Goal: Task Accomplishment & Management: Complete application form

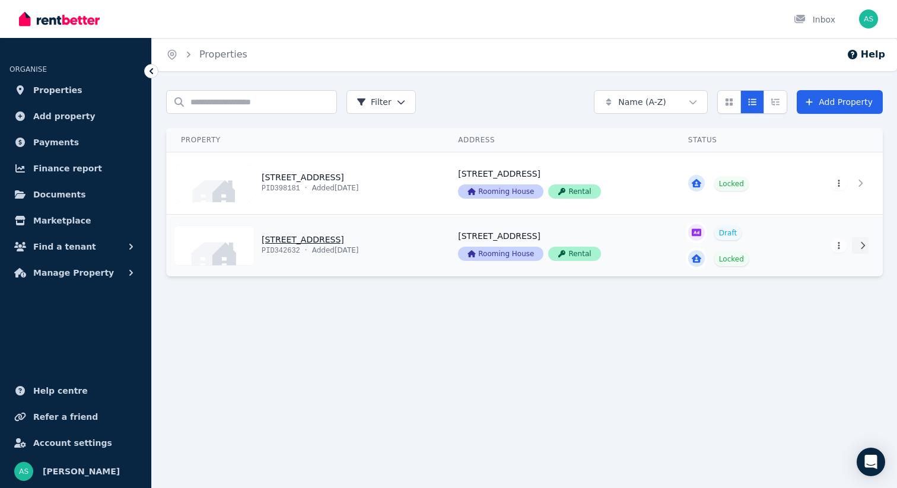
click at [864, 246] on icon at bounding box center [863, 245] width 4 height 7
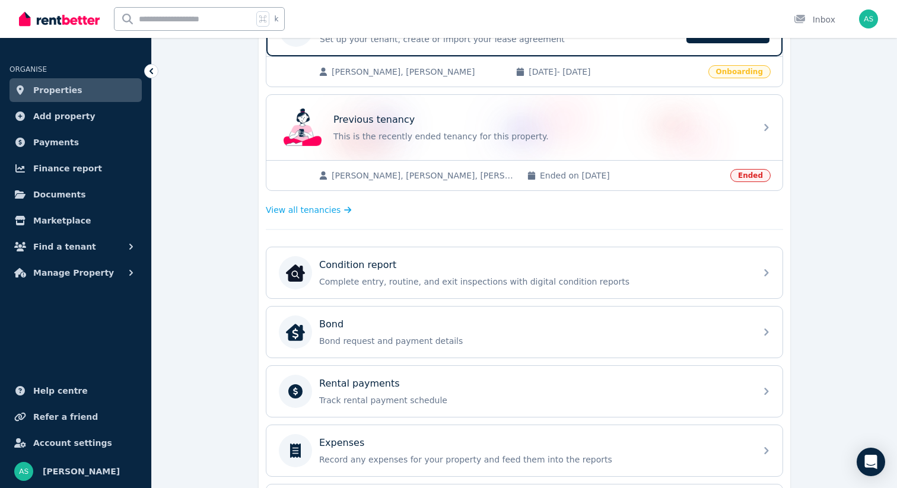
scroll to position [283, 0]
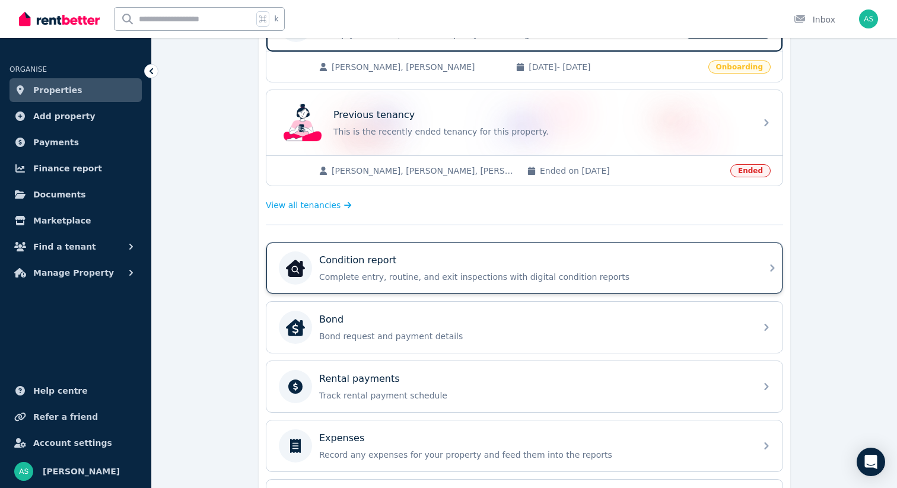
click at [765, 272] on icon at bounding box center [772, 268] width 14 height 14
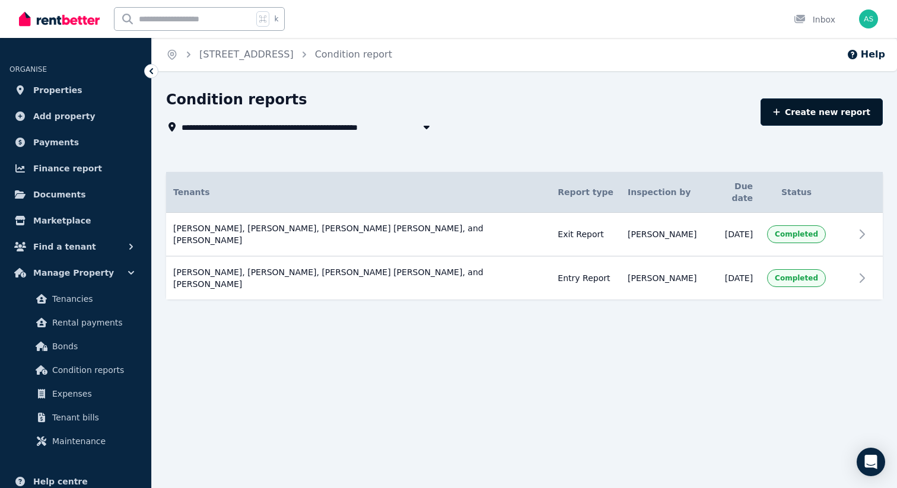
click at [823, 111] on link "Create new report" at bounding box center [822, 112] width 122 height 27
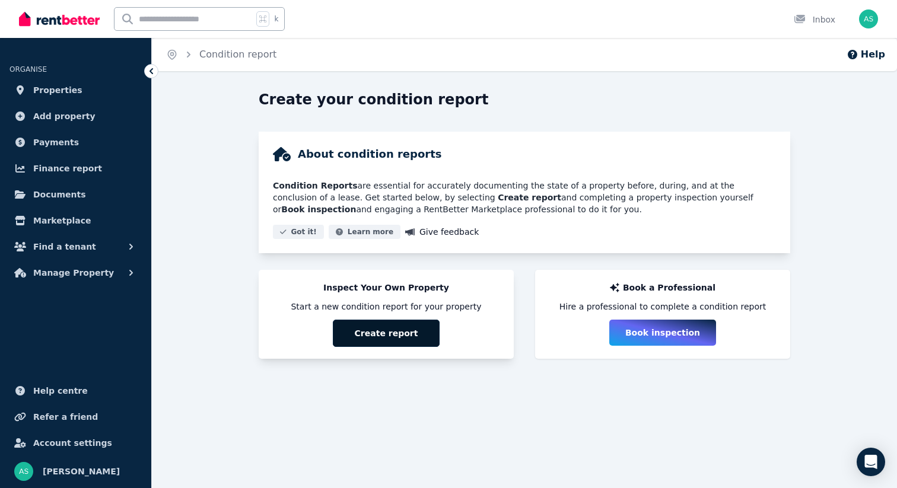
click at [379, 335] on button "Create report" at bounding box center [386, 333] width 107 height 27
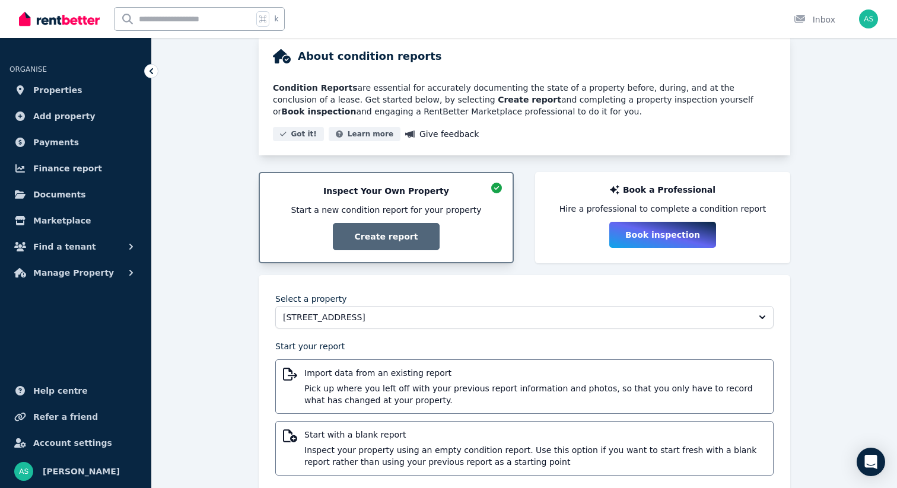
scroll to position [123, 0]
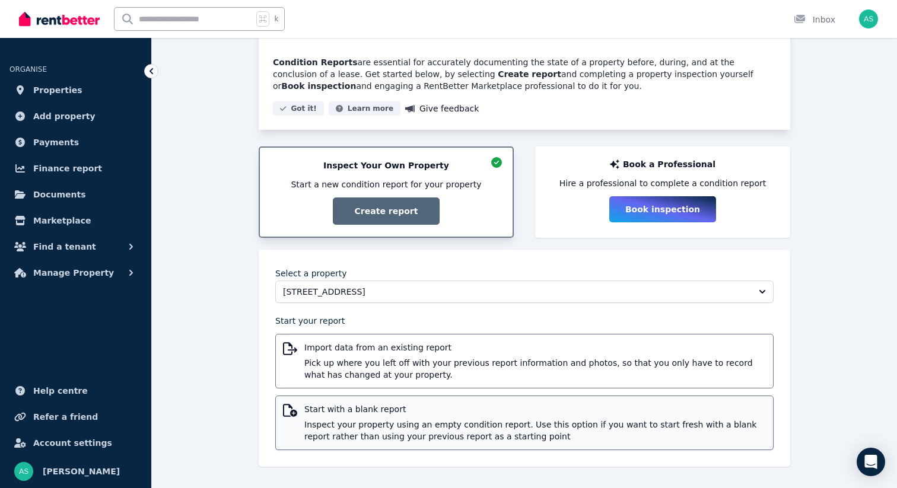
click at [433, 420] on span "Inspect your property using an empty condition report. Use this option if you w…" at bounding box center [535, 431] width 462 height 24
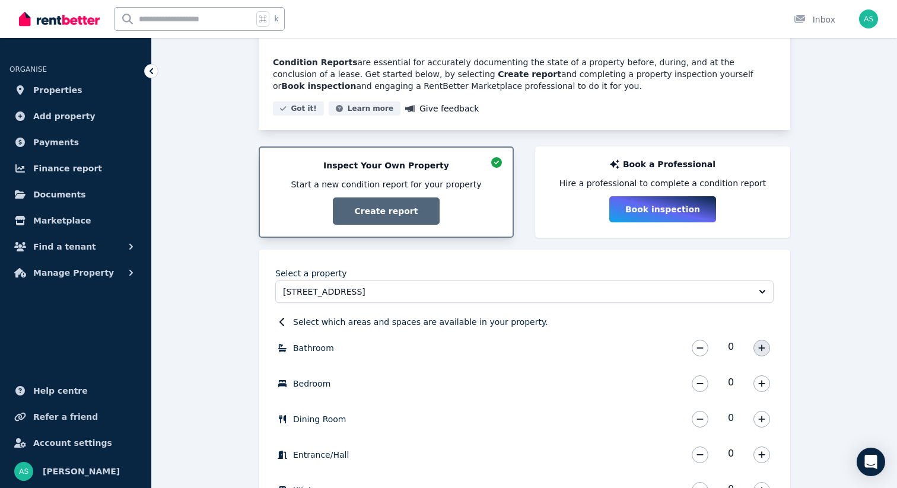
click at [759, 351] on icon "button" at bounding box center [761, 348] width 7 height 8
click at [761, 382] on icon "button" at bounding box center [761, 384] width 7 height 8
click at [760, 425] on button "button" at bounding box center [762, 419] width 17 height 17
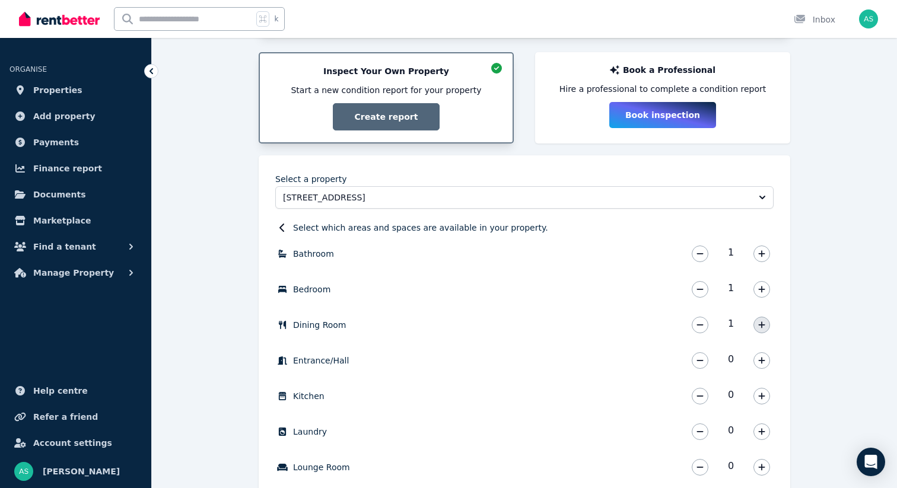
scroll to position [222, 0]
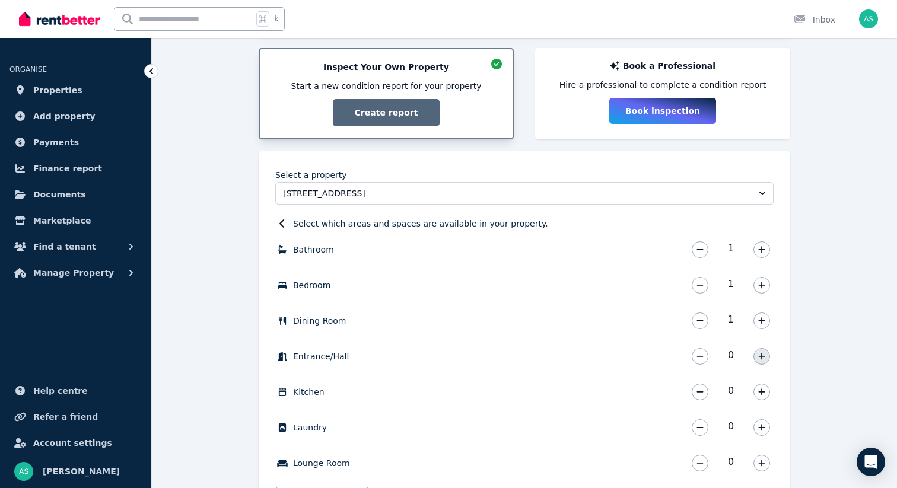
click at [761, 353] on icon "button" at bounding box center [761, 356] width 7 height 8
click at [765, 393] on button "button" at bounding box center [762, 392] width 17 height 17
click at [760, 430] on icon "button" at bounding box center [761, 428] width 7 height 8
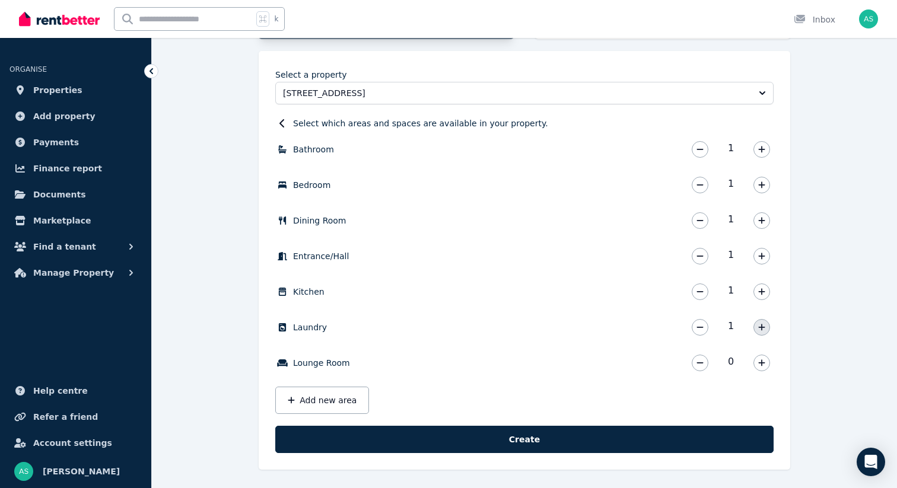
scroll to position [325, 0]
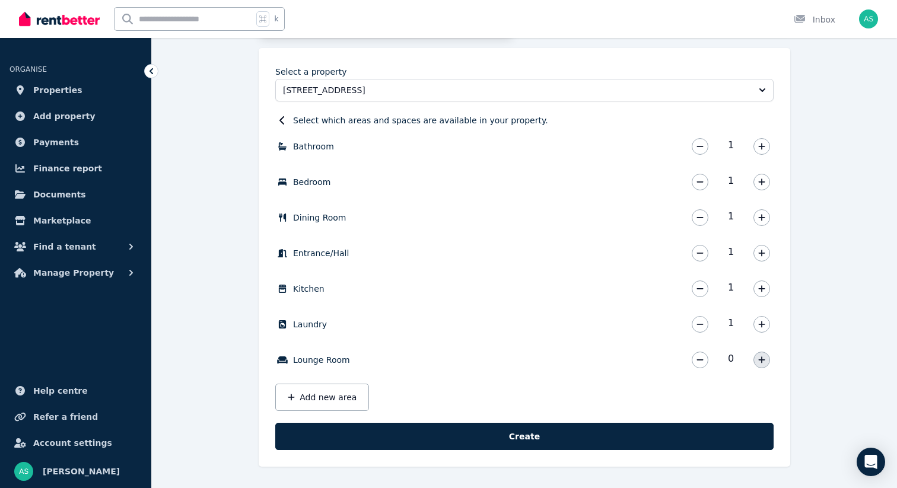
click at [763, 360] on icon "button" at bounding box center [761, 360] width 7 height 7
click at [332, 399] on button "Add new area" at bounding box center [322, 397] width 94 height 27
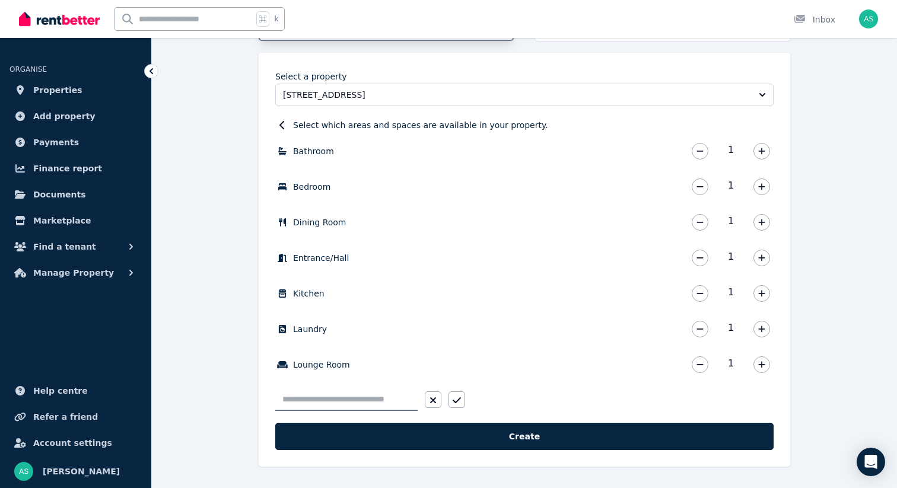
scroll to position [320, 0]
type input "*******"
click at [457, 396] on icon "button" at bounding box center [457, 400] width 8 height 9
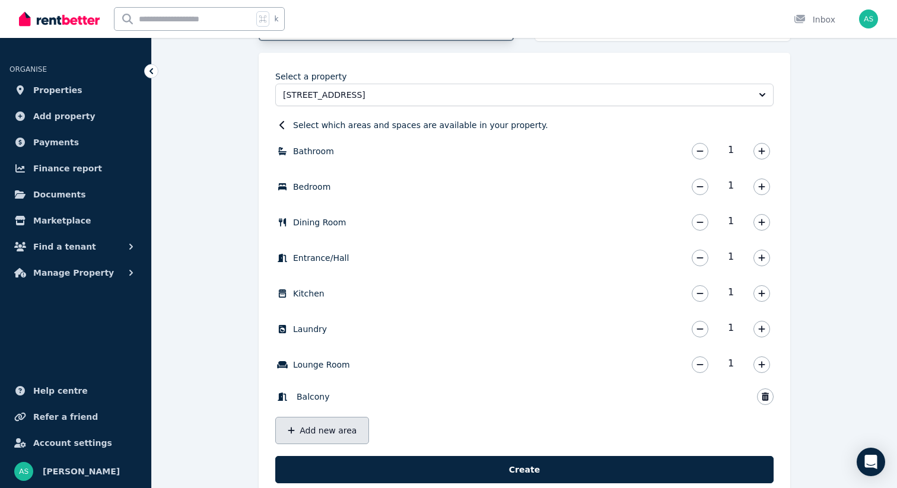
click at [320, 428] on button "Add new area" at bounding box center [322, 430] width 94 height 27
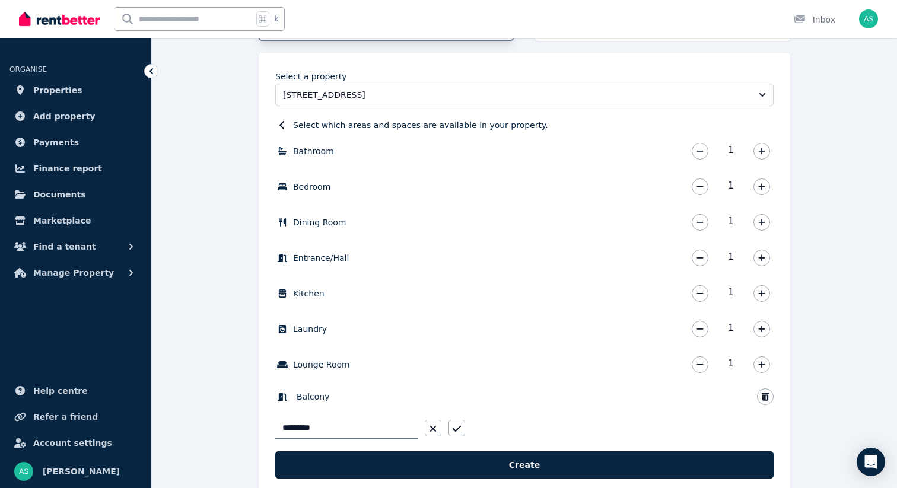
type input "**********"
click at [461, 428] on button "button" at bounding box center [457, 428] width 17 height 17
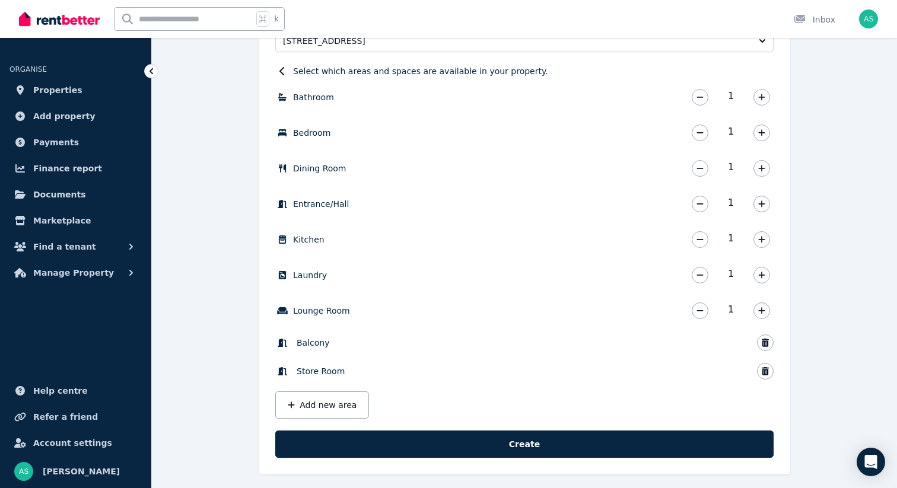
scroll to position [382, 0]
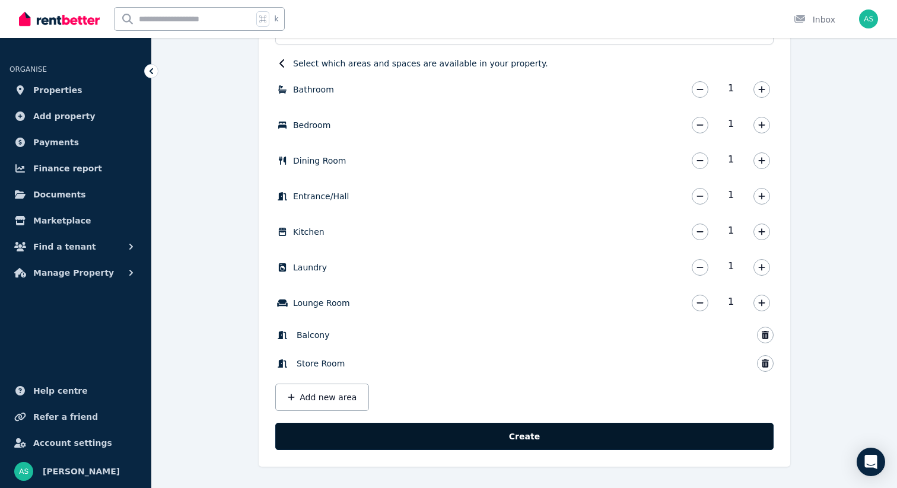
click at [527, 434] on button "Create" at bounding box center [524, 436] width 498 height 27
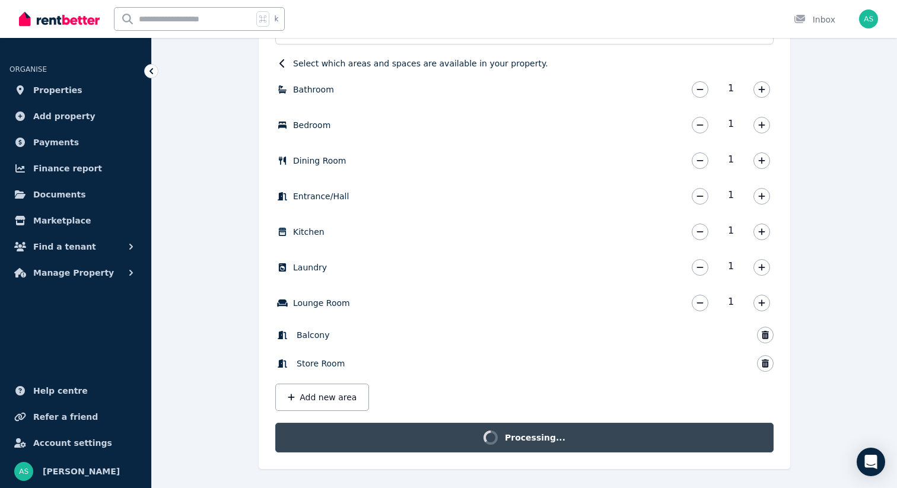
scroll to position [367, 0]
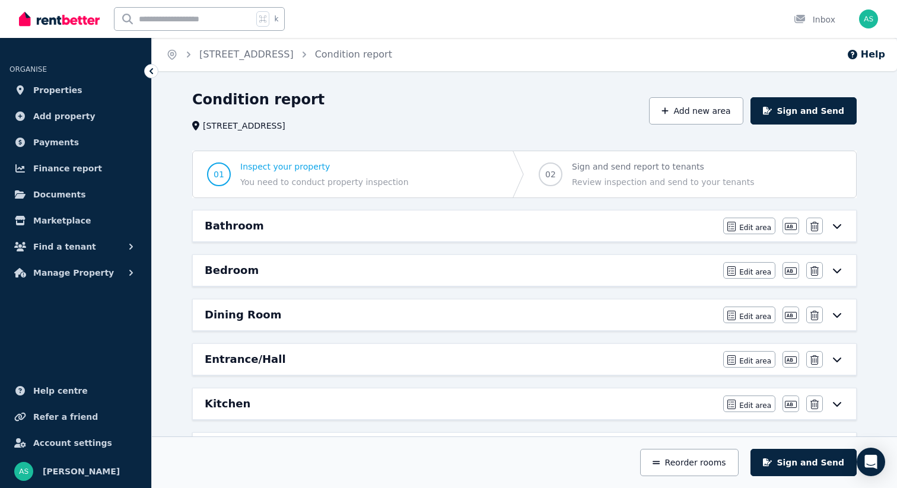
click at [837, 228] on icon at bounding box center [837, 226] width 8 height 5
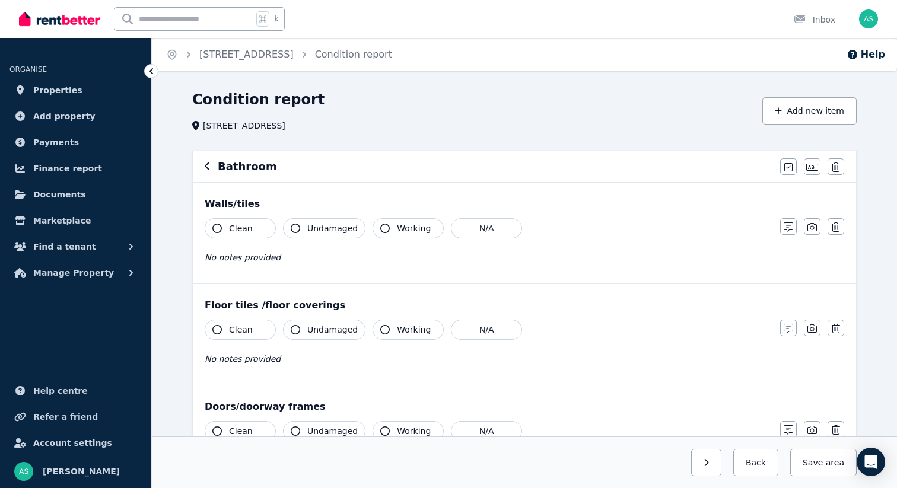
click at [233, 231] on span "Clean" at bounding box center [241, 229] width 24 height 12
click at [240, 328] on span "Clean" at bounding box center [241, 330] width 24 height 12
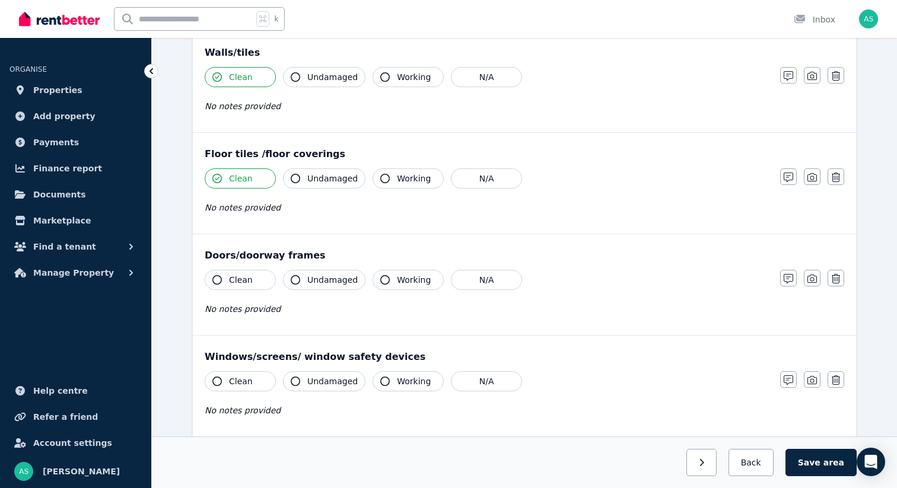
scroll to position [174, 0]
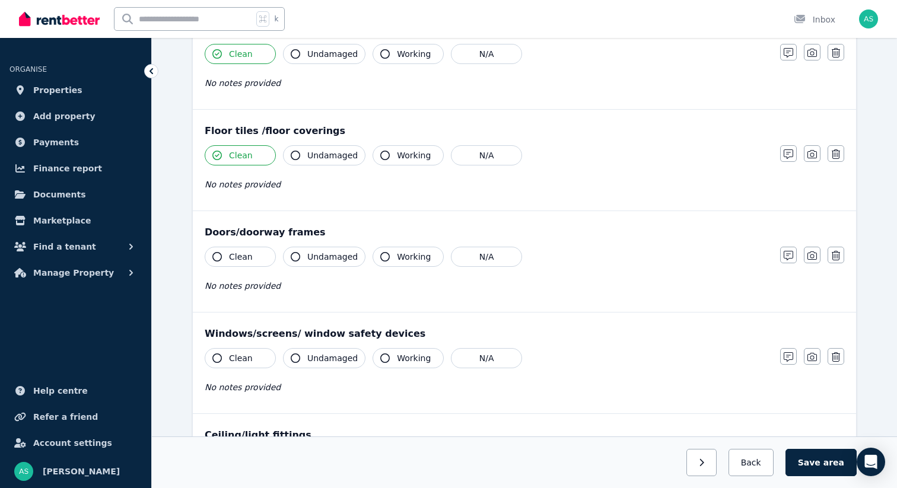
click at [235, 253] on span "Clean" at bounding box center [241, 257] width 24 height 12
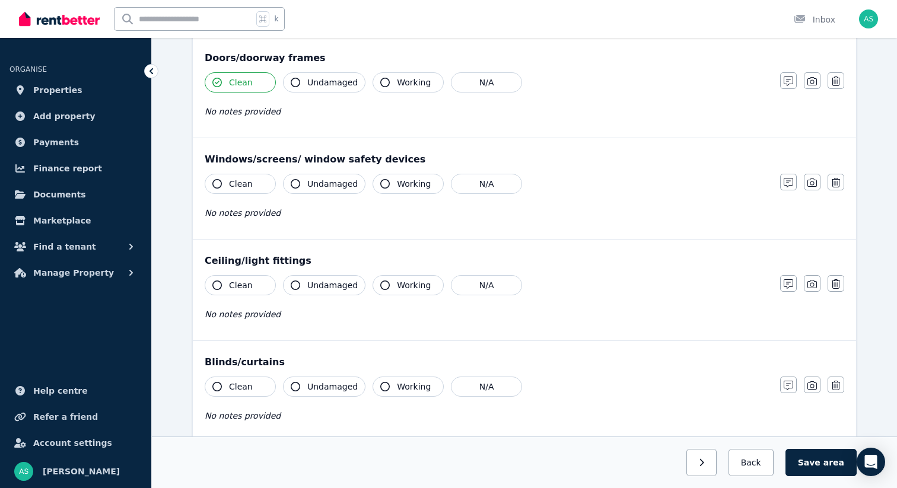
scroll to position [353, 0]
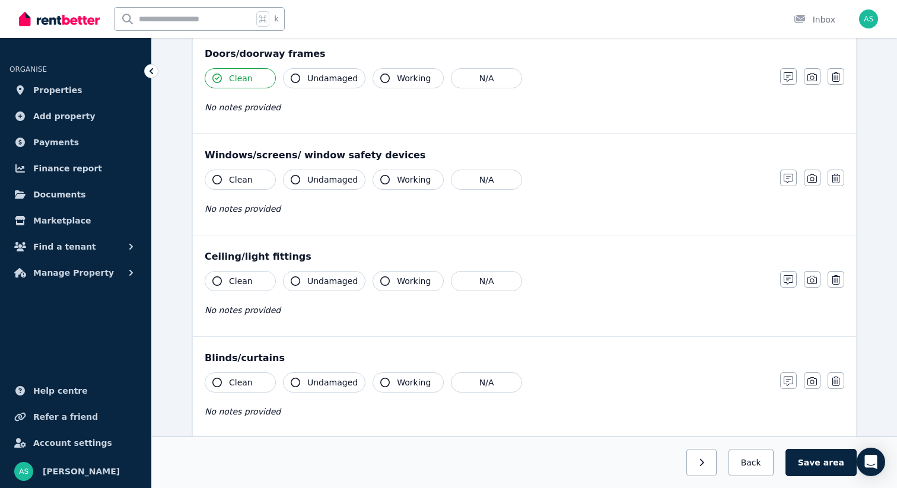
click at [237, 172] on button "Clean" at bounding box center [240, 180] width 71 height 20
click at [231, 286] on span "Clean" at bounding box center [241, 281] width 24 height 12
click at [236, 373] on button "Clean" at bounding box center [240, 383] width 71 height 20
click at [480, 377] on button "N/A" at bounding box center [486, 383] width 71 height 20
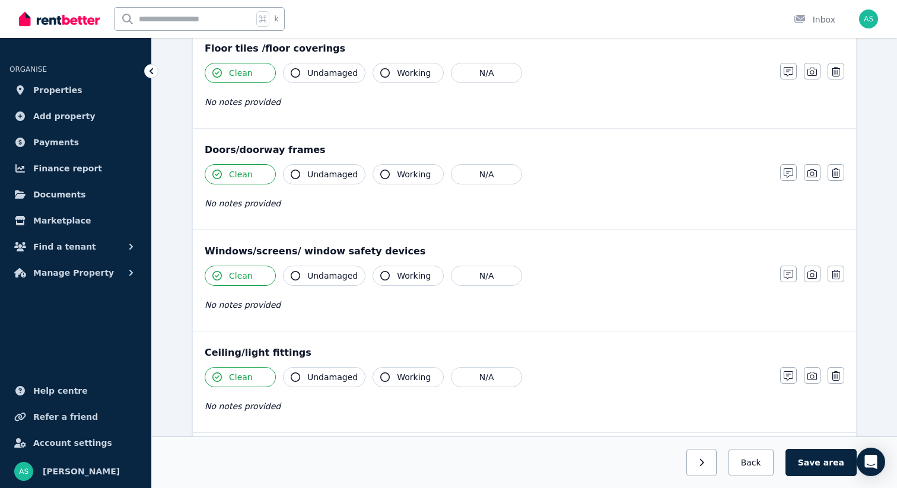
scroll to position [253, 0]
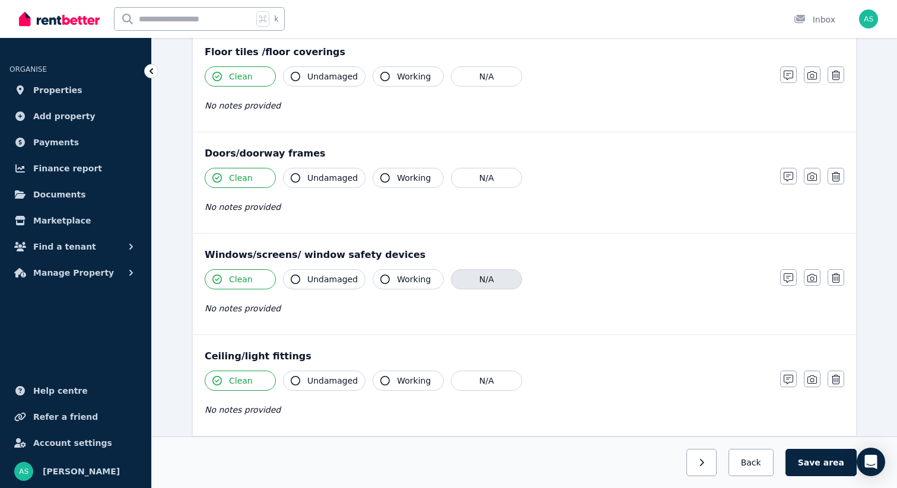
click at [488, 279] on button "N/A" at bounding box center [486, 279] width 71 height 20
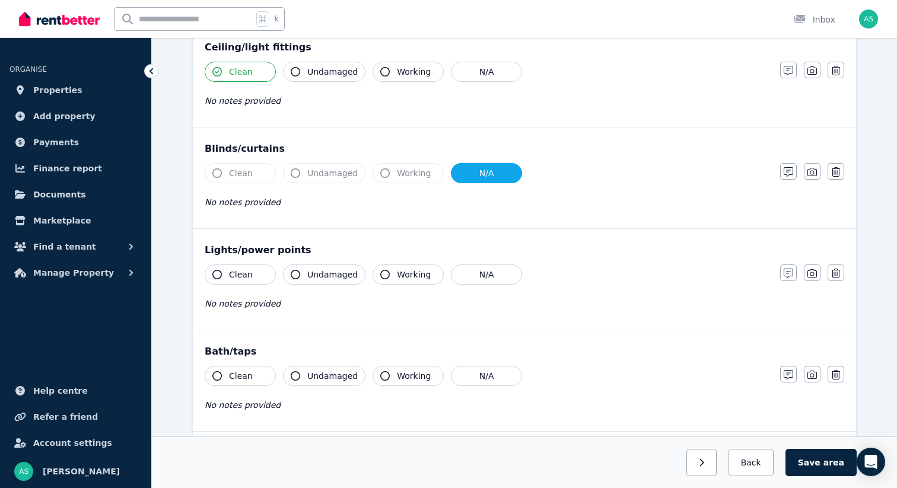
scroll to position [573, 0]
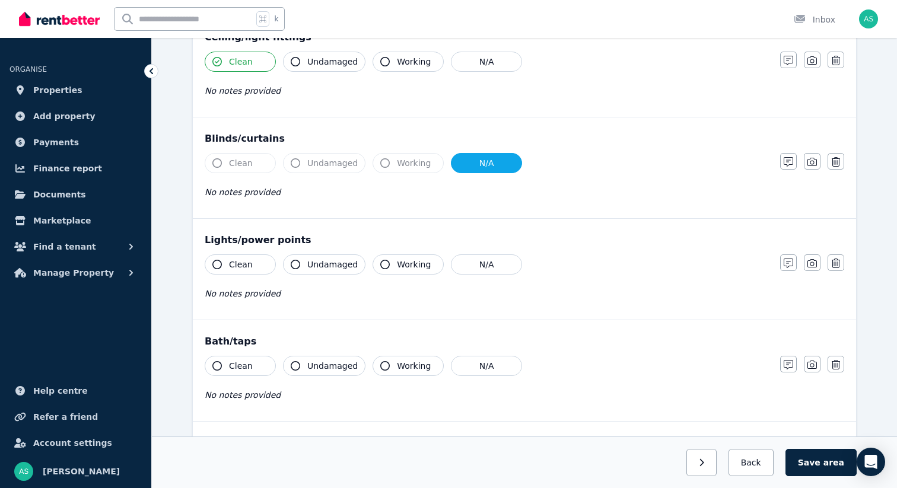
click at [244, 266] on span "Clean" at bounding box center [241, 265] width 24 height 12
click at [246, 367] on span "Clean" at bounding box center [241, 366] width 24 height 12
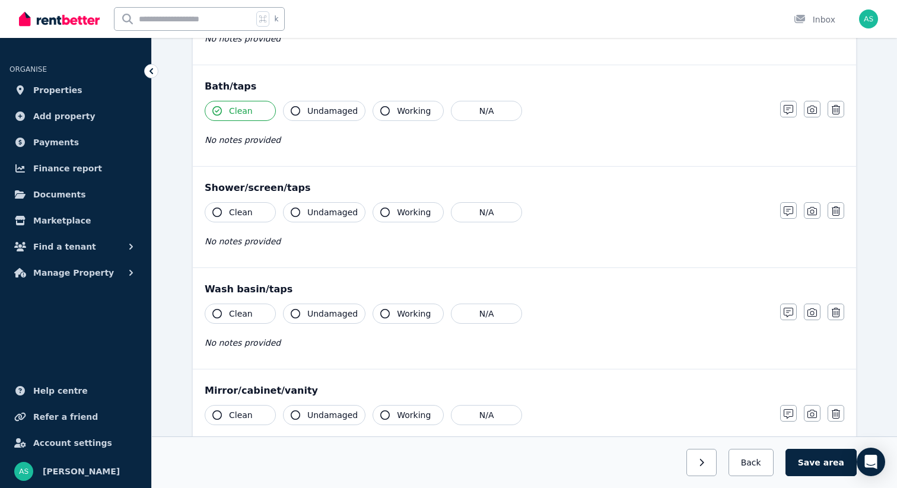
scroll to position [835, 0]
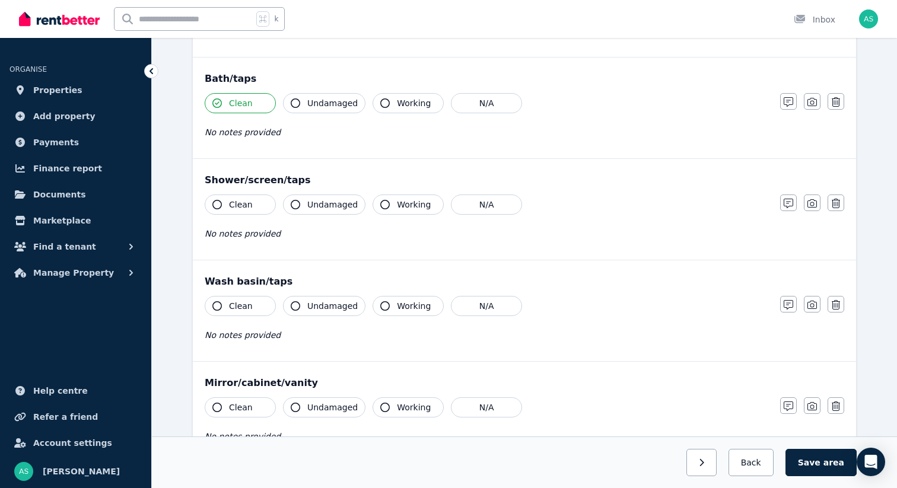
click at [242, 201] on span "Clean" at bounding box center [241, 205] width 24 height 12
click at [247, 304] on span "Clean" at bounding box center [241, 306] width 24 height 12
click at [250, 404] on span "Clean" at bounding box center [241, 408] width 24 height 12
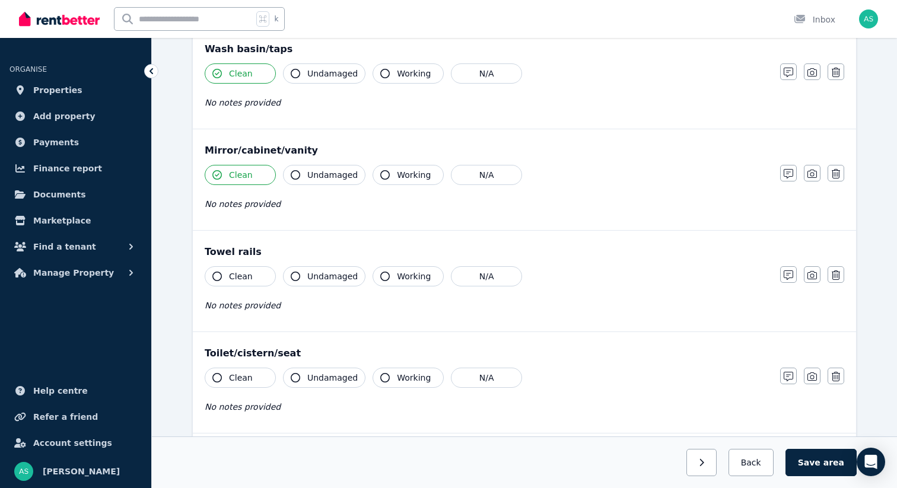
scroll to position [1079, 0]
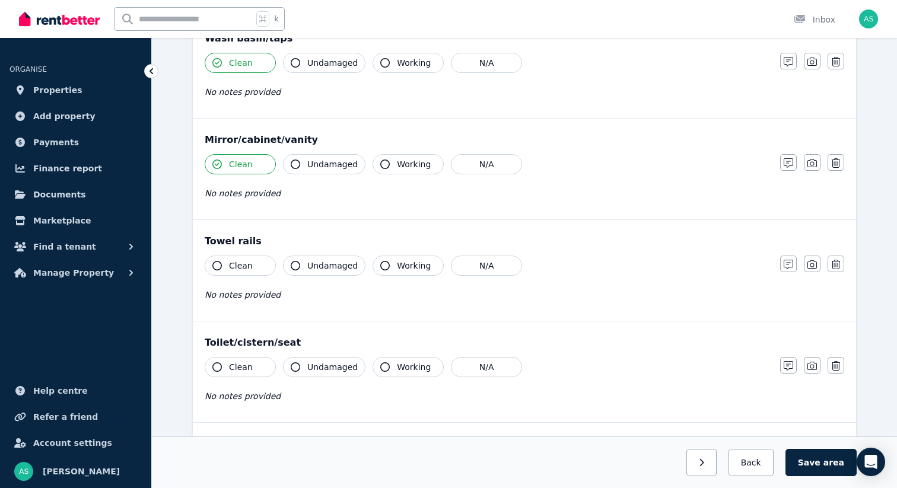
click at [246, 266] on span "Clean" at bounding box center [241, 266] width 24 height 12
click at [242, 367] on span "Clean" at bounding box center [241, 367] width 24 height 12
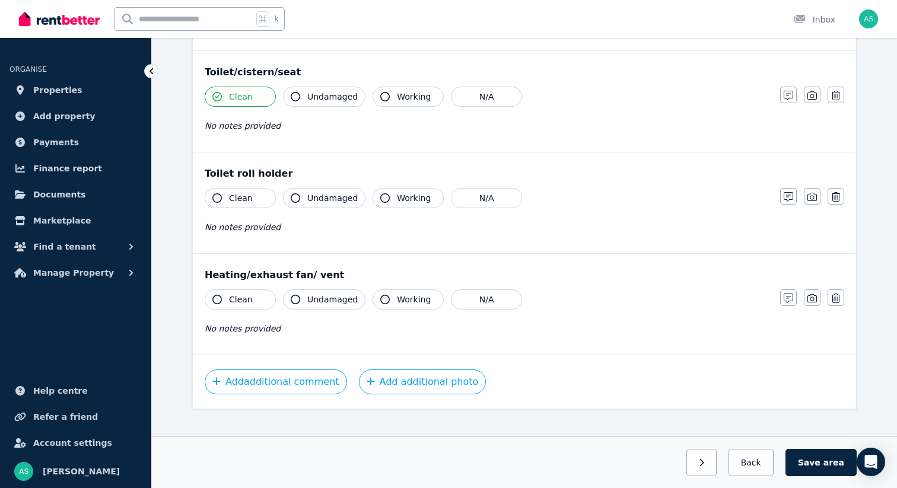
scroll to position [1365, 0]
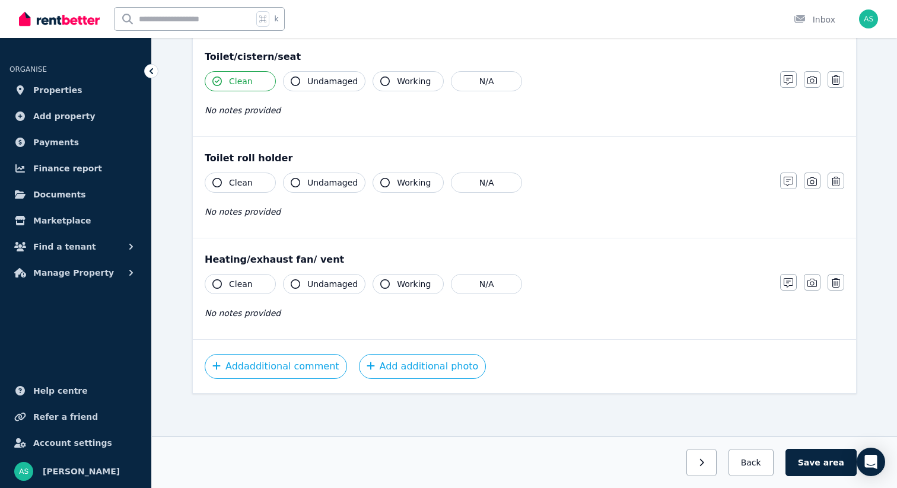
click at [239, 180] on span "Clean" at bounding box center [241, 183] width 24 height 12
click at [235, 287] on span "Clean" at bounding box center [241, 284] width 24 height 12
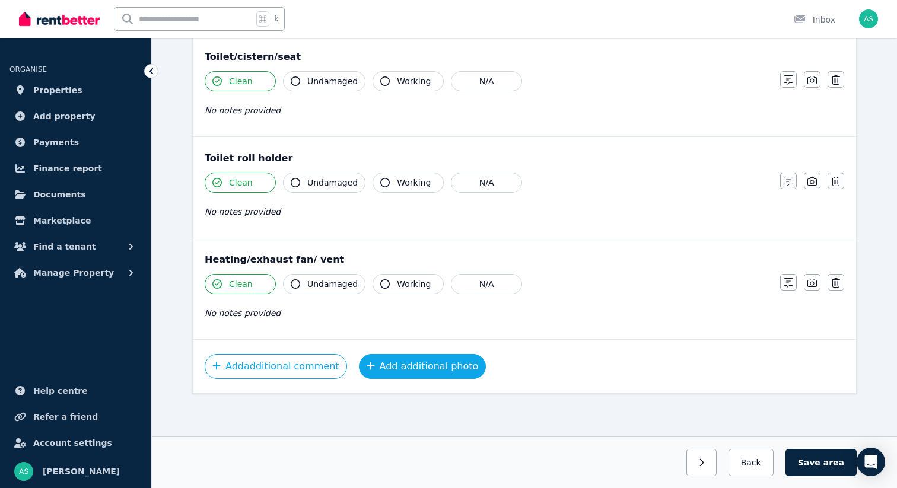
click at [419, 371] on button "Add additional photo" at bounding box center [423, 366] width 128 height 25
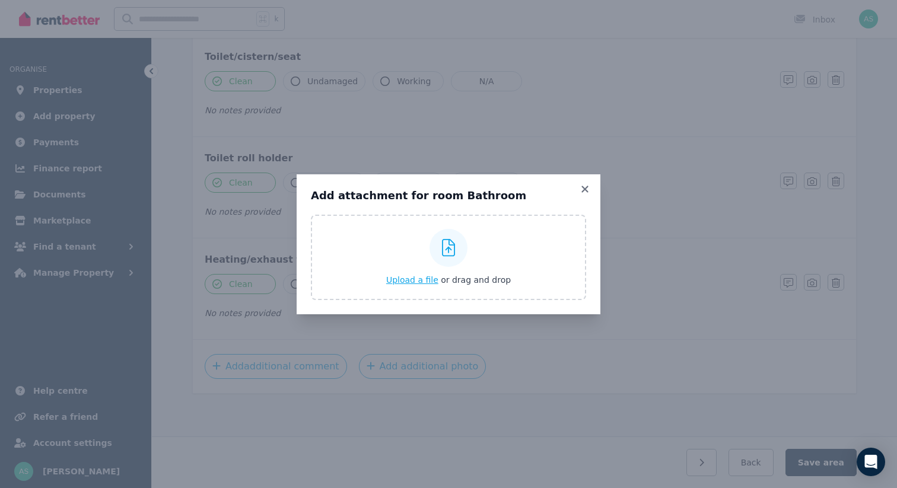
click at [417, 281] on span "Upload a file" at bounding box center [412, 279] width 52 height 9
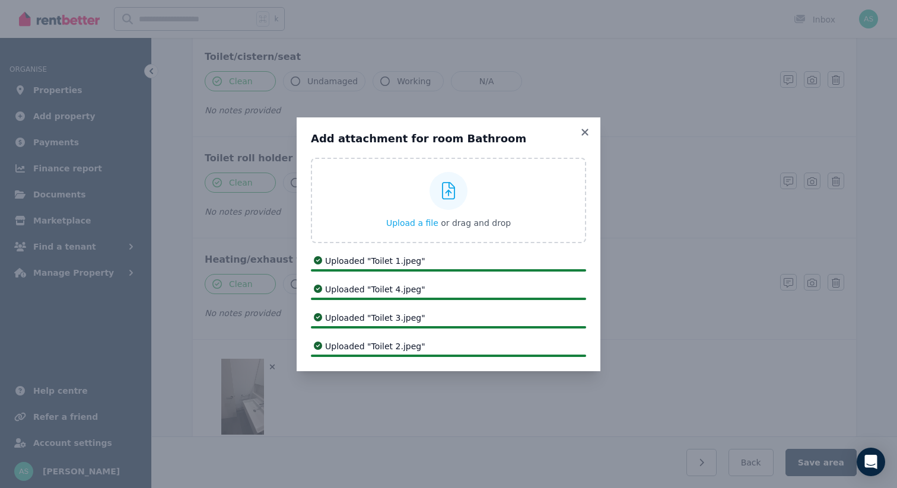
click at [685, 237] on div "Add attachment for room Bathroom Upload a file or drag and drop Uploaded " Toil…" at bounding box center [448, 244] width 897 height 488
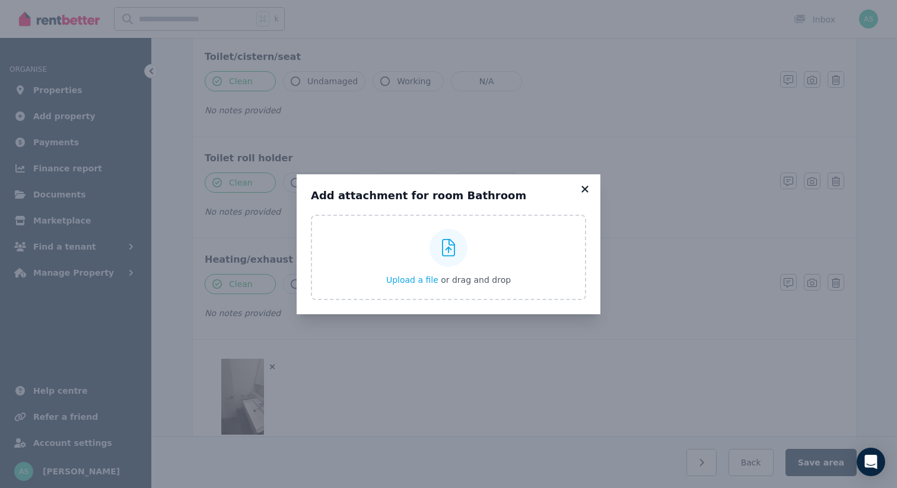
click at [584, 185] on icon at bounding box center [585, 189] width 12 height 11
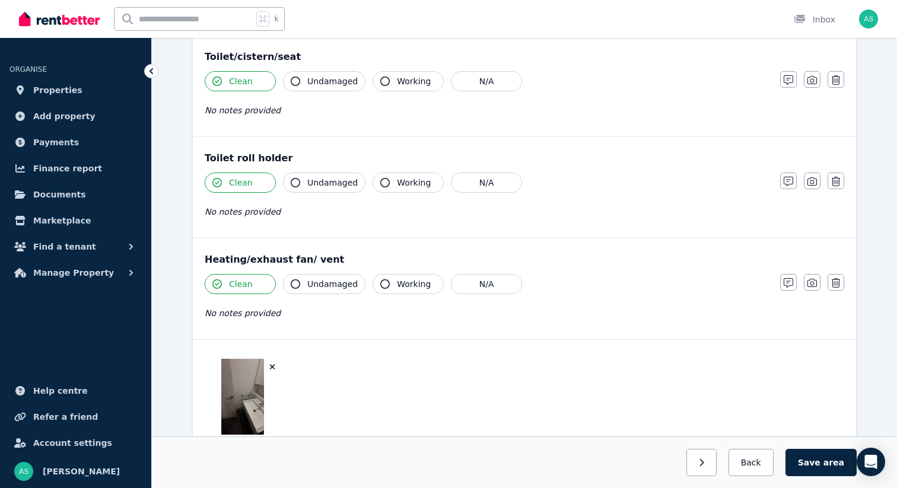
scroll to position [1453, 0]
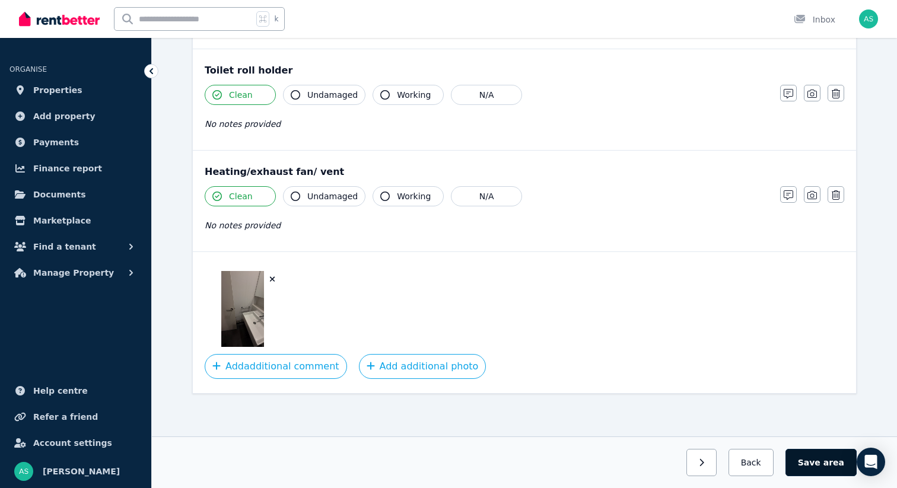
click at [822, 459] on button "Save area" at bounding box center [821, 462] width 71 height 27
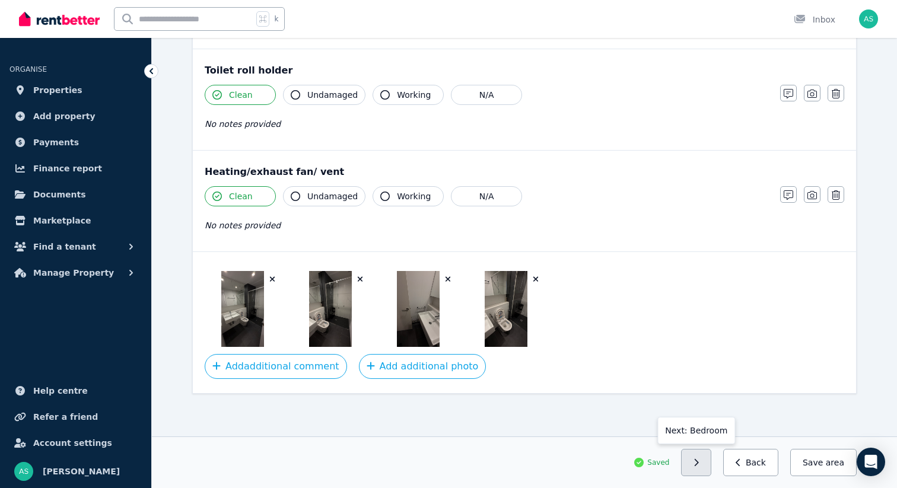
click at [694, 462] on button "button" at bounding box center [696, 462] width 30 height 27
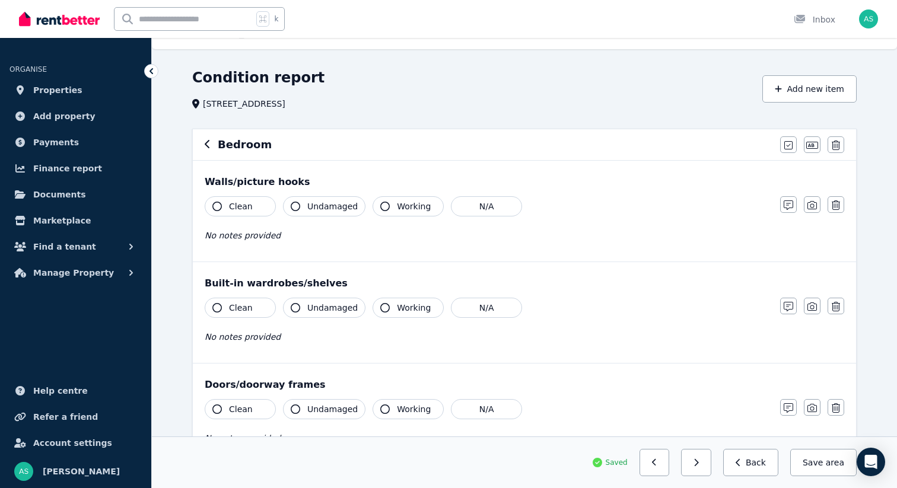
scroll to position [24, 0]
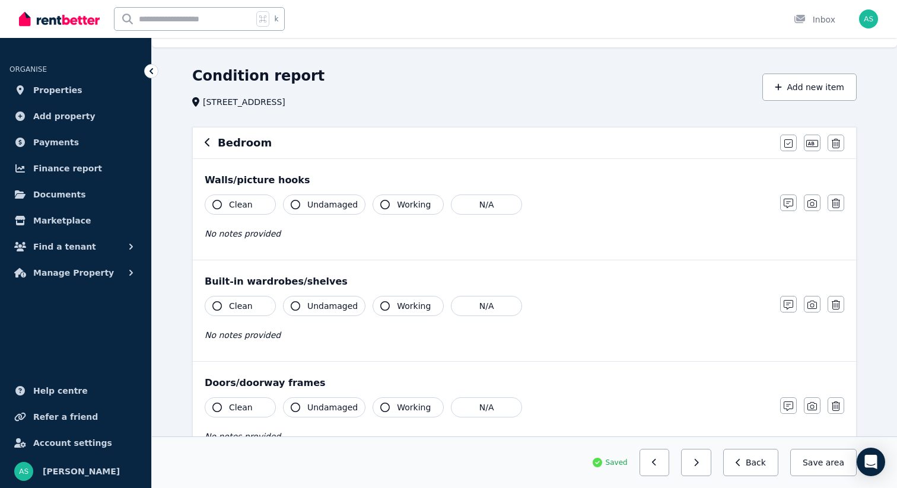
click at [224, 205] on button "Clean" at bounding box center [240, 205] width 71 height 20
click at [229, 304] on span "Clean" at bounding box center [241, 306] width 24 height 12
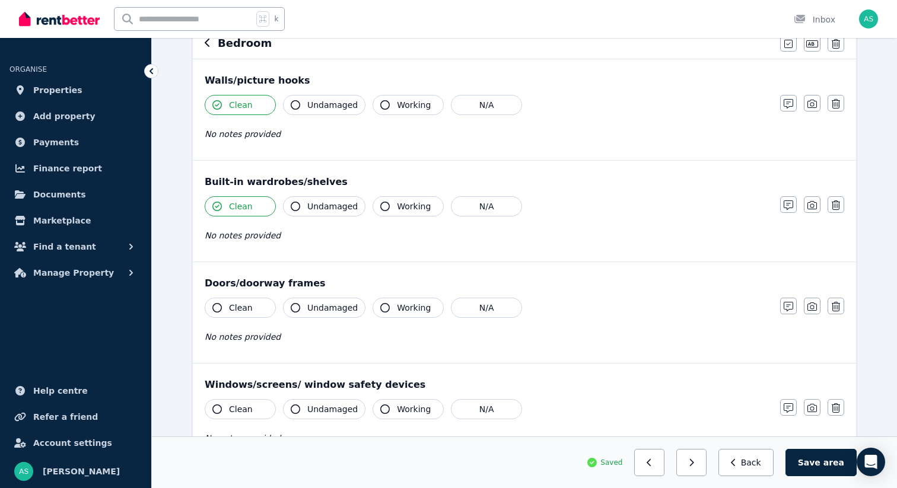
scroll to position [124, 0]
click at [231, 306] on span "Clean" at bounding box center [241, 307] width 24 height 12
click at [228, 98] on button "Clean" at bounding box center [240, 104] width 71 height 20
click at [230, 101] on span "Clean" at bounding box center [241, 105] width 24 height 12
click at [471, 100] on button "N/A" at bounding box center [486, 104] width 71 height 20
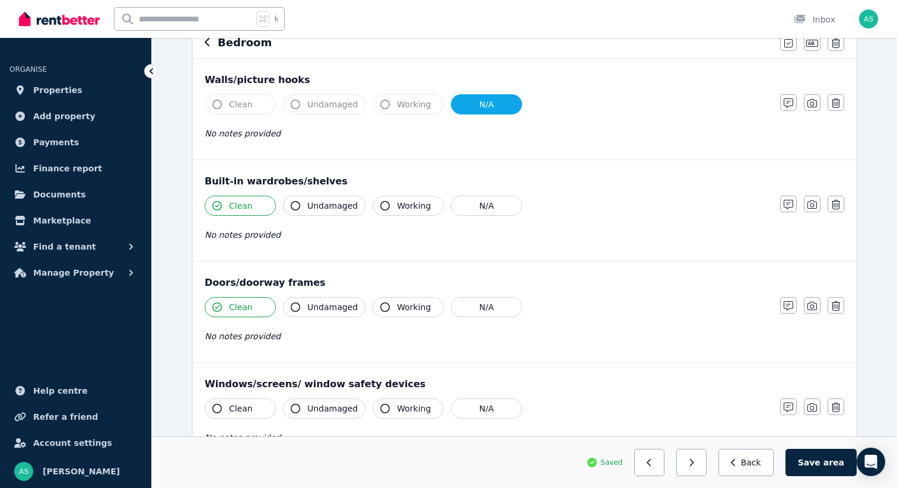
click at [237, 101] on span "Clean" at bounding box center [241, 105] width 24 height 12
click at [480, 113] on button "N/A" at bounding box center [486, 104] width 71 height 20
click at [240, 105] on span "Clean" at bounding box center [241, 105] width 24 height 12
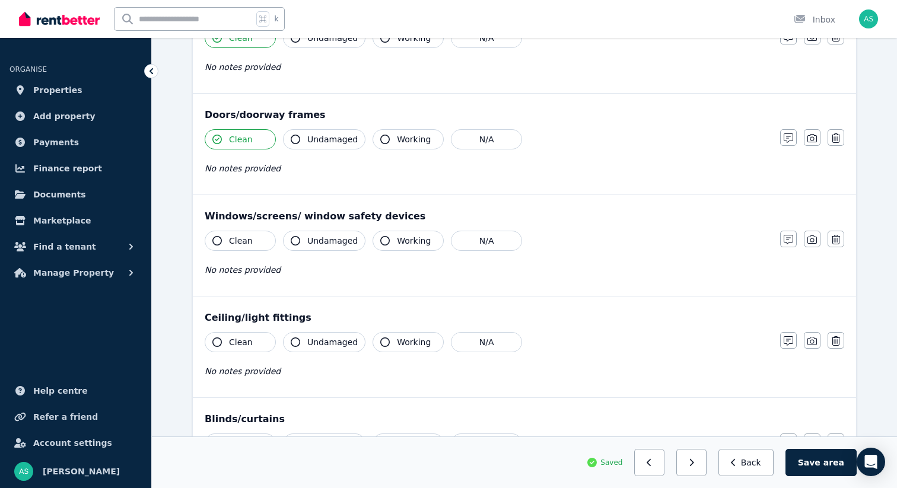
scroll to position [294, 0]
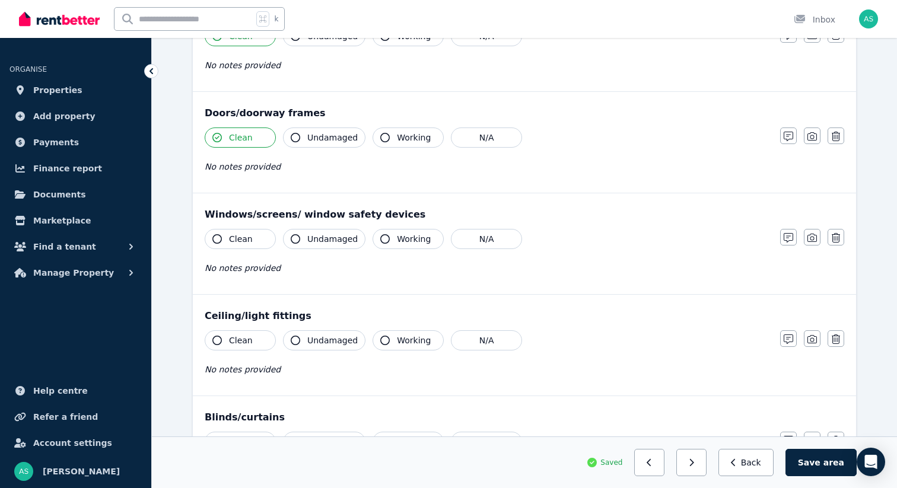
click at [226, 240] on button "Clean" at bounding box center [240, 239] width 71 height 20
click at [234, 344] on span "Clean" at bounding box center [241, 341] width 24 height 12
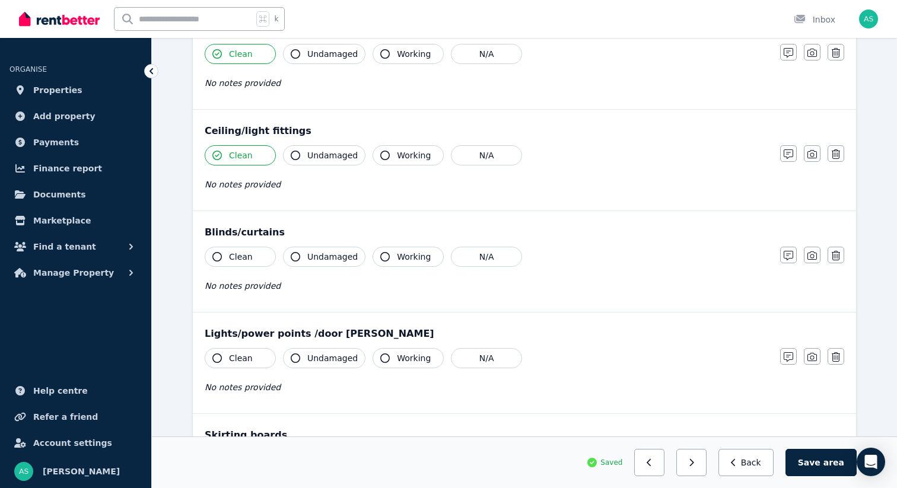
scroll to position [485, 0]
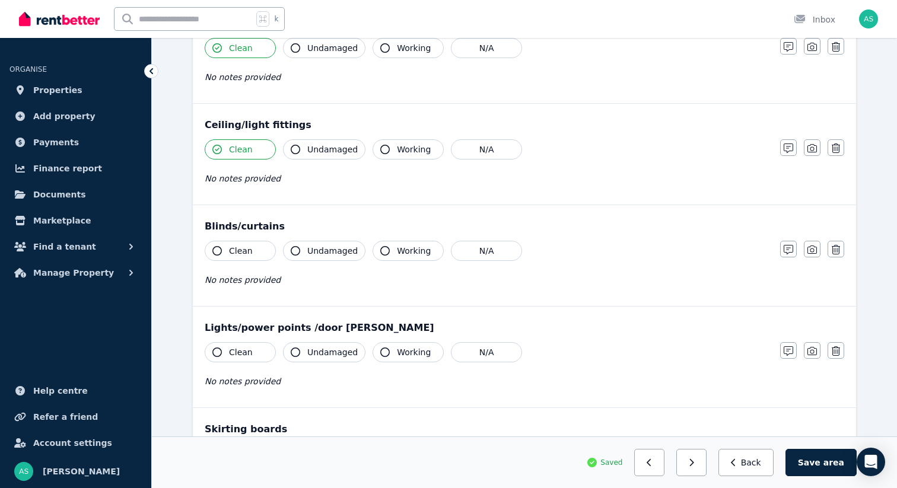
click at [235, 253] on span "Clean" at bounding box center [241, 251] width 24 height 12
click at [240, 354] on span "Clean" at bounding box center [241, 353] width 24 height 12
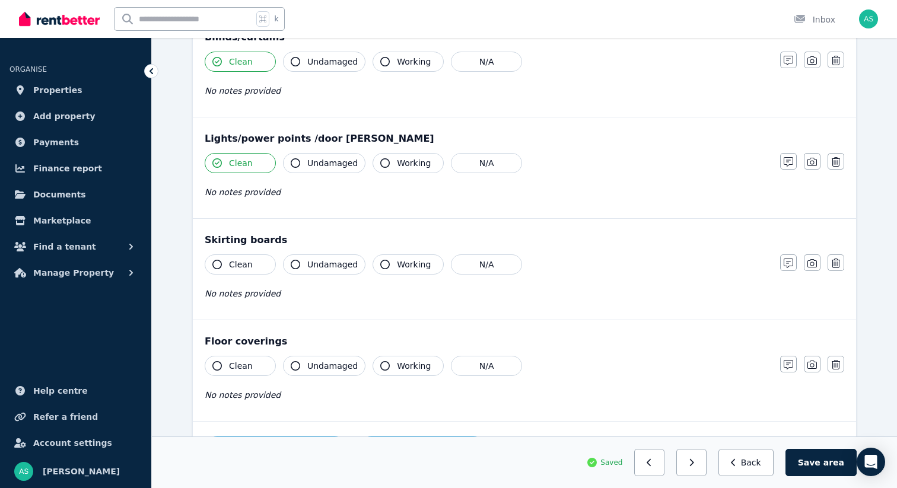
scroll to position [685, 0]
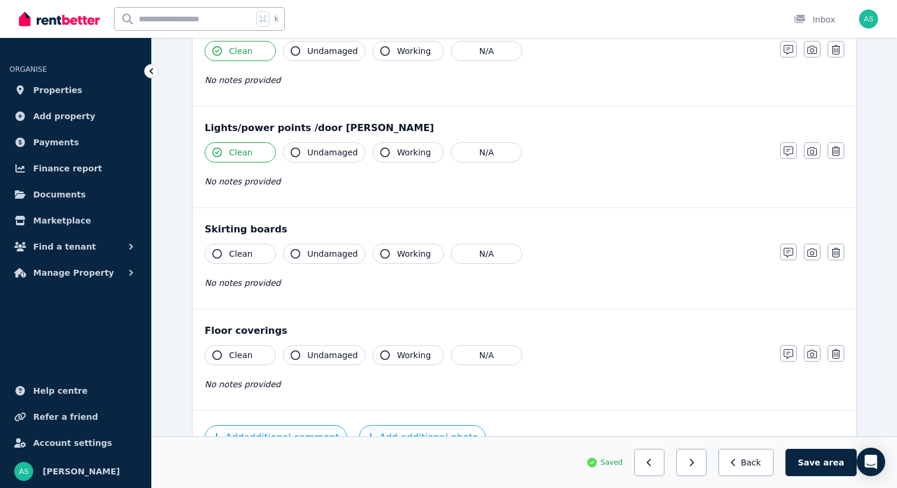
click at [239, 258] on span "Clean" at bounding box center [241, 254] width 24 height 12
click at [234, 355] on span "Clean" at bounding box center [241, 356] width 24 height 12
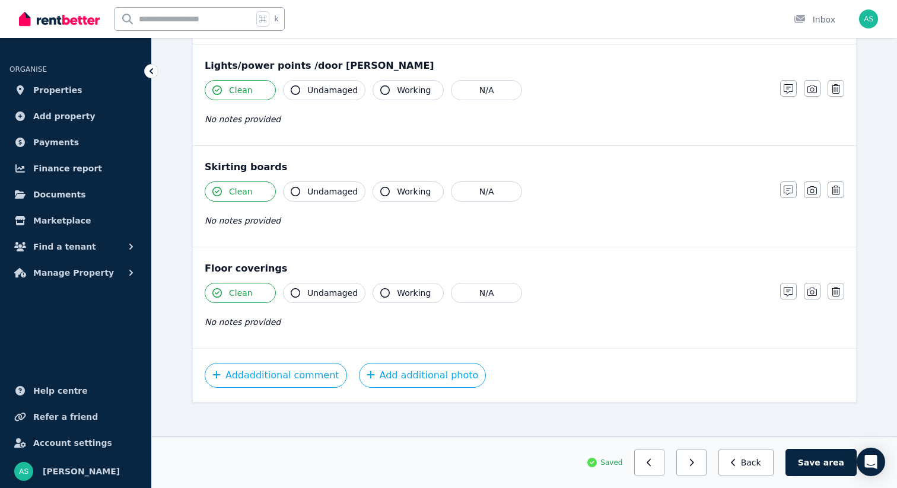
scroll to position [756, 0]
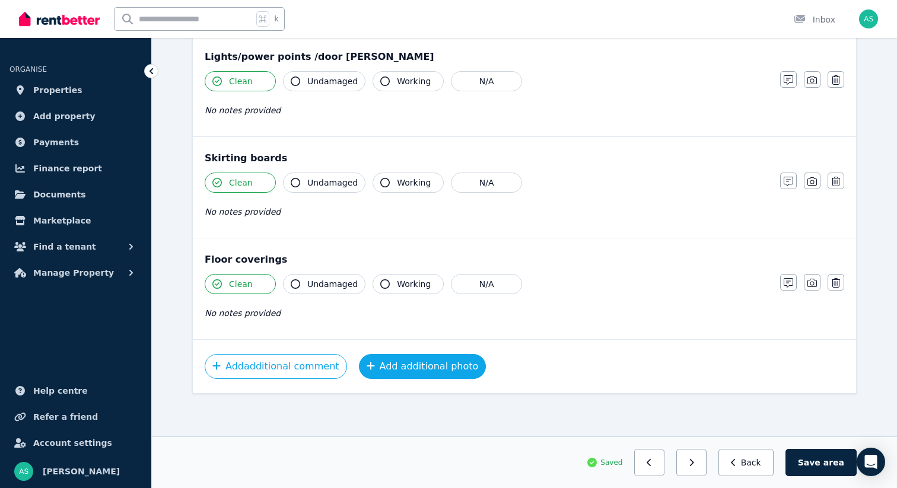
click at [414, 365] on button "Add additional photo" at bounding box center [423, 366] width 128 height 25
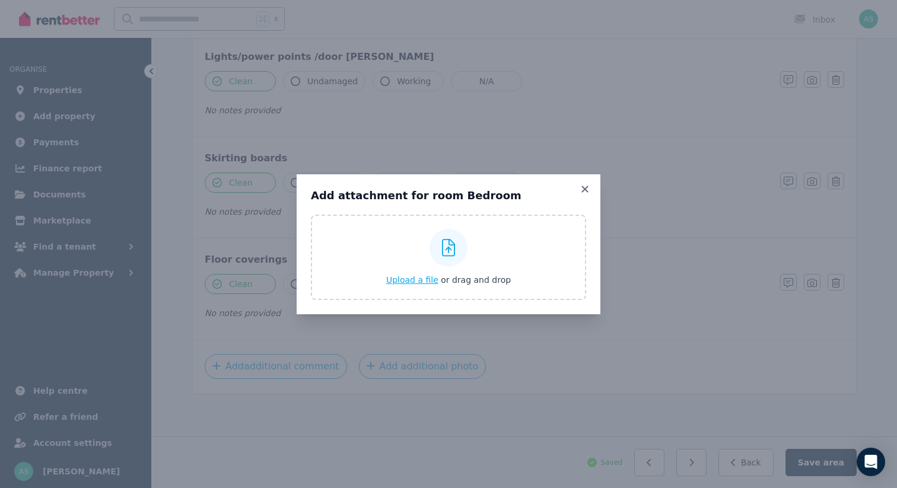
click at [407, 282] on span "Upload a file" at bounding box center [412, 279] width 52 height 9
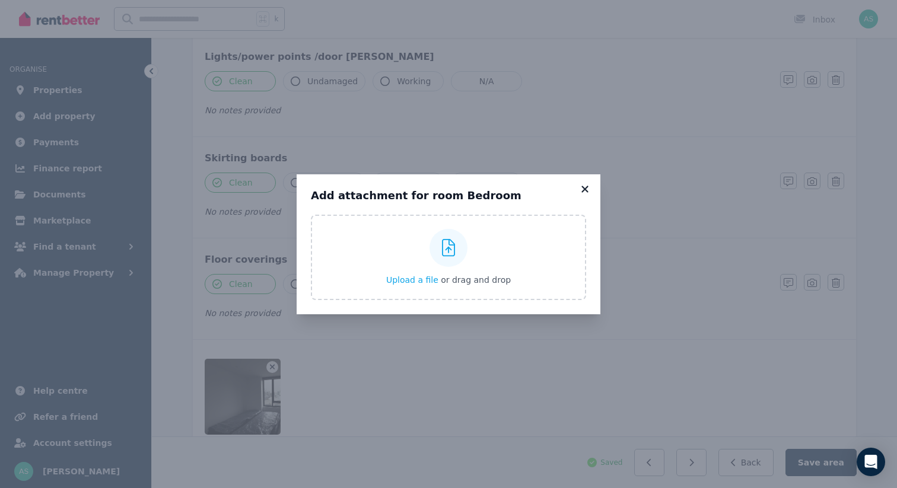
click at [585, 189] on icon at bounding box center [585, 189] width 7 height 7
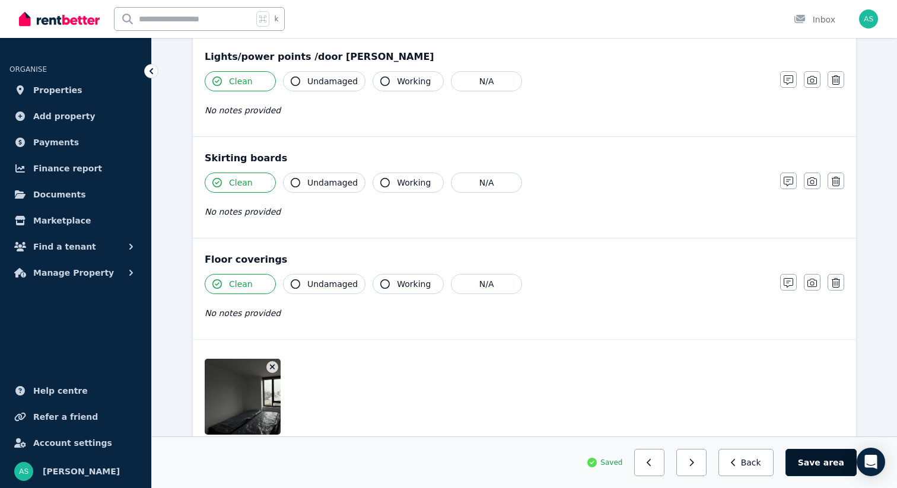
click at [824, 460] on button "Save area" at bounding box center [821, 462] width 71 height 27
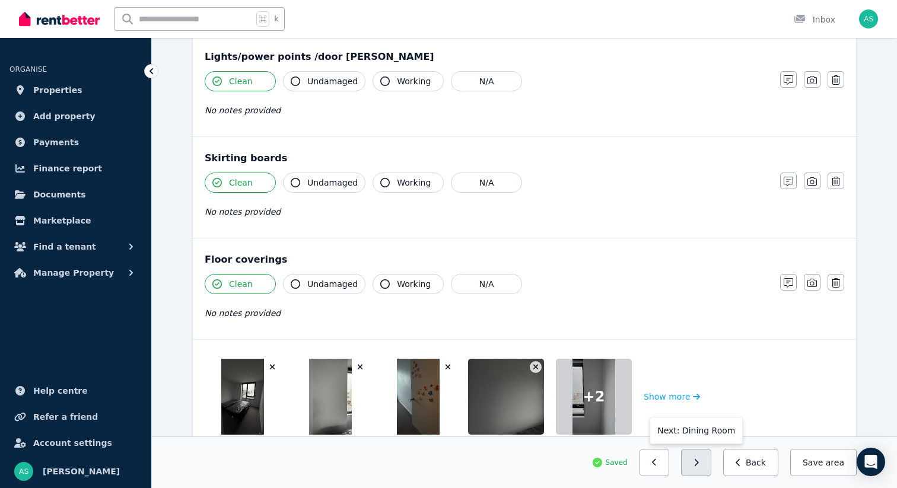
click at [699, 465] on icon "button" at bounding box center [697, 462] width 4 height 7
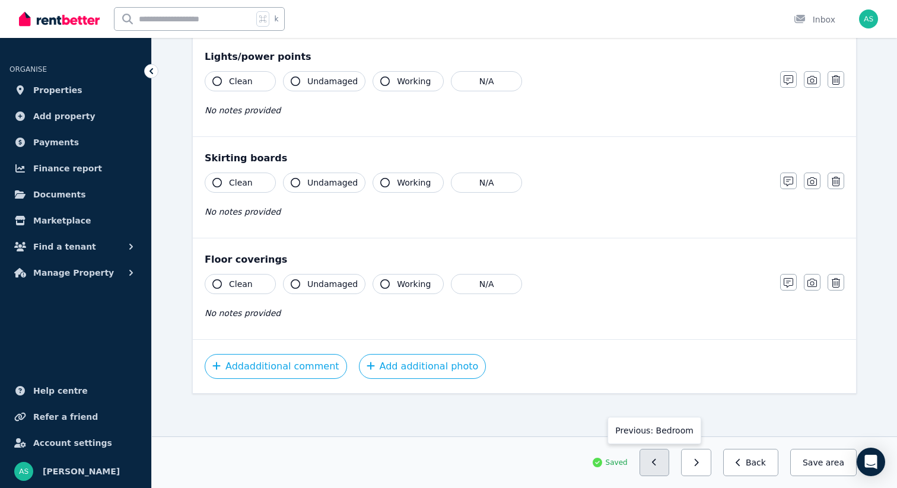
click at [666, 460] on button "button" at bounding box center [655, 462] width 30 height 27
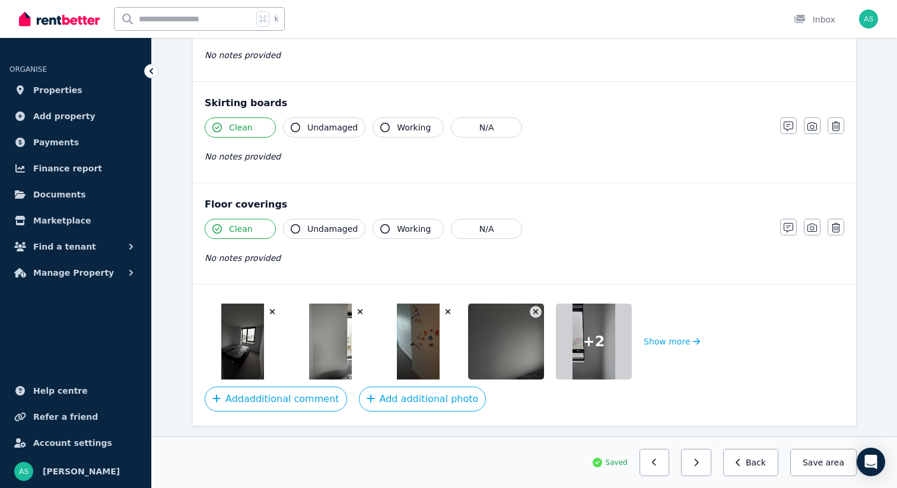
scroll to position [844, 0]
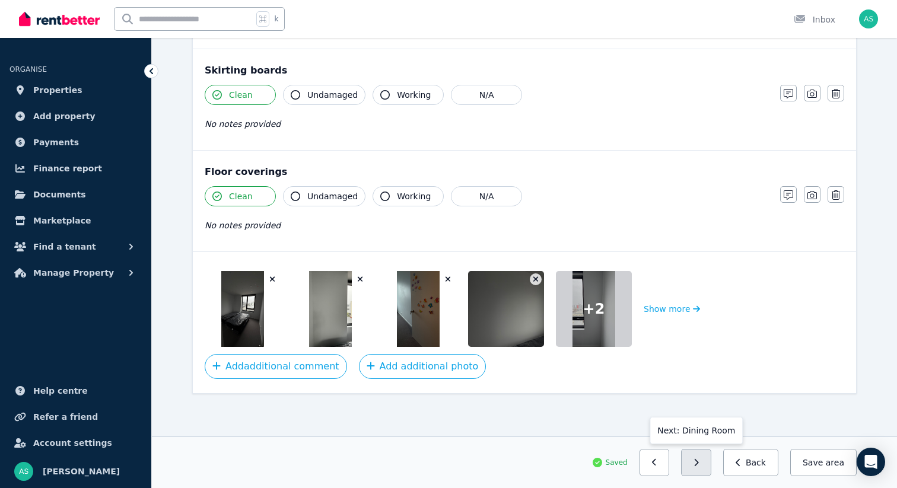
click at [704, 467] on button "button" at bounding box center [696, 462] width 30 height 27
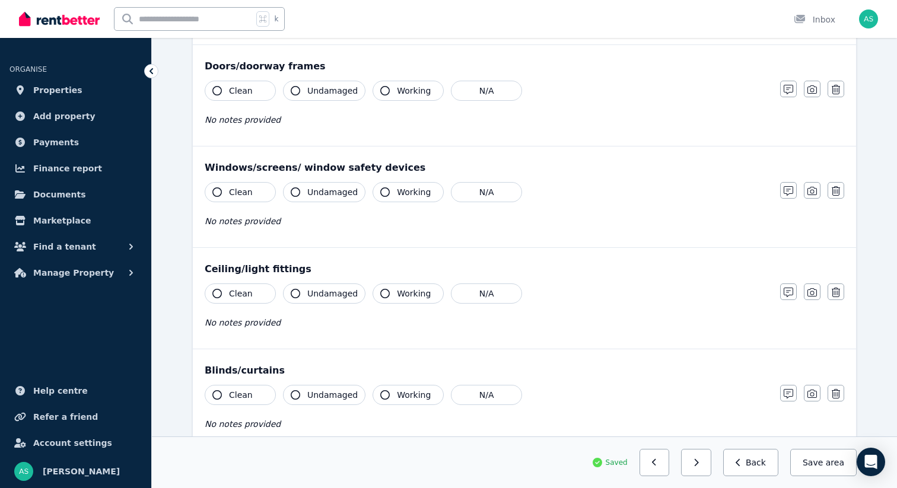
scroll to position [0, 0]
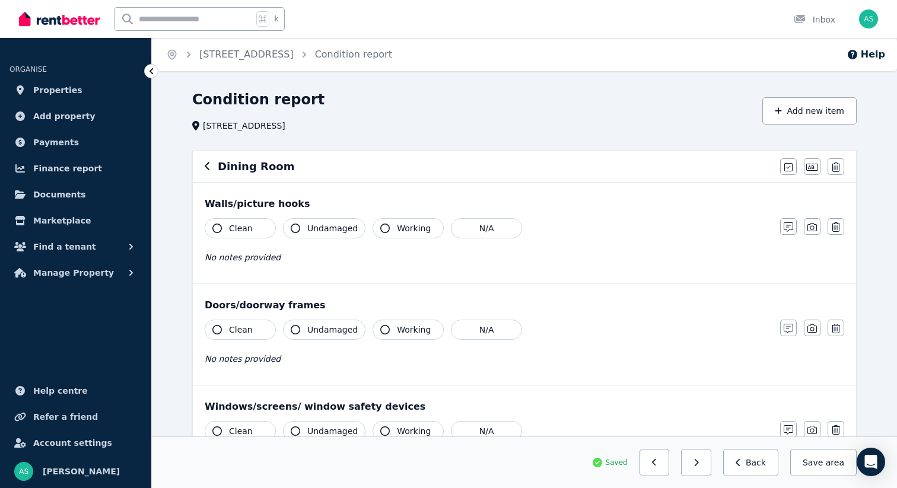
click at [216, 232] on icon "button" at bounding box center [216, 228] width 9 height 9
click at [220, 329] on icon "button" at bounding box center [216, 329] width 9 height 9
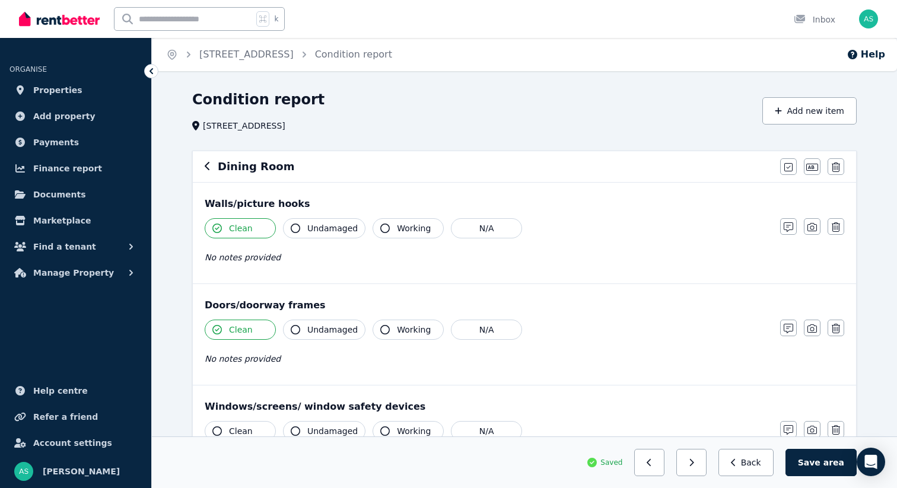
click at [220, 329] on icon "button" at bounding box center [216, 329] width 9 height 9
click at [464, 329] on button "N/A" at bounding box center [486, 330] width 71 height 20
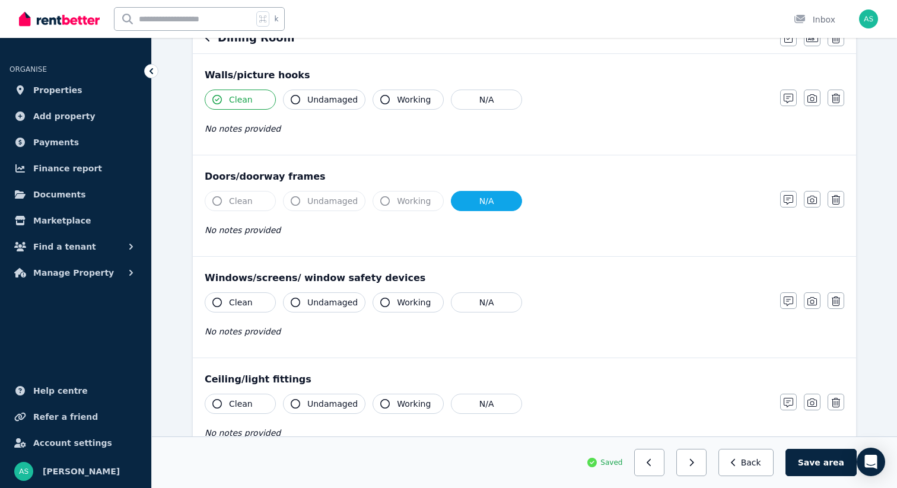
scroll to position [145, 0]
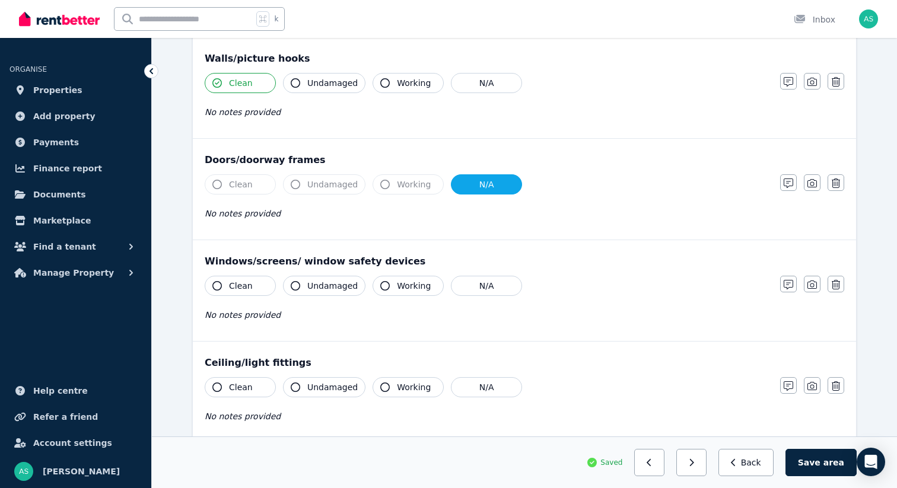
click at [233, 282] on span "Clean" at bounding box center [241, 286] width 24 height 12
click at [236, 387] on span "Clean" at bounding box center [241, 388] width 24 height 12
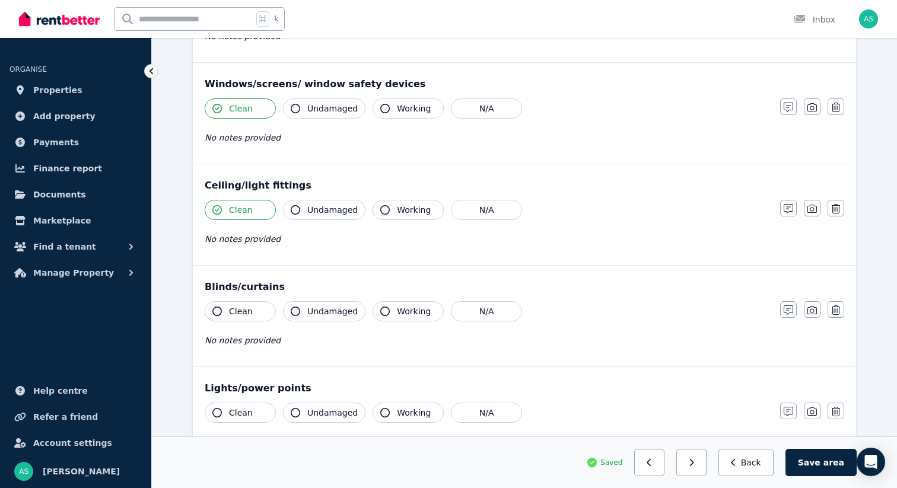
scroll to position [371, 0]
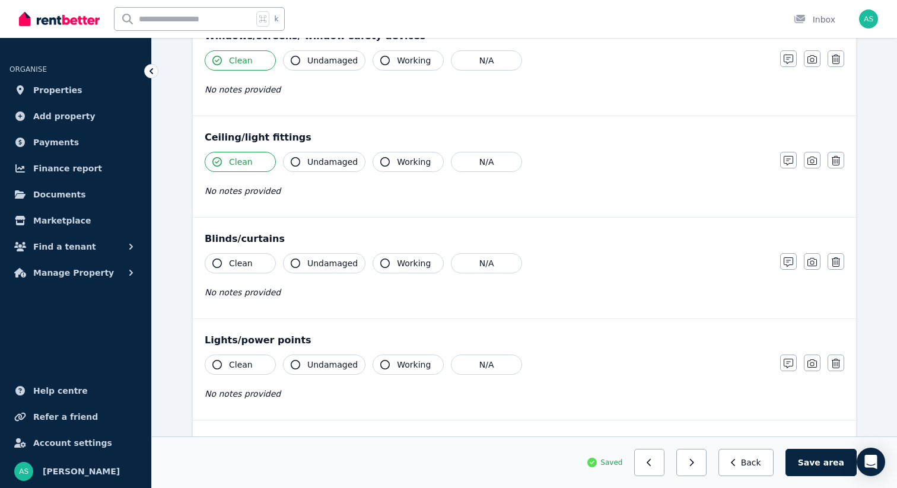
click at [249, 264] on span "Clean" at bounding box center [241, 264] width 24 height 12
click at [239, 367] on span "Clean" at bounding box center [241, 365] width 24 height 12
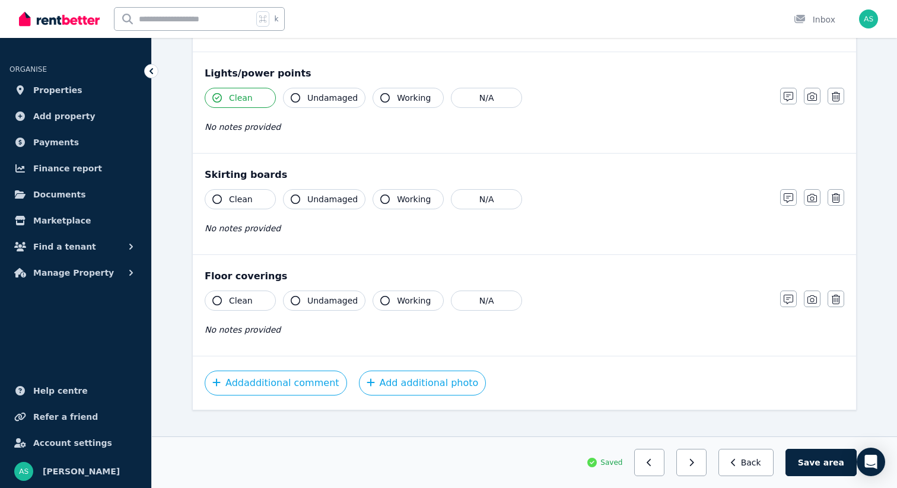
scroll to position [637, 0]
click at [250, 196] on span "Clean" at bounding box center [241, 200] width 24 height 12
click at [241, 302] on span "Clean" at bounding box center [241, 302] width 24 height 12
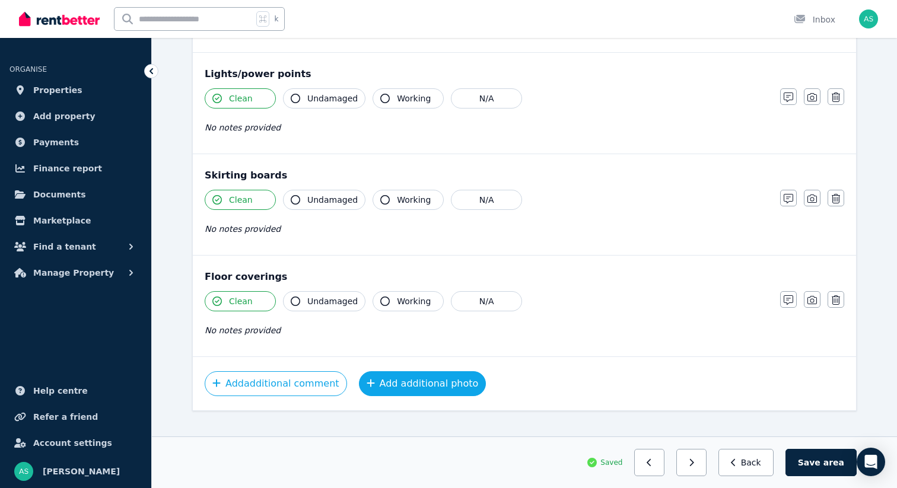
click at [402, 381] on button "Add additional photo" at bounding box center [423, 383] width 128 height 25
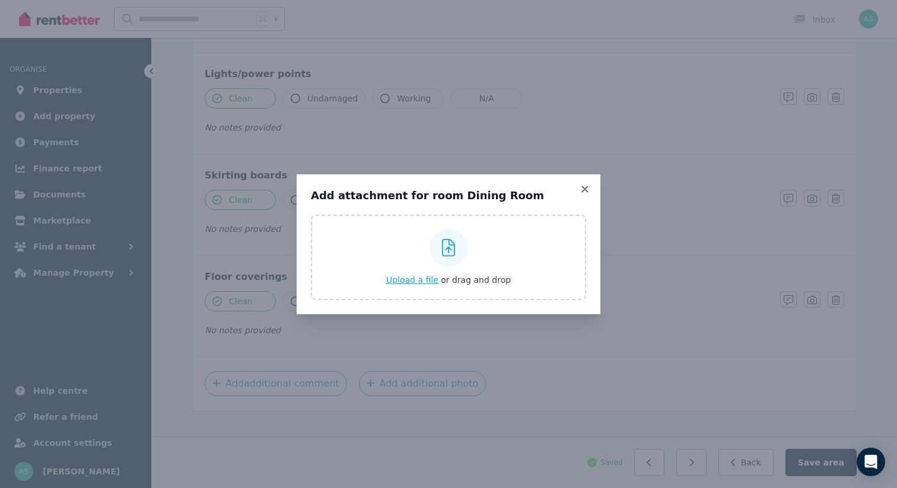
click at [409, 279] on span "Upload a file" at bounding box center [412, 279] width 52 height 9
click at [585, 189] on icon at bounding box center [585, 189] width 7 height 7
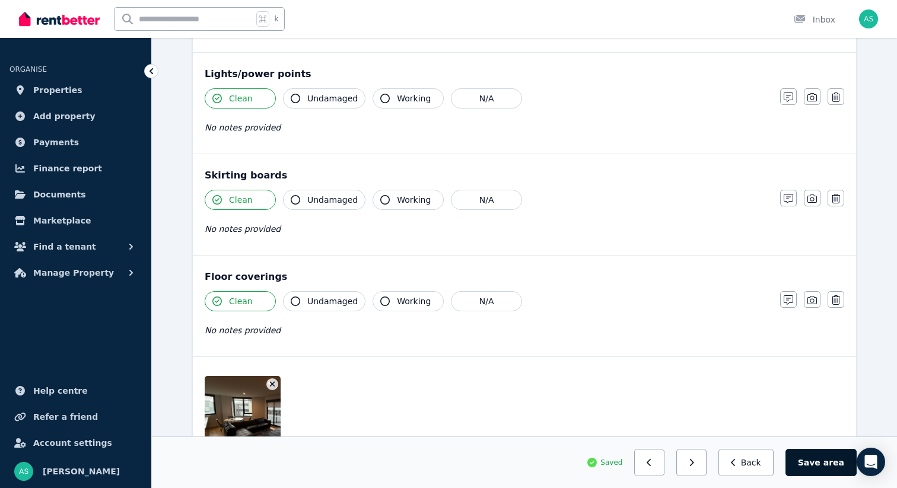
click at [820, 463] on button "Save area" at bounding box center [821, 462] width 71 height 27
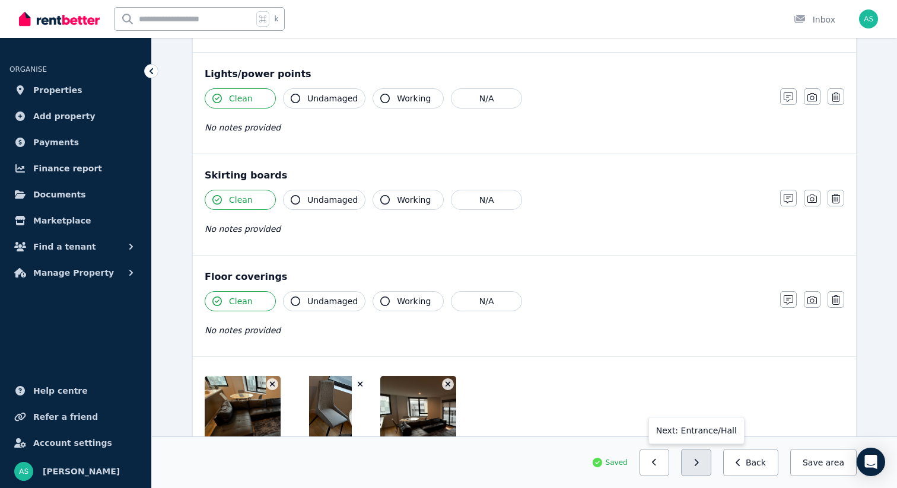
click at [707, 464] on button "button" at bounding box center [696, 462] width 30 height 27
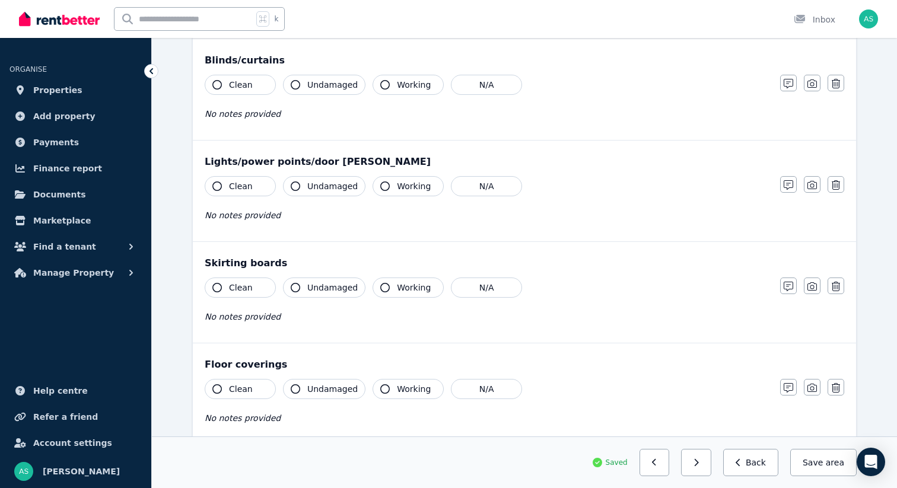
scroll to position [0, 0]
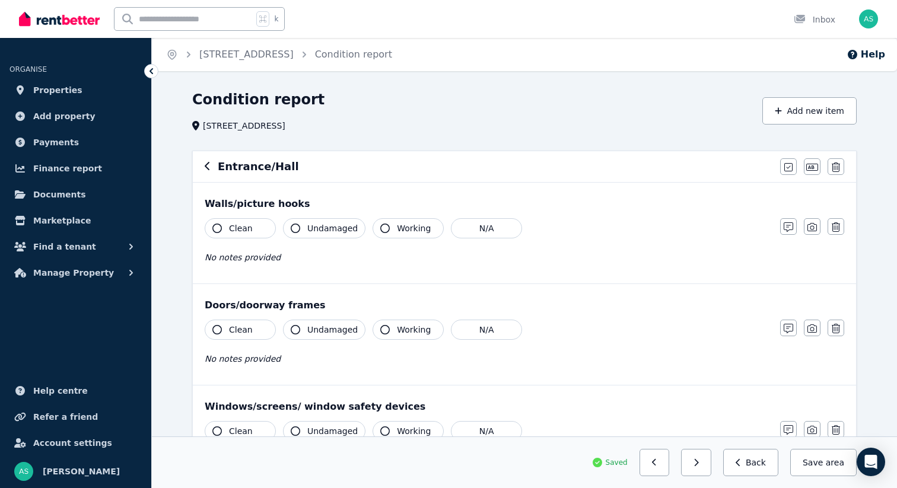
click at [214, 228] on icon "button" at bounding box center [216, 228] width 9 height 9
click at [219, 329] on icon "button" at bounding box center [216, 329] width 9 height 9
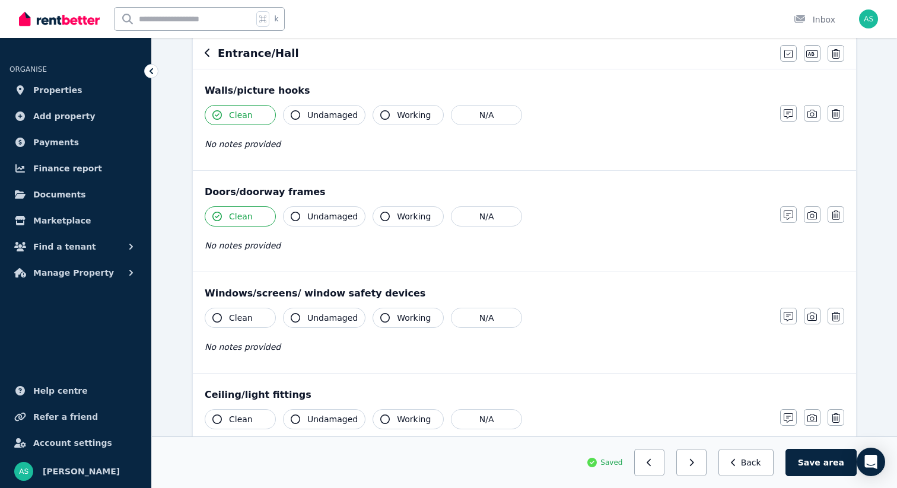
scroll to position [116, 0]
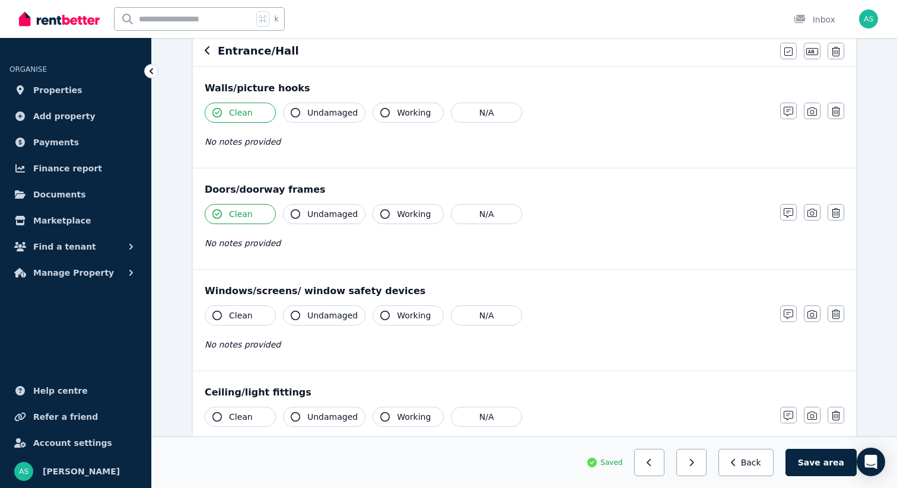
click at [216, 314] on icon "button" at bounding box center [216, 315] width 9 height 9
click at [222, 417] on button "Clean" at bounding box center [240, 417] width 71 height 20
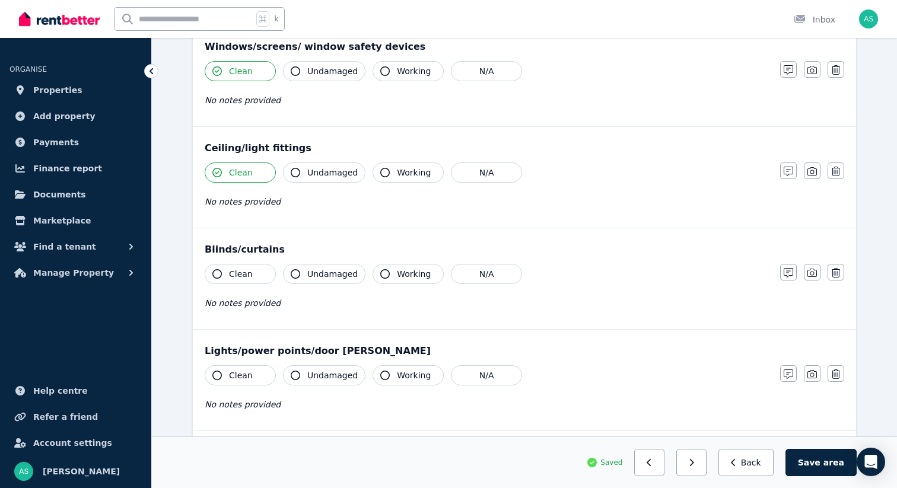
scroll to position [404, 0]
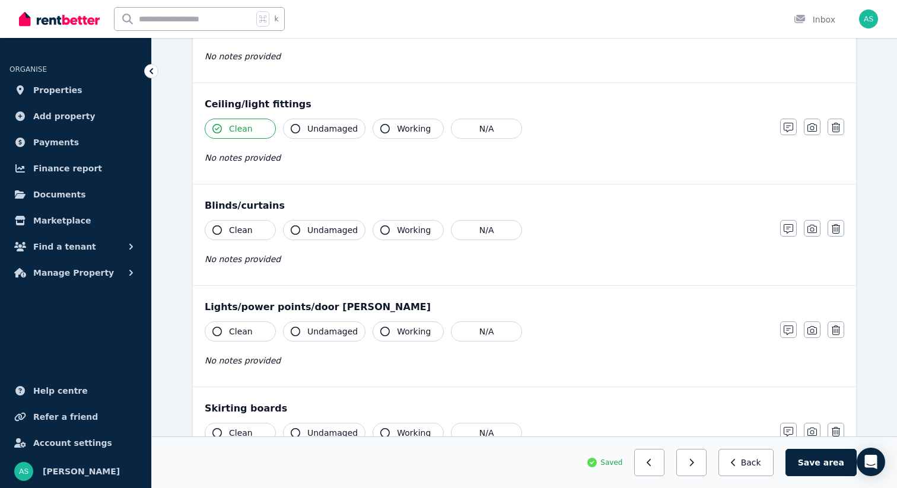
click at [215, 228] on icon "button" at bounding box center [216, 229] width 9 height 9
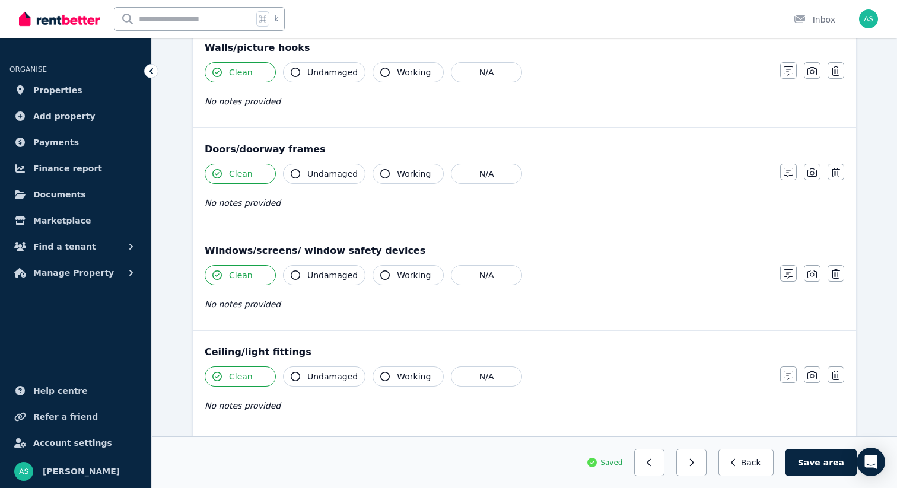
scroll to position [163, 0]
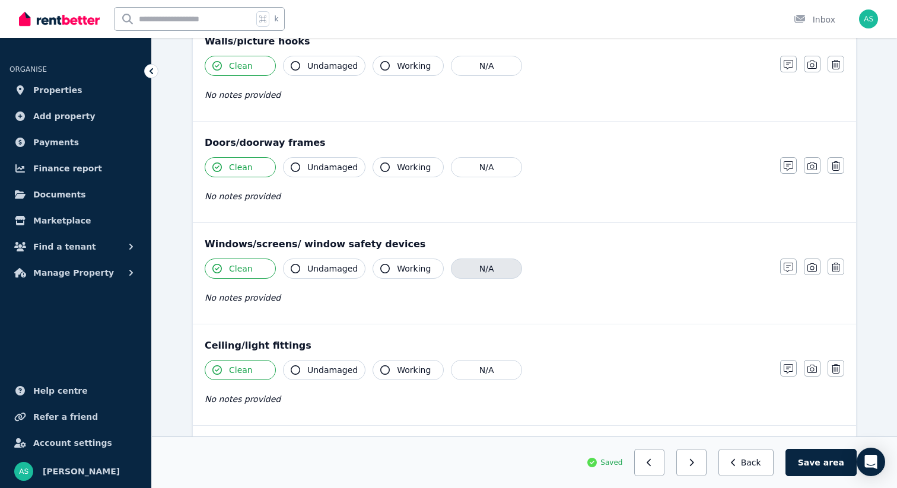
click at [494, 266] on button "N/A" at bounding box center [486, 269] width 71 height 20
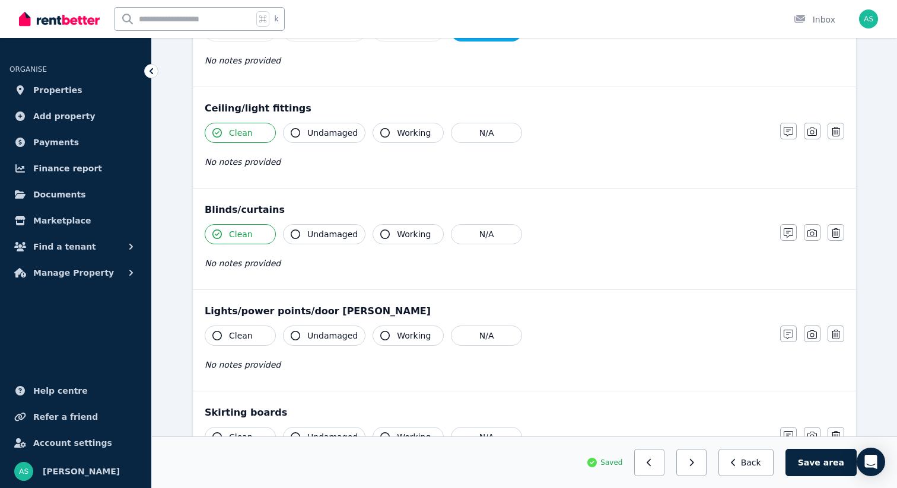
scroll to position [406, 0]
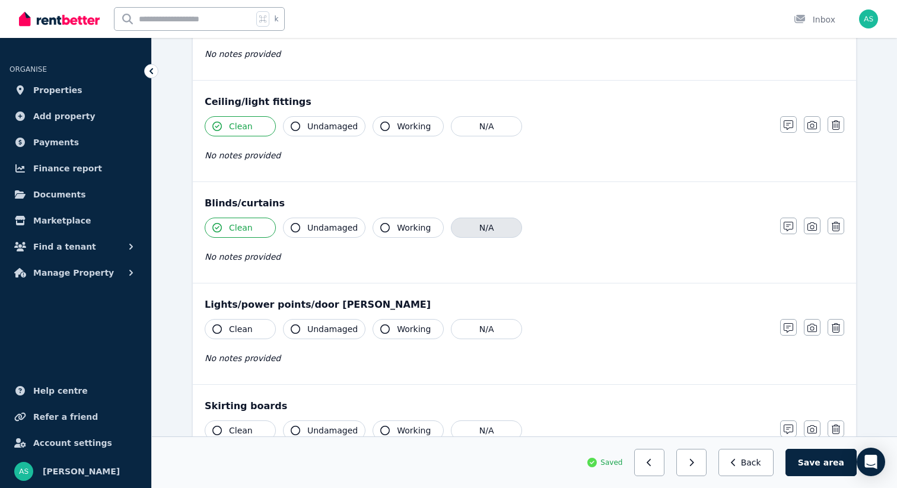
click at [491, 224] on button "N/A" at bounding box center [486, 228] width 71 height 20
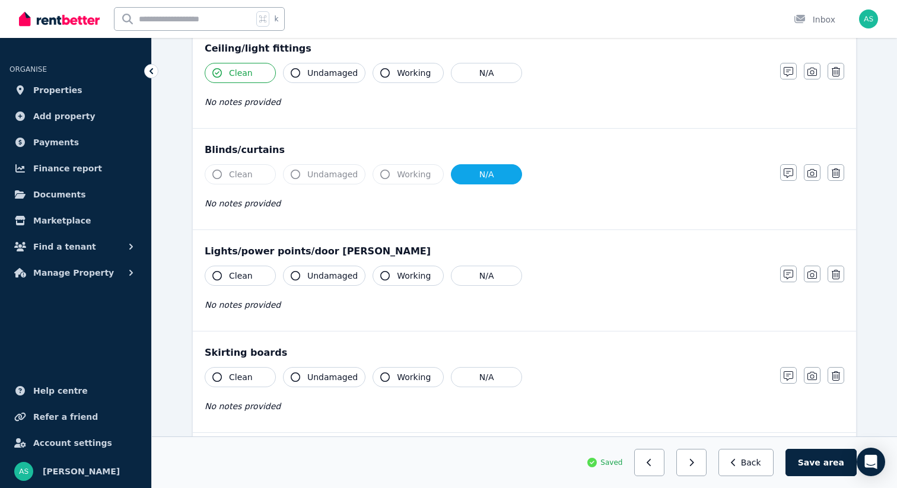
scroll to position [503, 0]
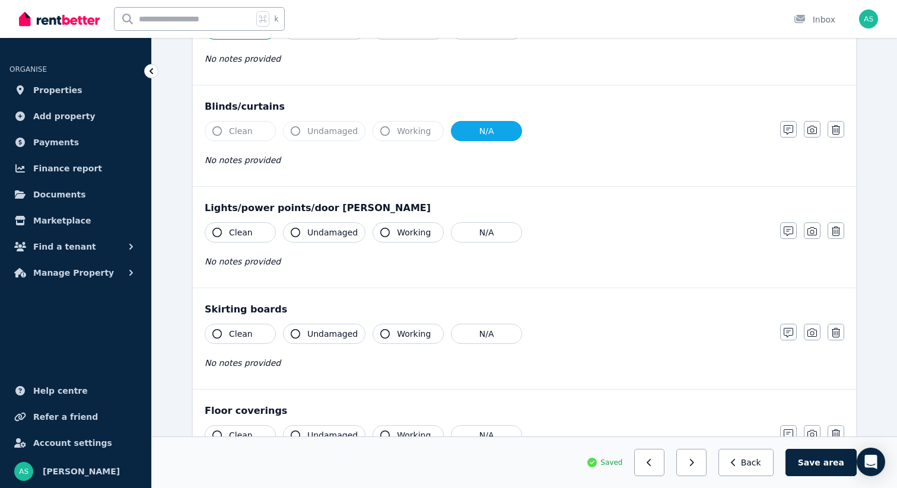
click at [230, 237] on span "Clean" at bounding box center [241, 233] width 24 height 12
click at [232, 337] on span "Clean" at bounding box center [241, 334] width 24 height 12
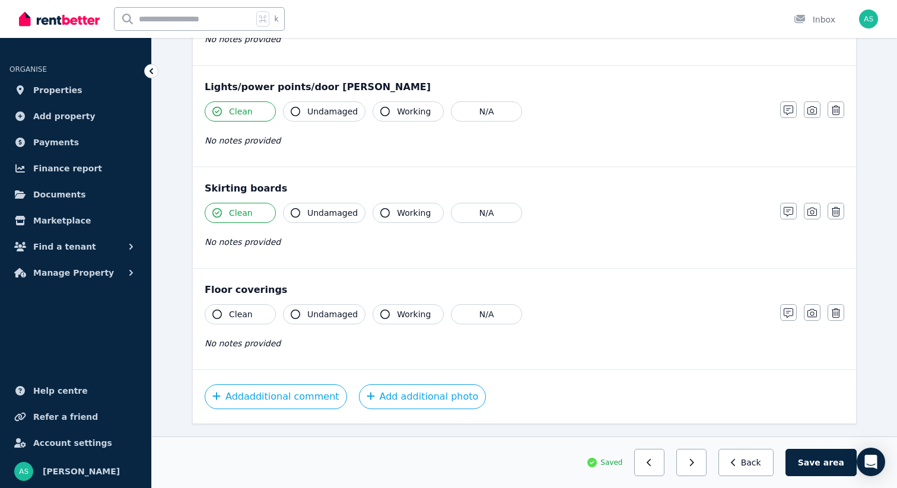
scroll to position [655, 0]
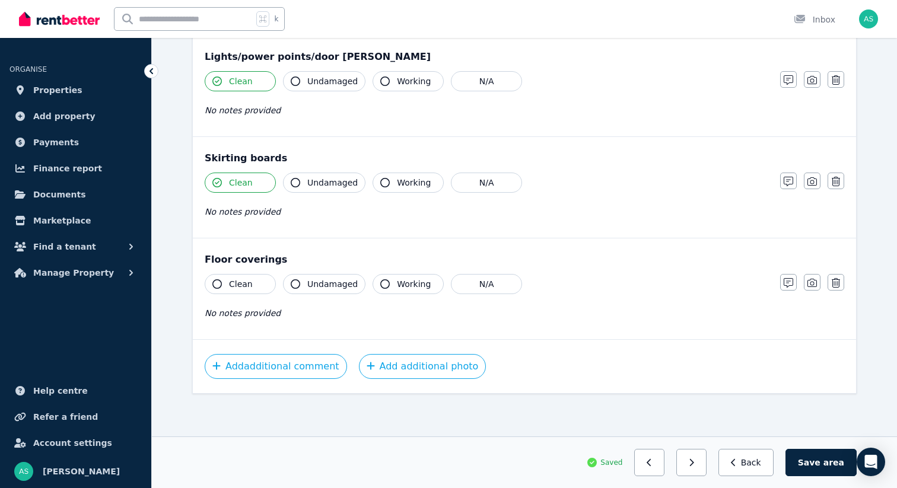
click at [234, 283] on span "Clean" at bounding box center [241, 284] width 24 height 12
click at [398, 370] on button "Add additional photo" at bounding box center [423, 366] width 128 height 25
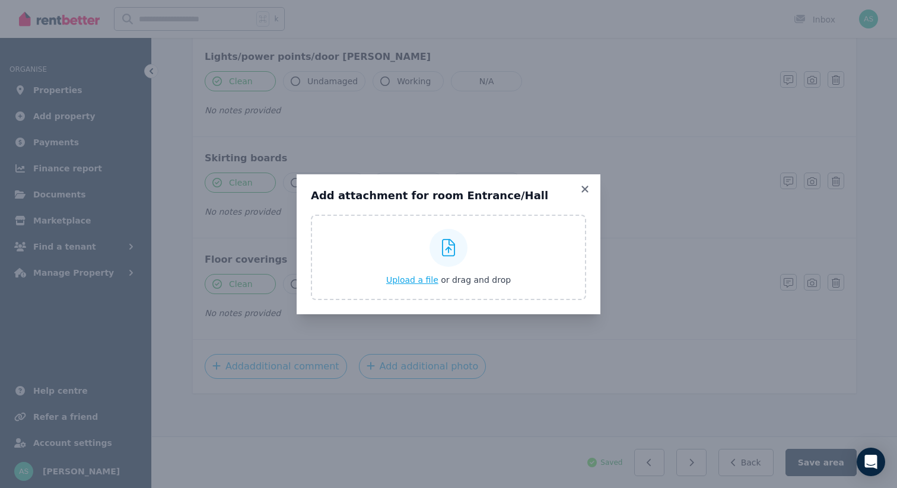
click at [410, 285] on button "Upload a file or drag and drop" at bounding box center [448, 280] width 125 height 12
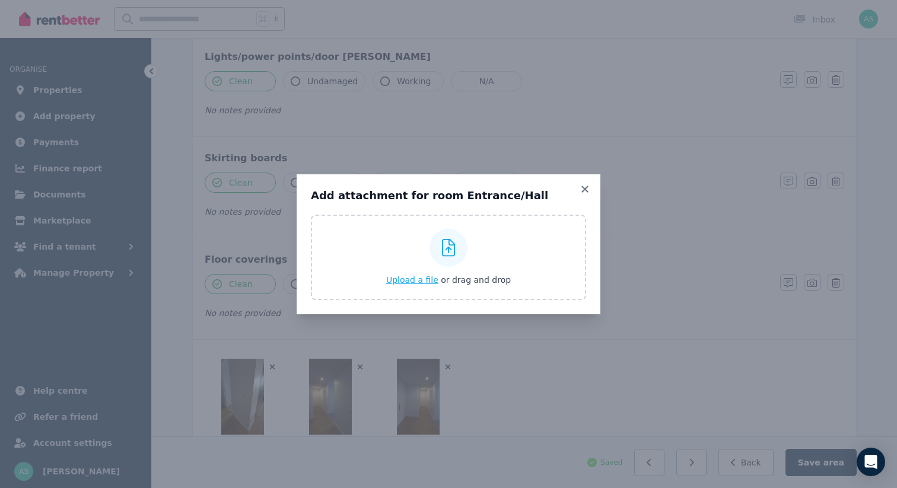
click at [406, 280] on span "Upload a file" at bounding box center [412, 279] width 52 height 9
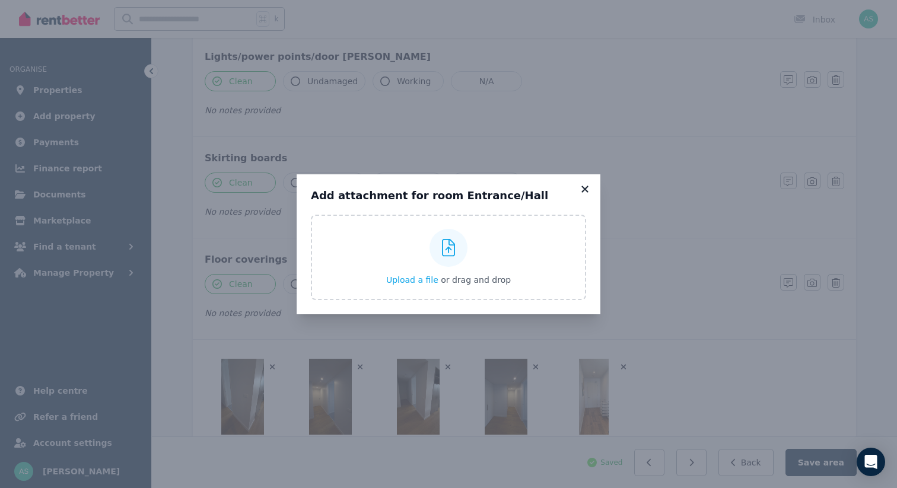
click at [586, 190] on icon at bounding box center [585, 189] width 7 height 7
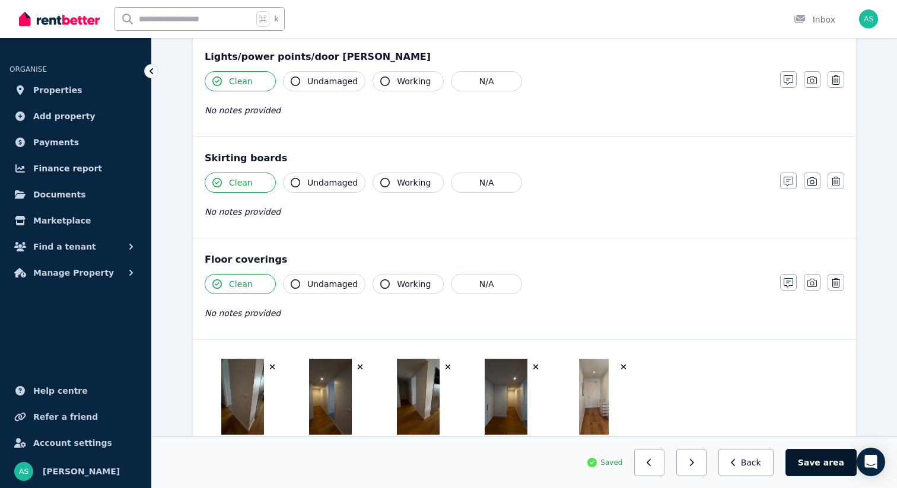
click at [818, 465] on button "Save area" at bounding box center [821, 462] width 71 height 27
click at [707, 459] on button "button" at bounding box center [696, 462] width 30 height 27
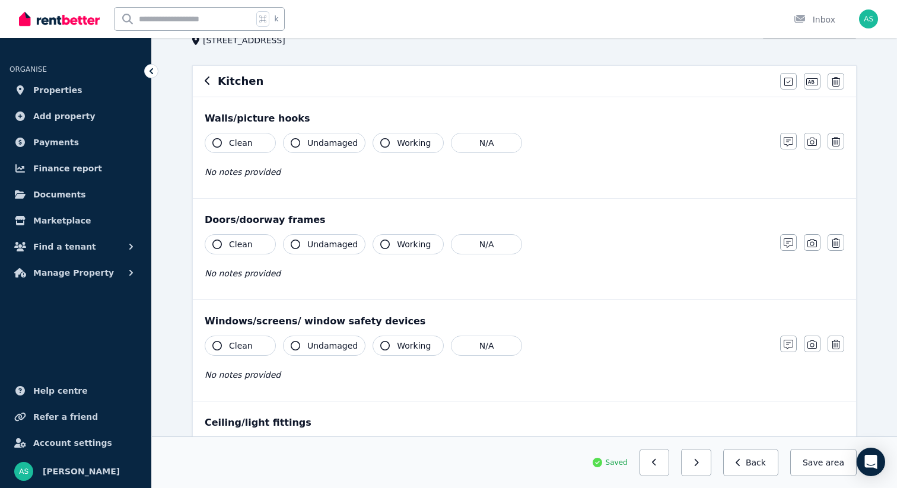
scroll to position [0, 0]
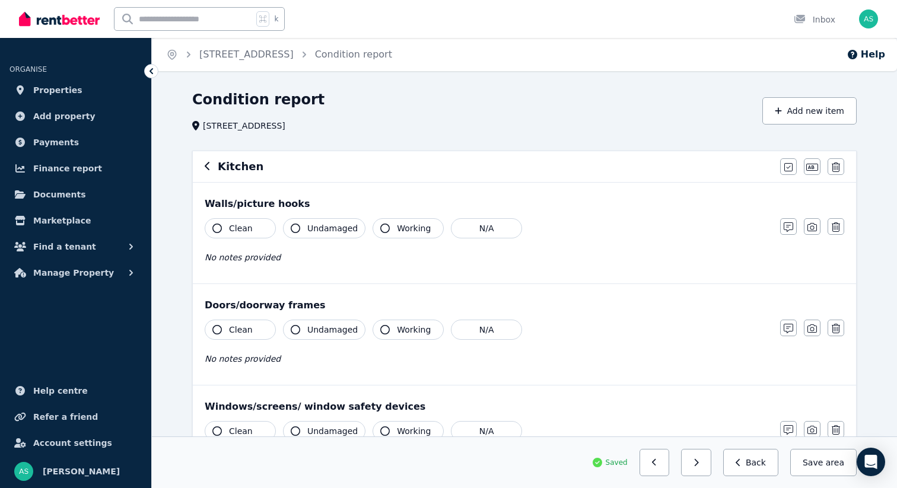
click at [224, 227] on button "Clean" at bounding box center [240, 228] width 71 height 20
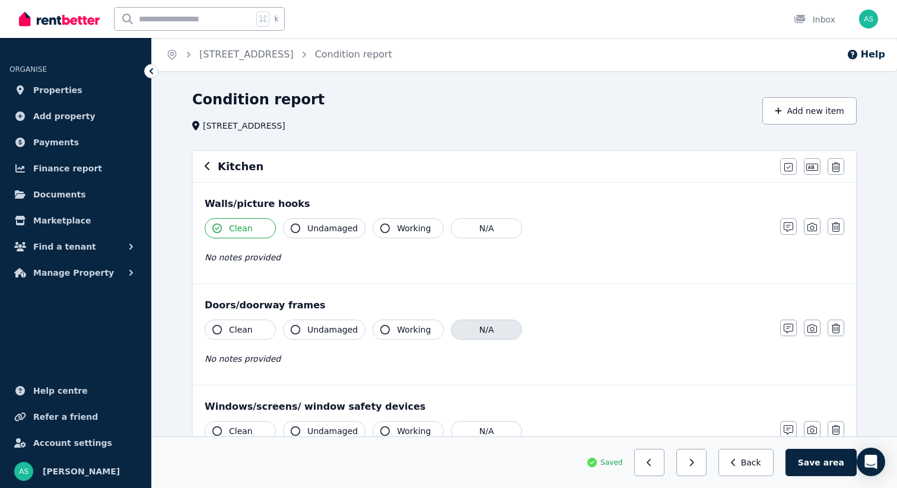
click at [483, 331] on button "N/A" at bounding box center [486, 330] width 71 height 20
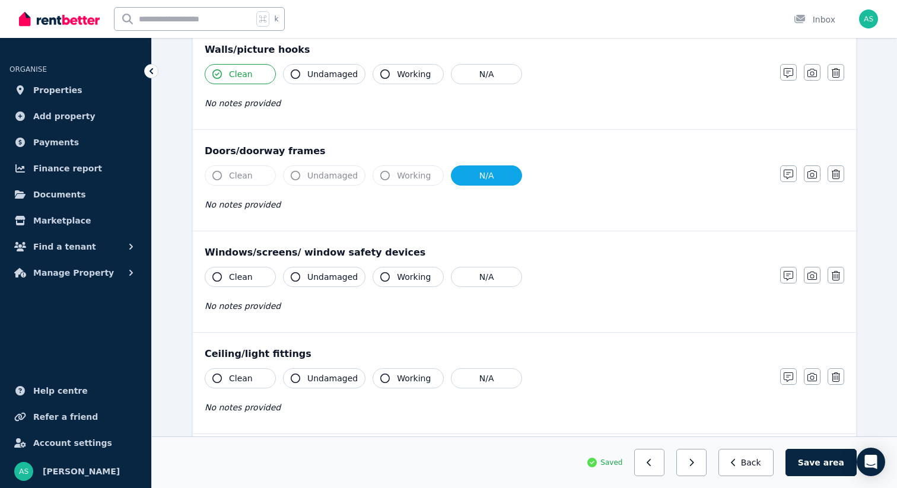
scroll to position [256, 0]
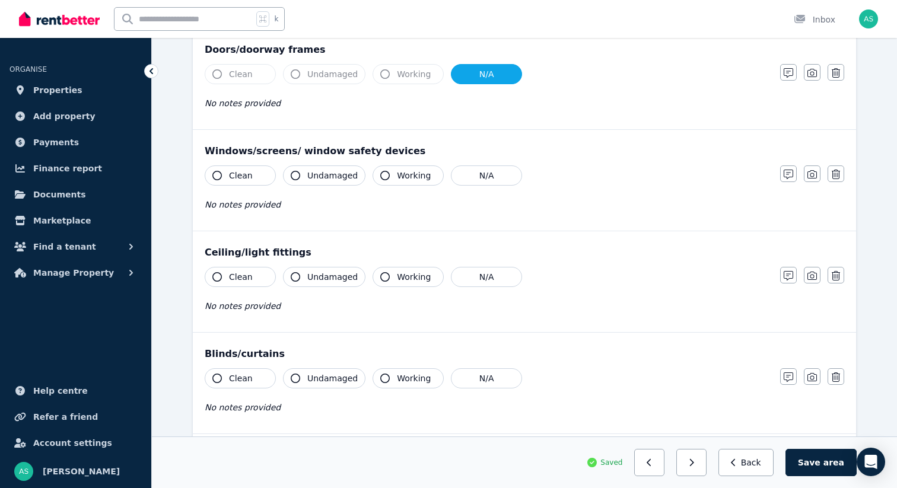
click at [224, 174] on button "Clean" at bounding box center [240, 176] width 71 height 20
click at [237, 280] on span "Clean" at bounding box center [241, 277] width 24 height 12
click at [473, 375] on button "N/A" at bounding box center [486, 378] width 71 height 20
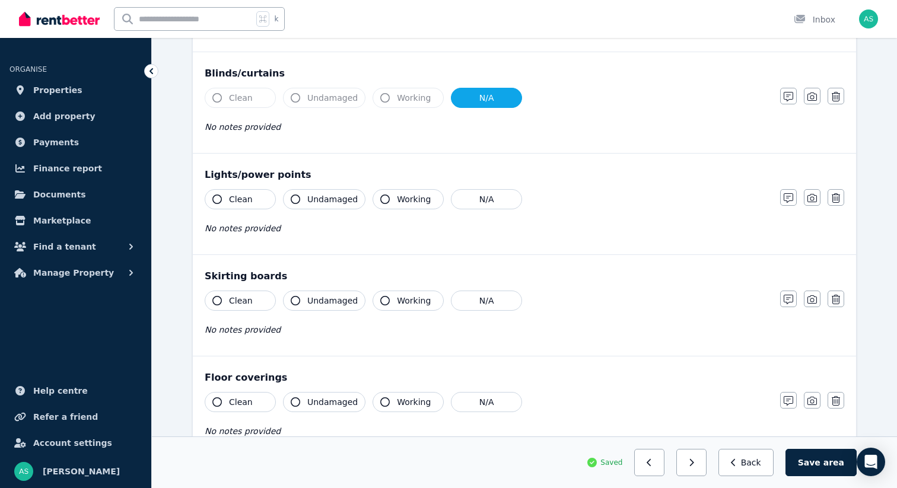
scroll to position [544, 0]
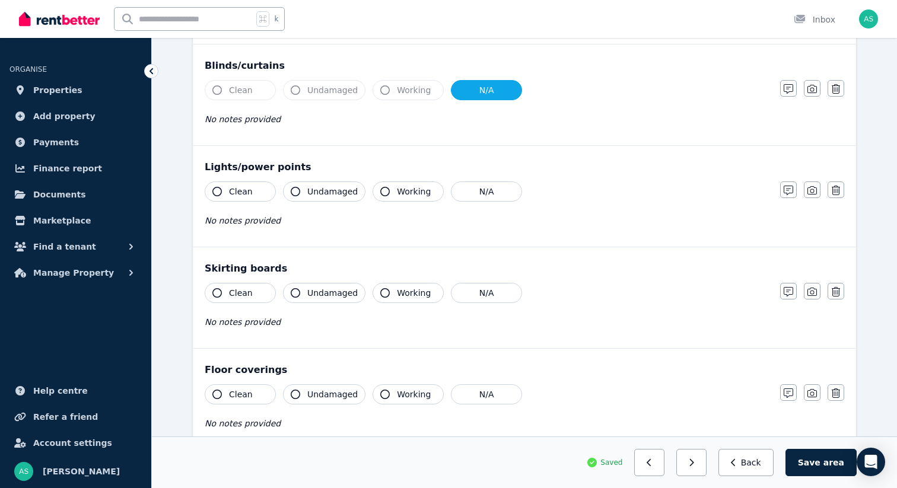
click at [233, 193] on span "Clean" at bounding box center [241, 192] width 24 height 12
click at [240, 290] on span "Clean" at bounding box center [241, 293] width 24 height 12
click at [241, 396] on span "Clean" at bounding box center [241, 395] width 24 height 12
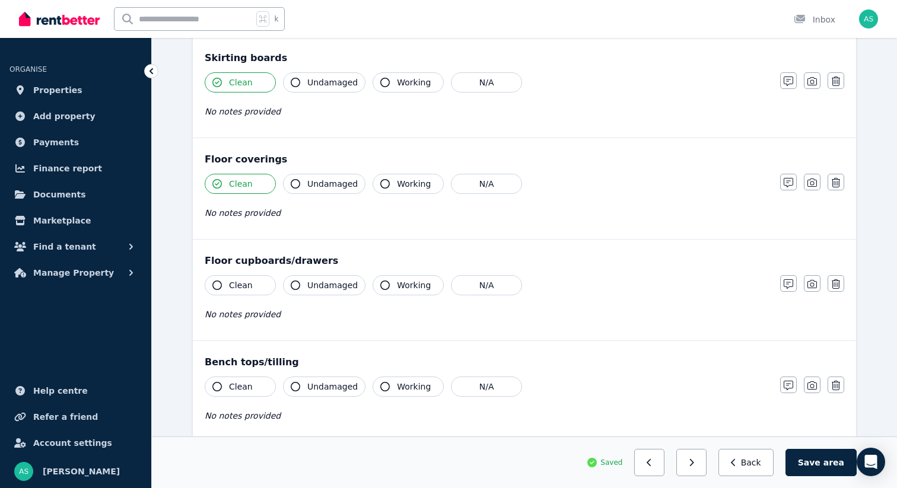
scroll to position [784, 0]
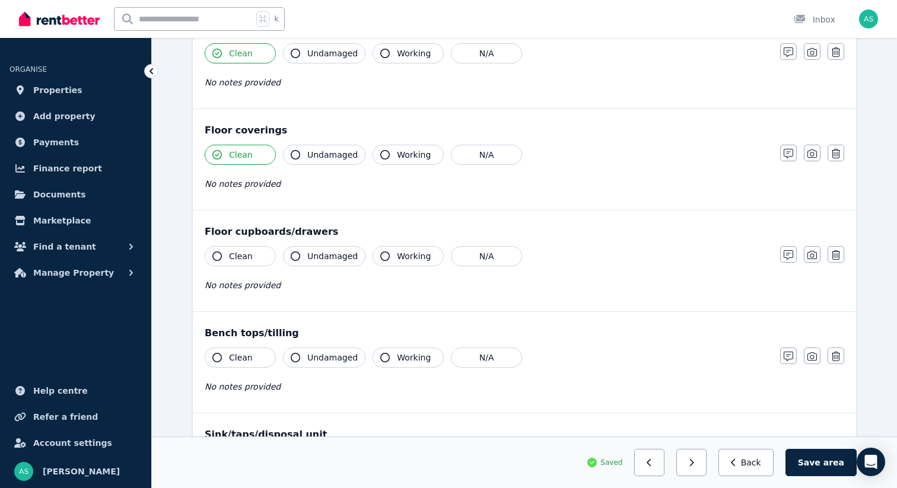
click at [233, 256] on span "Clean" at bounding box center [241, 256] width 24 height 12
click at [237, 360] on span "Clean" at bounding box center [241, 358] width 24 height 12
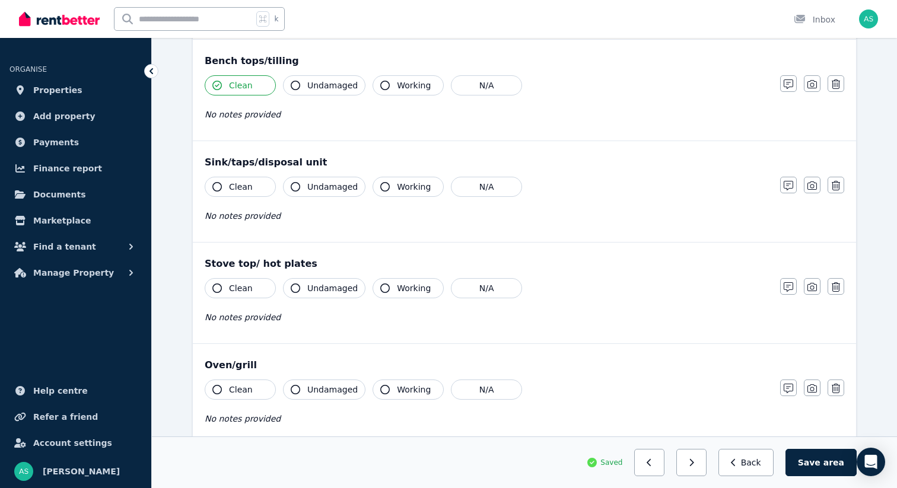
scroll to position [1070, 0]
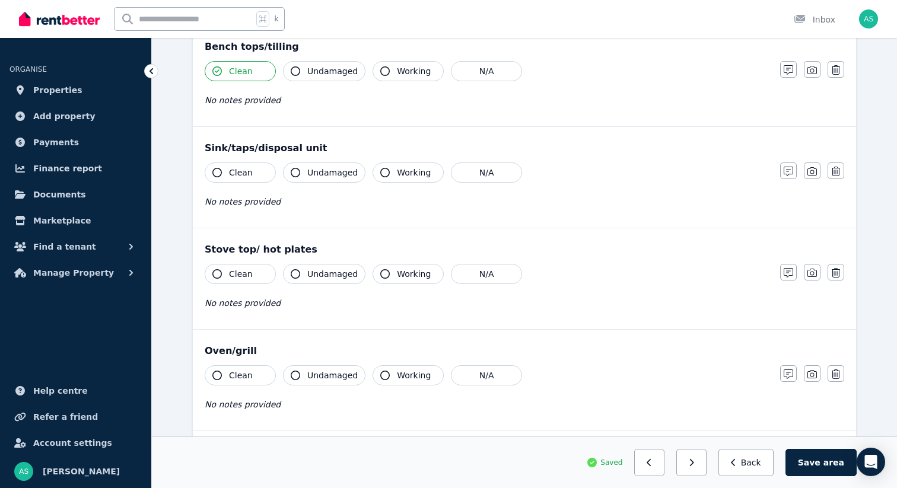
click at [240, 172] on span "Clean" at bounding box center [241, 173] width 24 height 12
click at [242, 278] on span "Clean" at bounding box center [241, 274] width 24 height 12
click at [246, 371] on span "Clean" at bounding box center [241, 376] width 24 height 12
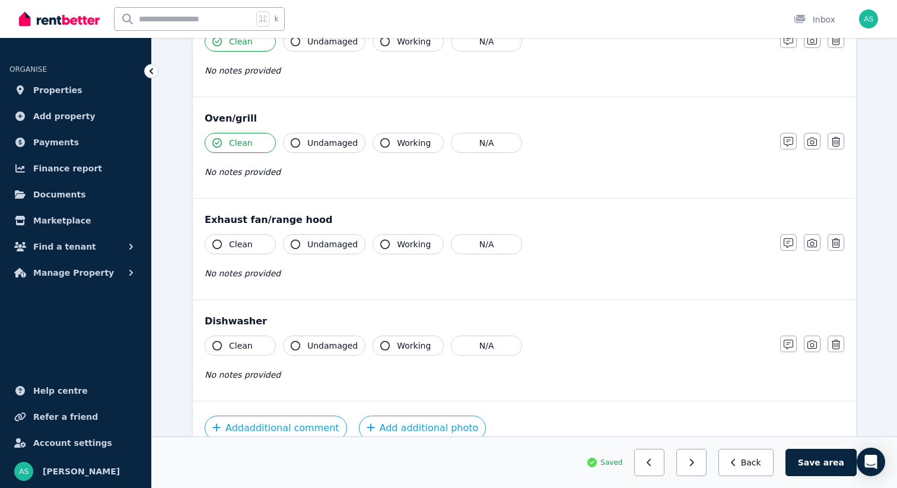
scroll to position [1359, 0]
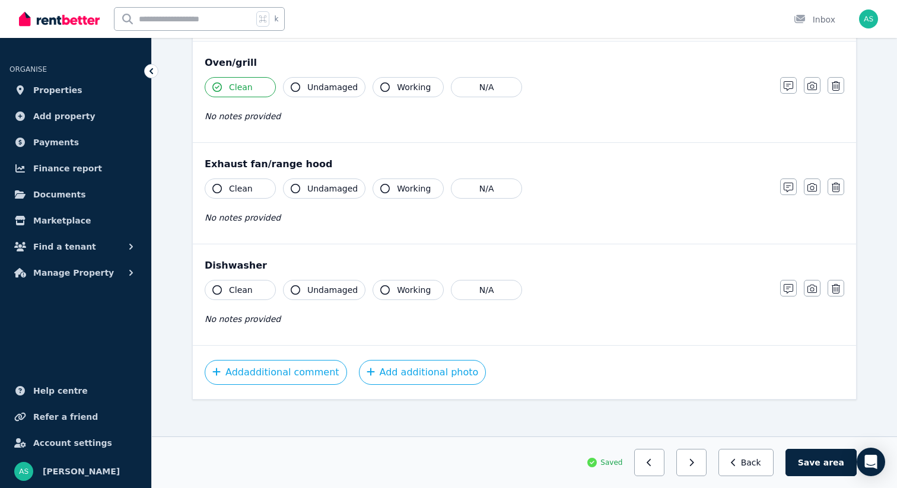
click at [230, 185] on span "Clean" at bounding box center [241, 189] width 24 height 12
click at [240, 293] on span "Clean" at bounding box center [241, 290] width 24 height 12
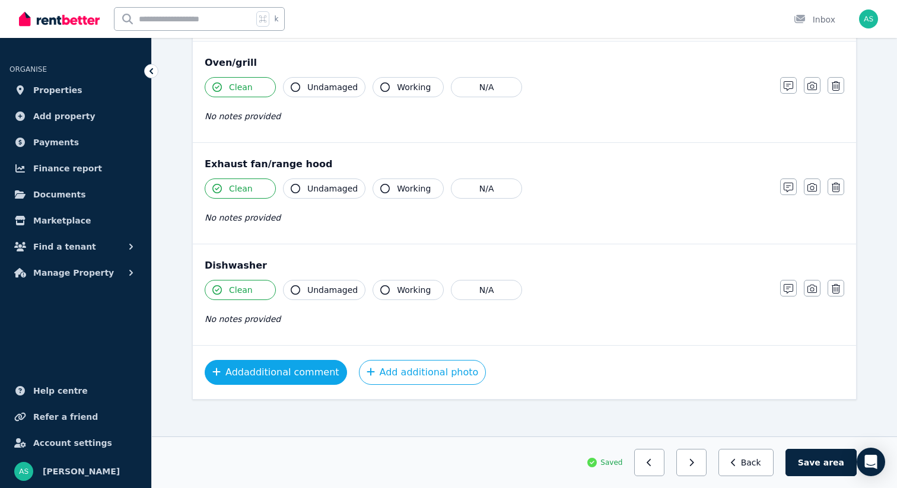
click at [289, 368] on button "Add additional comment" at bounding box center [276, 372] width 142 height 25
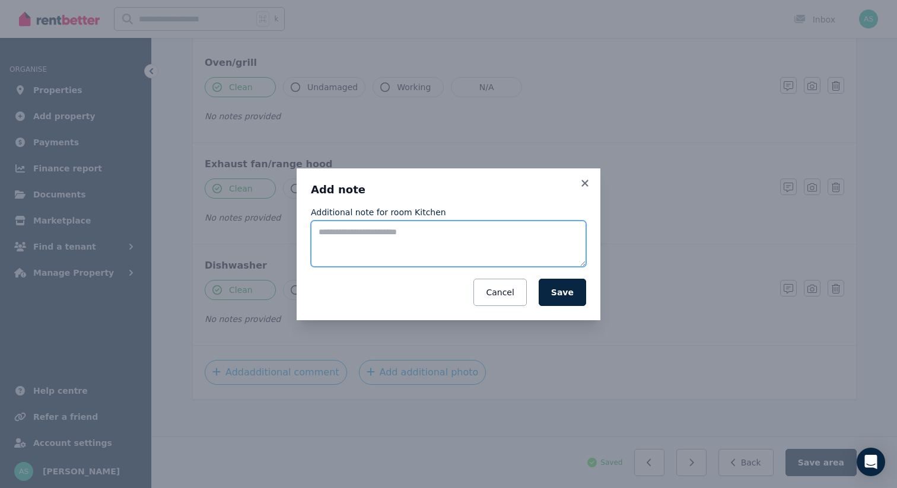
click at [379, 237] on textarea "Additional note for room Kitchen" at bounding box center [448, 244] width 275 height 46
type textarea "**********"
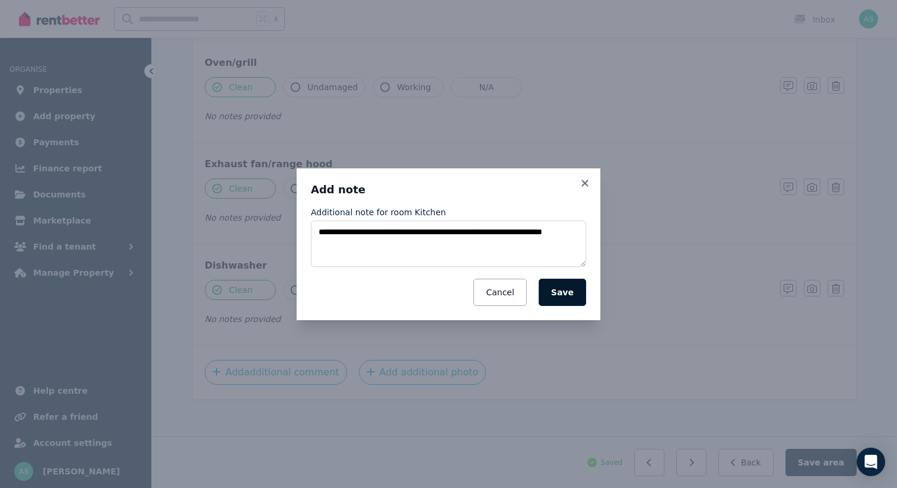
click at [577, 298] on button "Save" at bounding box center [562, 292] width 47 height 27
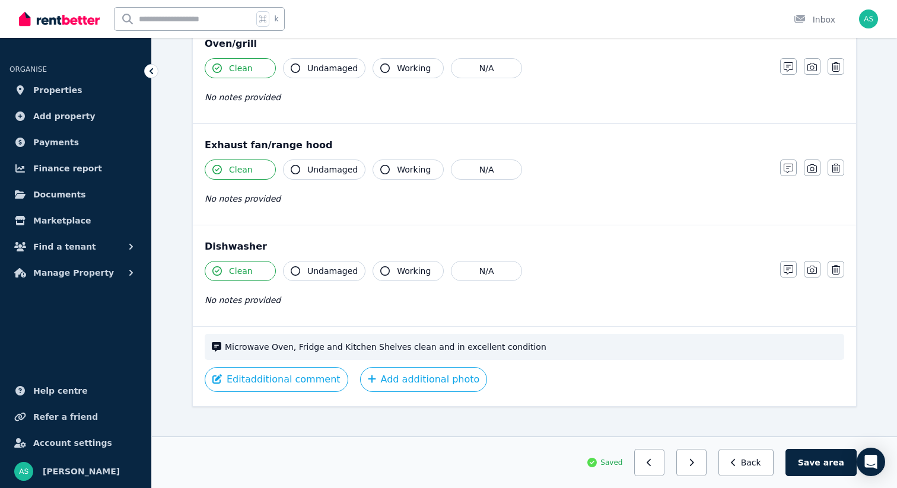
scroll to position [1391, 0]
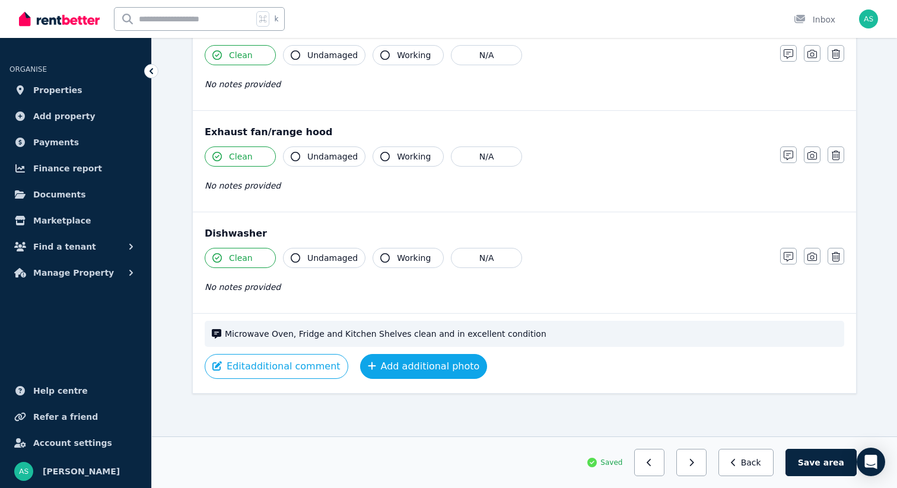
click at [409, 370] on button "Add additional photo" at bounding box center [424, 366] width 128 height 25
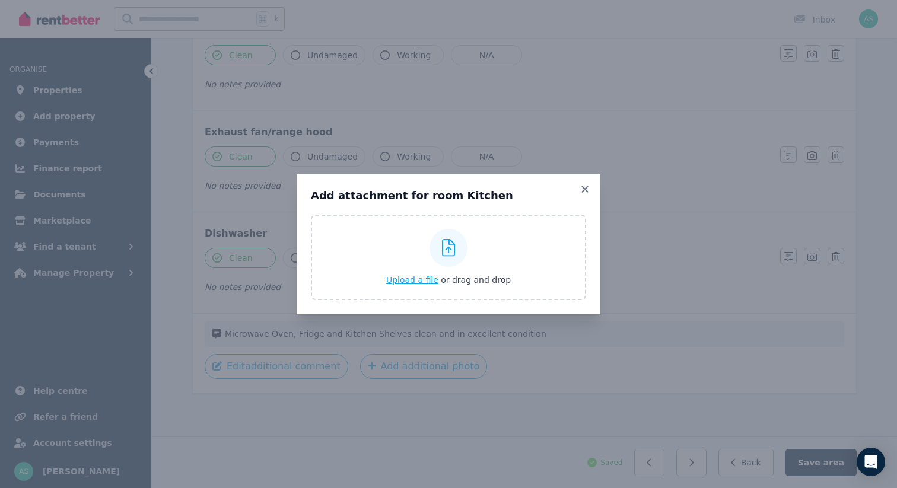
click at [411, 281] on span "Upload a file" at bounding box center [412, 279] width 52 height 9
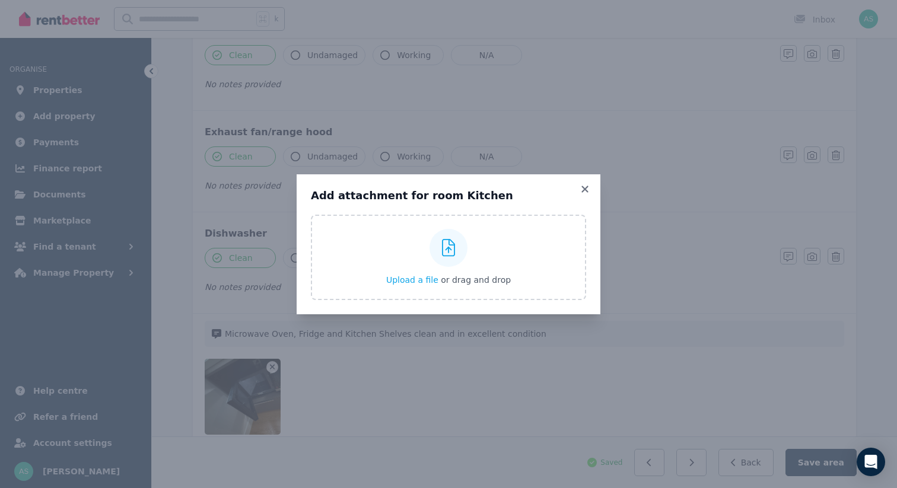
click at [586, 194] on div "Add attachment for room Kitchen Upload a file or drag and drop Uploaded " Cookt…" at bounding box center [449, 244] width 304 height 140
click at [586, 189] on icon at bounding box center [585, 189] width 7 height 7
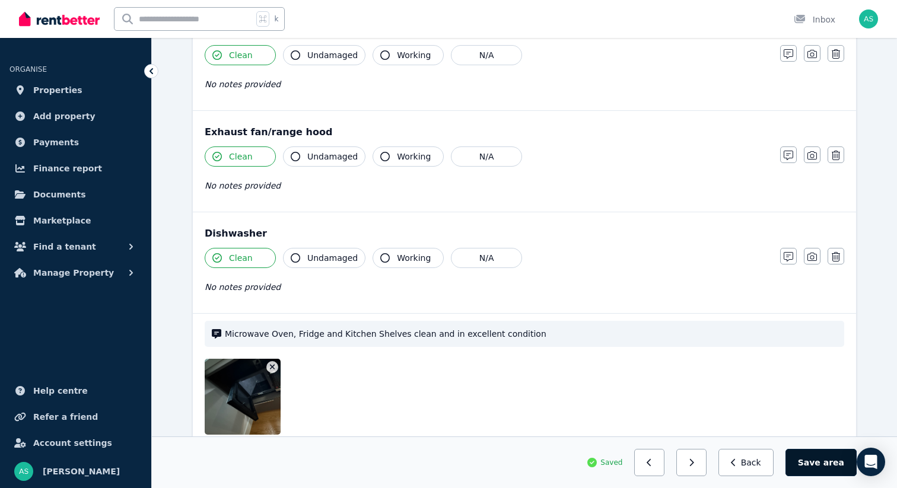
click at [807, 463] on button "Save area" at bounding box center [821, 462] width 71 height 27
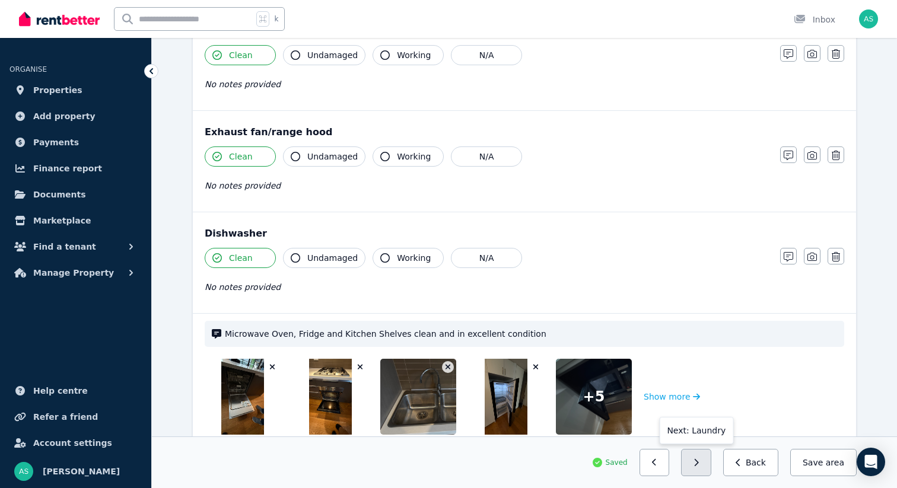
click at [703, 467] on button "button" at bounding box center [696, 462] width 30 height 27
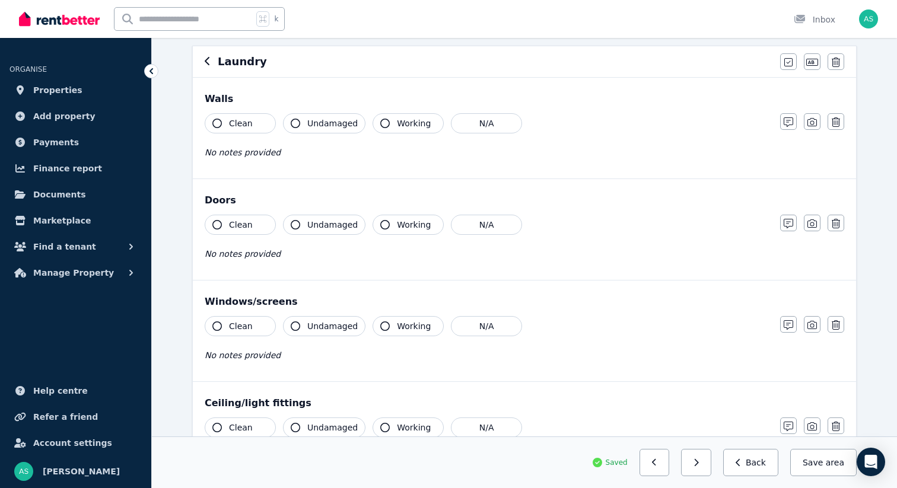
scroll to position [0, 0]
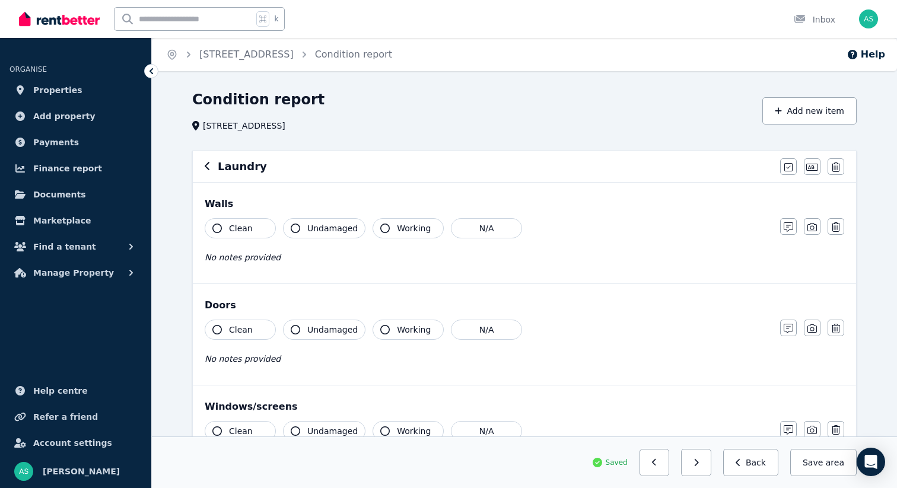
click at [229, 227] on span "Clean" at bounding box center [241, 229] width 24 height 12
click at [235, 334] on span "Clean" at bounding box center [241, 330] width 24 height 12
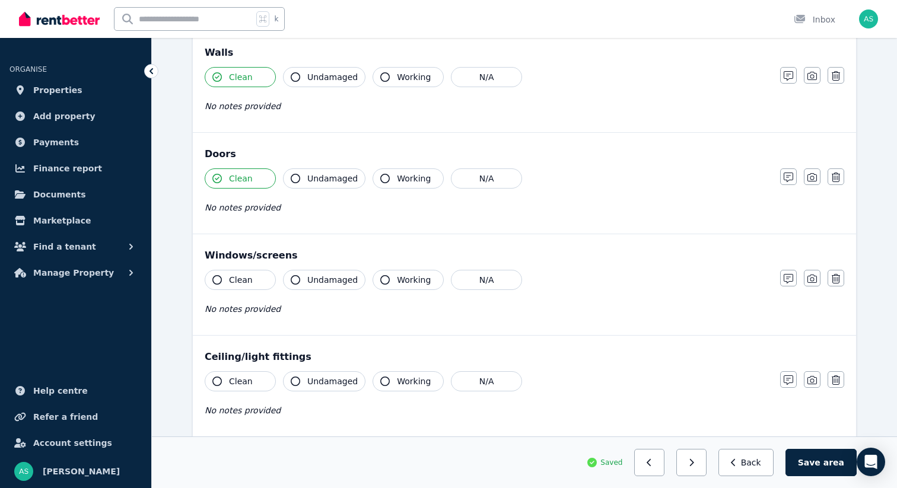
scroll to position [172, 0]
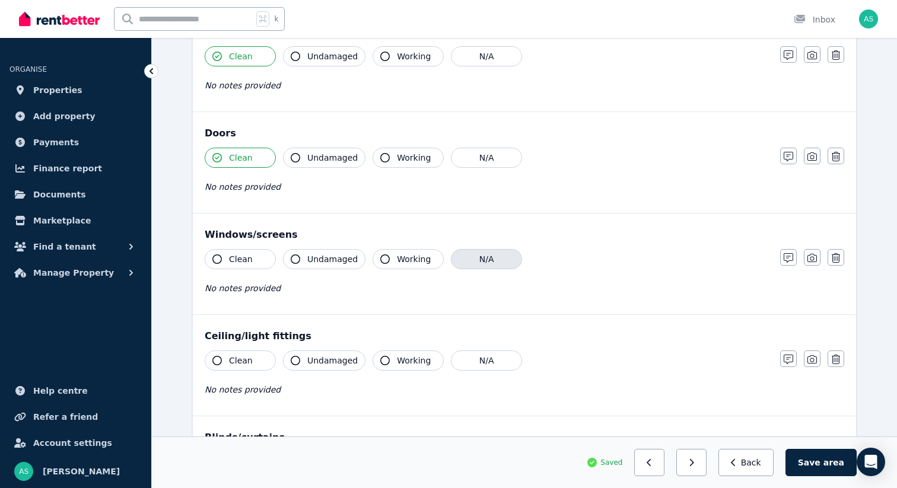
click at [485, 259] on button "N/A" at bounding box center [486, 259] width 71 height 20
click at [222, 356] on button "Clean" at bounding box center [240, 361] width 71 height 20
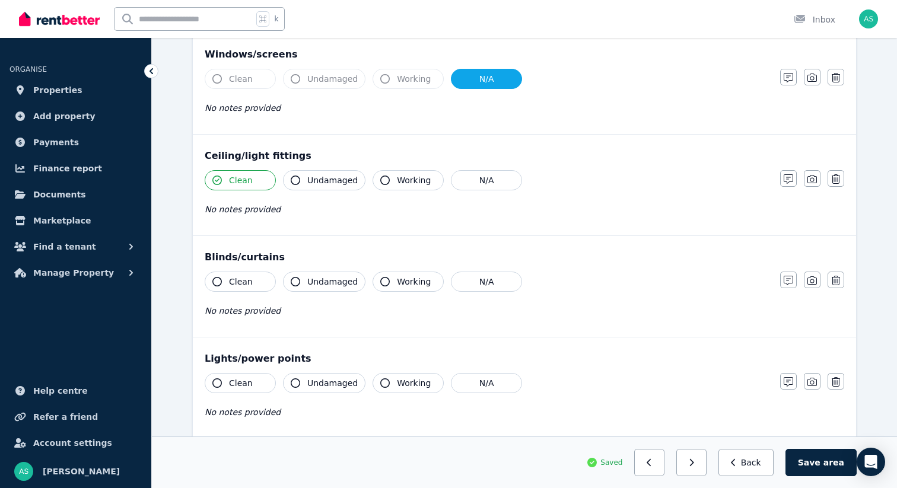
scroll to position [381, 0]
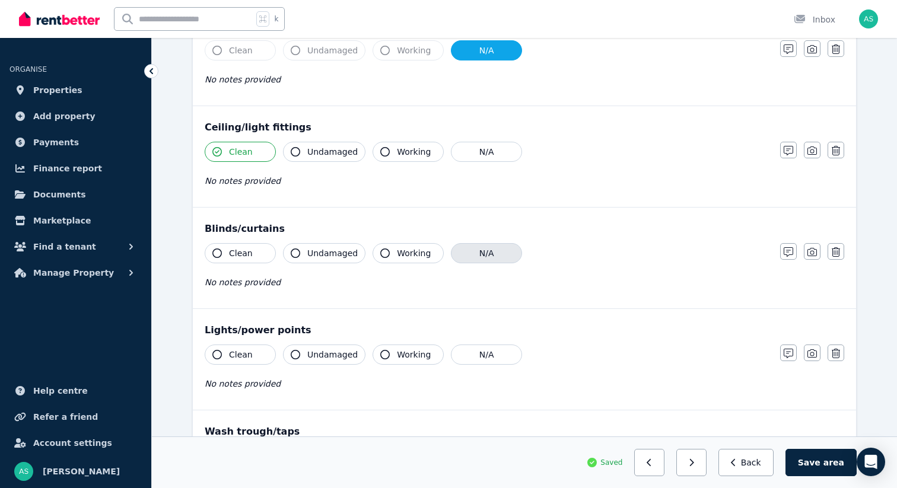
click at [474, 256] on button "N/A" at bounding box center [486, 253] width 71 height 20
click at [240, 350] on span "Clean" at bounding box center [241, 355] width 24 height 12
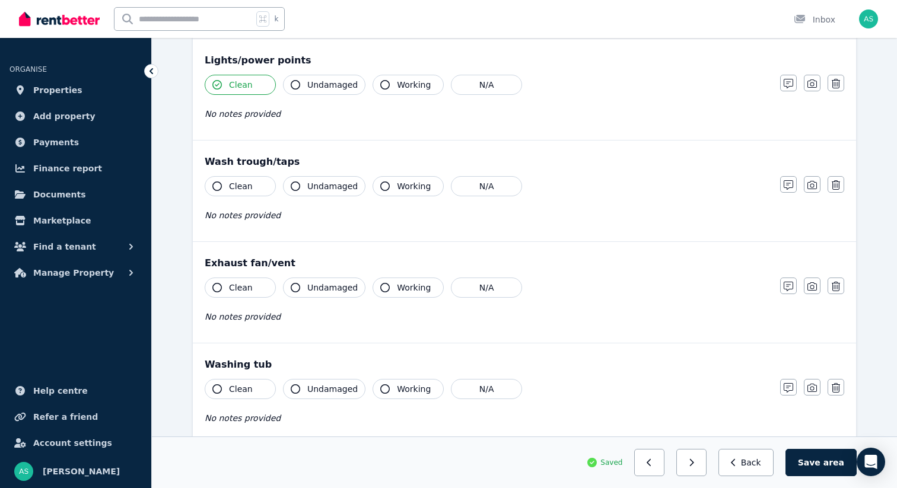
scroll to position [675, 0]
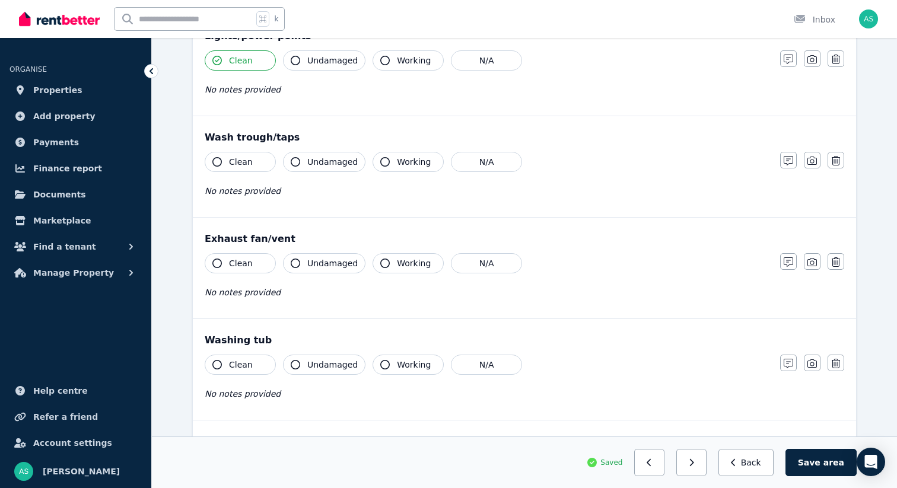
click at [245, 161] on span "Clean" at bounding box center [241, 162] width 24 height 12
click at [236, 263] on span "Clean" at bounding box center [241, 264] width 24 height 12
click at [481, 362] on button "N/A" at bounding box center [486, 365] width 71 height 20
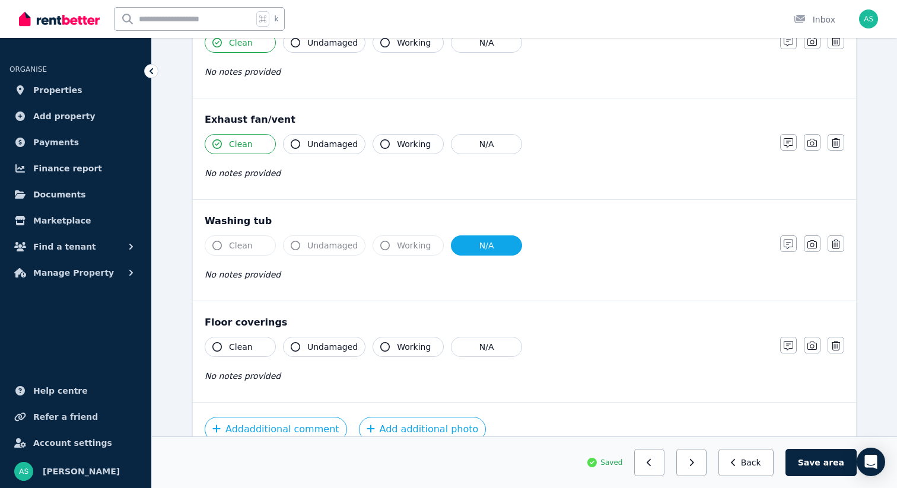
scroll to position [811, 0]
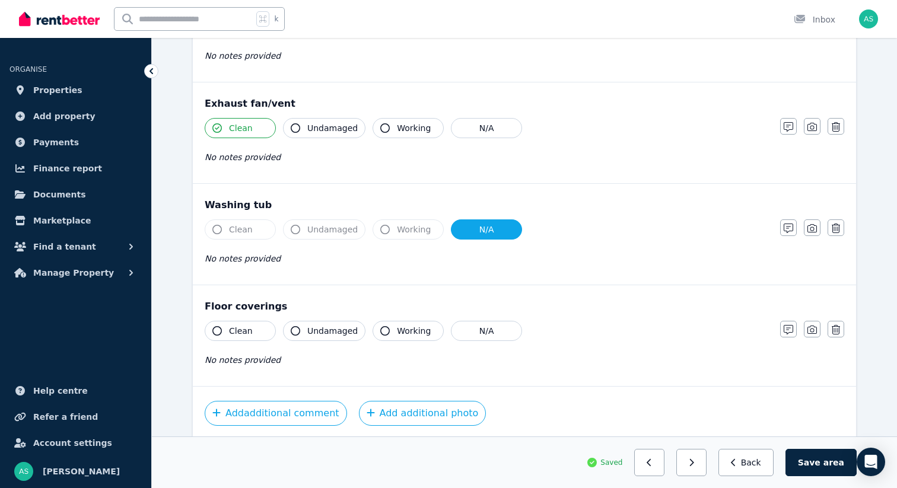
click at [243, 331] on span "Clean" at bounding box center [241, 331] width 24 height 12
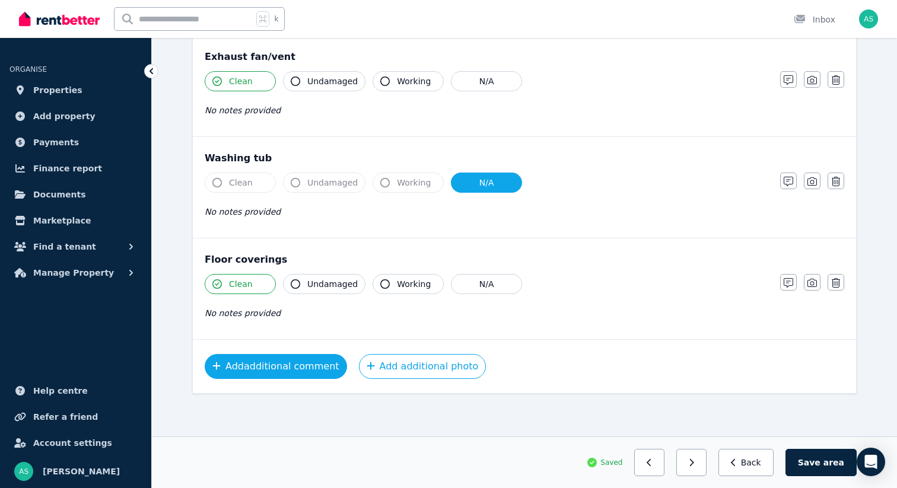
click at [251, 365] on button "Add additional comment" at bounding box center [276, 366] width 142 height 25
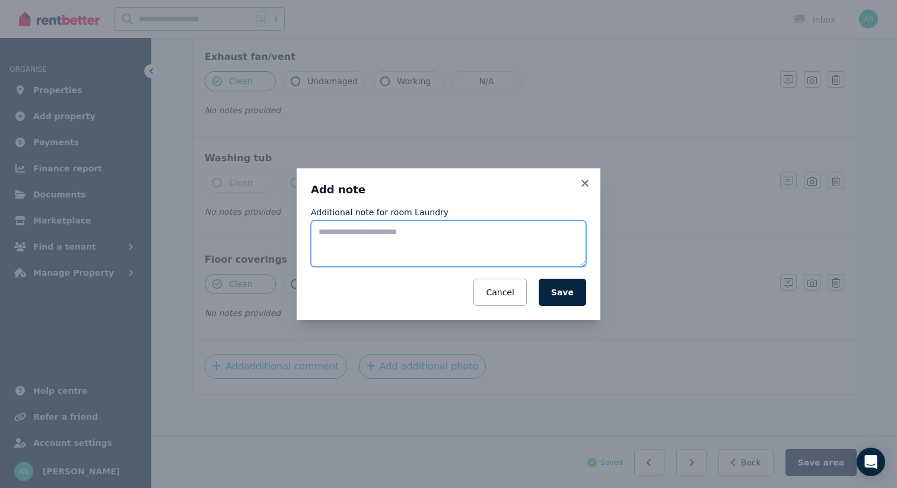
click at [373, 239] on textarea "Additional note for room Laundry" at bounding box center [448, 244] width 275 height 46
type textarea "**********"
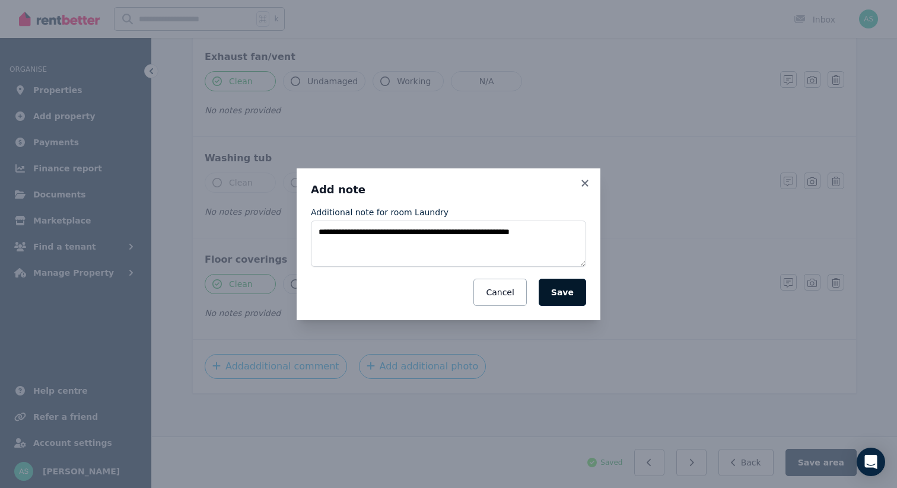
click at [565, 290] on button "Save" at bounding box center [562, 292] width 47 height 27
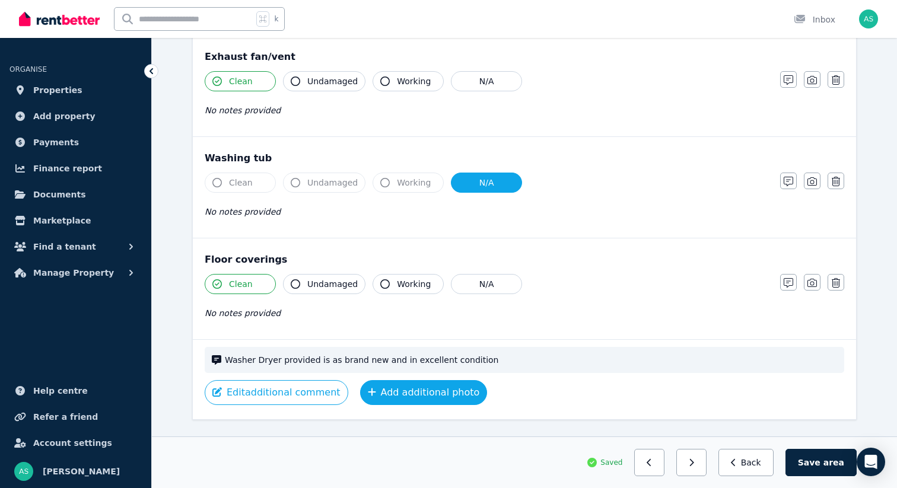
click at [413, 395] on button "Add additional photo" at bounding box center [424, 392] width 128 height 25
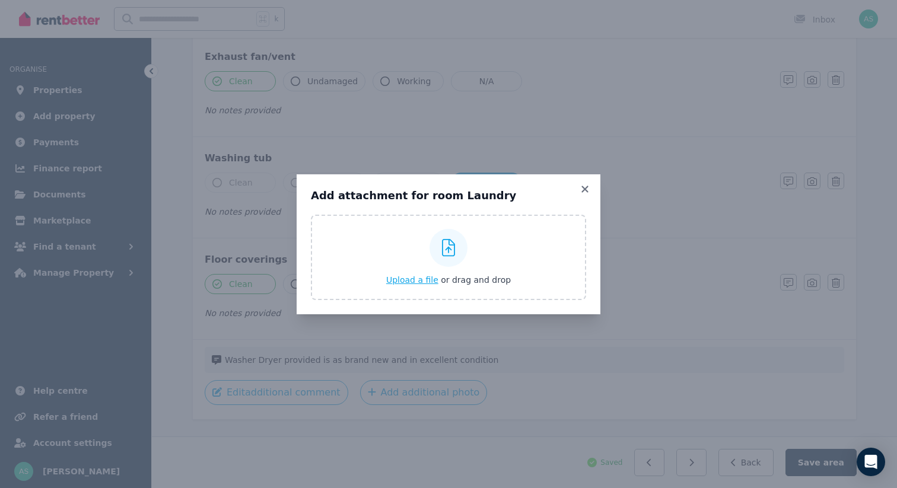
click at [413, 284] on span "Upload a file" at bounding box center [412, 279] width 52 height 9
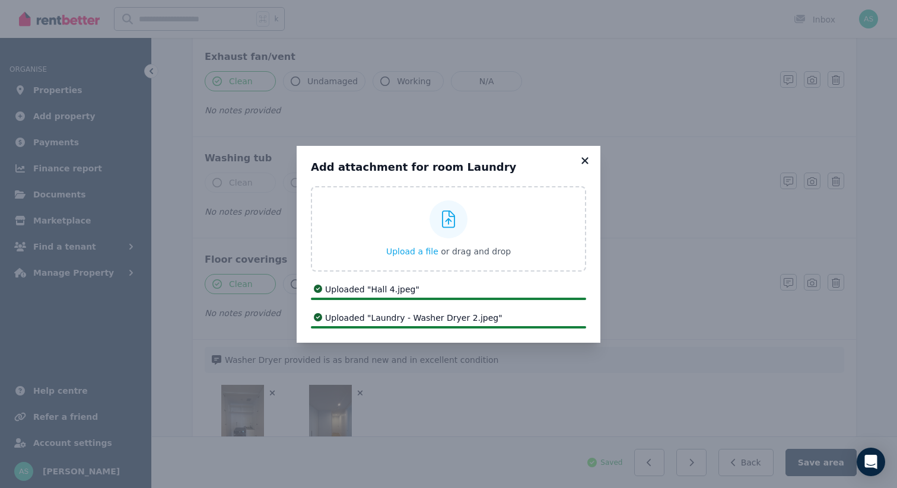
click at [584, 161] on icon at bounding box center [585, 160] width 7 height 7
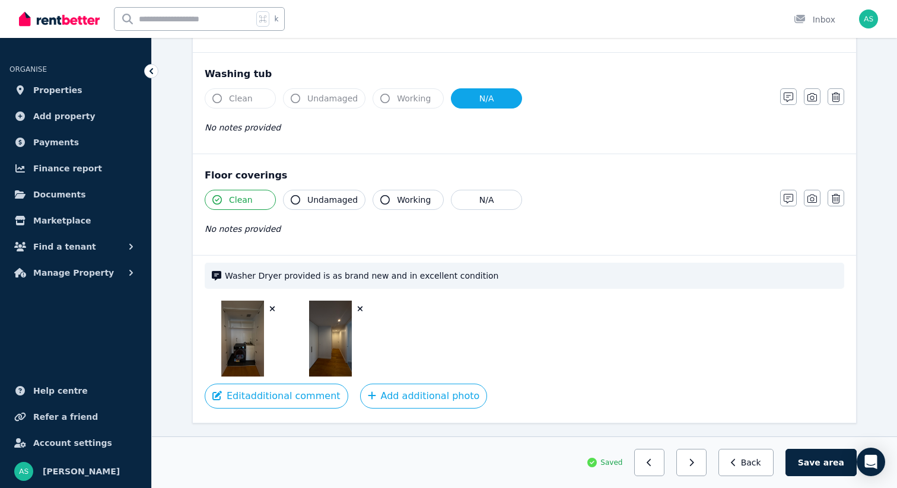
scroll to position [971, 0]
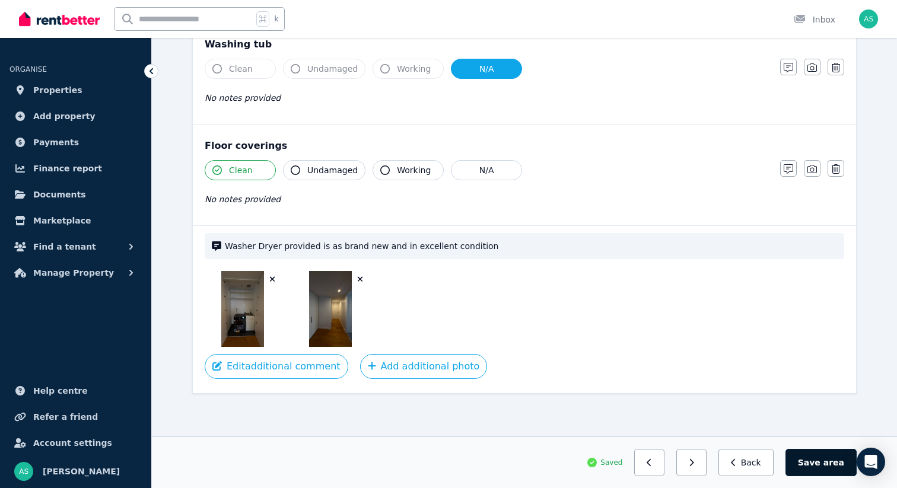
click at [808, 463] on button "Save area" at bounding box center [821, 462] width 71 height 27
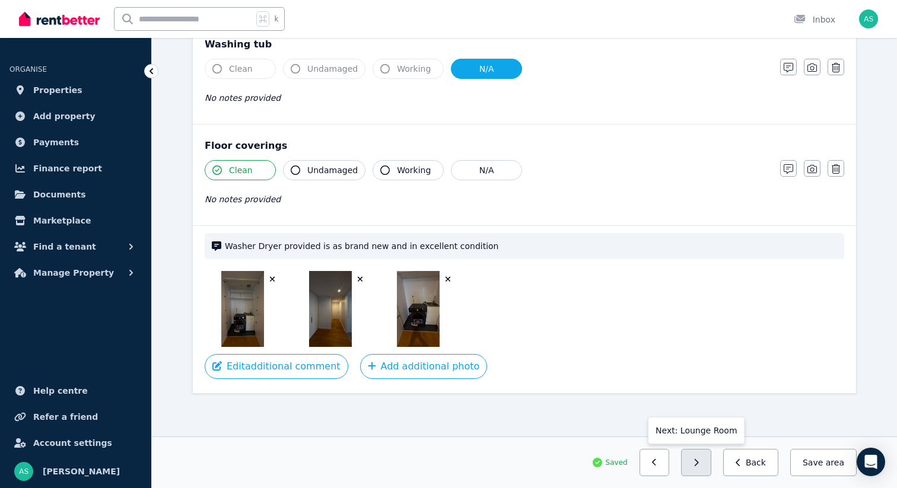
click at [699, 466] on icon "button" at bounding box center [696, 463] width 5 height 8
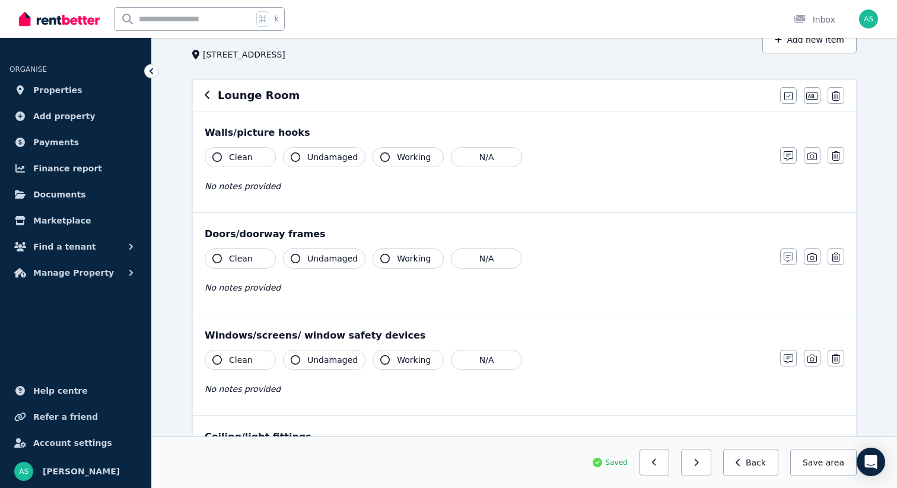
scroll to position [0, 0]
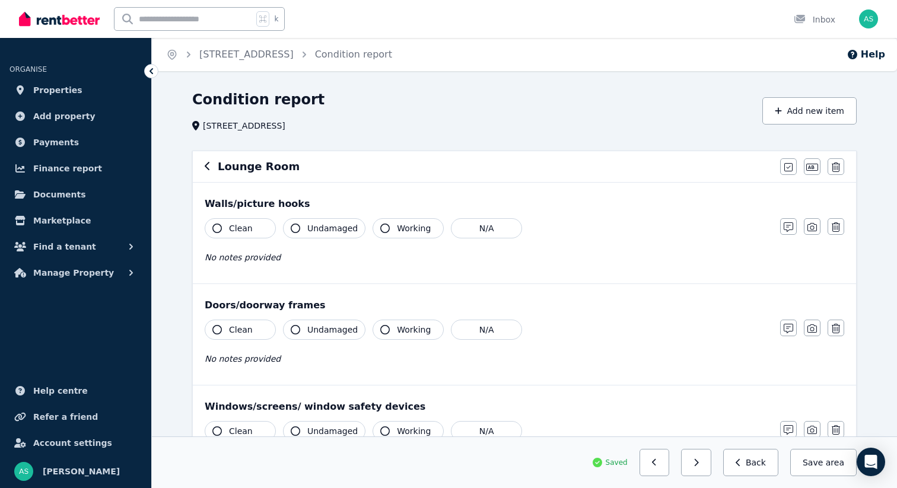
click at [242, 228] on span "Clean" at bounding box center [241, 229] width 24 height 12
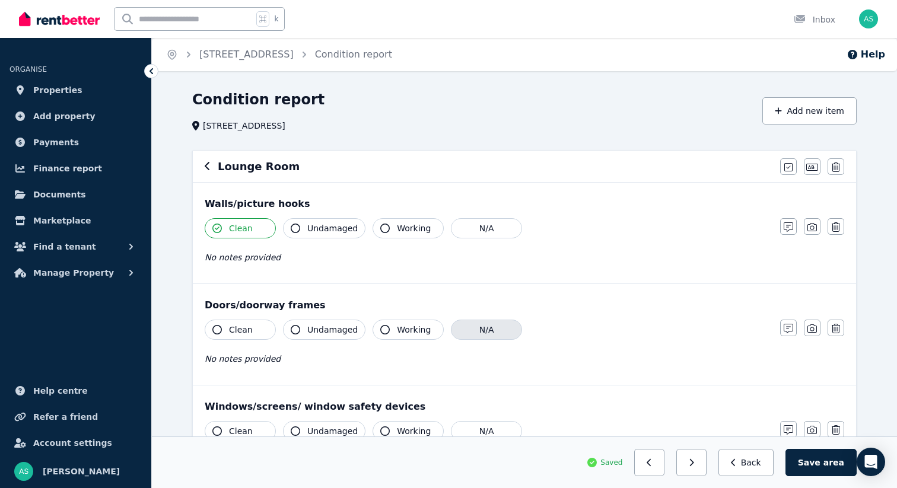
click at [485, 335] on button "N/A" at bounding box center [486, 330] width 71 height 20
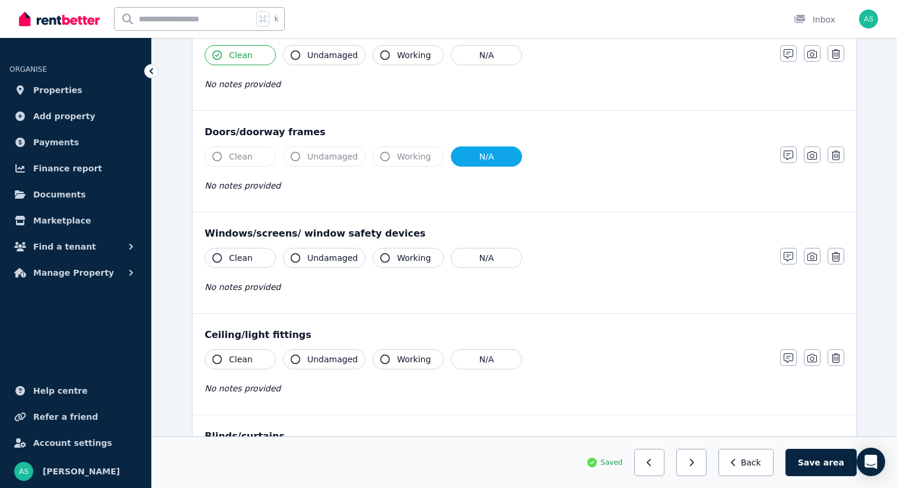
scroll to position [186, 0]
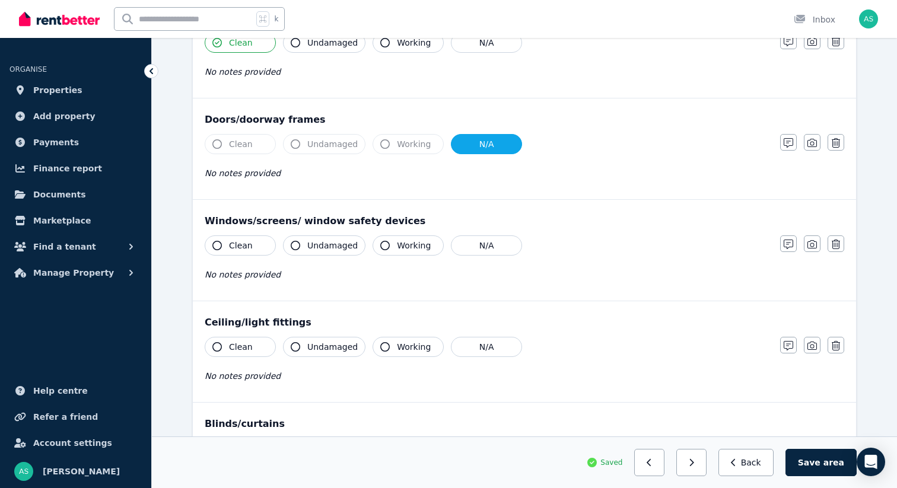
click at [243, 247] on span "Clean" at bounding box center [241, 246] width 24 height 12
click at [240, 349] on span "Clean" at bounding box center [241, 347] width 24 height 12
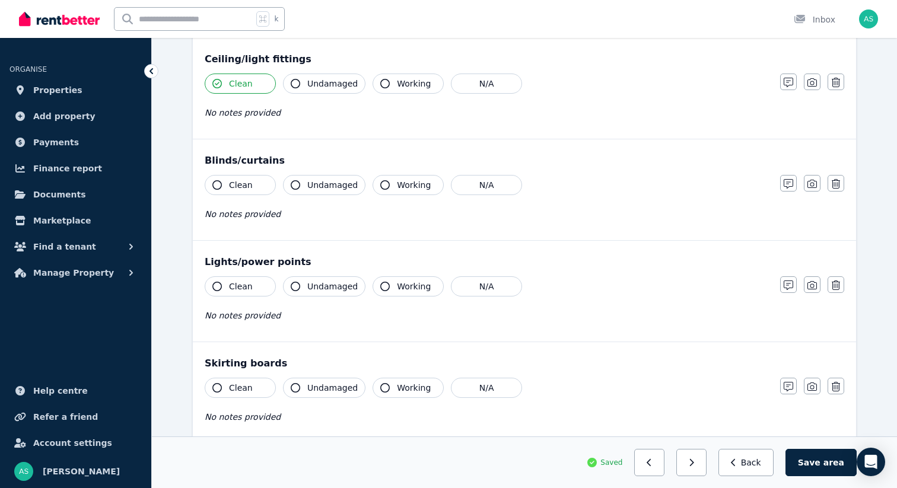
scroll to position [459, 0]
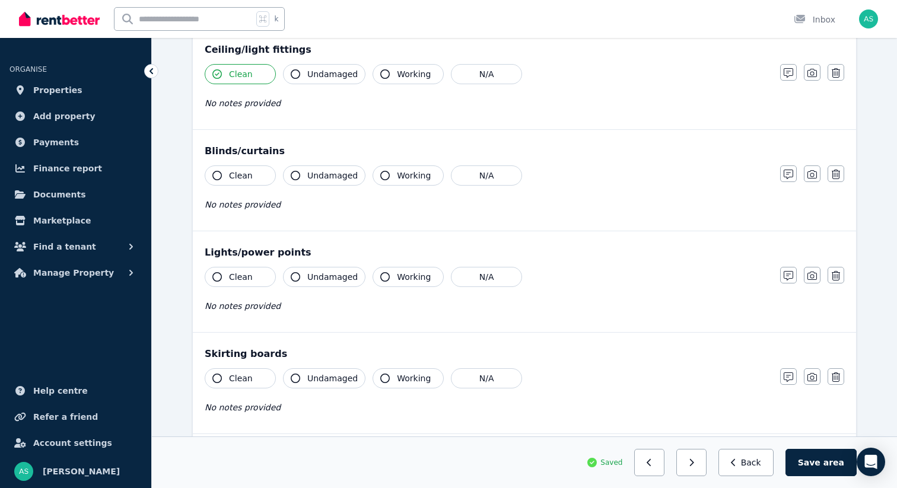
click at [237, 171] on span "Clean" at bounding box center [241, 176] width 24 height 12
click at [241, 278] on span "Clean" at bounding box center [241, 277] width 24 height 12
click at [244, 379] on span "Clean" at bounding box center [241, 379] width 24 height 12
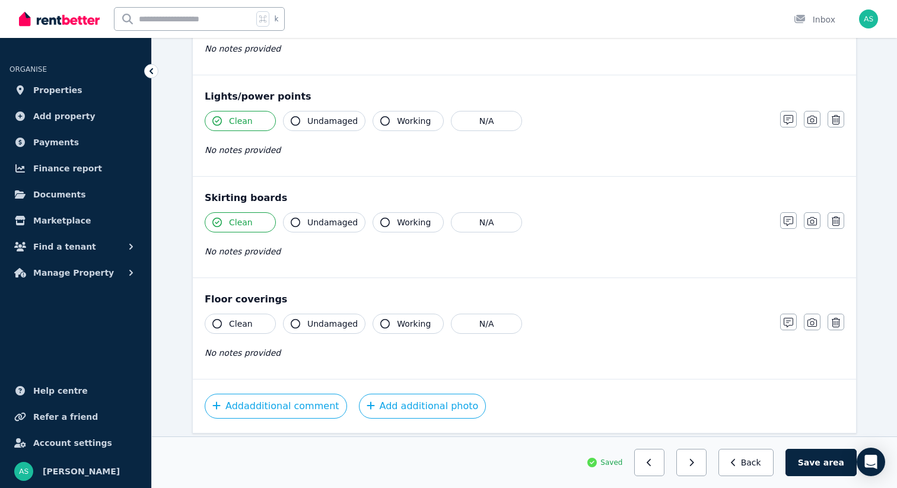
scroll to position [655, 0]
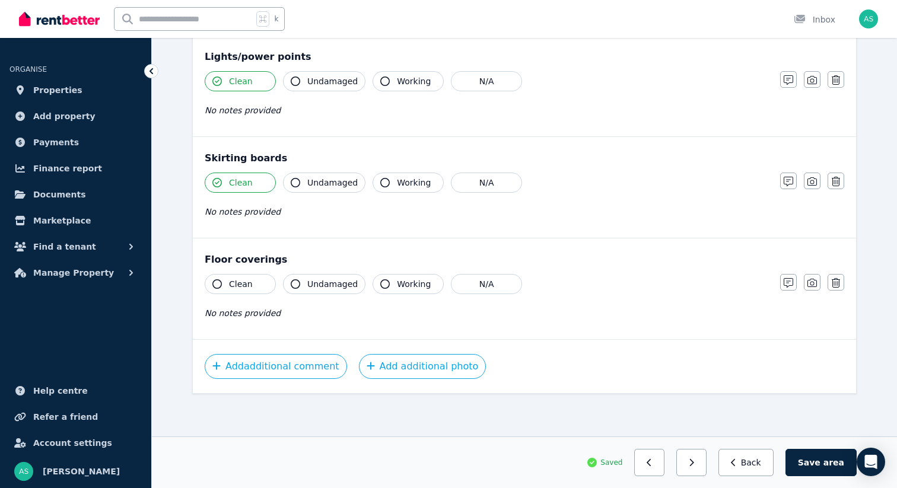
click at [237, 286] on span "Clean" at bounding box center [241, 284] width 24 height 12
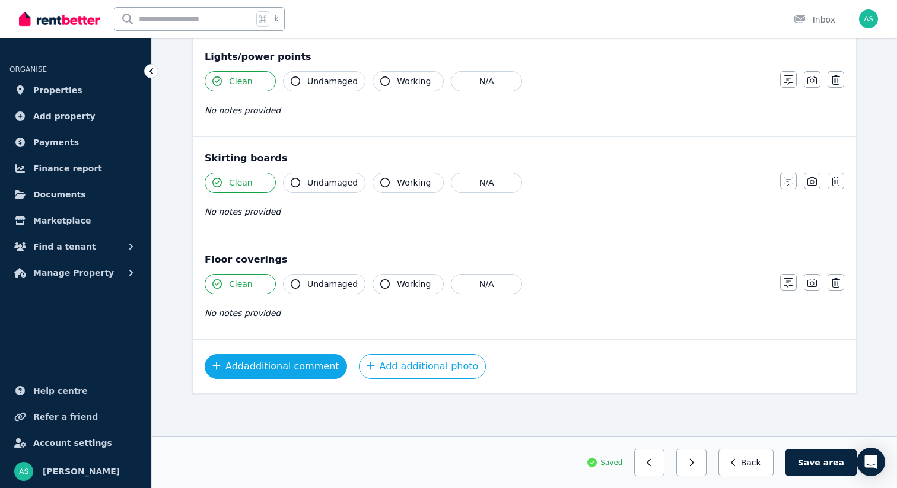
click at [285, 368] on button "Add additional comment" at bounding box center [276, 366] width 142 height 25
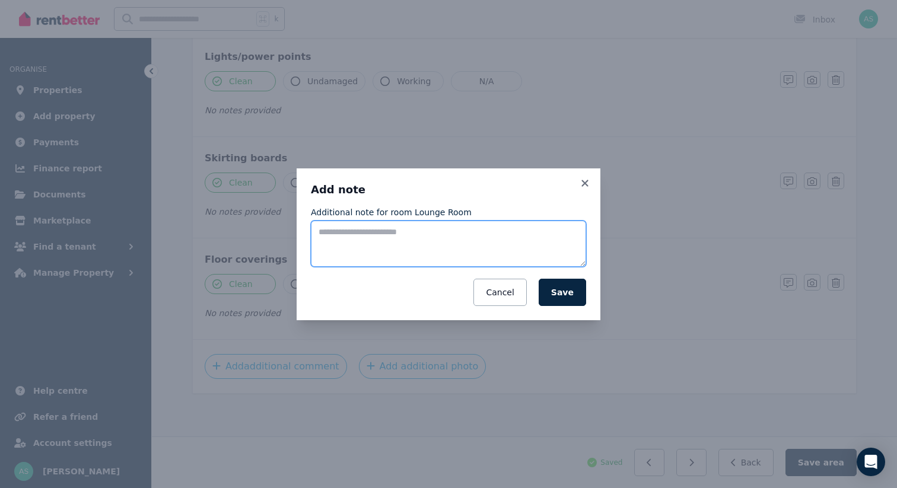
click at [351, 236] on textarea "Additional note for room Lounge Room" at bounding box center [448, 244] width 275 height 46
type textarea "**********"
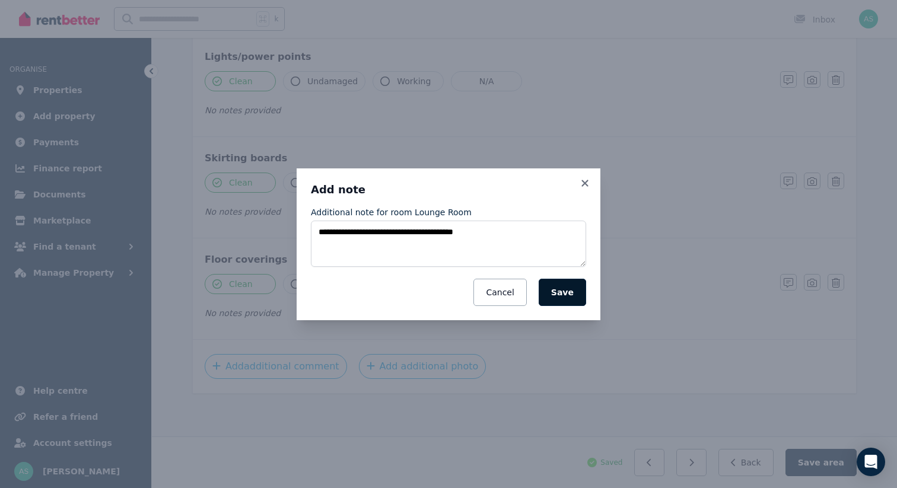
click at [564, 293] on button "Save" at bounding box center [562, 292] width 47 height 27
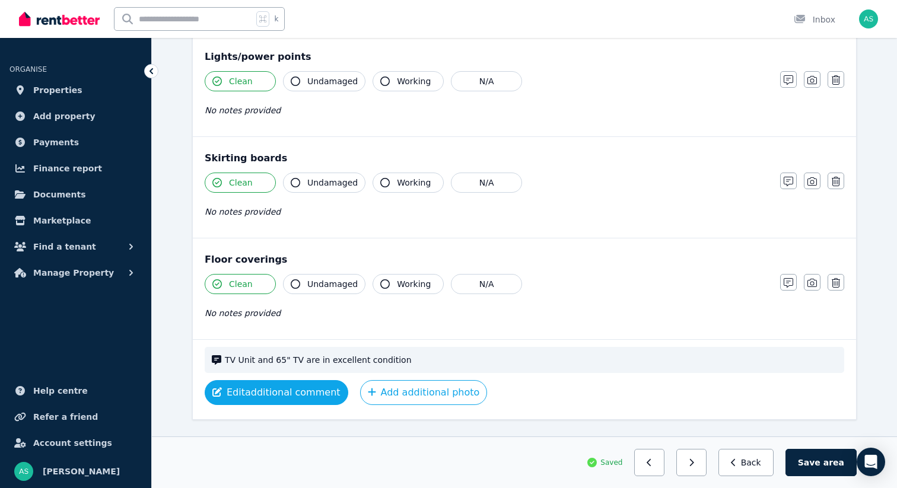
click at [259, 393] on button "Edit additional comment" at bounding box center [277, 392] width 144 height 25
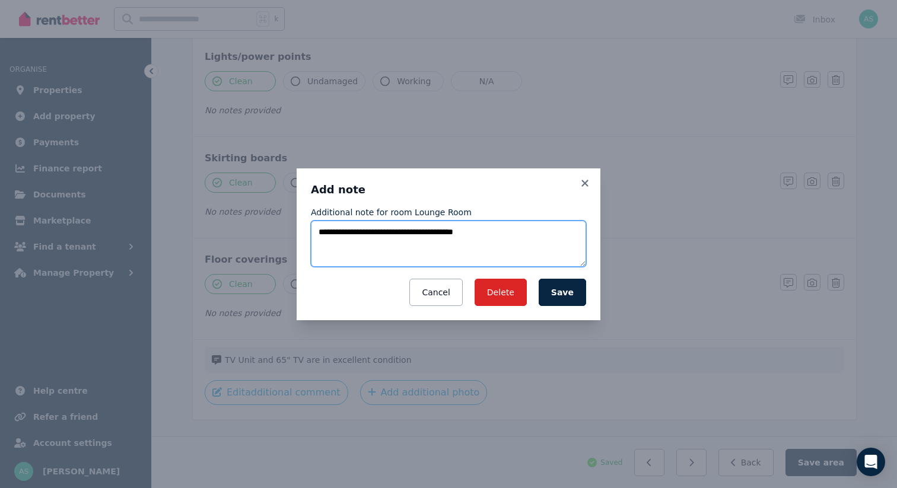
click at [497, 228] on textarea "**********" at bounding box center [448, 244] width 275 height 46
type textarea "**********"
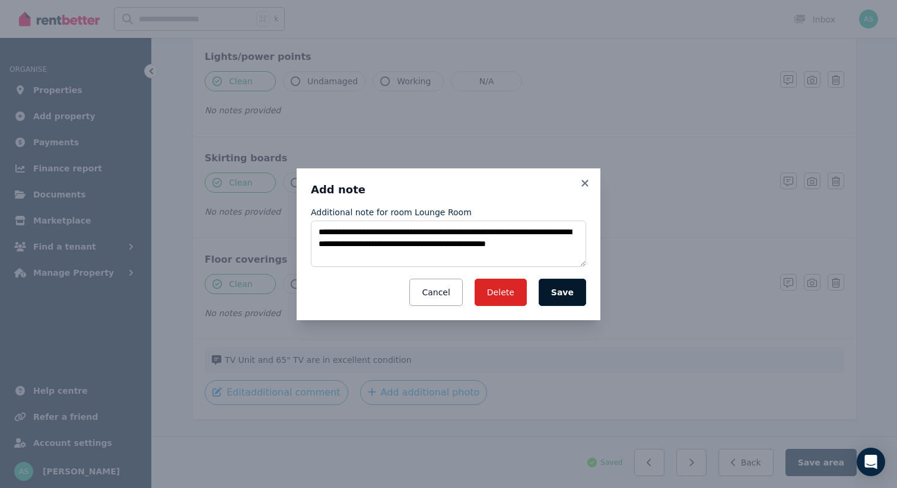
click at [562, 291] on button "Save" at bounding box center [562, 292] width 47 height 27
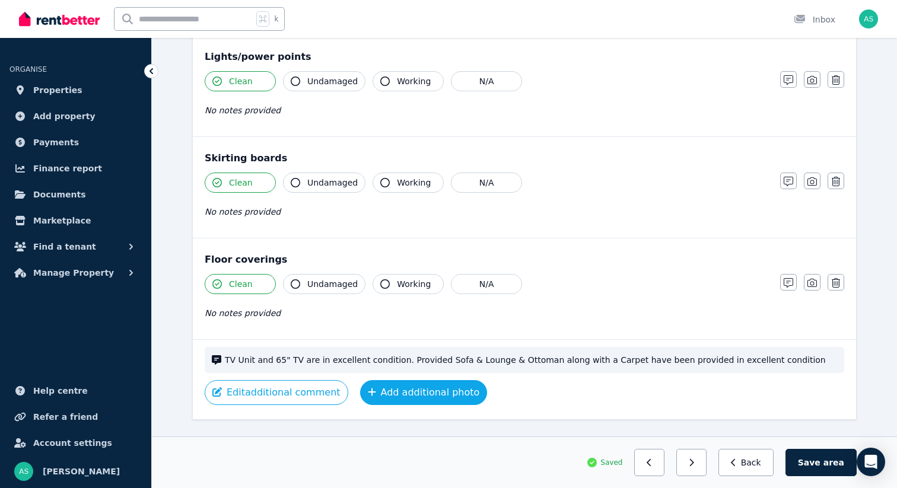
click at [406, 387] on button "Add additional photo" at bounding box center [424, 392] width 128 height 25
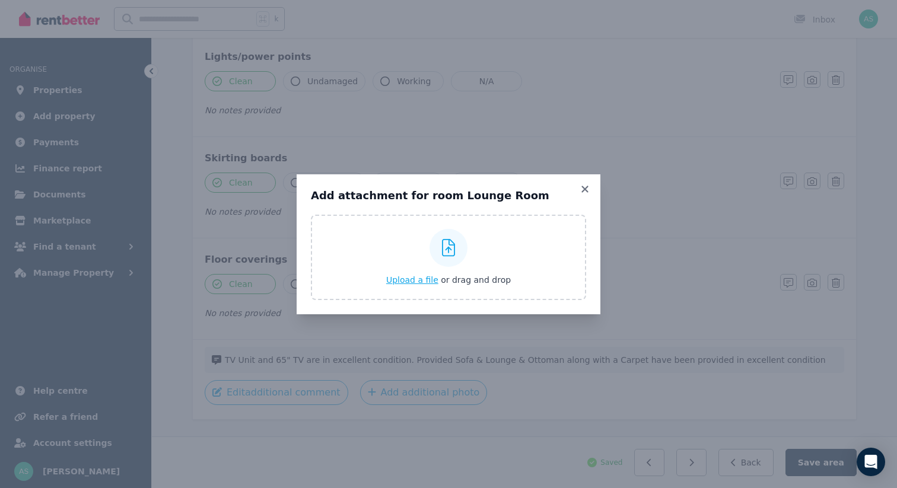
click at [414, 280] on span "Upload a file" at bounding box center [412, 279] width 52 height 9
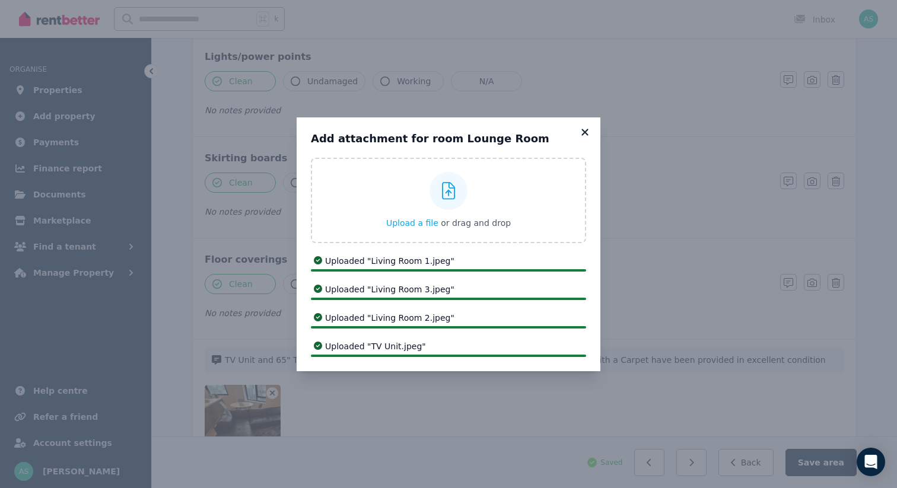
click at [585, 135] on icon at bounding box center [585, 132] width 12 height 11
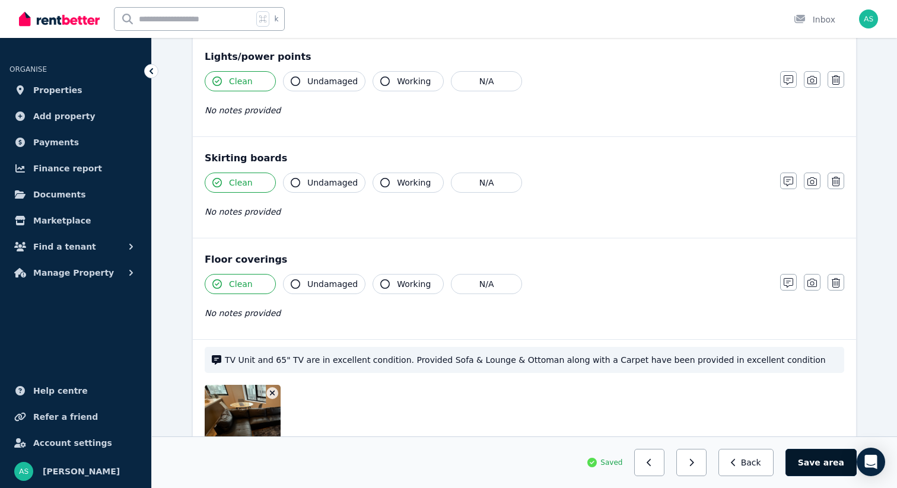
click at [822, 460] on button "Save area" at bounding box center [821, 462] width 71 height 27
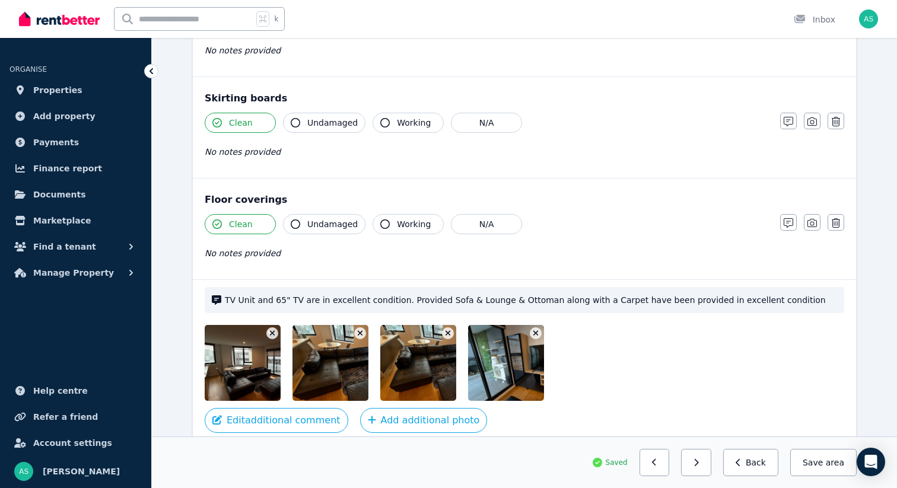
scroll to position [768, 0]
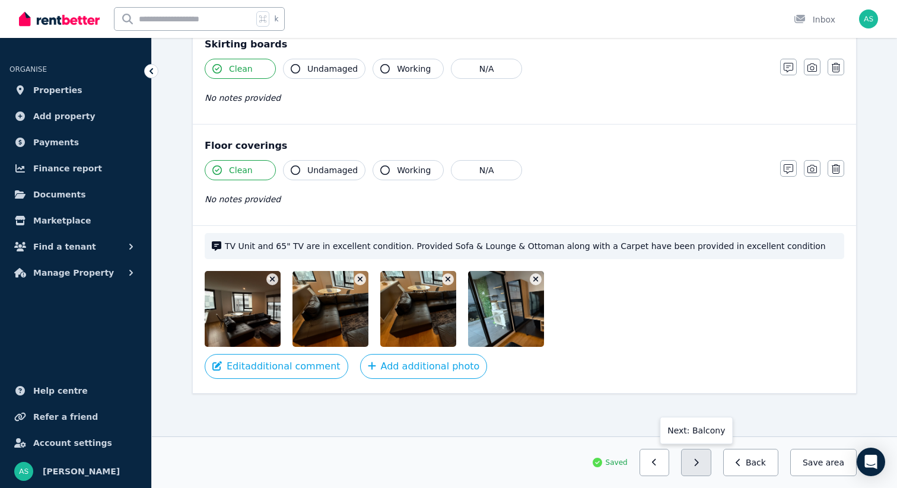
click at [709, 462] on button "button" at bounding box center [696, 462] width 30 height 27
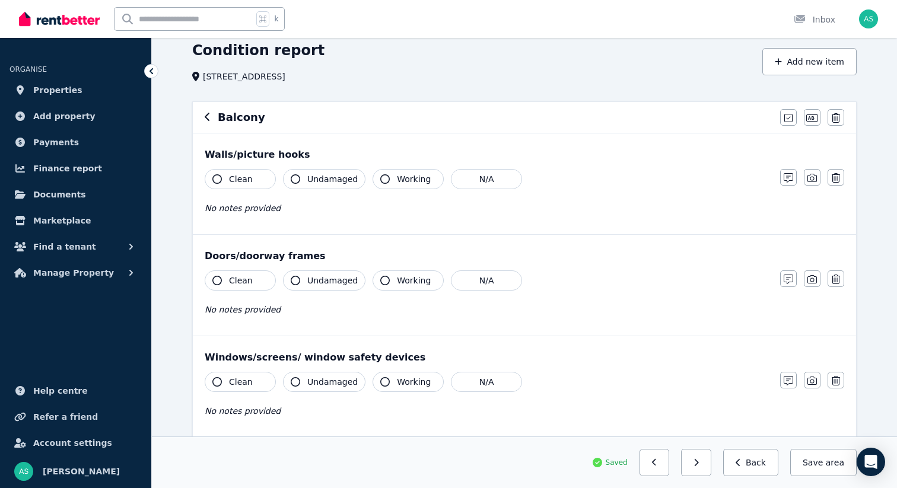
scroll to position [0, 0]
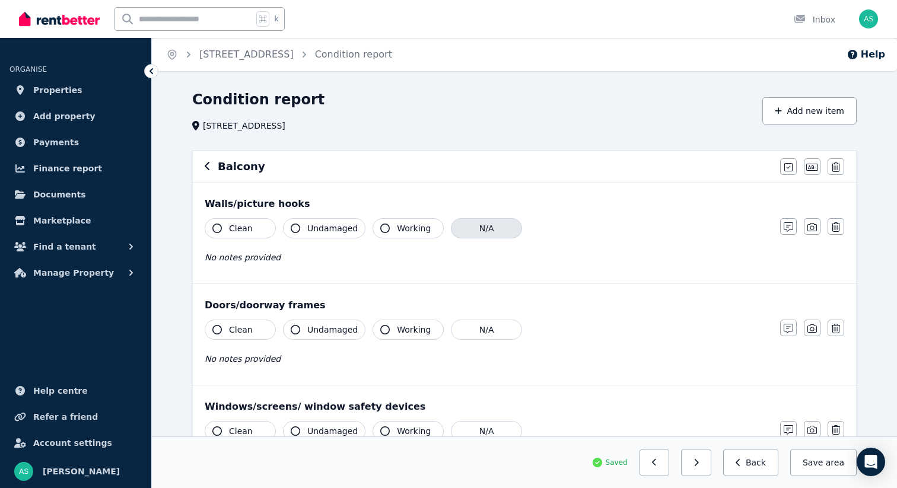
click at [479, 223] on button "N/A" at bounding box center [486, 228] width 71 height 20
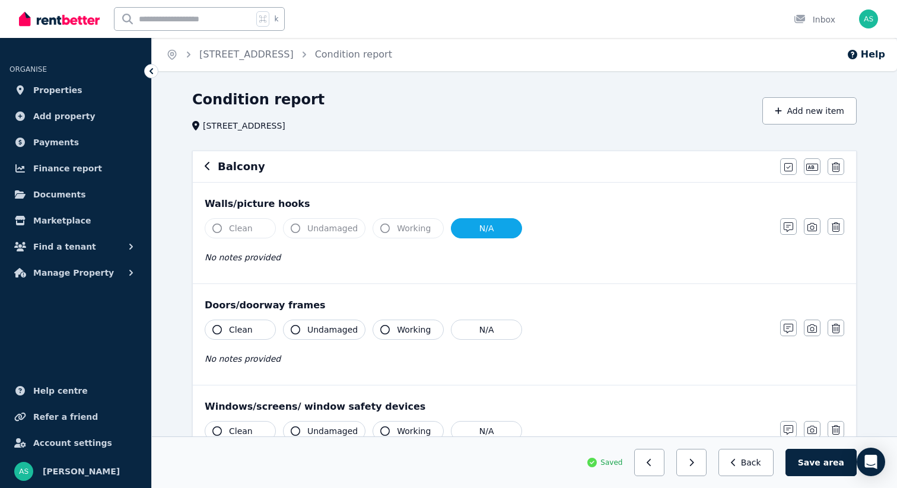
click at [247, 328] on span "Clean" at bounding box center [241, 330] width 24 height 12
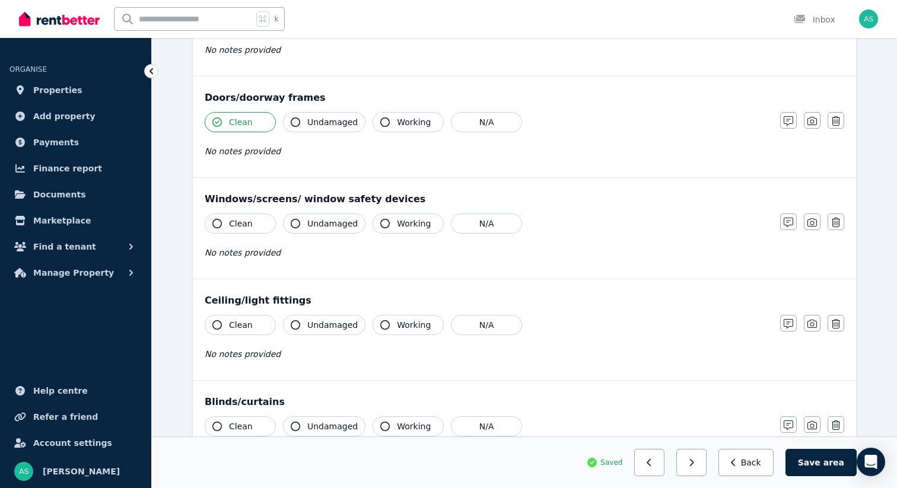
scroll to position [210, 0]
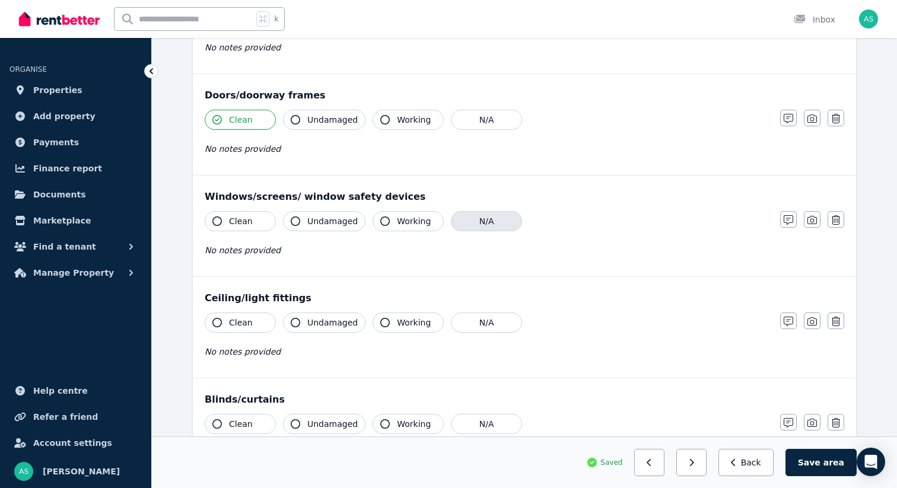
click at [475, 224] on button "N/A" at bounding box center [486, 221] width 71 height 20
click at [482, 328] on button "N/A" at bounding box center [486, 323] width 71 height 20
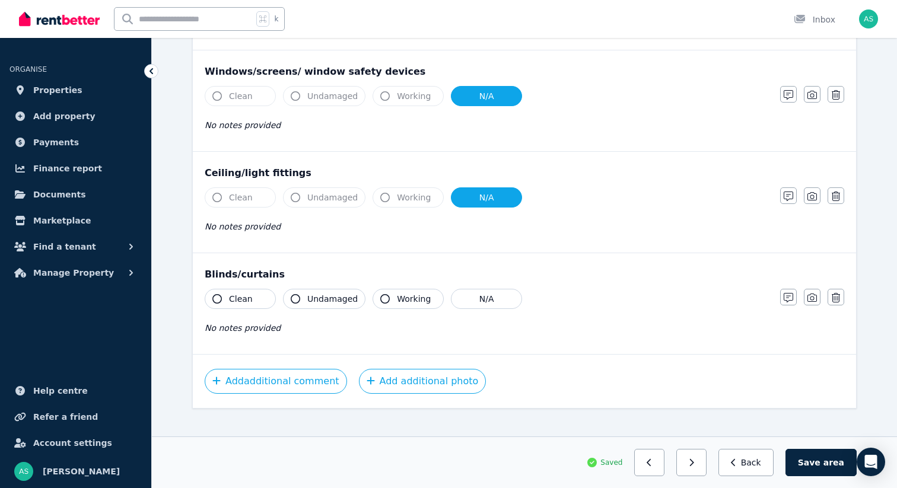
scroll to position [350, 0]
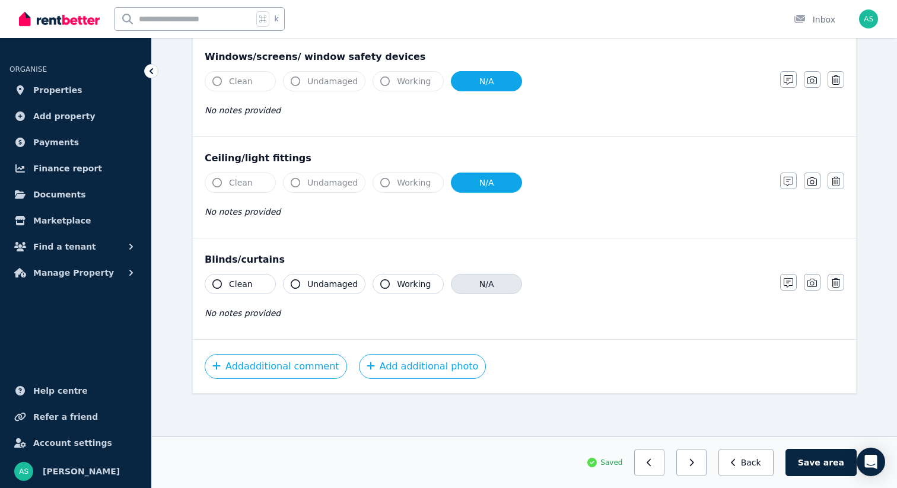
click at [482, 284] on button "N/A" at bounding box center [486, 284] width 71 height 20
click at [827, 468] on span "area" at bounding box center [834, 463] width 21 height 12
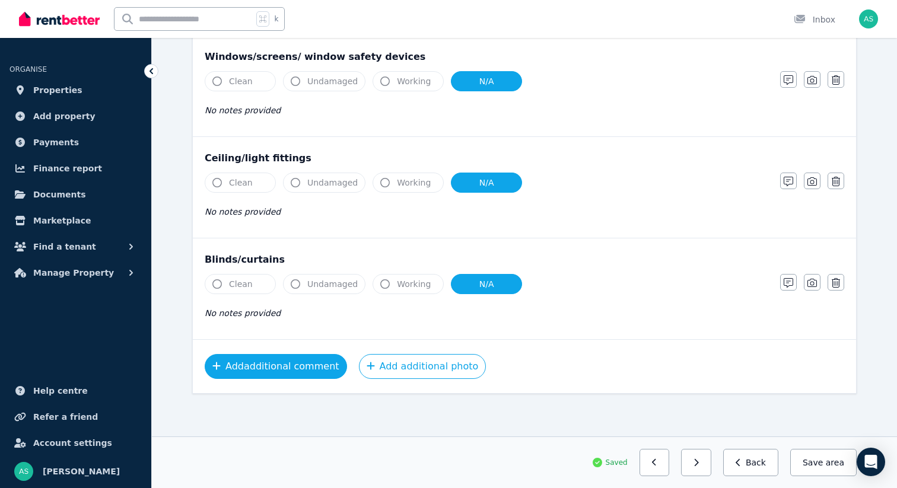
click at [282, 366] on button "Add additional comment" at bounding box center [276, 366] width 142 height 25
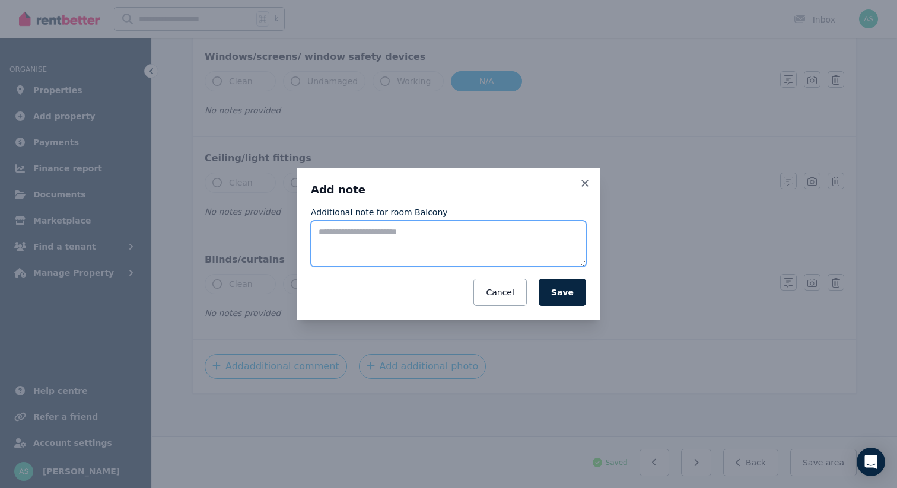
click at [370, 244] on textarea "Additional note for room Balcony" at bounding box center [448, 244] width 275 height 46
type textarea "**********"
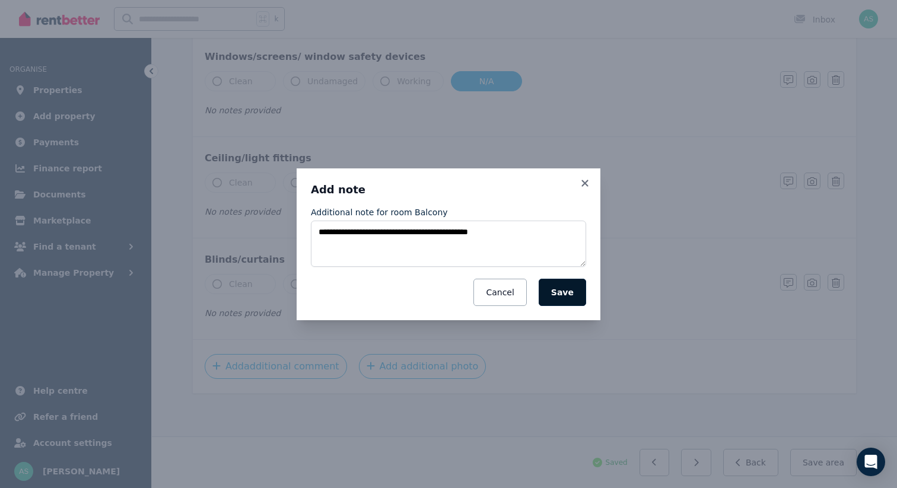
click at [561, 289] on button "Save" at bounding box center [562, 292] width 47 height 27
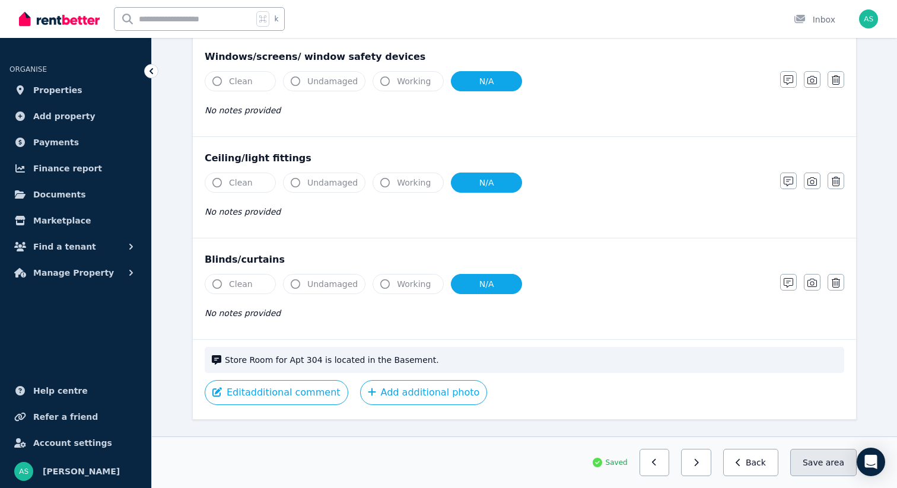
click at [812, 462] on button "Save area" at bounding box center [823, 462] width 66 height 27
click at [699, 463] on icon "button" at bounding box center [696, 463] width 5 height 8
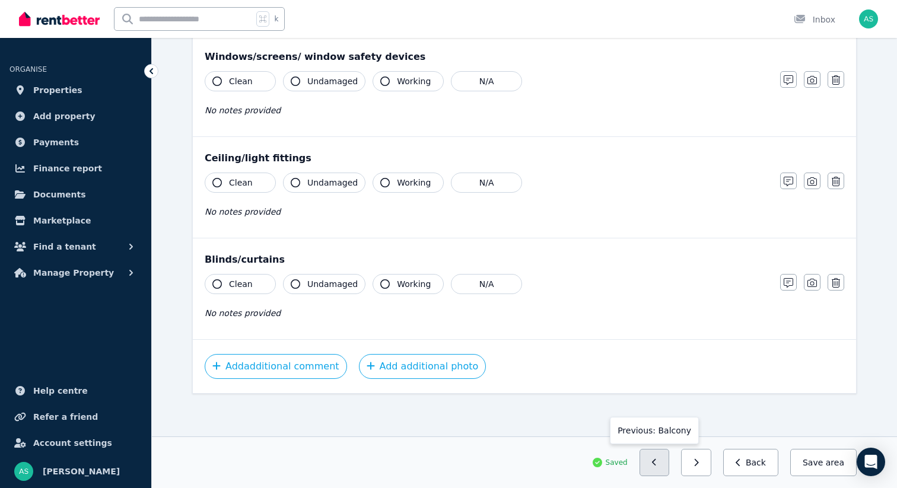
click at [656, 465] on icon "button" at bounding box center [654, 462] width 4 height 7
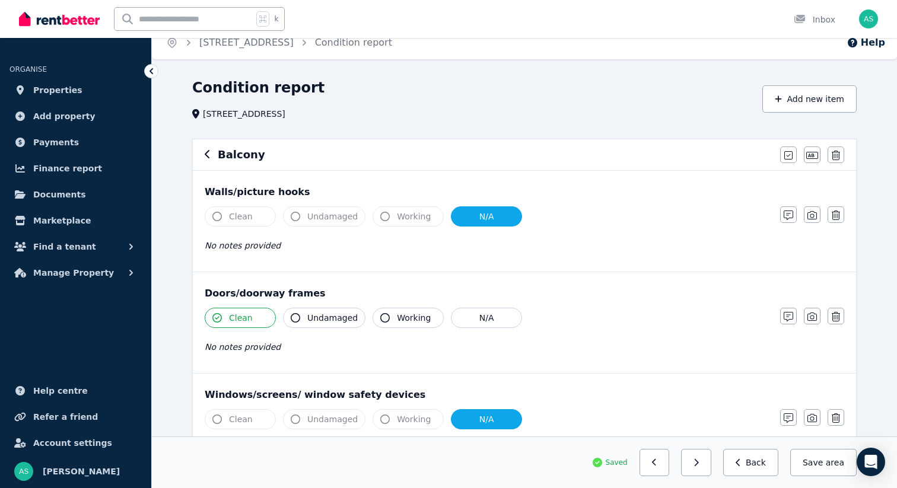
scroll to position [16, 0]
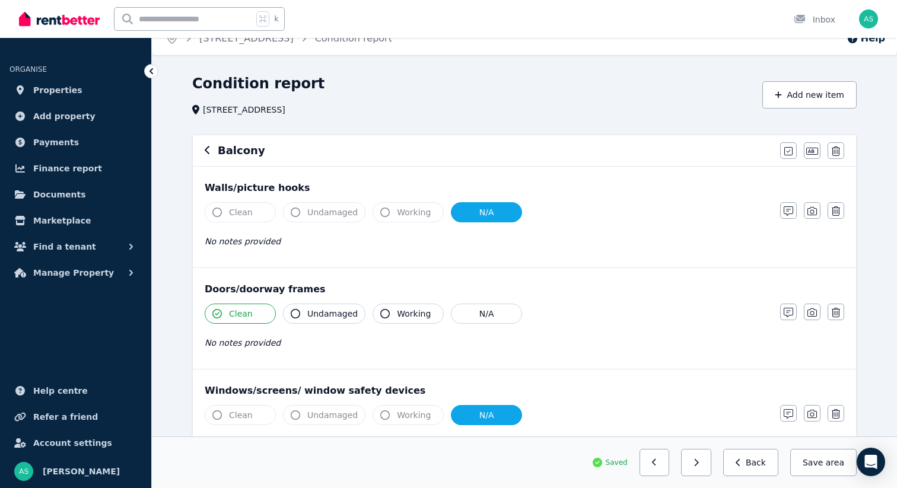
click at [474, 216] on button "N/A" at bounding box center [486, 212] width 71 height 20
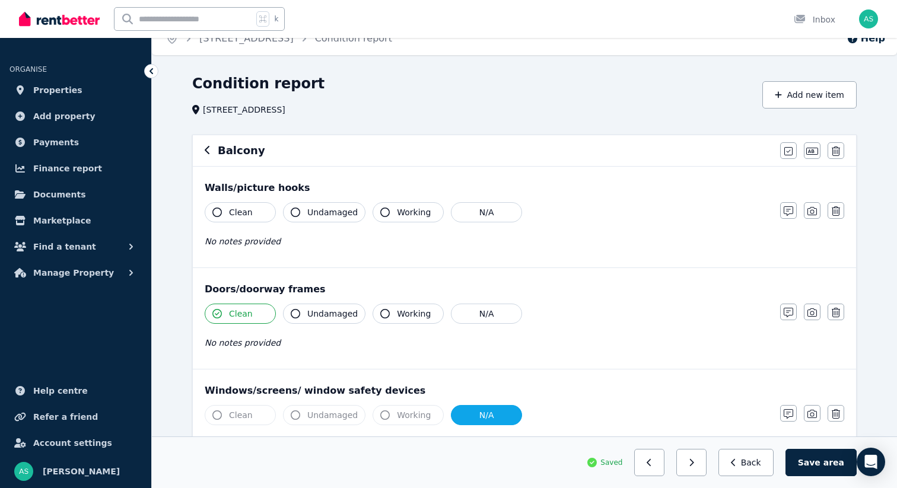
click at [242, 214] on span "Clean" at bounding box center [241, 212] width 24 height 12
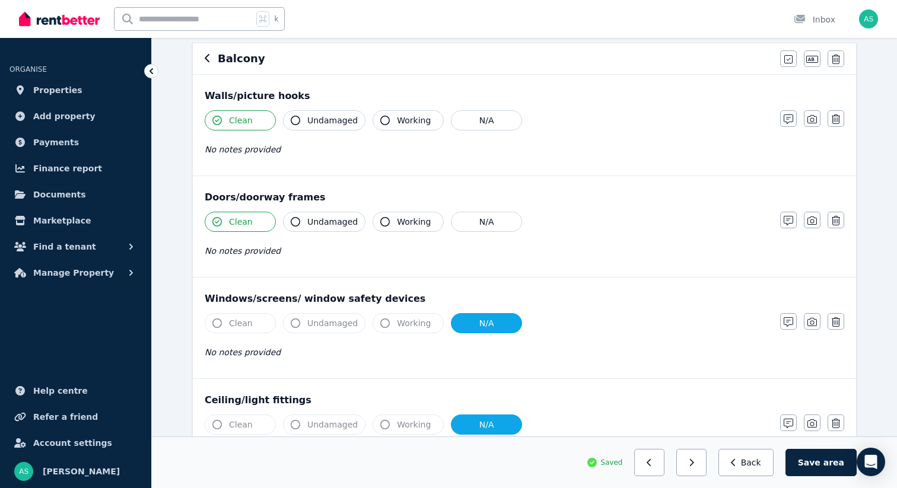
scroll to position [142, 0]
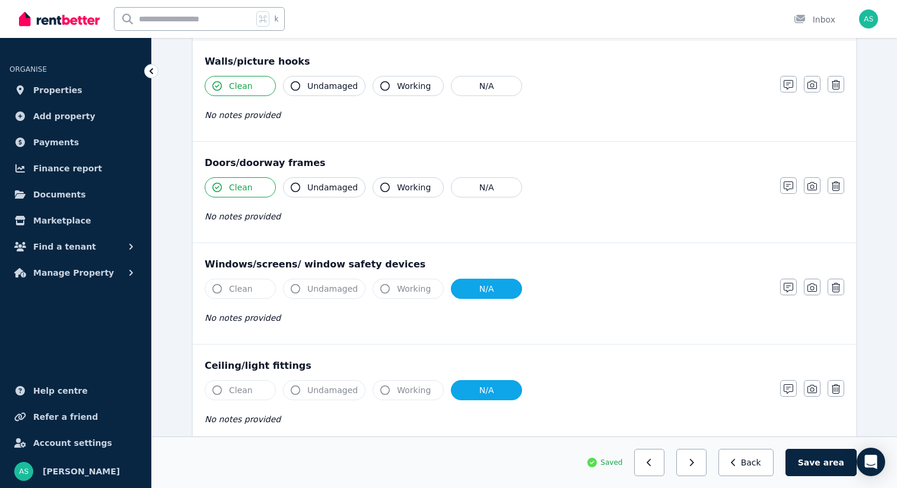
click at [247, 288] on span "Clean" at bounding box center [241, 289] width 24 height 12
click at [495, 290] on button "N/A" at bounding box center [486, 289] width 71 height 20
click at [240, 288] on span "Clean" at bounding box center [241, 289] width 24 height 12
click at [479, 394] on button "N/A" at bounding box center [486, 390] width 71 height 20
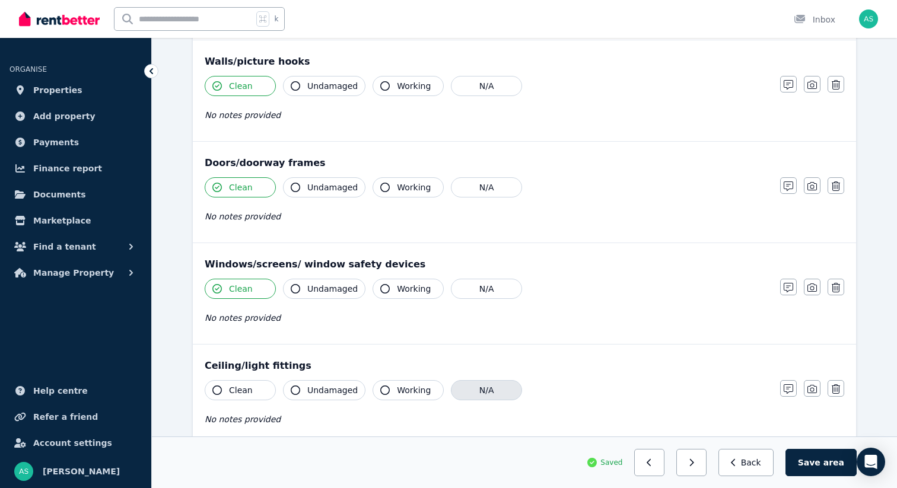
click at [472, 394] on button "N/A" at bounding box center [486, 390] width 71 height 20
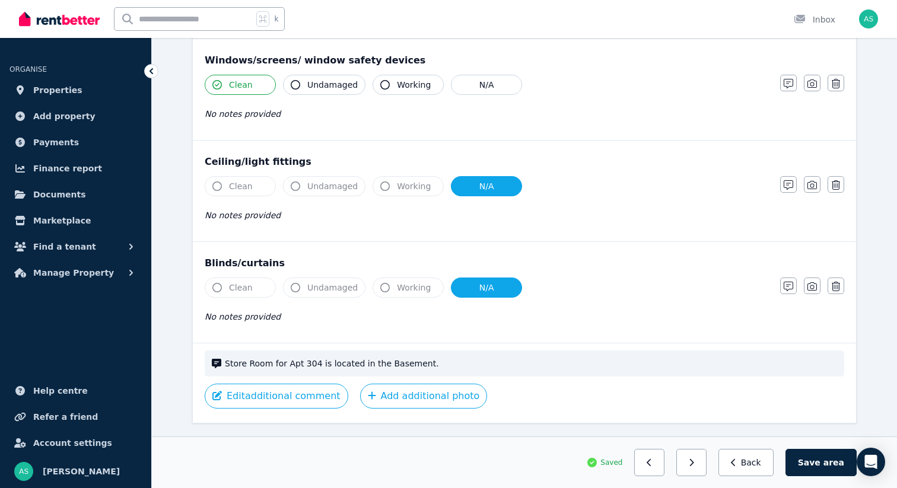
scroll to position [348, 0]
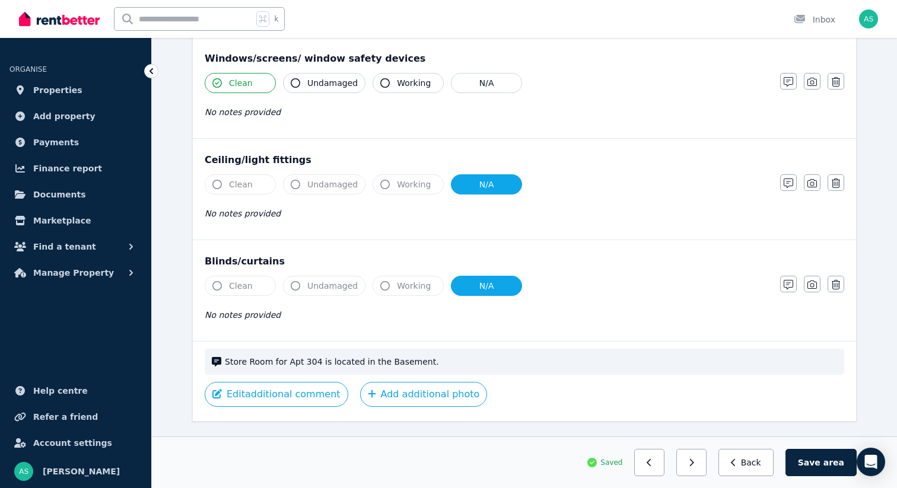
click at [468, 279] on button "N/A" at bounding box center [486, 286] width 71 height 20
click at [473, 281] on button "N/A" at bounding box center [486, 286] width 71 height 20
click at [271, 398] on button "Edit additional comment" at bounding box center [277, 394] width 144 height 25
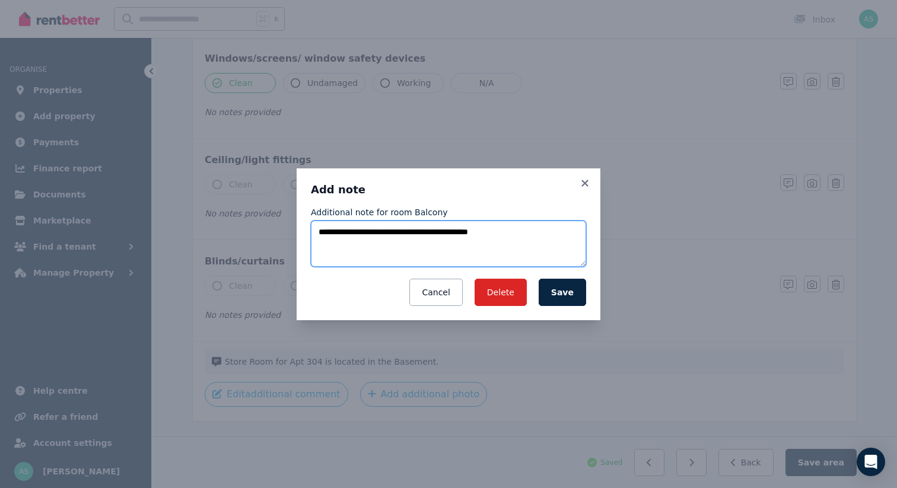
click at [523, 239] on textarea "**********" at bounding box center [448, 244] width 275 height 46
type textarea "**********"
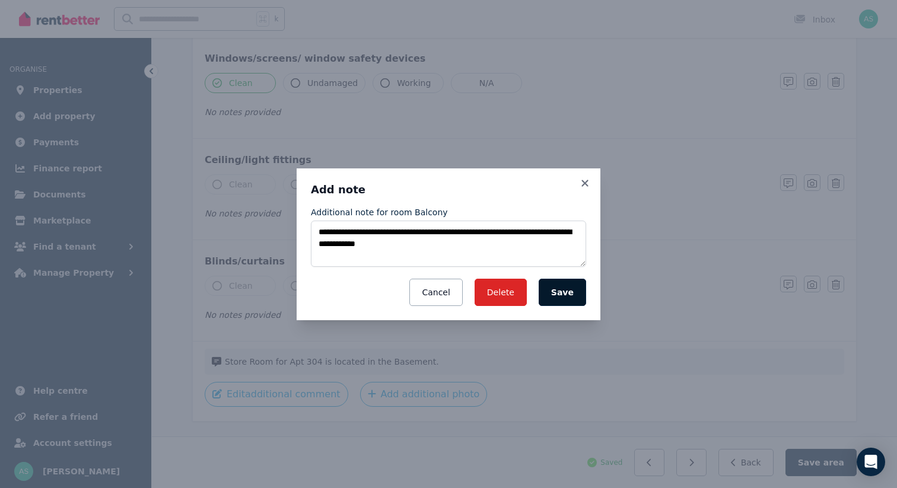
click at [577, 291] on button "Save" at bounding box center [562, 292] width 47 height 27
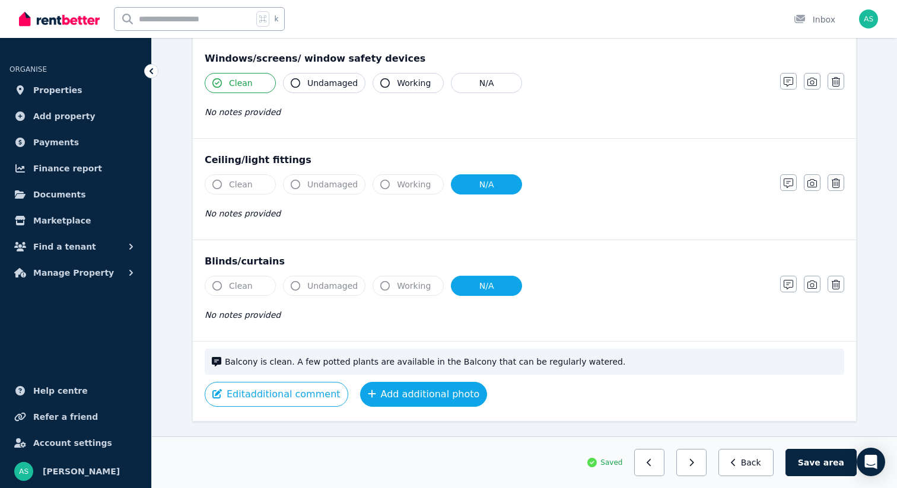
click at [405, 401] on button "Add additional photo" at bounding box center [424, 394] width 128 height 25
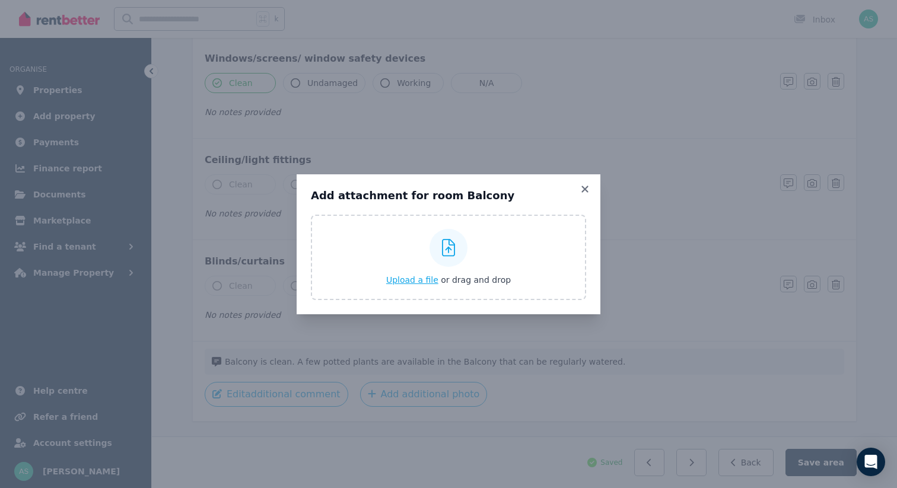
click at [416, 280] on span "Upload a file" at bounding box center [412, 279] width 52 height 9
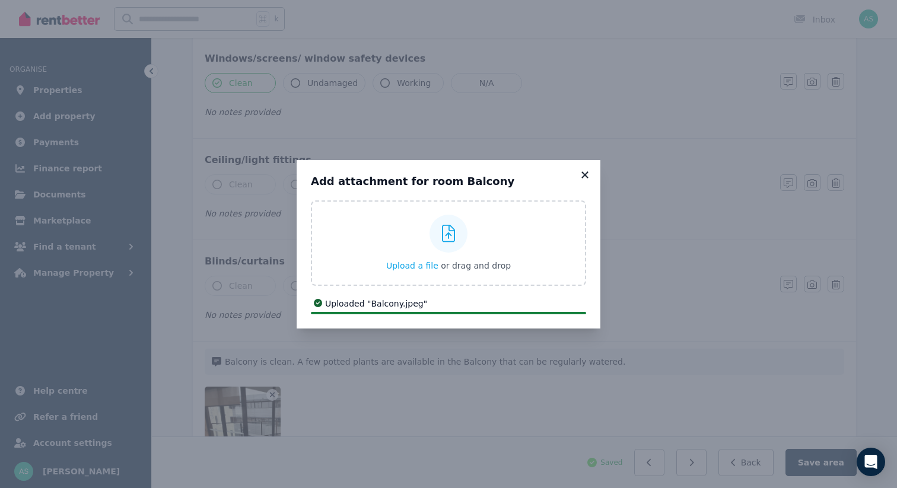
click at [586, 171] on icon at bounding box center [585, 175] width 12 height 11
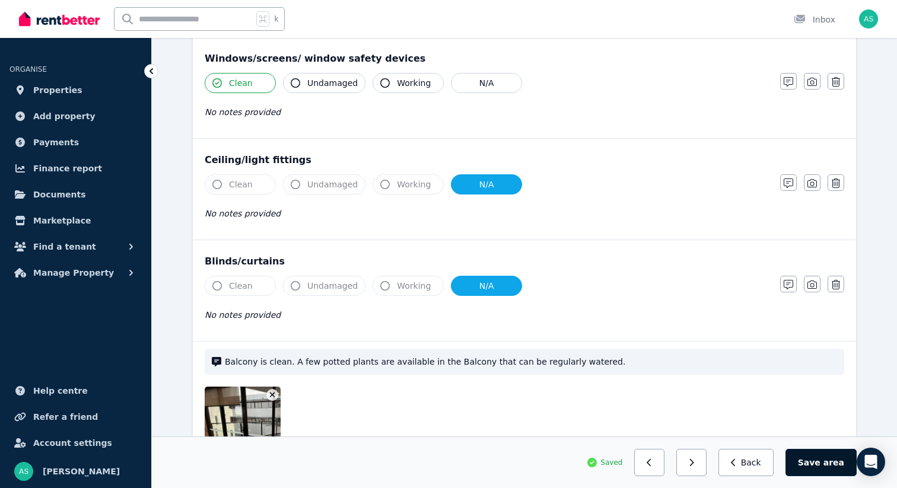
click at [815, 463] on button "Save area" at bounding box center [821, 462] width 71 height 27
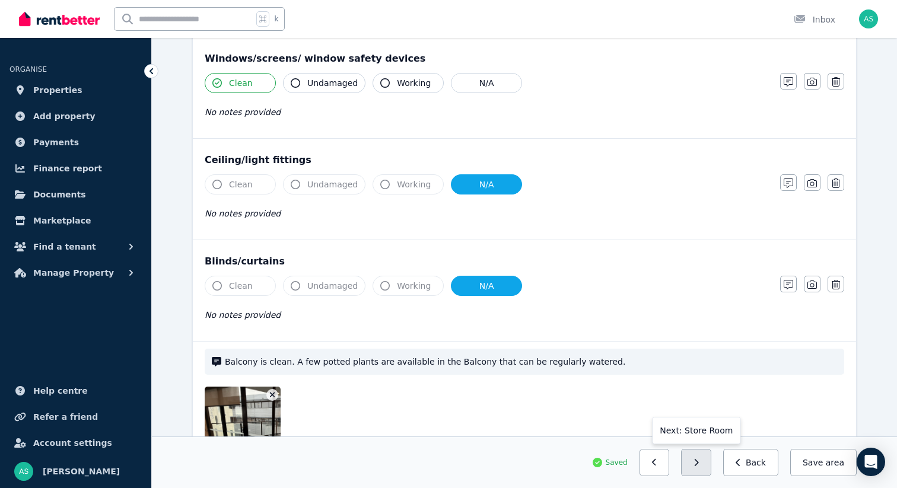
click at [699, 466] on icon "button" at bounding box center [696, 463] width 5 height 8
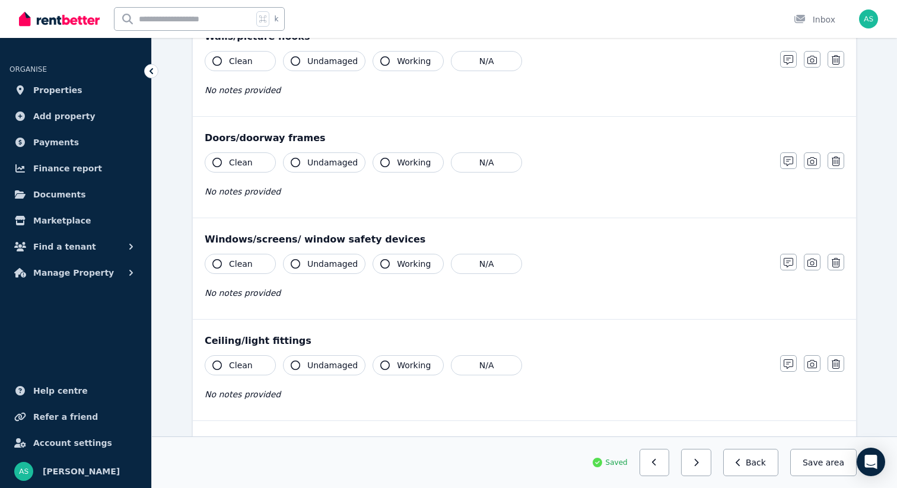
scroll to position [0, 0]
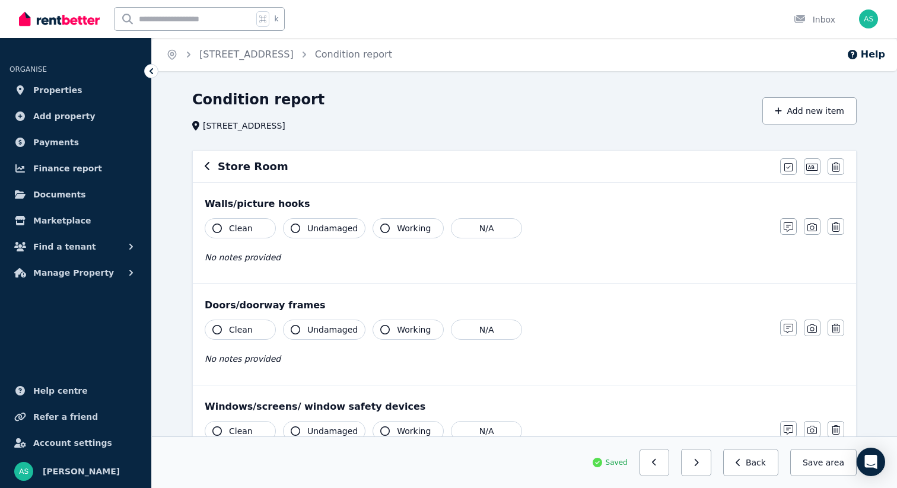
click at [249, 227] on span "Clean" at bounding box center [241, 229] width 24 height 12
click at [250, 332] on button "Clean" at bounding box center [240, 330] width 71 height 20
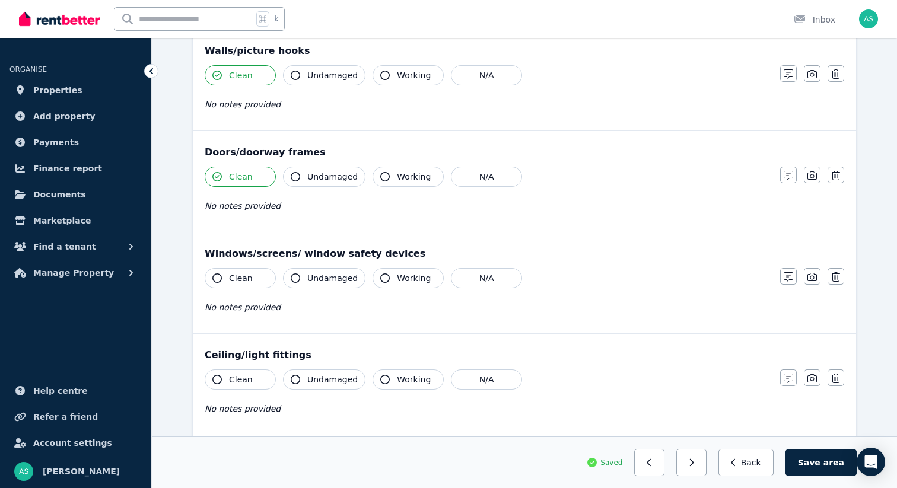
scroll to position [166, 0]
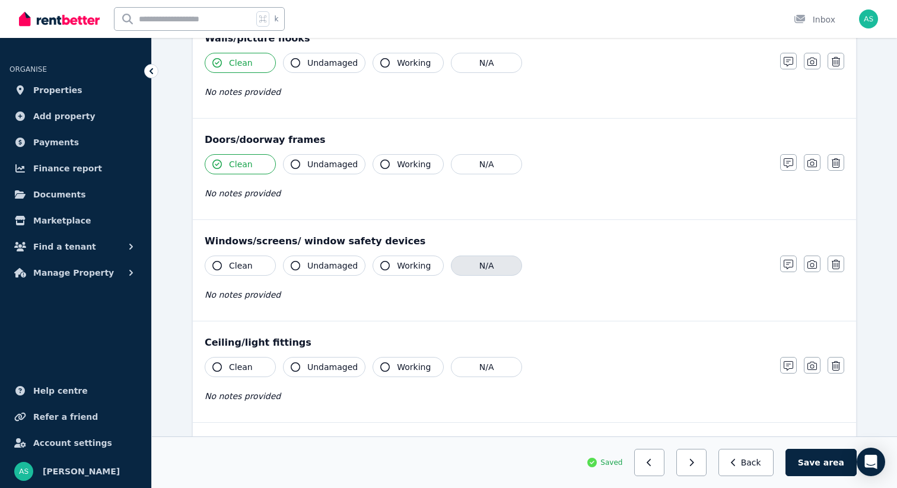
click at [469, 262] on button "N/A" at bounding box center [486, 266] width 71 height 20
click at [482, 360] on button "N/A" at bounding box center [486, 367] width 71 height 20
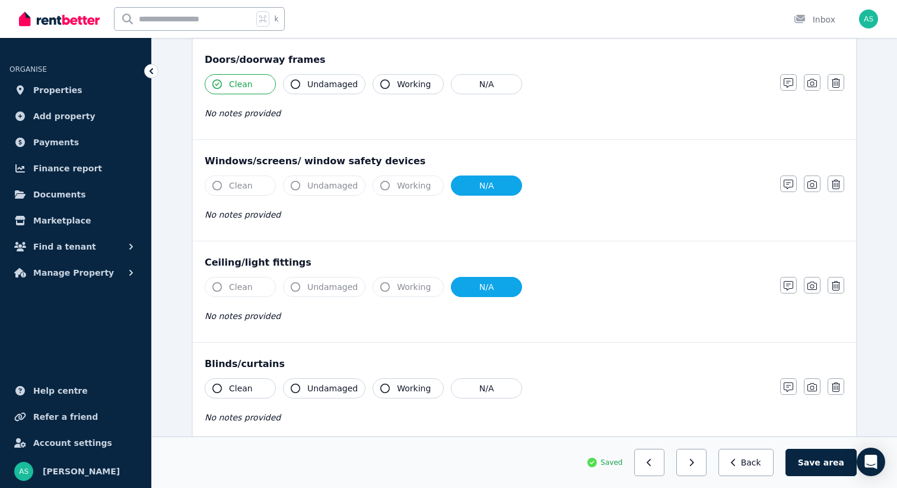
scroll to position [350, 0]
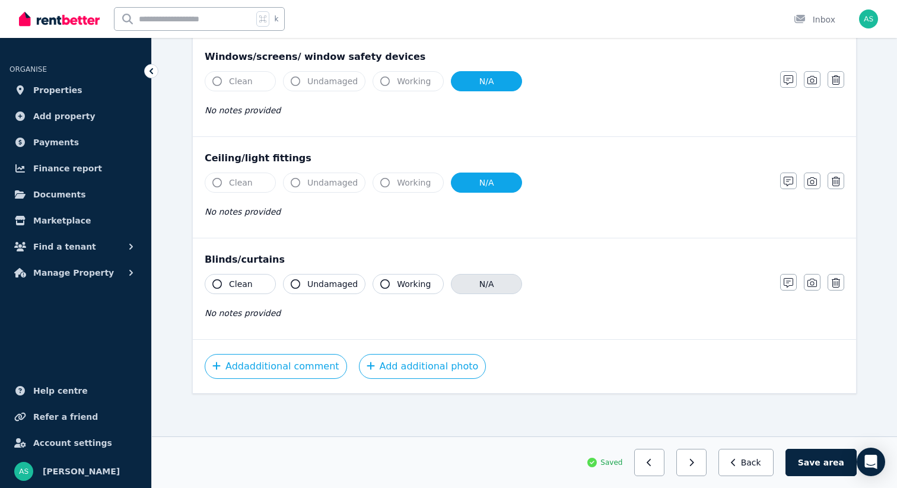
click at [484, 285] on button "N/A" at bounding box center [486, 284] width 71 height 20
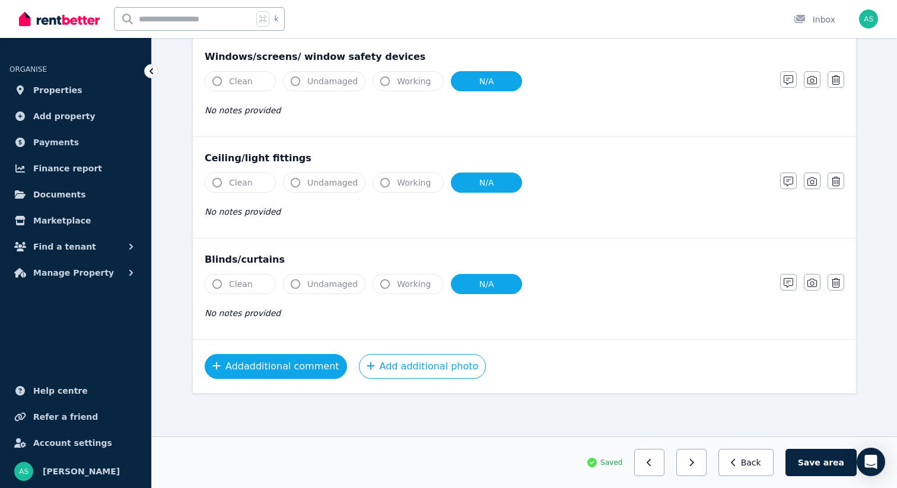
click at [290, 370] on button "Add additional comment" at bounding box center [276, 366] width 142 height 25
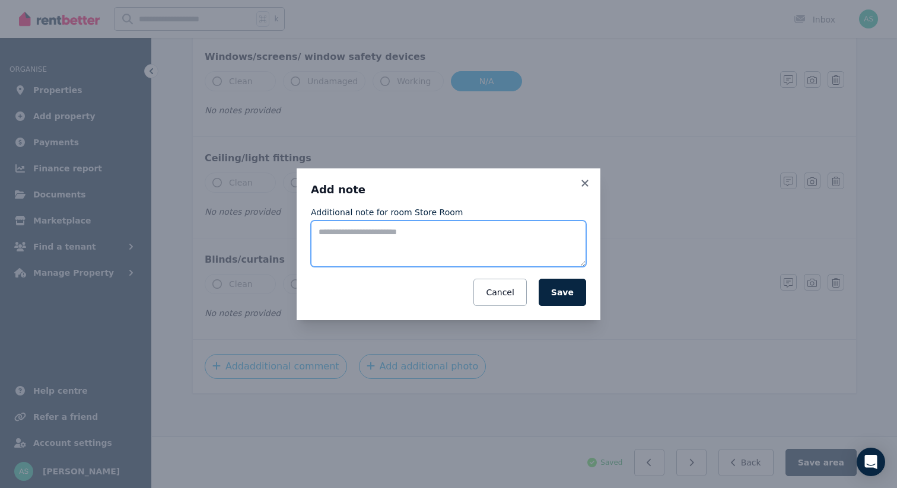
click at [365, 253] on textarea "Additional note for room Store Room" at bounding box center [448, 244] width 275 height 46
type textarea "**********"
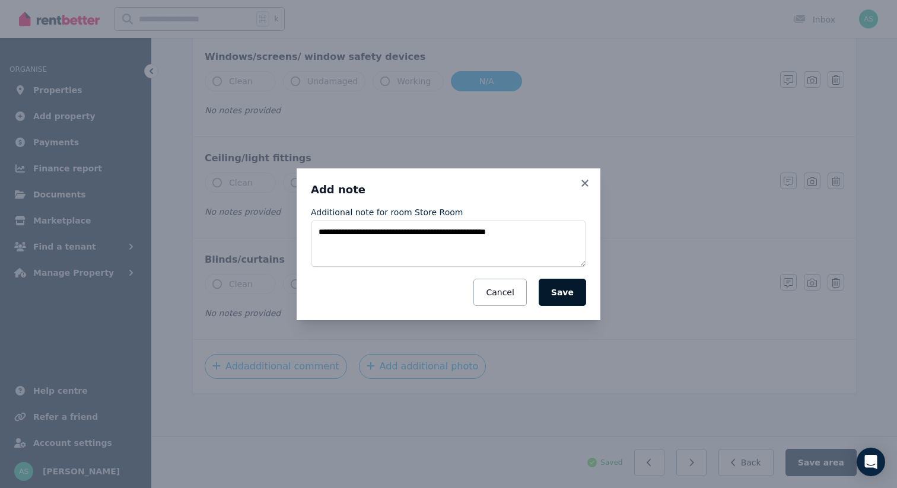
click at [569, 294] on button "Save" at bounding box center [562, 292] width 47 height 27
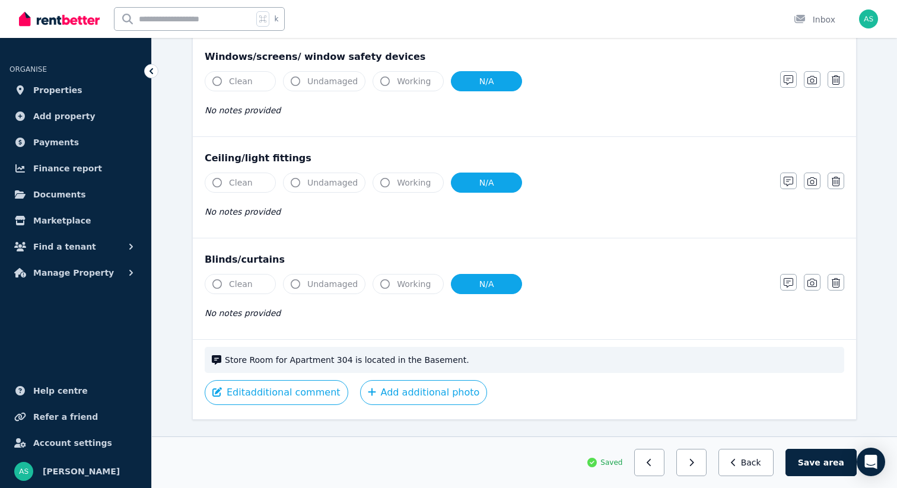
scroll to position [376, 0]
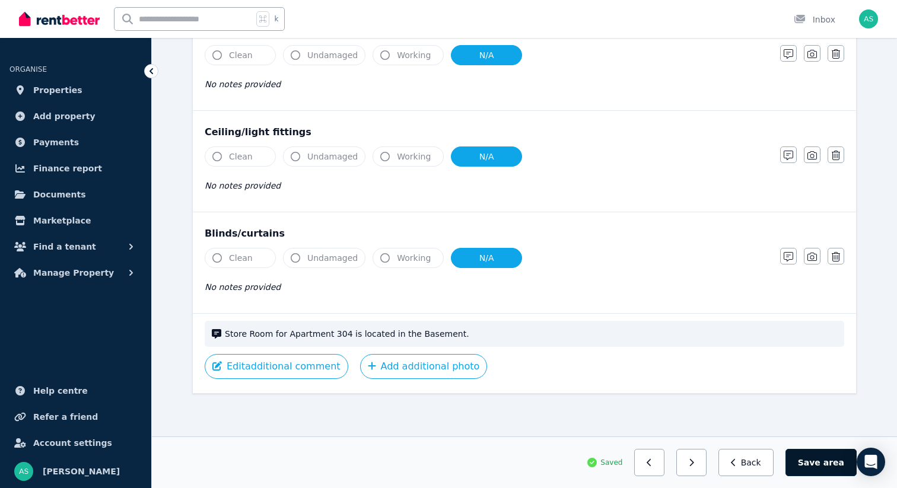
click at [808, 459] on button "Save area" at bounding box center [821, 462] width 71 height 27
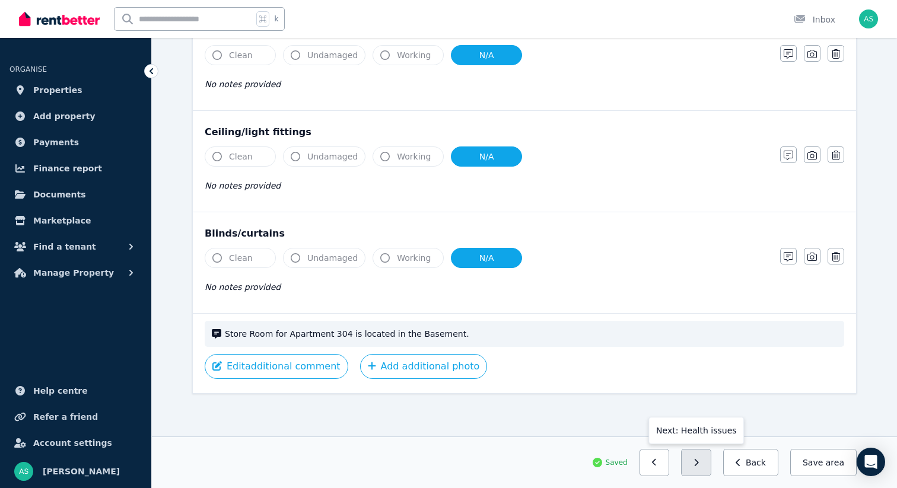
click at [699, 462] on icon "button" at bounding box center [696, 463] width 5 height 8
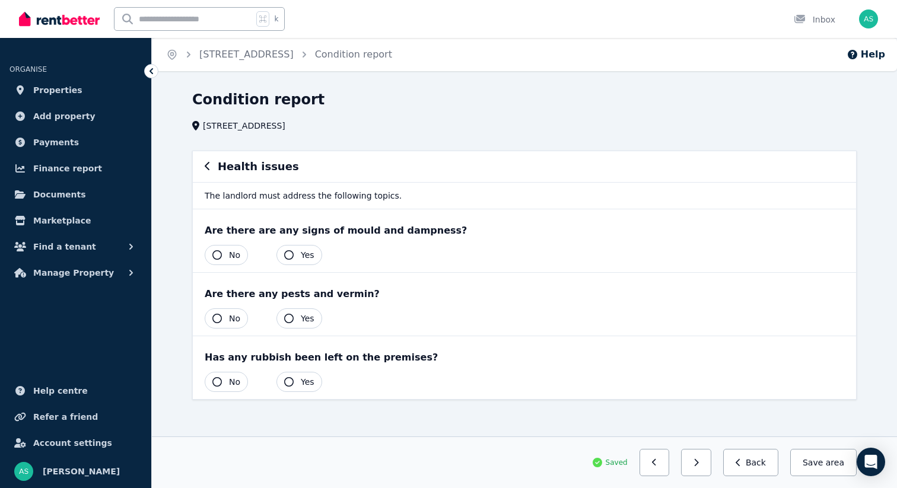
scroll to position [6, 0]
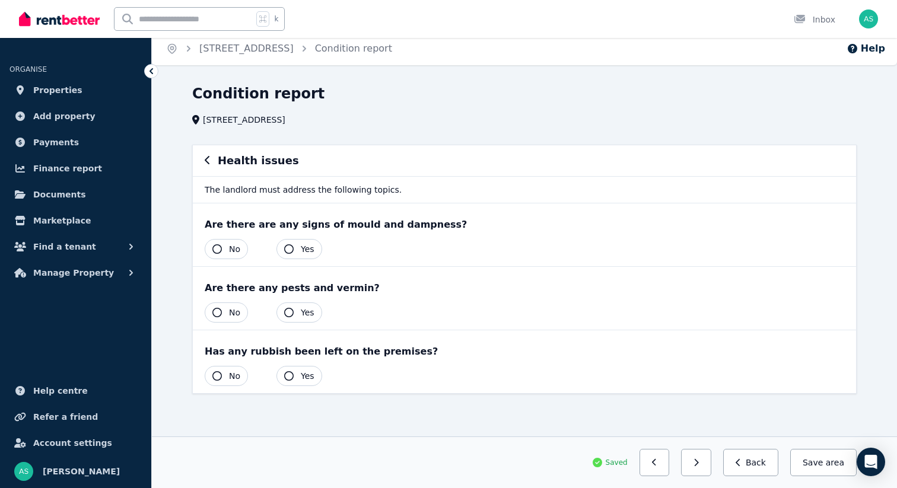
click at [294, 252] on button "Yes" at bounding box center [300, 249] width 46 height 20
click at [301, 314] on span "Yes" at bounding box center [308, 313] width 14 height 12
click at [301, 377] on span "Yes" at bounding box center [308, 376] width 14 height 12
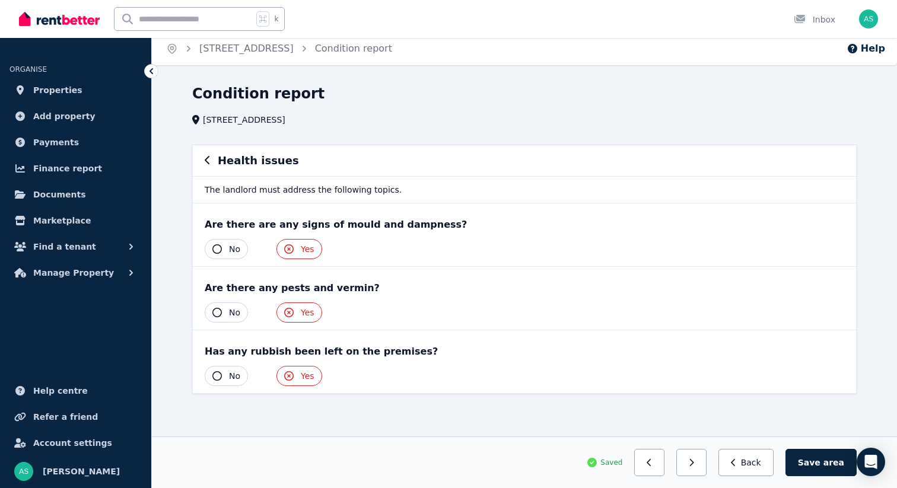
click at [298, 246] on button "Yes" at bounding box center [300, 249] width 46 height 20
click at [222, 242] on button "No" at bounding box center [226, 249] width 43 height 20
click at [223, 306] on button "No" at bounding box center [226, 313] width 43 height 20
click at [222, 374] on button "No" at bounding box center [226, 376] width 43 height 20
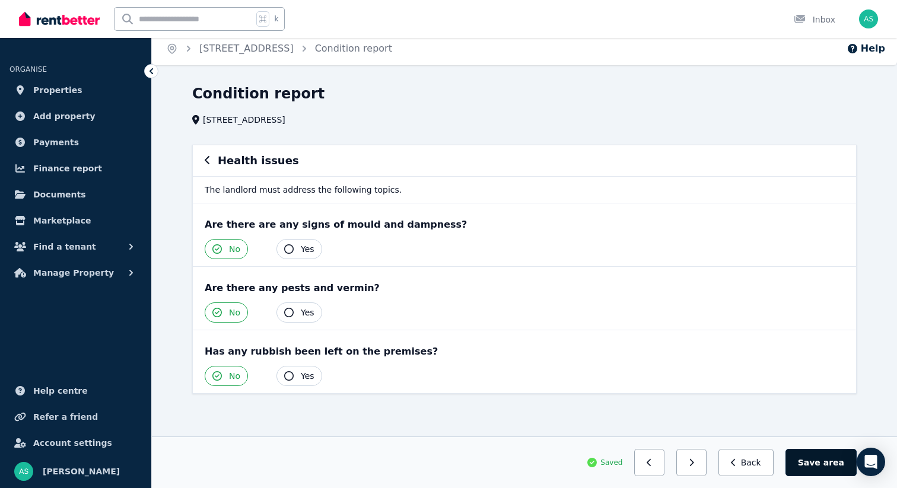
click at [819, 469] on button "Save area" at bounding box center [821, 462] width 71 height 27
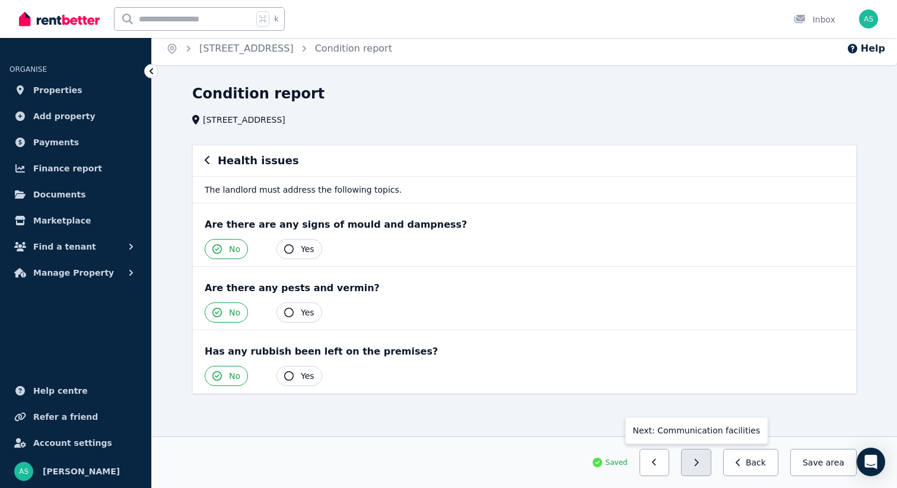
click at [706, 465] on button "button" at bounding box center [696, 462] width 30 height 27
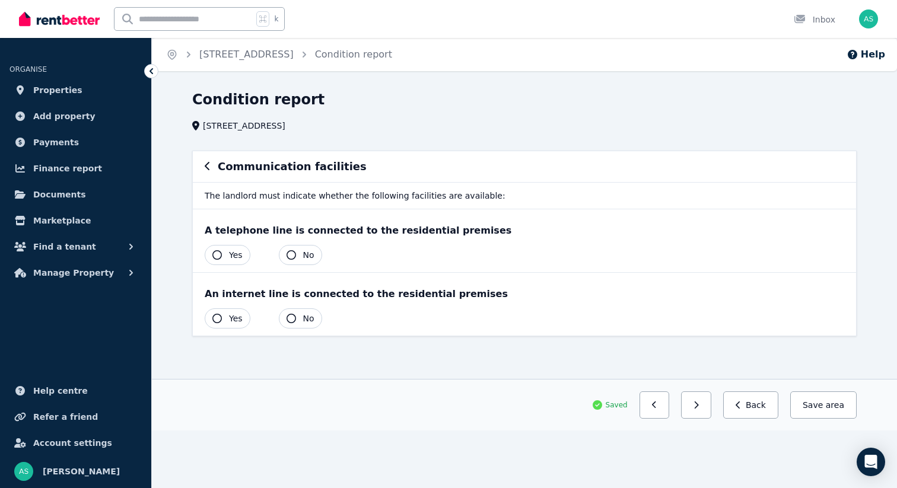
scroll to position [0, 0]
click at [296, 255] on button "No" at bounding box center [300, 255] width 43 height 20
click at [227, 314] on button "Yes" at bounding box center [228, 319] width 46 height 20
click at [809, 407] on button "Save area" at bounding box center [821, 405] width 71 height 27
click at [706, 410] on button "button" at bounding box center [696, 405] width 30 height 27
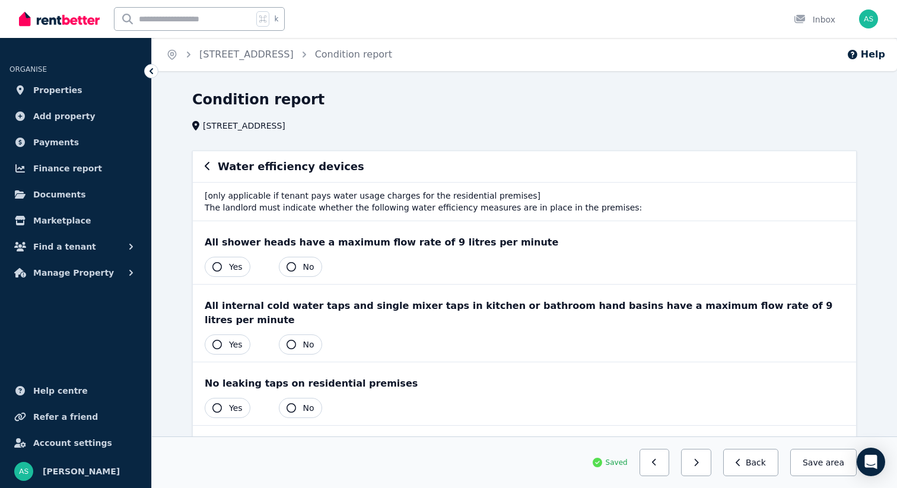
click at [228, 266] on button "Yes" at bounding box center [228, 267] width 46 height 20
click at [227, 335] on button "Yes" at bounding box center [228, 345] width 46 height 20
click at [229, 402] on span "Yes" at bounding box center [236, 408] width 14 height 12
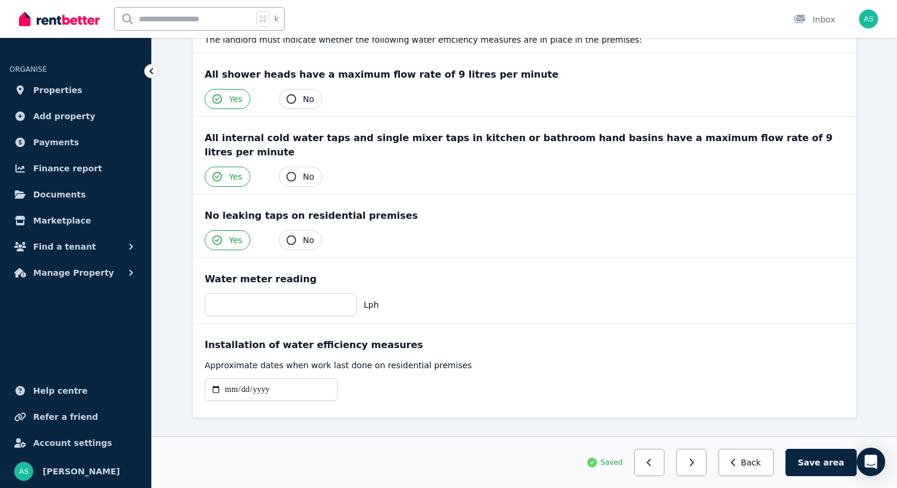
scroll to position [178, 0]
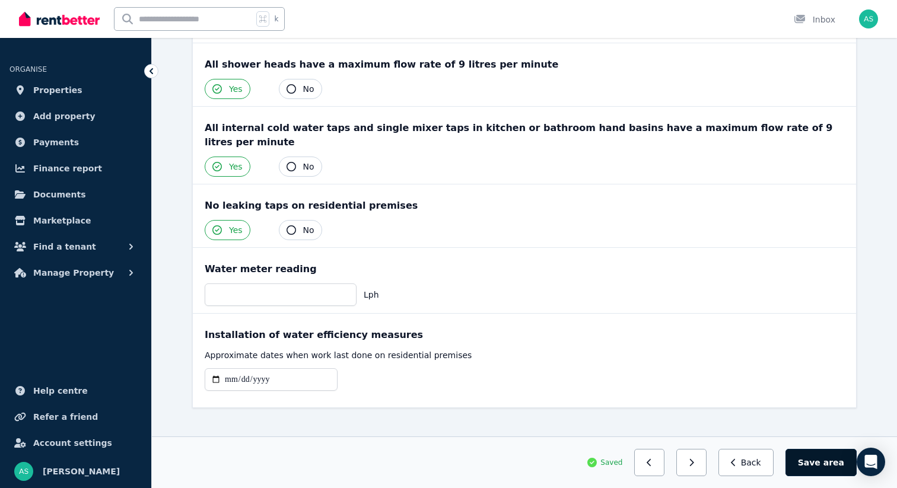
click at [812, 461] on button "Save area" at bounding box center [821, 462] width 71 height 27
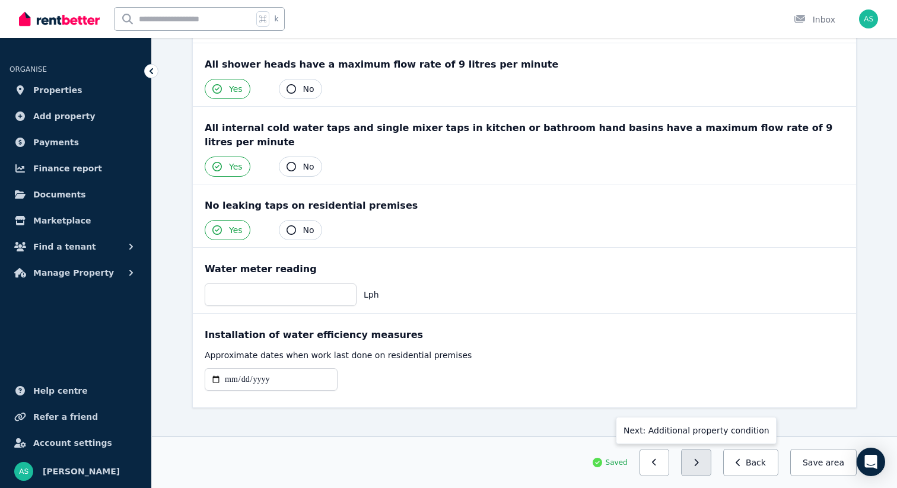
click at [697, 459] on button "button" at bounding box center [696, 462] width 30 height 27
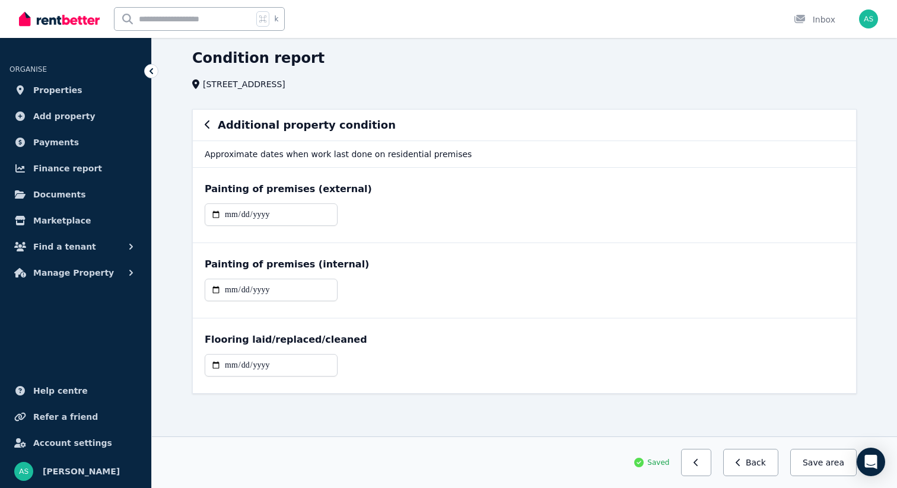
scroll to position [0, 0]
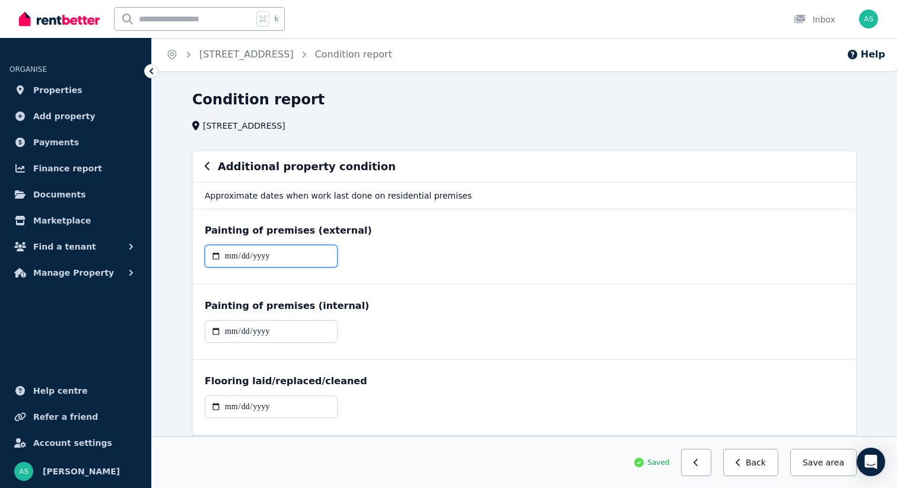
click at [227, 256] on input "date" at bounding box center [271, 256] width 133 height 23
type input "**********"
click at [245, 257] on input "date" at bounding box center [271, 256] width 133 height 23
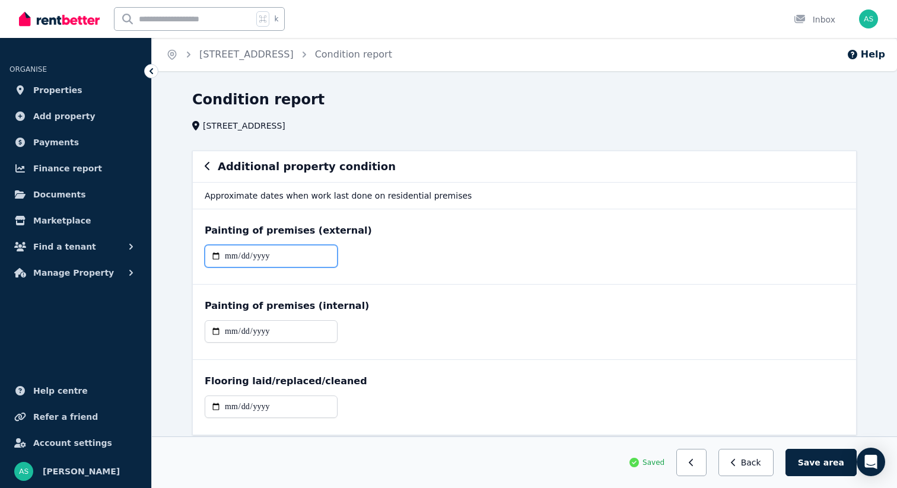
click at [231, 258] on input "date" at bounding box center [271, 256] width 133 height 23
click at [230, 333] on input "date" at bounding box center [271, 331] width 133 height 23
type input "**********"
click at [382, 387] on div "Flooring laid/replaced/cleaned" at bounding box center [525, 381] width 640 height 14
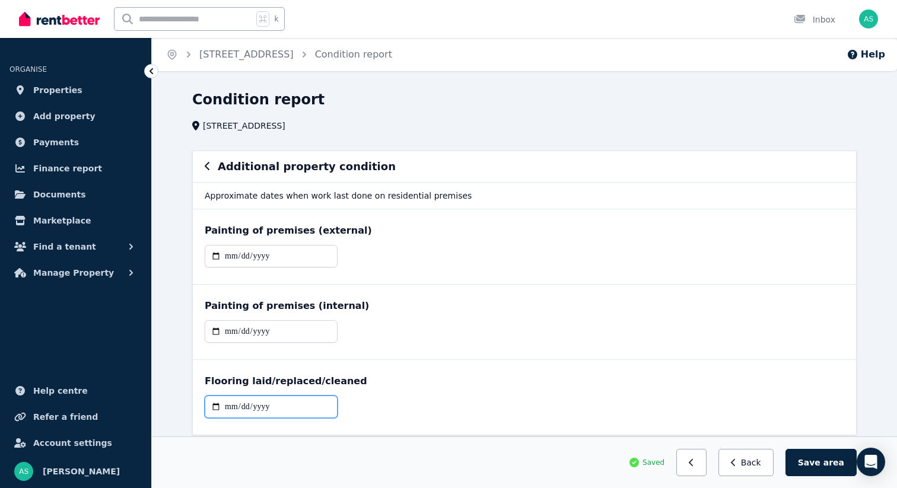
click at [228, 411] on input "date" at bounding box center [271, 407] width 133 height 23
type input "**********"
click at [403, 400] on div "**********" at bounding box center [525, 412] width 640 height 32
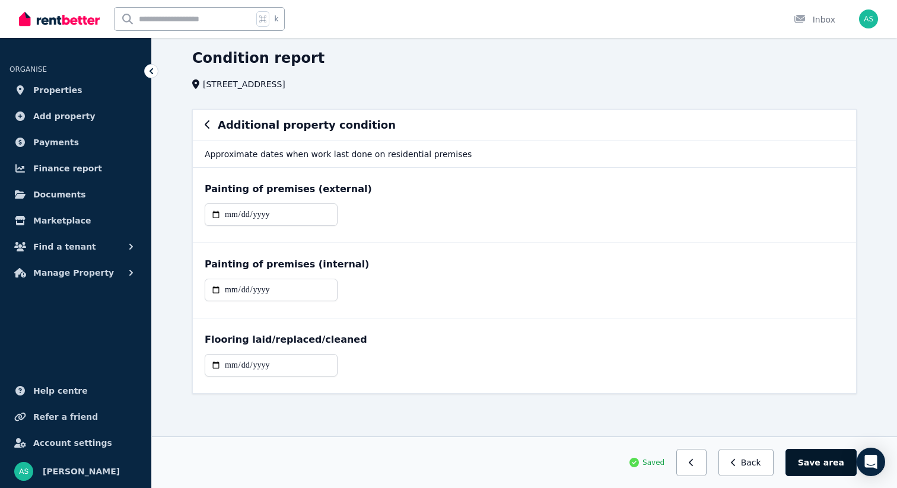
click at [820, 463] on button "Save area" at bounding box center [821, 462] width 71 height 27
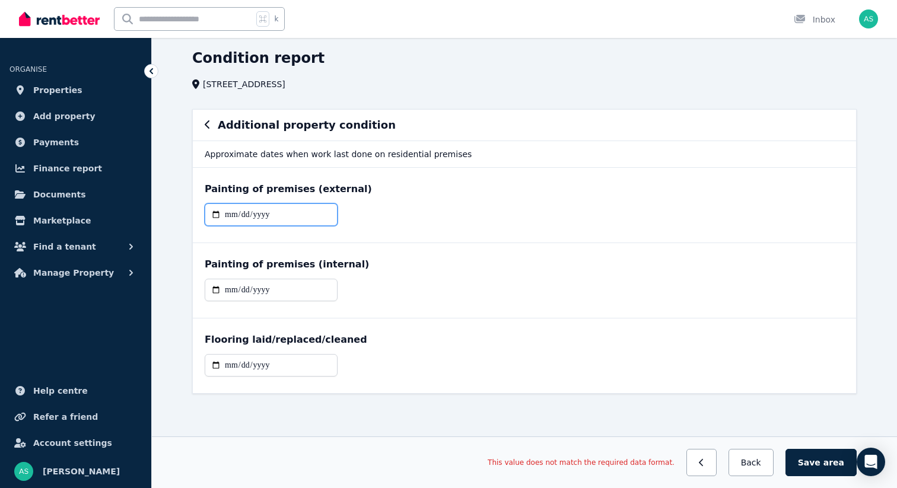
click at [228, 218] on input "date" at bounding box center [271, 215] width 133 height 23
type input "**********"
click at [389, 197] on div "**********" at bounding box center [524, 205] width 663 height 75
click at [824, 468] on button "Save area" at bounding box center [821, 462] width 71 height 27
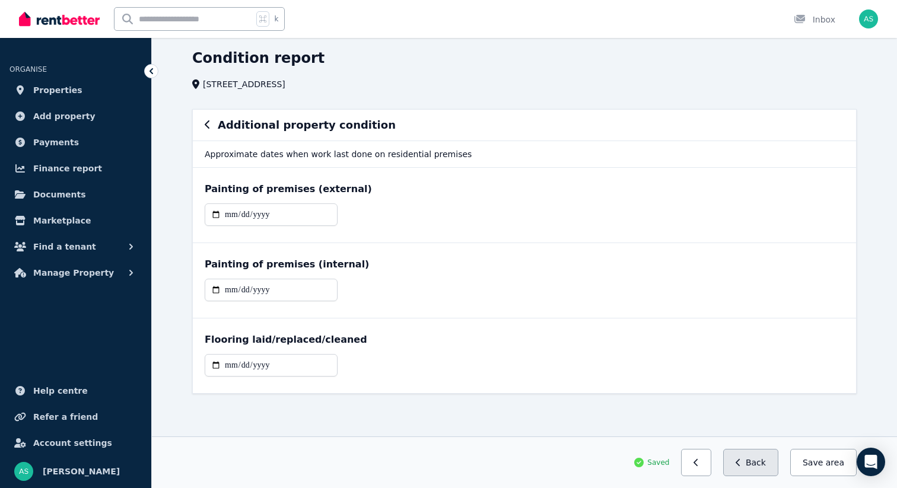
click at [739, 465] on button "Back" at bounding box center [750, 462] width 55 height 27
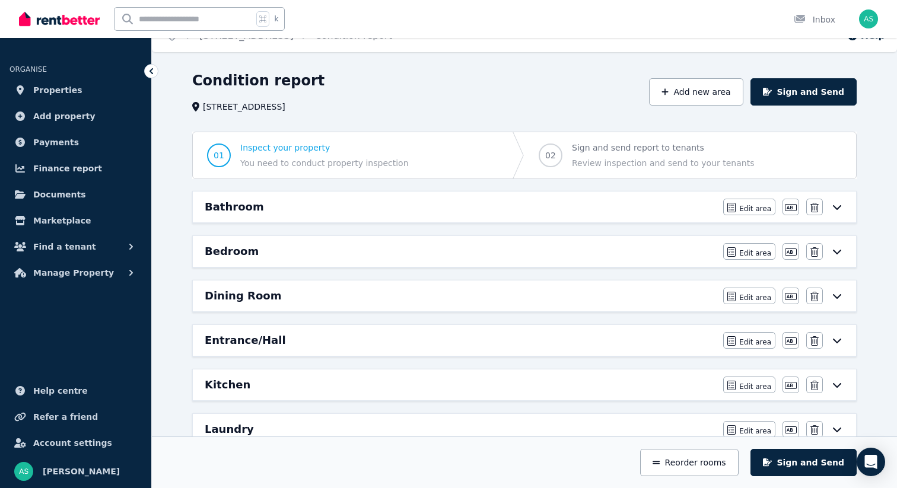
scroll to position [0, 0]
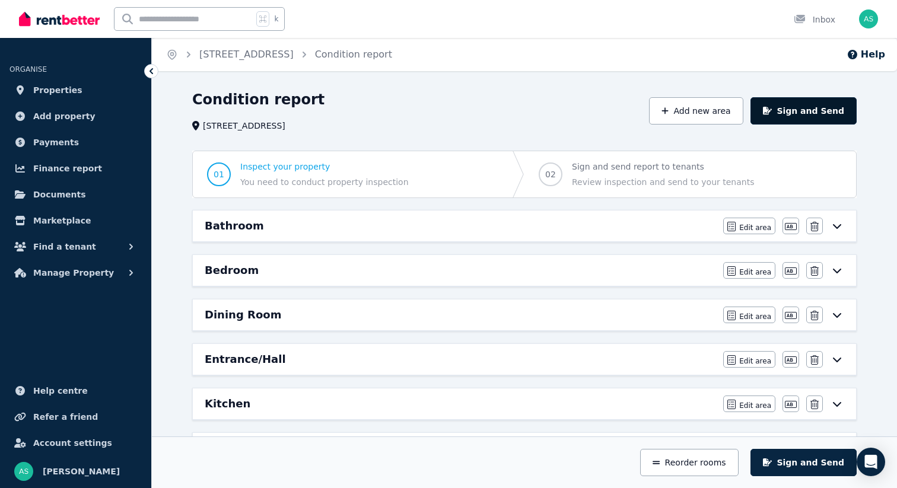
click at [809, 112] on button "Sign and Send" at bounding box center [804, 110] width 106 height 27
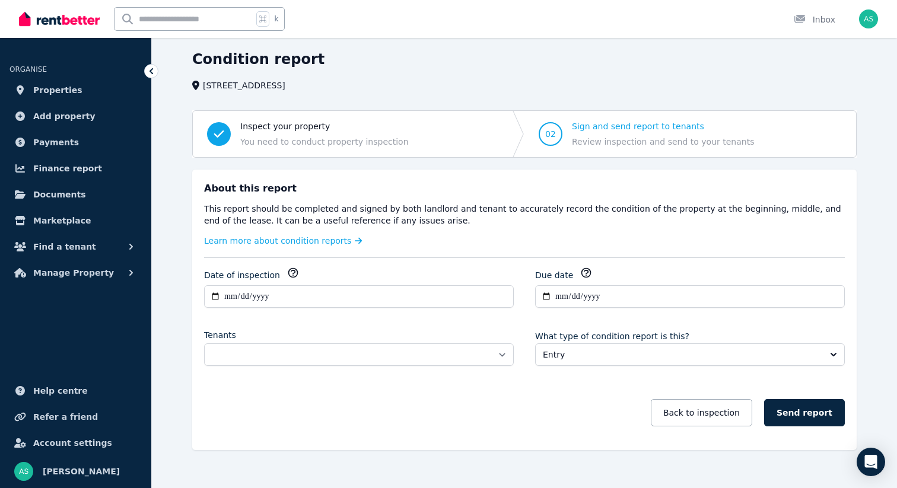
scroll to position [56, 0]
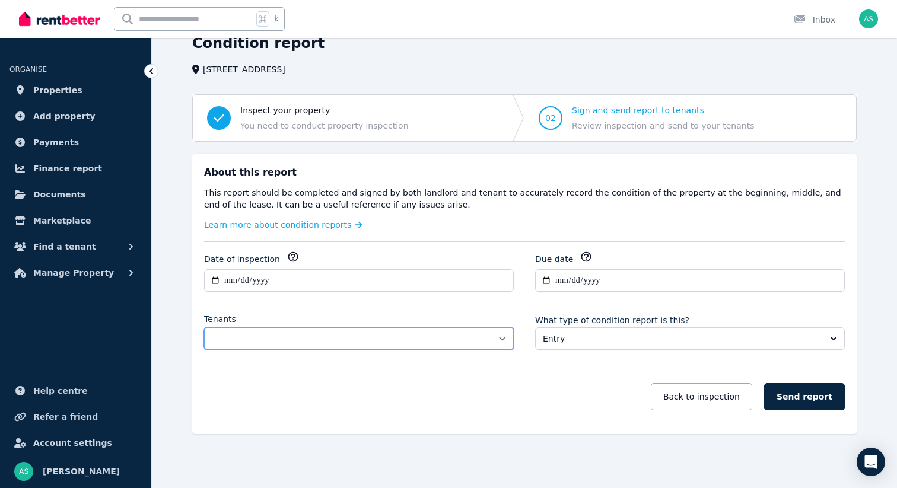
click at [408, 336] on select "**********" at bounding box center [359, 339] width 310 height 23
select select "**********"
click at [204, 328] on select "**********" at bounding box center [359, 339] width 310 height 23
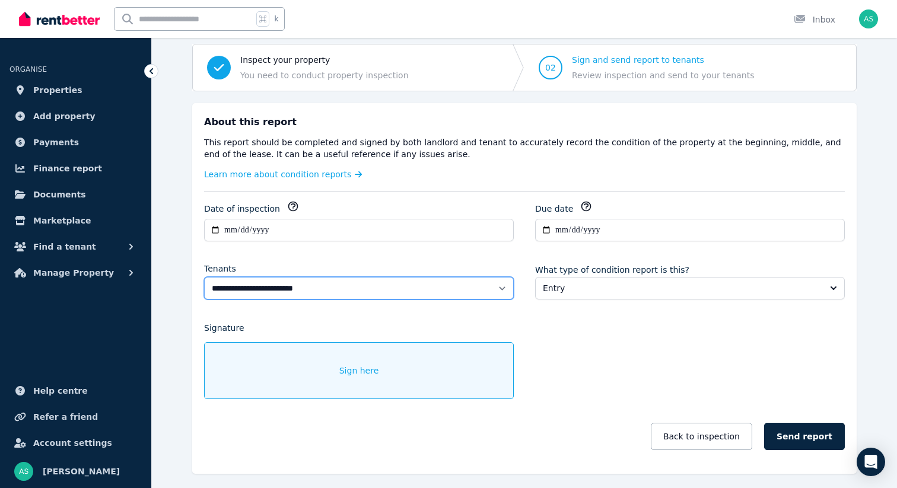
scroll to position [146, 0]
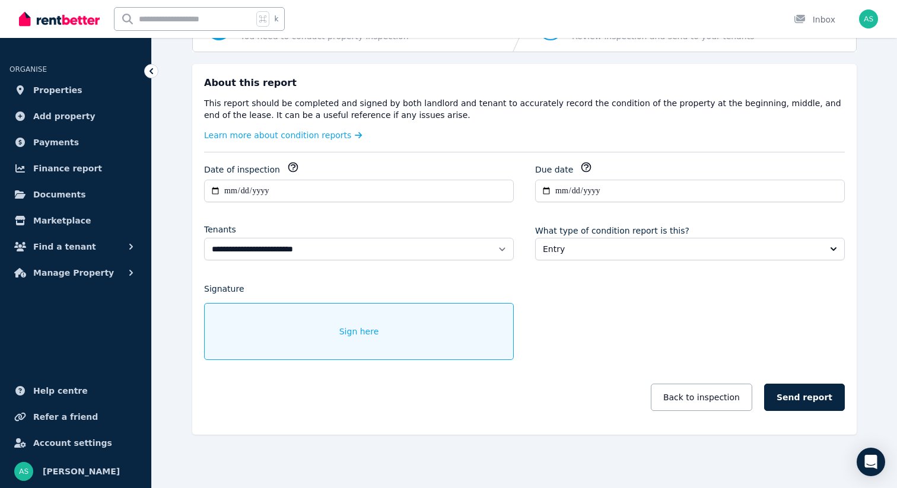
click at [358, 331] on span "Sign here" at bounding box center [359, 332] width 40 height 12
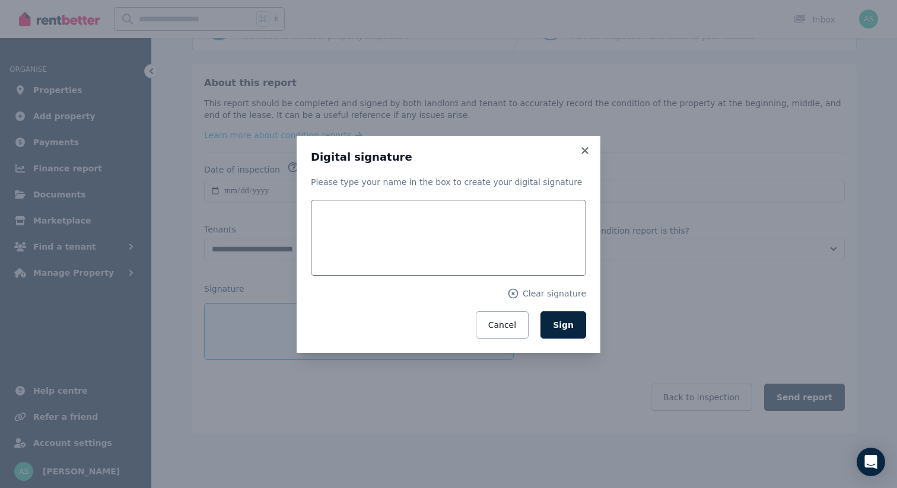
click at [385, 278] on form "Clear signature Cancel Sign" at bounding box center [448, 269] width 275 height 139
click at [394, 256] on input "text" at bounding box center [448, 238] width 275 height 76
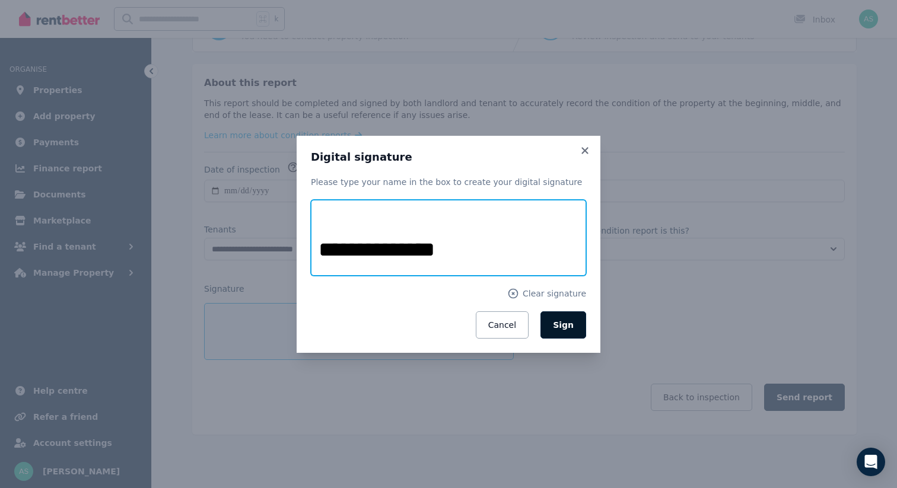
type input "**********"
click at [569, 326] on span "Sign" at bounding box center [563, 324] width 21 height 9
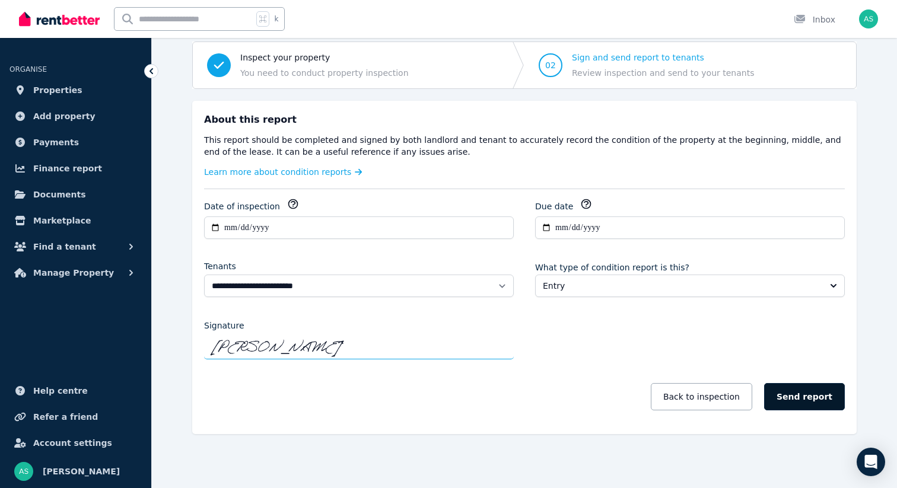
click at [800, 401] on button "Send report" at bounding box center [804, 396] width 81 height 27
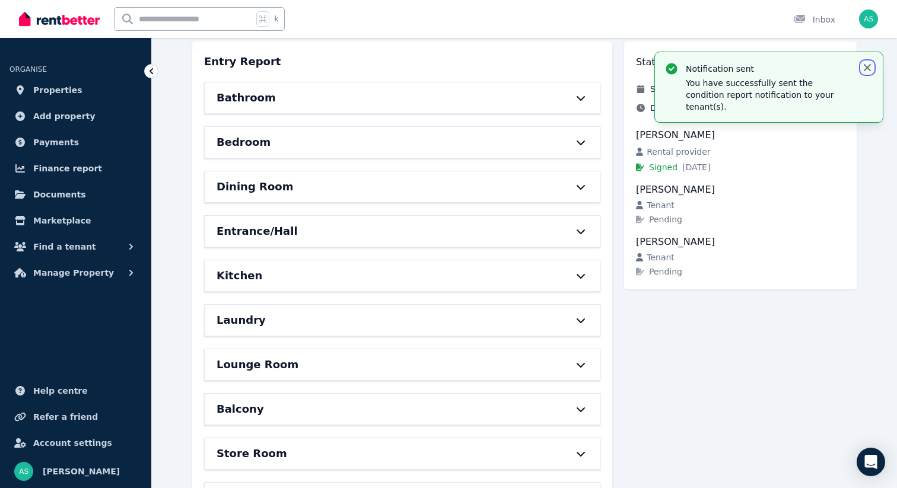
click at [868, 69] on icon "button" at bounding box center [868, 68] width 12 height 12
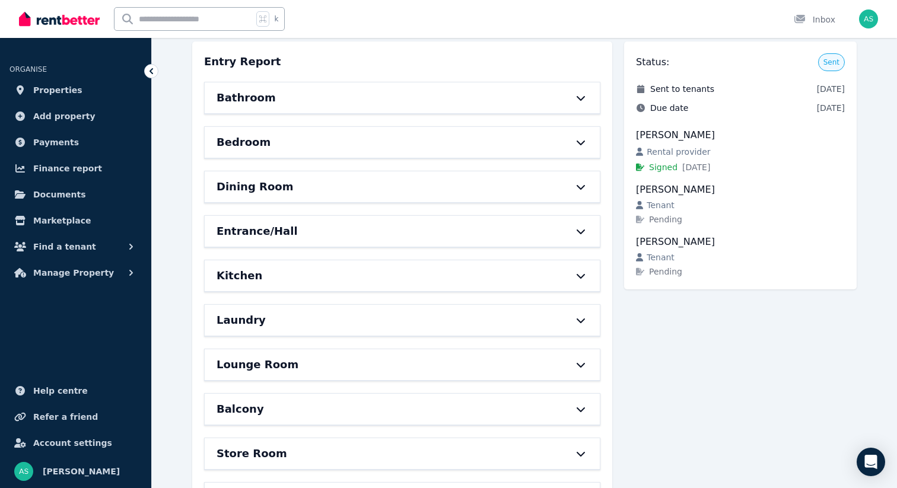
scroll to position [0, 0]
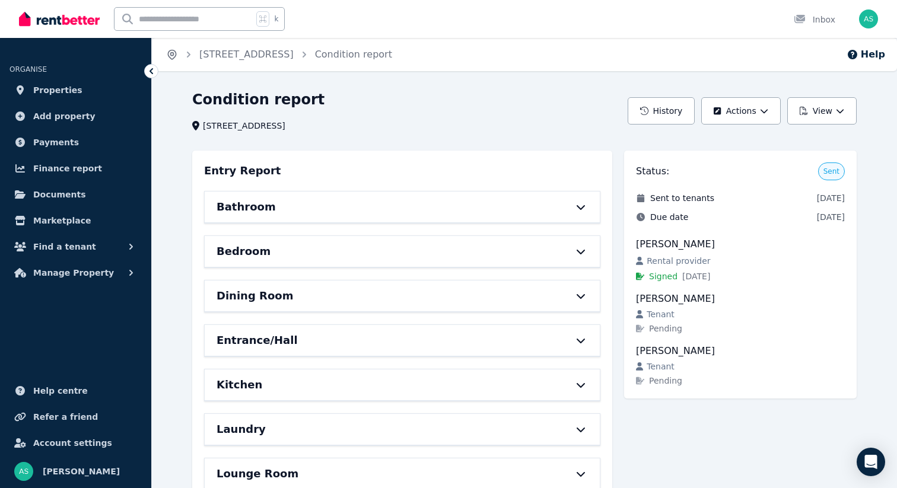
click at [171, 58] on icon "Breadcrumb" at bounding box center [172, 55] width 12 height 12
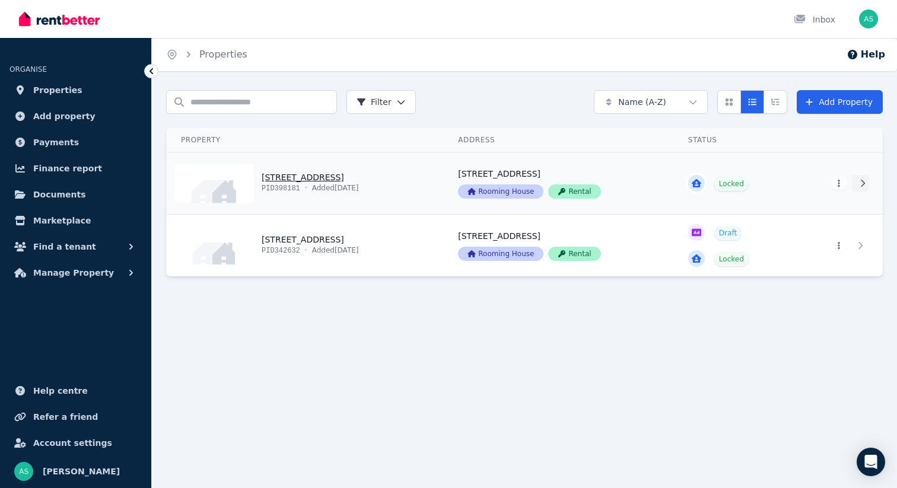
click at [865, 182] on icon at bounding box center [863, 183] width 4 height 7
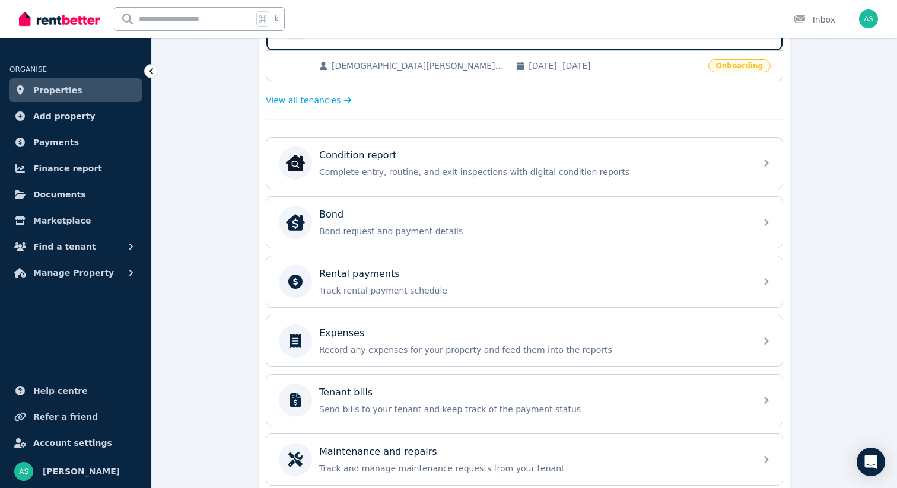
scroll to position [288, 0]
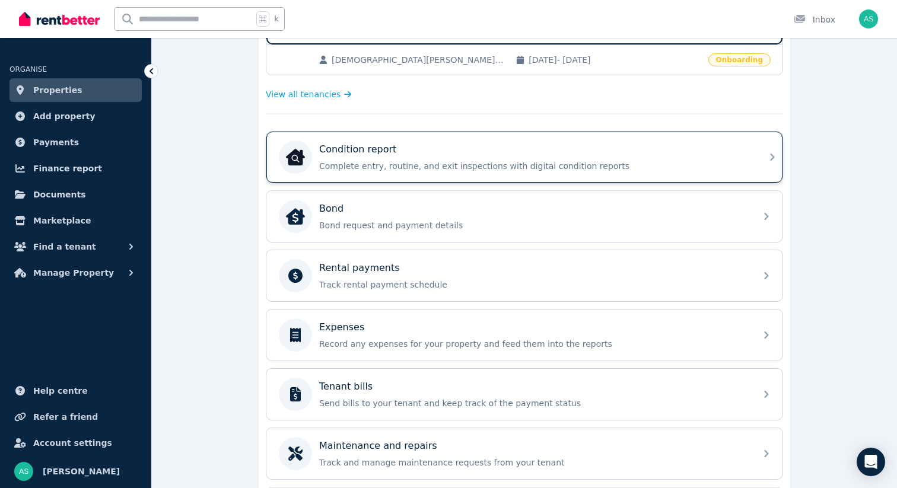
click at [751, 157] on div "Condition report Complete entry, routine, and exit inspections with digital con…" at bounding box center [524, 157] width 516 height 51
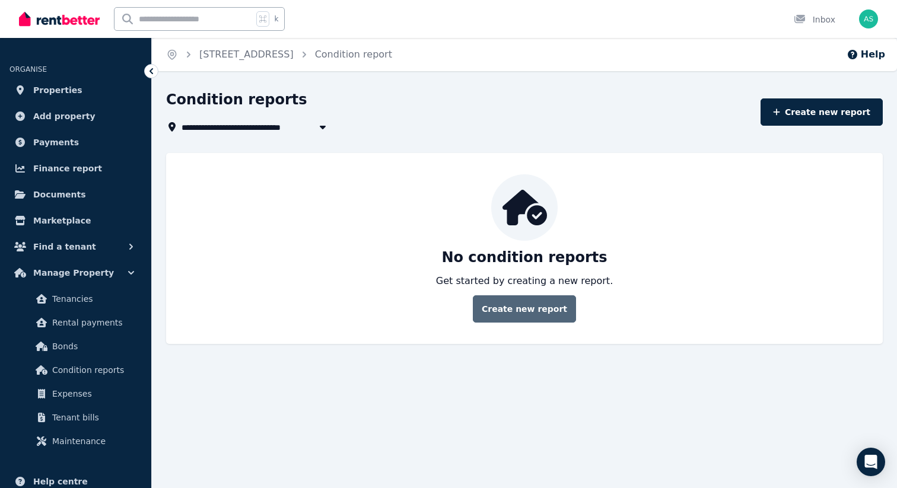
click at [528, 313] on link "Create new report" at bounding box center [524, 309] width 103 height 27
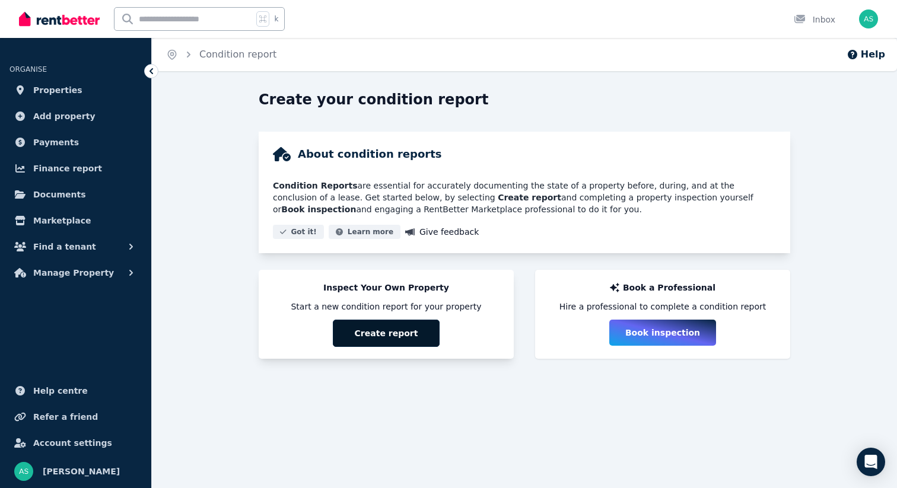
click at [386, 332] on button "Create report" at bounding box center [386, 333] width 107 height 27
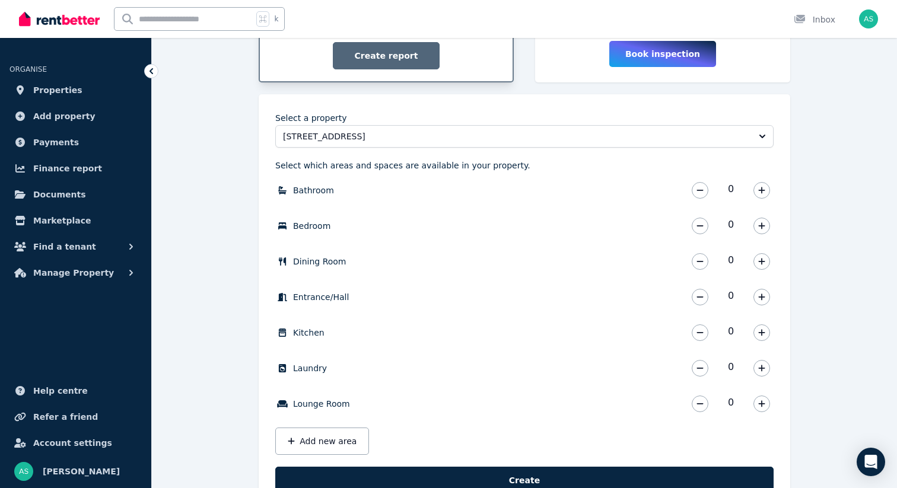
scroll to position [297, 0]
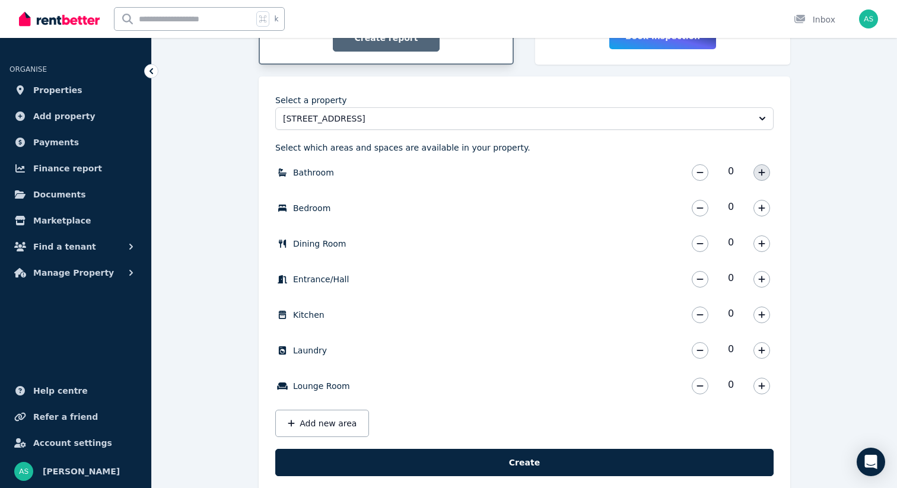
click at [763, 172] on icon "button" at bounding box center [761, 173] width 7 height 8
click at [763, 211] on icon "button" at bounding box center [761, 208] width 7 height 8
click at [759, 245] on icon "button" at bounding box center [761, 244] width 7 height 8
click at [761, 287] on button "button" at bounding box center [762, 279] width 17 height 17
click at [760, 312] on icon "button" at bounding box center [761, 315] width 7 height 8
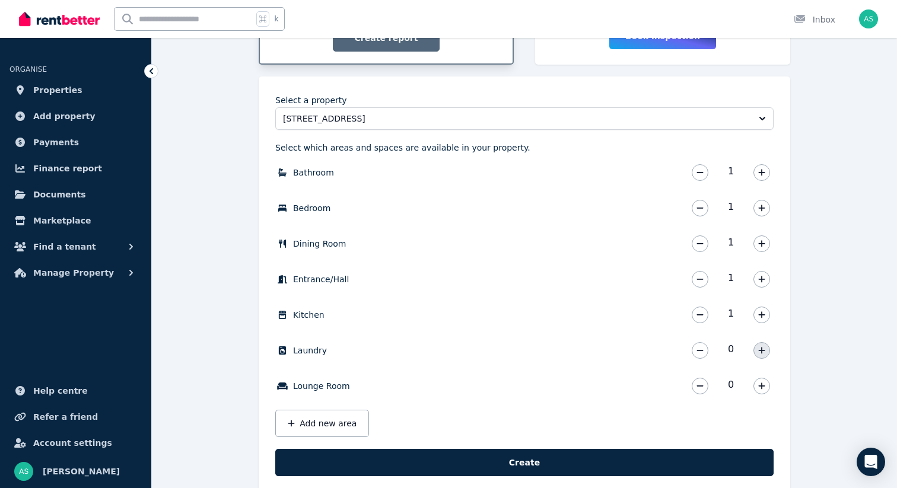
click at [765, 351] on button "button" at bounding box center [762, 350] width 17 height 17
click at [760, 389] on icon "button" at bounding box center [761, 386] width 7 height 8
click at [322, 425] on button "Add new area" at bounding box center [322, 423] width 94 height 27
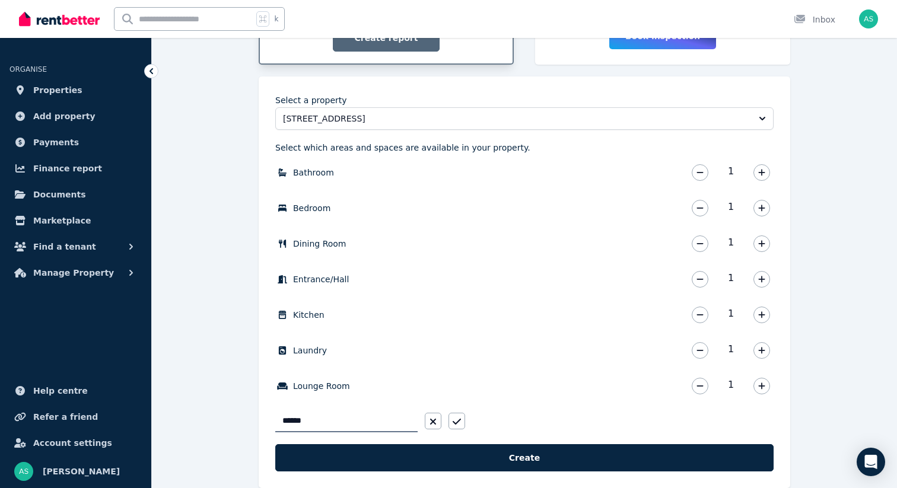
type input "*******"
click at [462, 419] on button "button" at bounding box center [457, 421] width 17 height 17
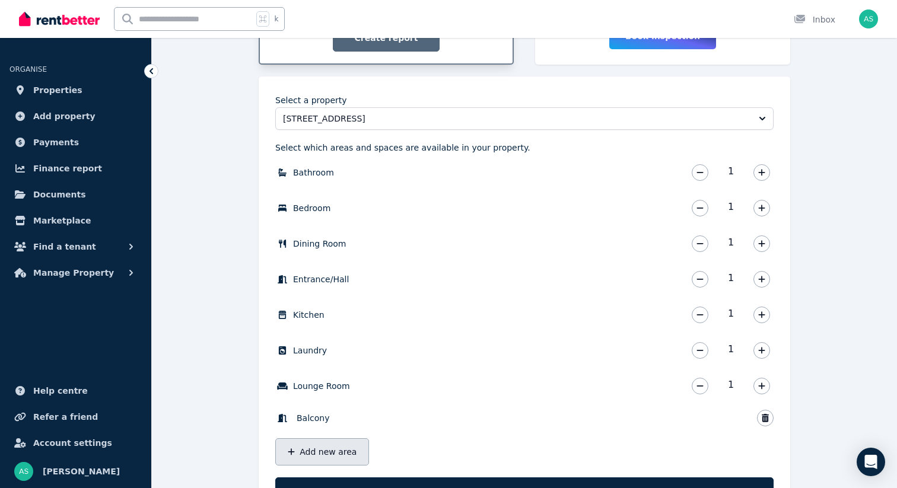
click at [319, 454] on button "Add new area" at bounding box center [322, 452] width 94 height 27
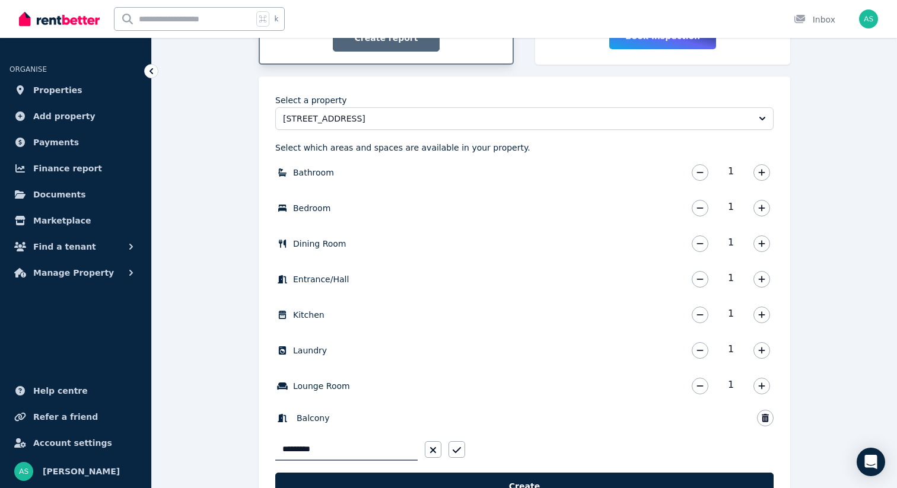
type input "**********"
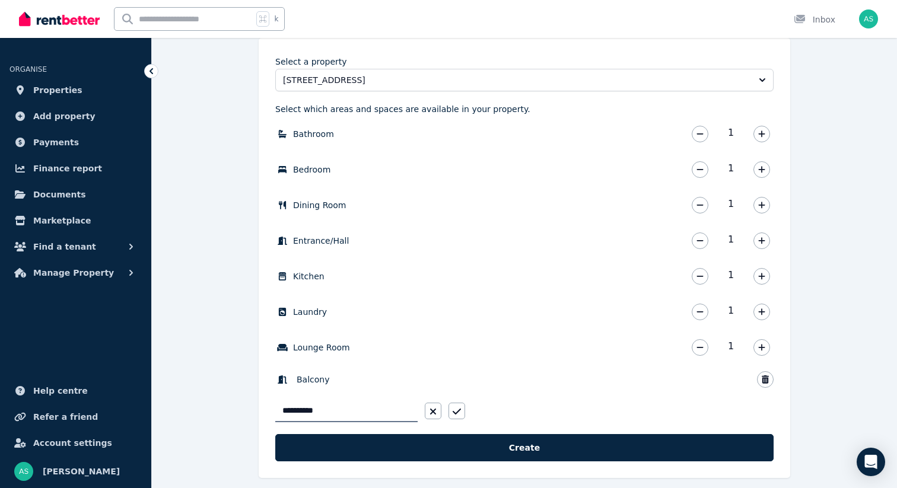
scroll to position [347, 0]
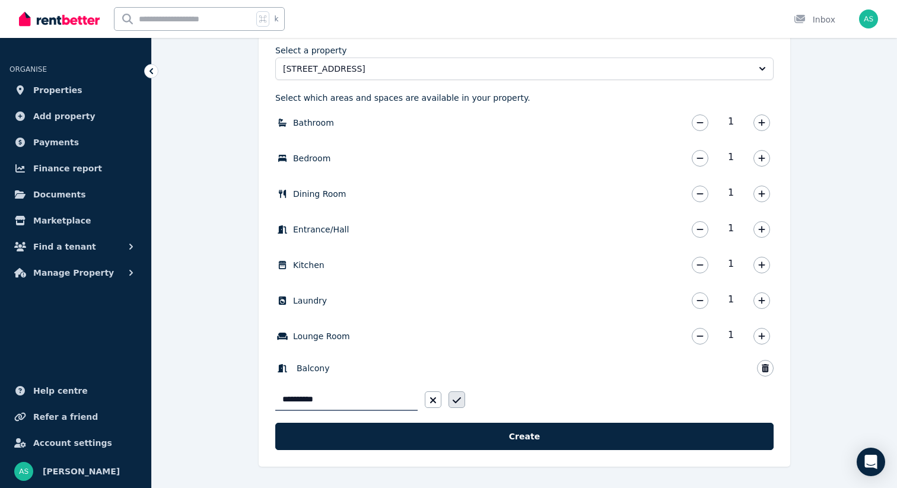
click at [459, 402] on icon "button" at bounding box center [457, 400] width 8 height 9
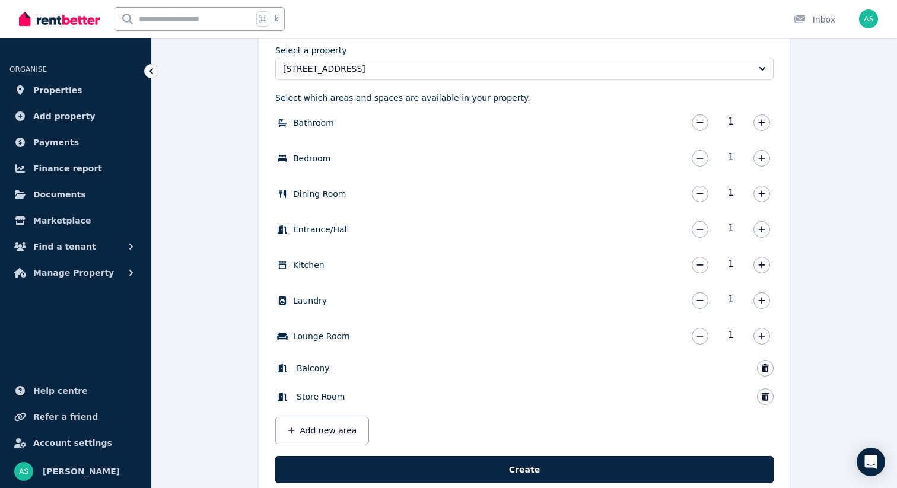
scroll to position [380, 0]
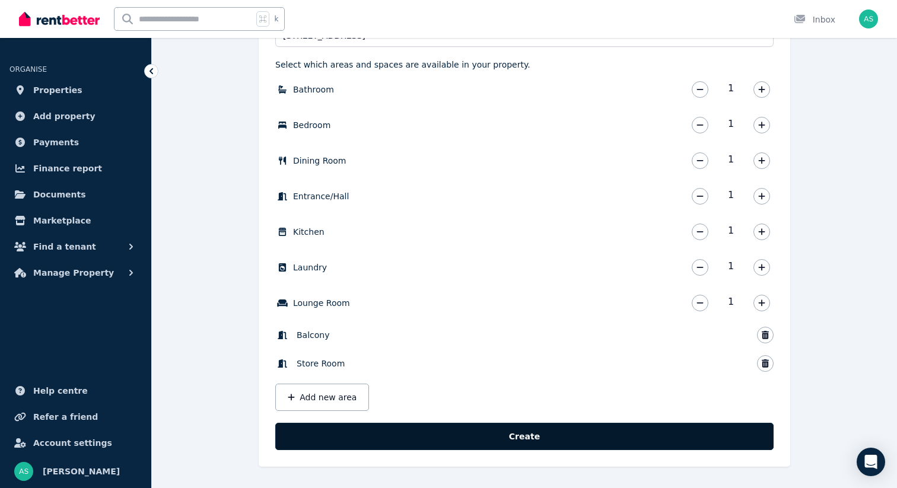
click at [511, 437] on button "Create" at bounding box center [524, 436] width 498 height 27
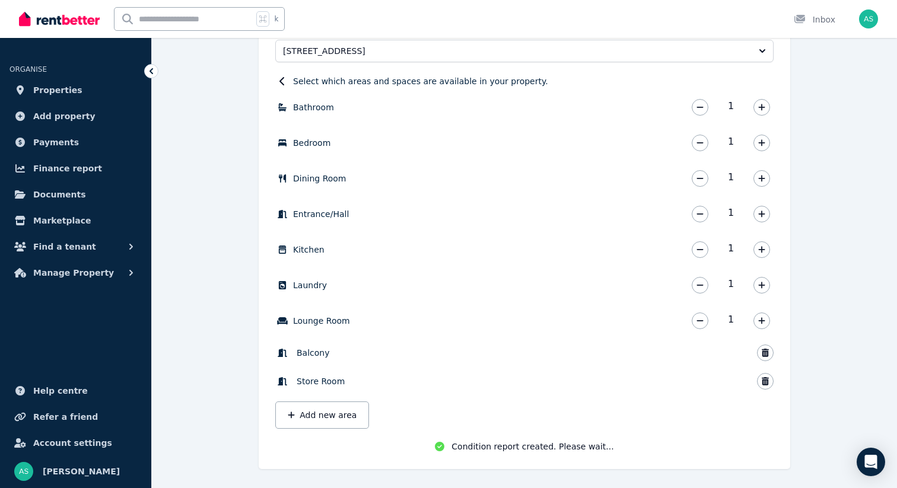
scroll to position [367, 0]
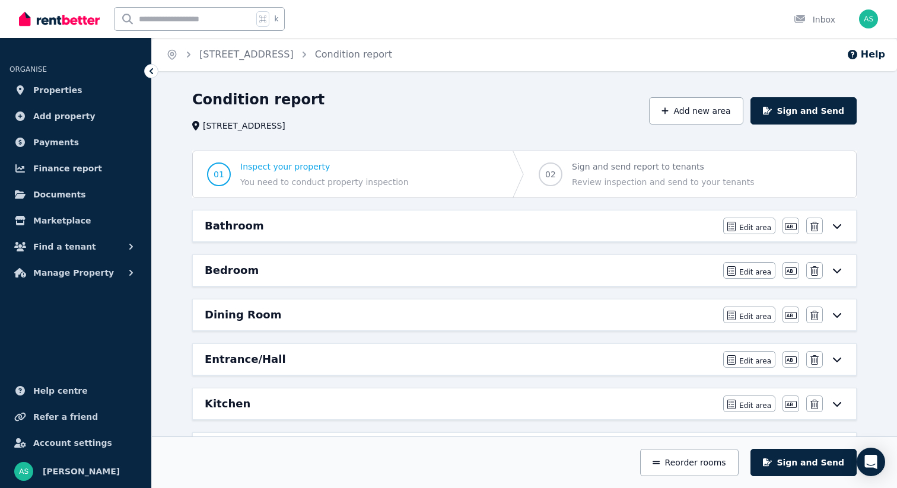
click at [835, 227] on icon at bounding box center [837, 226] width 8 height 5
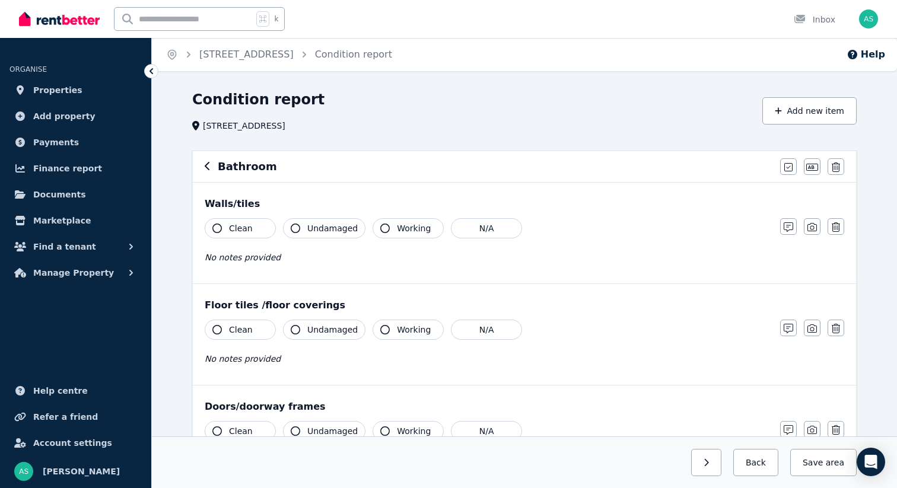
click at [227, 233] on button "Clean" at bounding box center [240, 228] width 71 height 20
click at [230, 329] on span "Clean" at bounding box center [241, 330] width 24 height 12
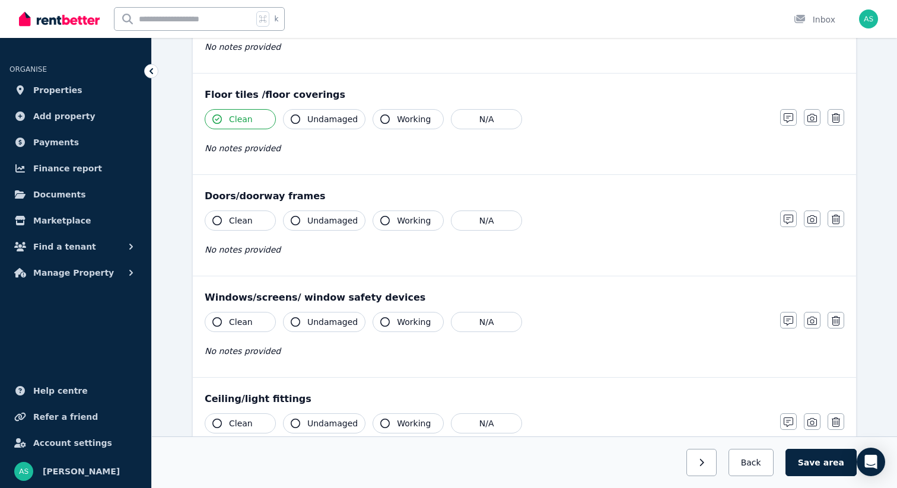
scroll to position [243, 0]
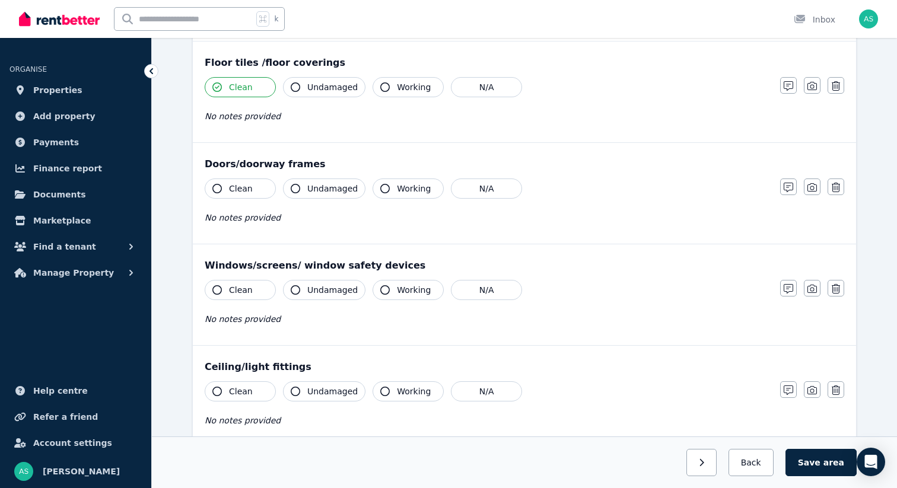
click at [242, 185] on span "Clean" at bounding box center [241, 189] width 24 height 12
click at [236, 289] on span "Clean" at bounding box center [241, 290] width 24 height 12
click at [487, 287] on button "N/A" at bounding box center [486, 290] width 71 height 20
click at [240, 388] on span "Clean" at bounding box center [241, 392] width 24 height 12
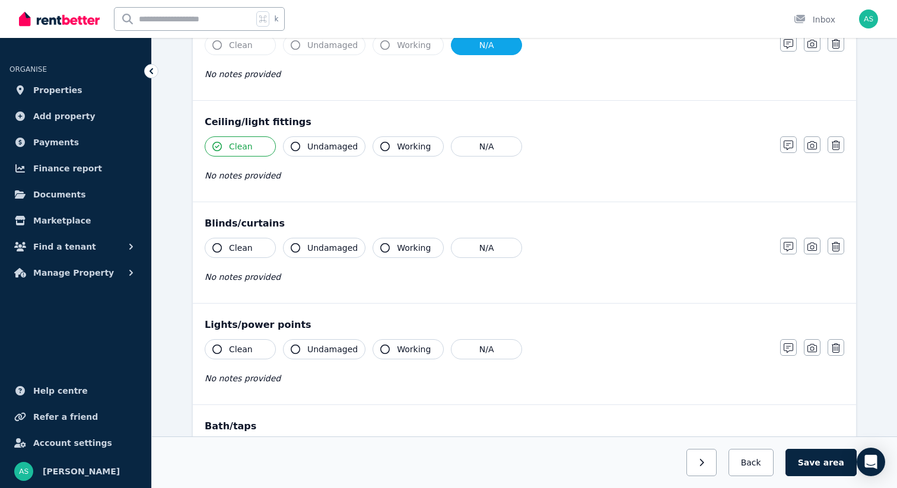
scroll to position [491, 0]
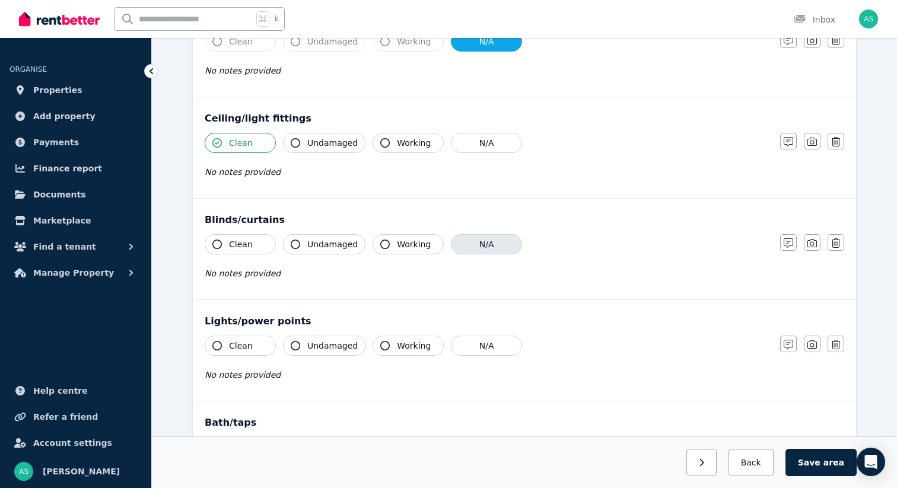
click at [470, 236] on button "N/A" at bounding box center [486, 244] width 71 height 20
click at [242, 345] on span "Clean" at bounding box center [241, 346] width 24 height 12
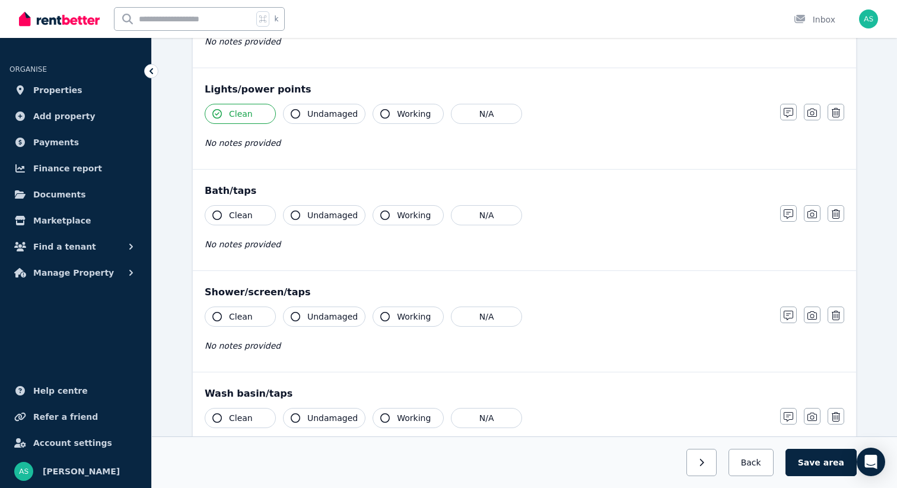
scroll to position [788, 0]
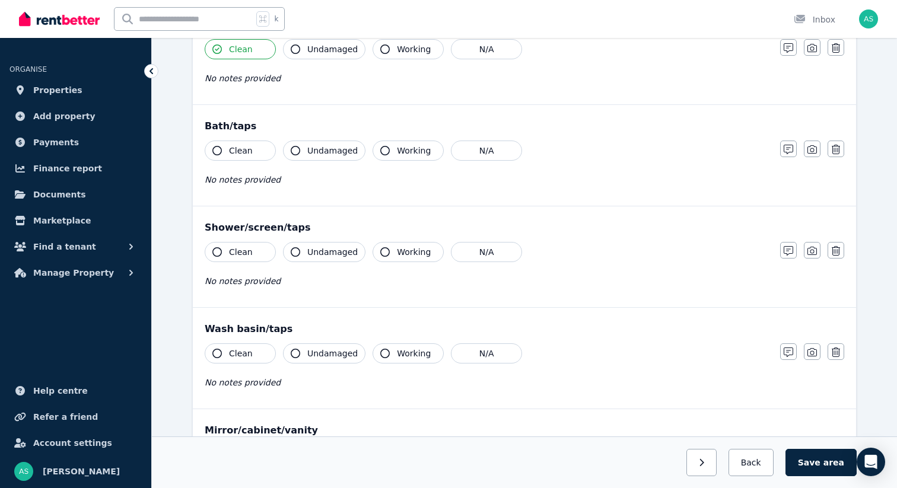
click at [236, 147] on span "Clean" at bounding box center [241, 151] width 24 height 12
click at [243, 250] on span "Clean" at bounding box center [241, 252] width 24 height 12
click at [244, 351] on span "Clean" at bounding box center [241, 354] width 24 height 12
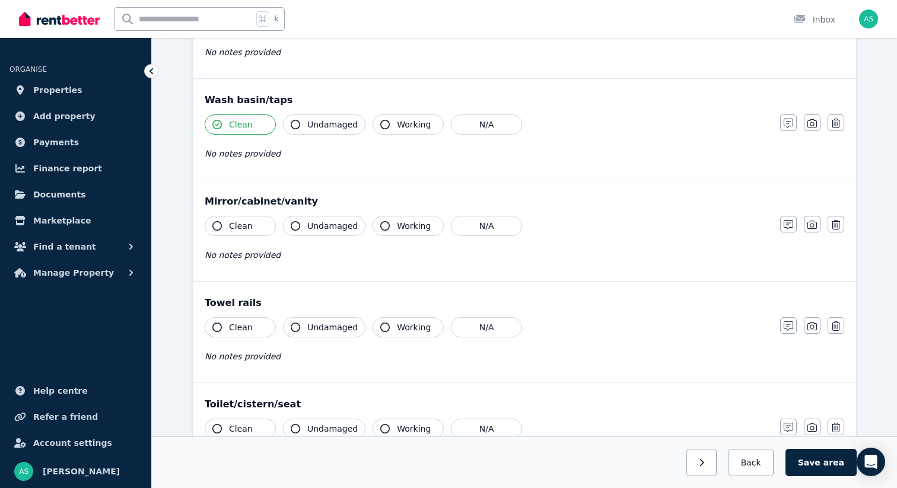
scroll to position [1026, 0]
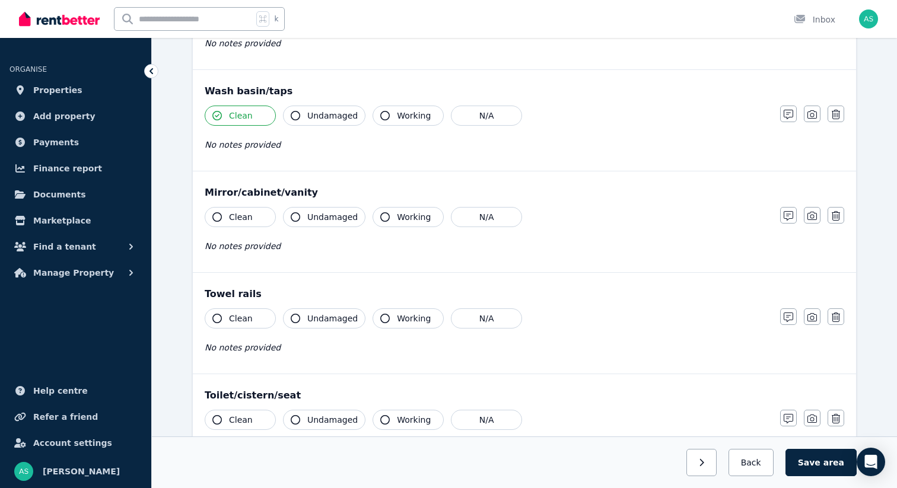
click at [243, 219] on span "Clean" at bounding box center [241, 217] width 24 height 12
click at [244, 322] on span "Clean" at bounding box center [241, 319] width 24 height 12
click at [249, 417] on span "Clean" at bounding box center [241, 420] width 24 height 12
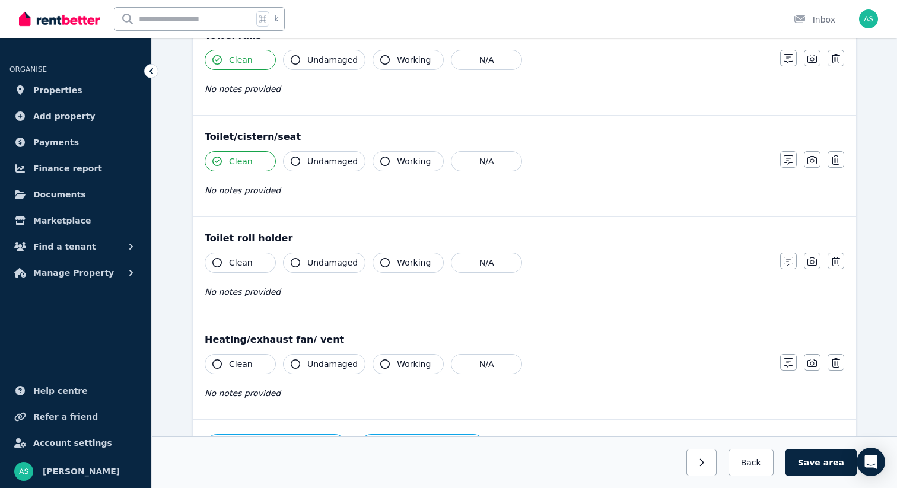
scroll to position [1288, 0]
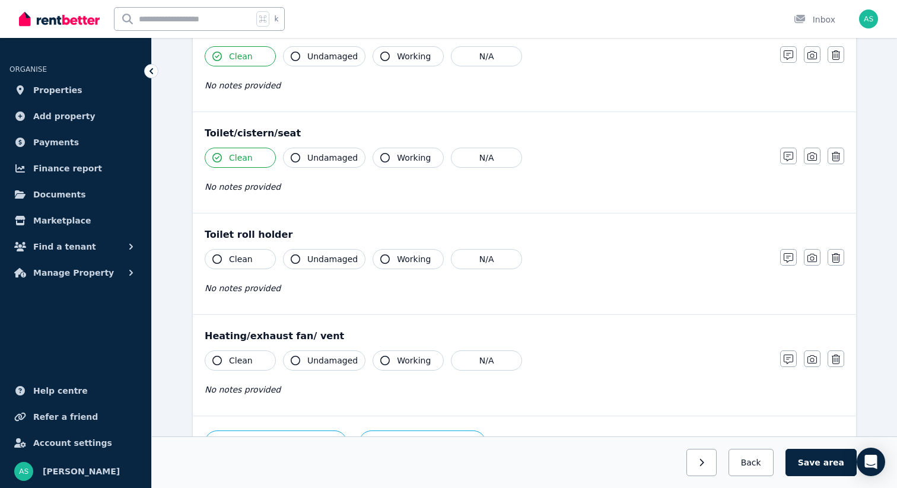
click at [240, 260] on span "Clean" at bounding box center [241, 259] width 24 height 12
click at [247, 357] on span "Clean" at bounding box center [241, 361] width 24 height 12
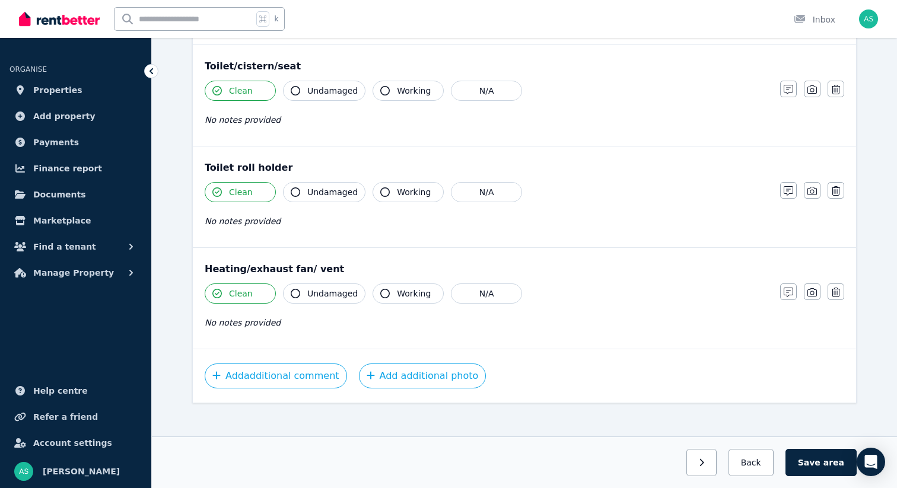
scroll to position [1365, 0]
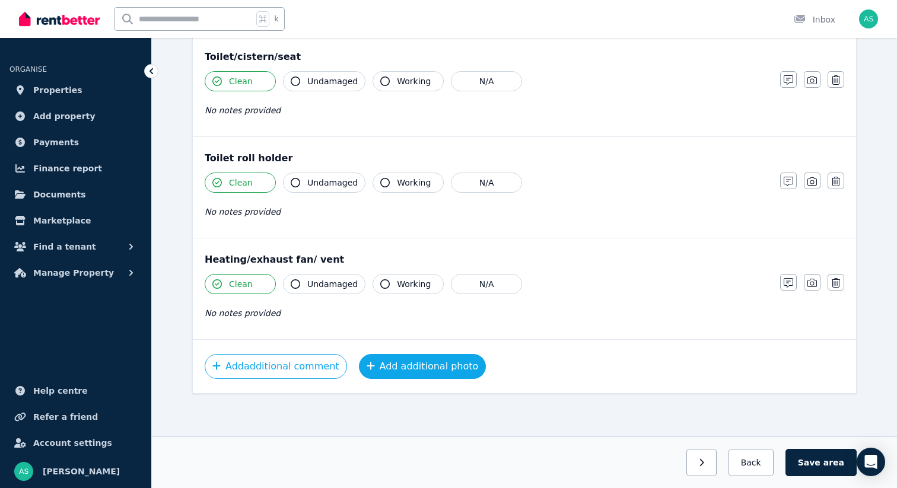
click at [405, 365] on button "Add additional photo" at bounding box center [423, 366] width 128 height 25
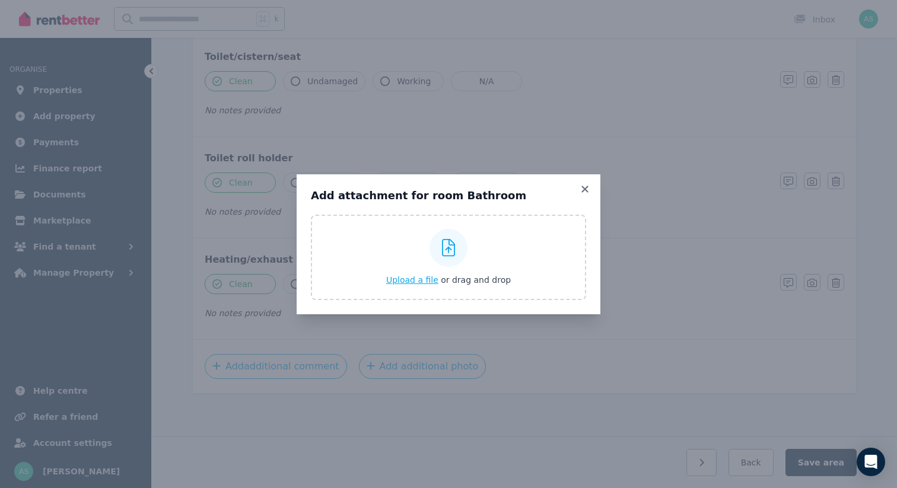
click at [410, 282] on span "Upload a file" at bounding box center [412, 279] width 52 height 9
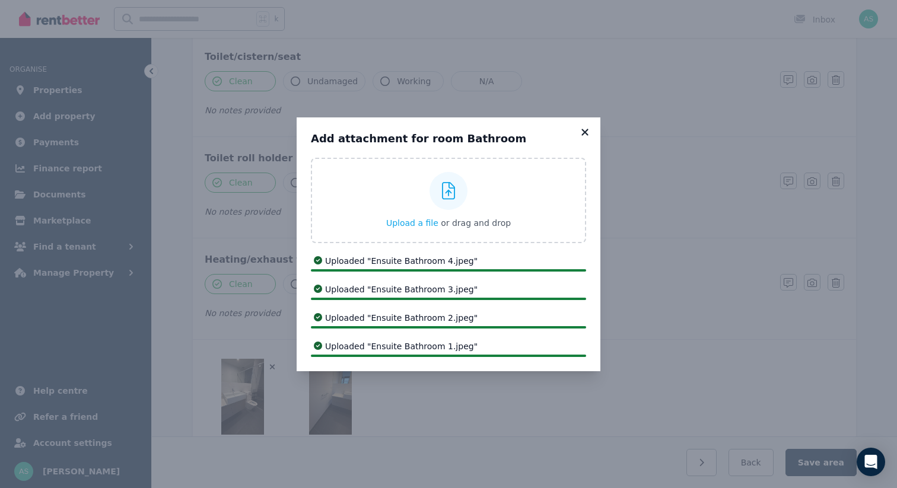
click at [583, 135] on icon at bounding box center [585, 132] width 12 height 11
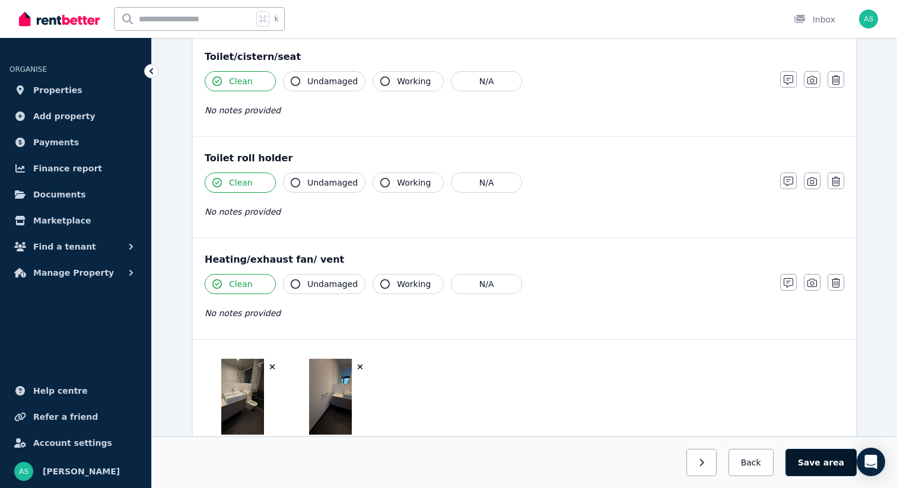
click at [828, 466] on span "area" at bounding box center [834, 463] width 21 height 12
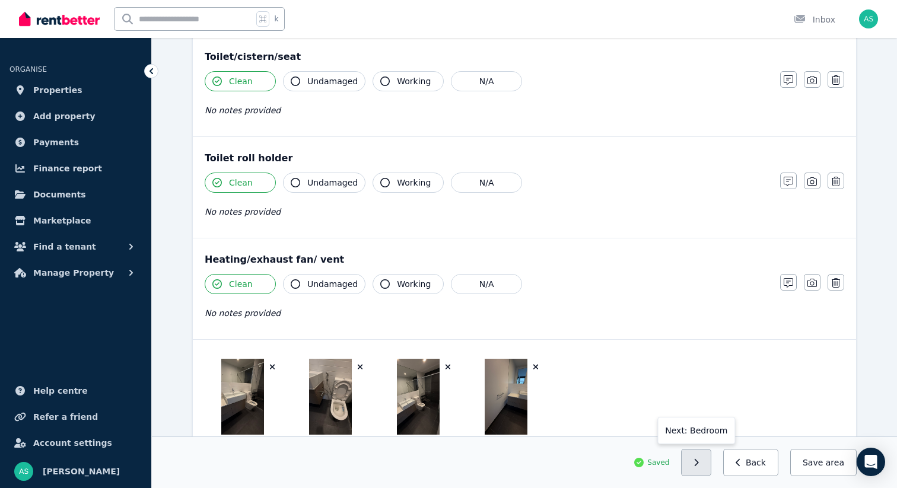
click at [707, 464] on button "button" at bounding box center [696, 462] width 30 height 27
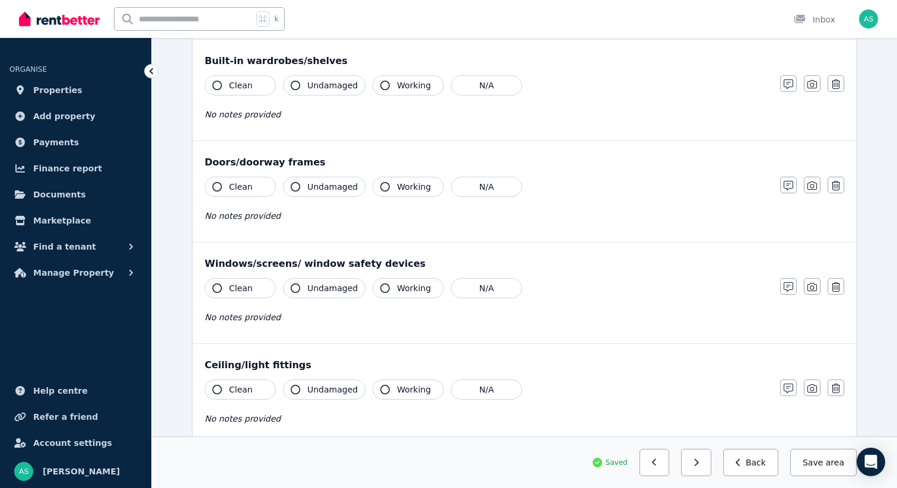
scroll to position [0, 0]
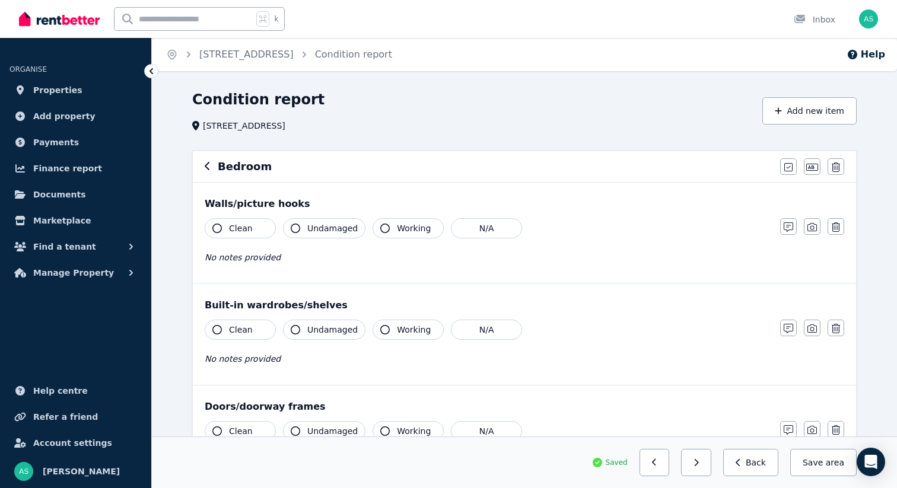
click at [240, 230] on span "Clean" at bounding box center [241, 229] width 24 height 12
click at [237, 330] on span "Clean" at bounding box center [241, 330] width 24 height 12
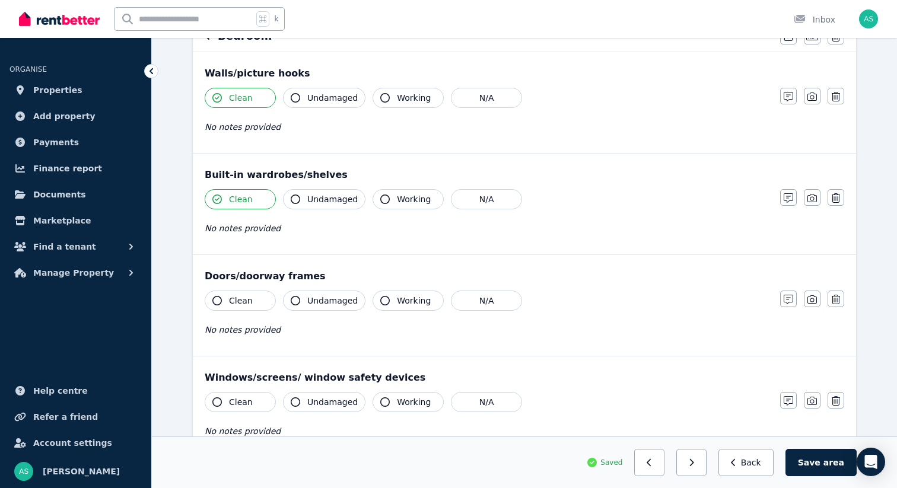
scroll to position [158, 0]
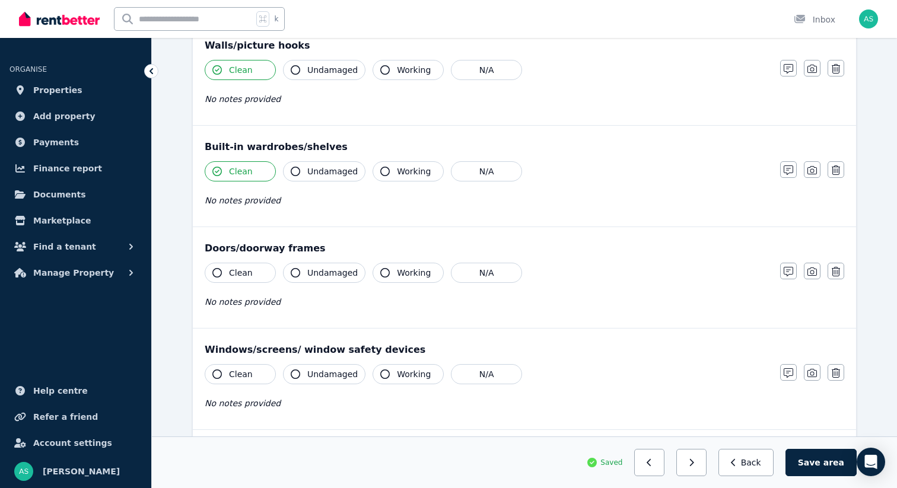
click at [232, 278] on span "Clean" at bounding box center [241, 273] width 24 height 12
click at [242, 376] on span "Clean" at bounding box center [241, 374] width 24 height 12
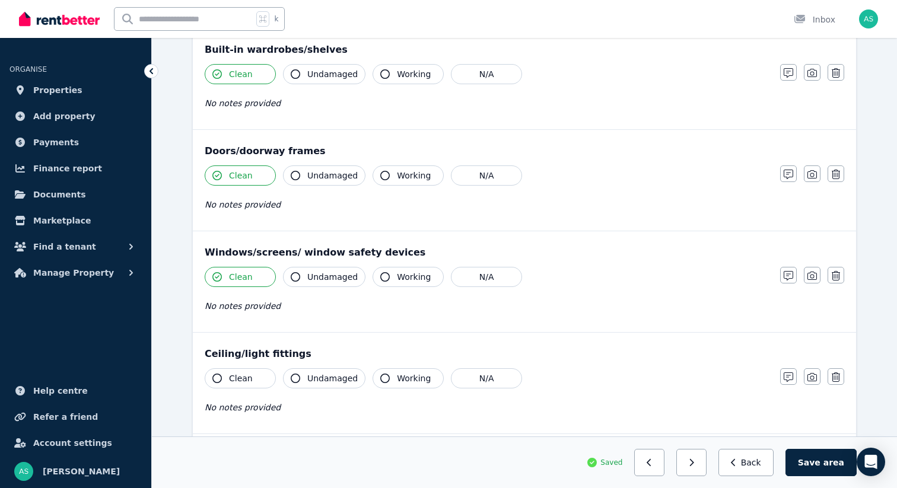
scroll to position [427, 0]
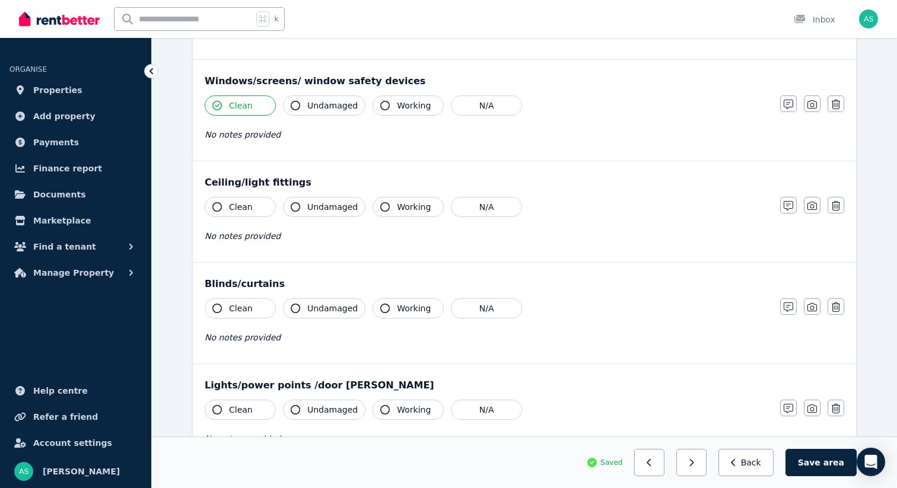
click at [239, 200] on button "Clean" at bounding box center [240, 207] width 71 height 20
click at [237, 306] on span "Clean" at bounding box center [241, 309] width 24 height 12
click at [246, 408] on span "Clean" at bounding box center [241, 410] width 24 height 12
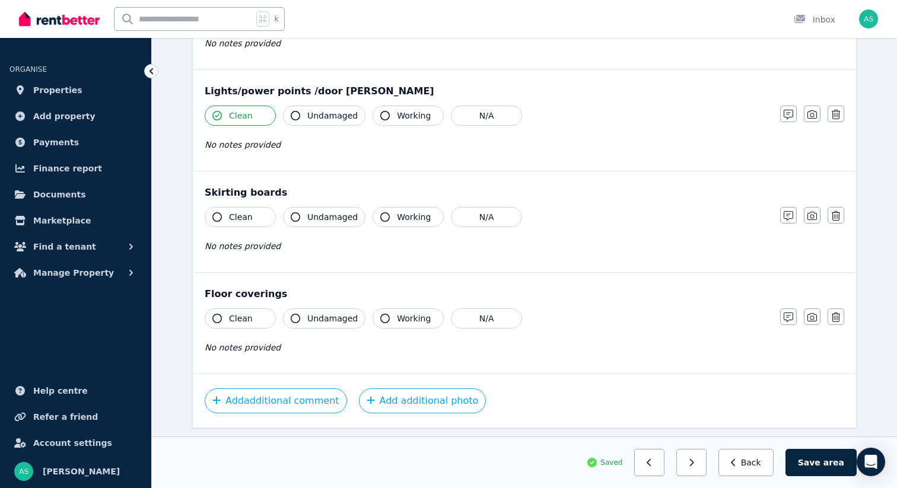
scroll to position [756, 0]
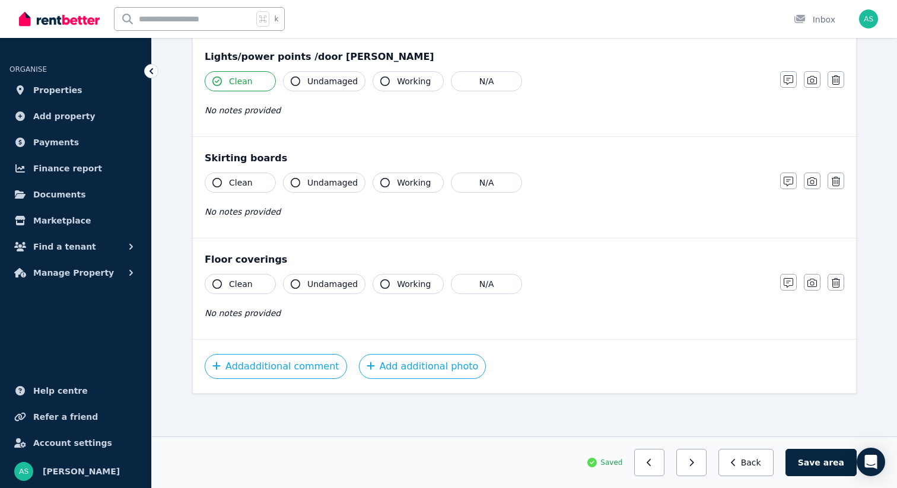
click at [232, 180] on span "Clean" at bounding box center [241, 183] width 24 height 12
click at [231, 281] on span "Clean" at bounding box center [241, 284] width 24 height 12
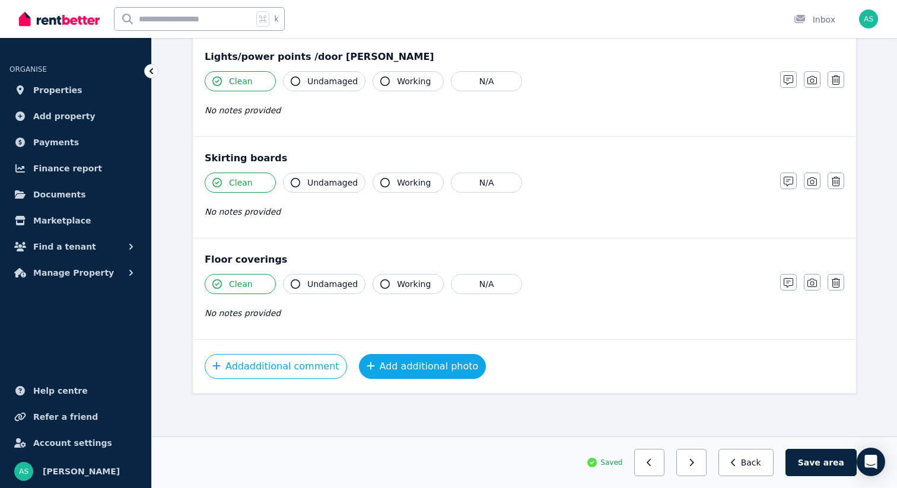
click at [380, 366] on button "Add additional photo" at bounding box center [423, 366] width 128 height 25
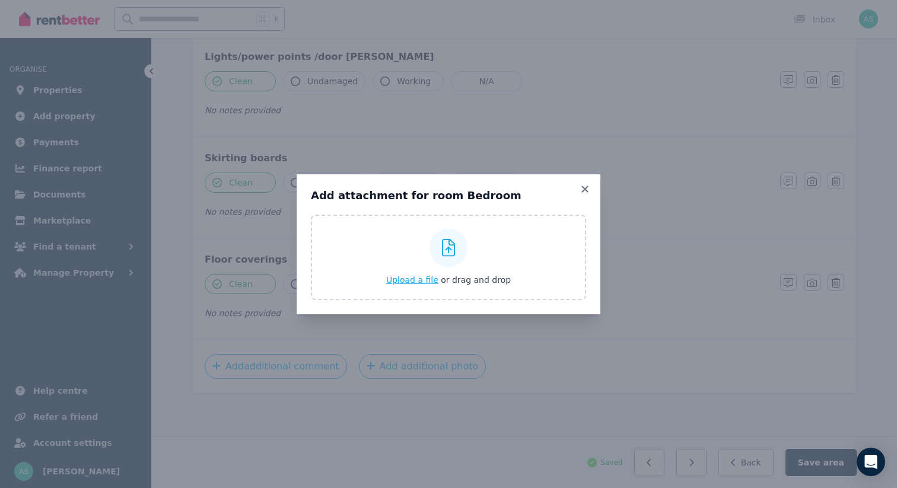
click at [409, 281] on span "Upload a file" at bounding box center [412, 279] width 52 height 9
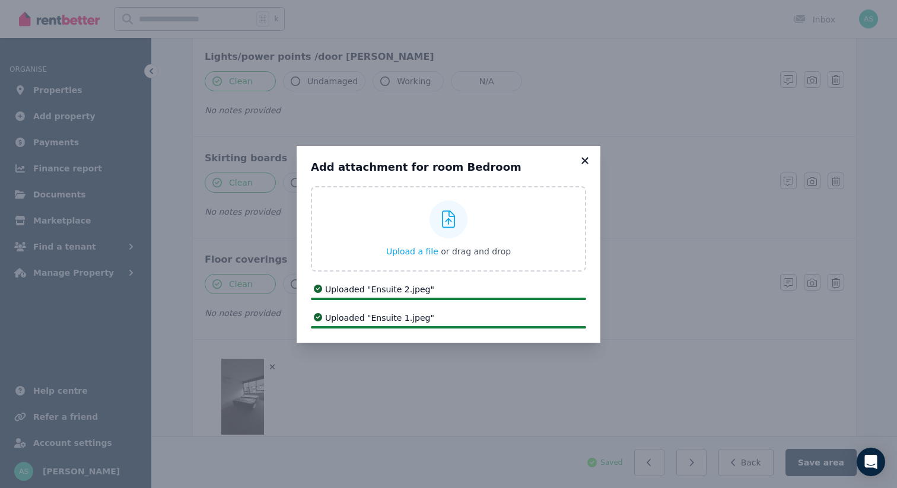
click at [585, 160] on icon at bounding box center [585, 160] width 7 height 7
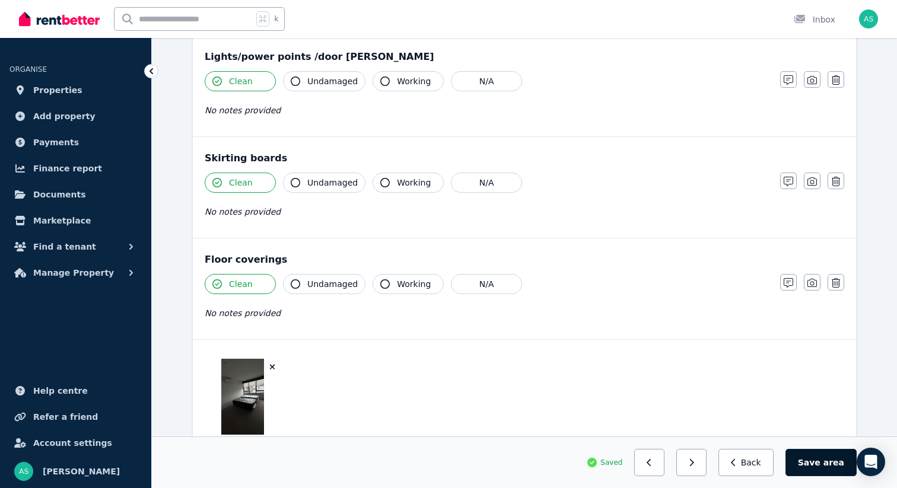
click at [812, 472] on button "Save area" at bounding box center [821, 462] width 71 height 27
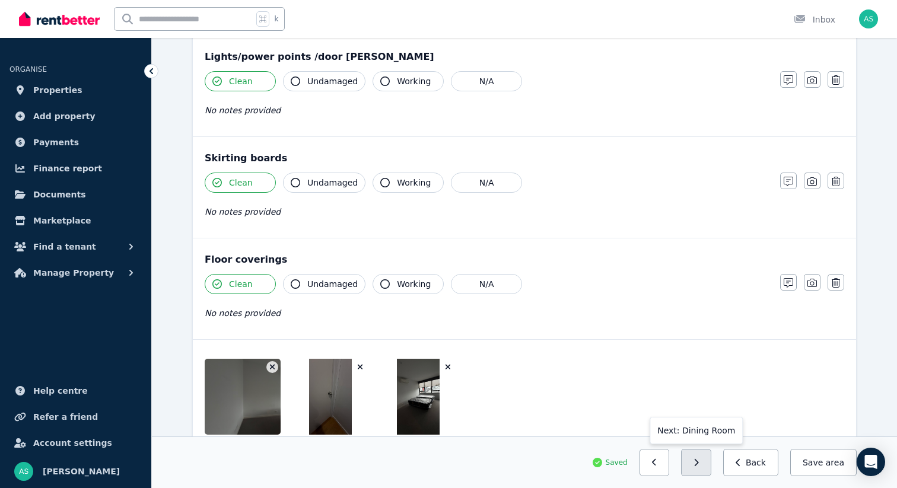
click at [704, 468] on button "button" at bounding box center [696, 462] width 30 height 27
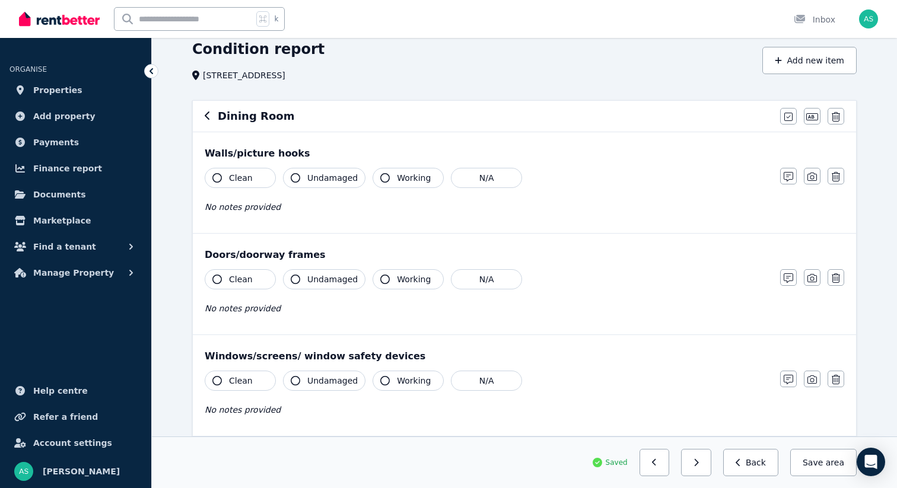
scroll to position [0, 0]
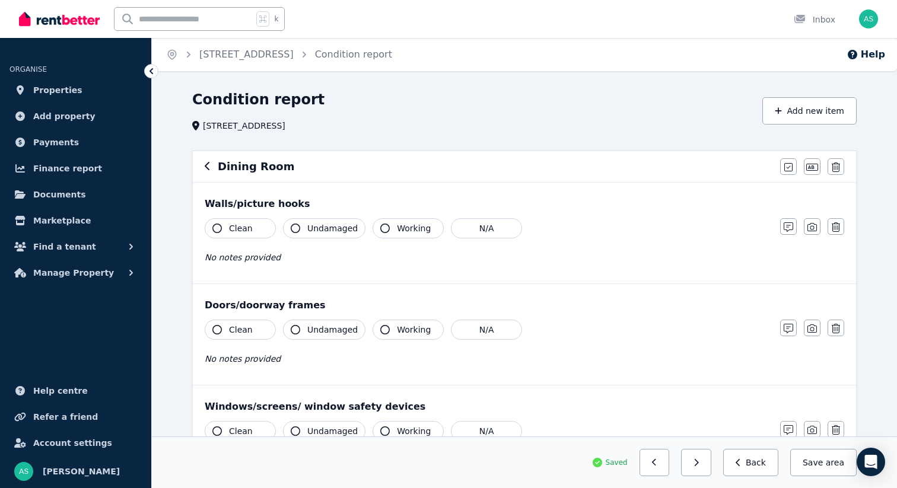
click at [226, 228] on button "Clean" at bounding box center [240, 228] width 71 height 20
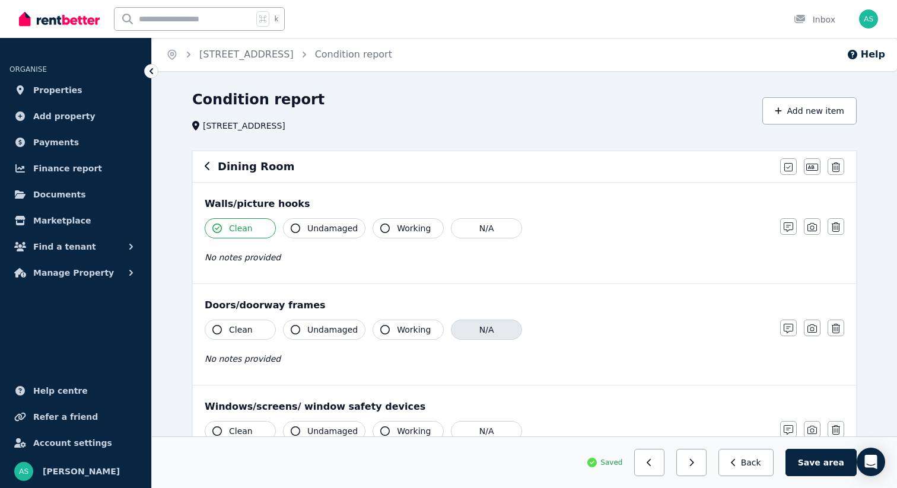
click at [474, 332] on button "N/A" at bounding box center [486, 330] width 71 height 20
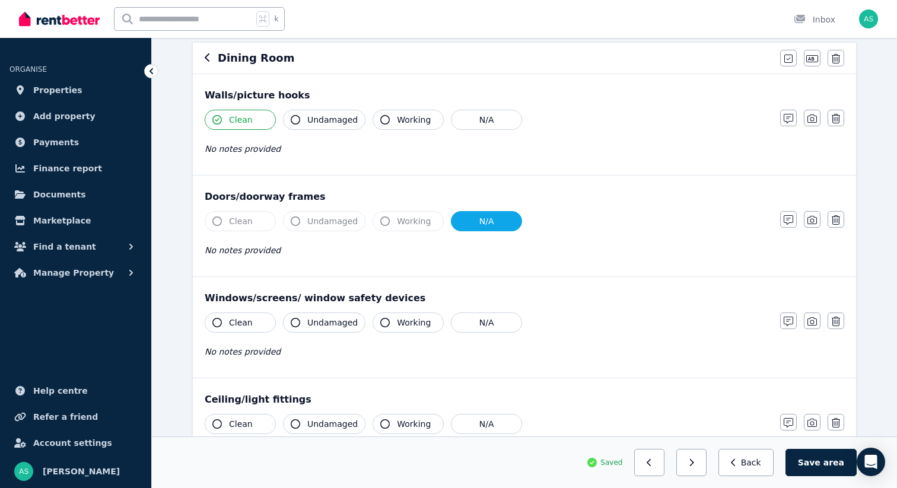
scroll to position [143, 0]
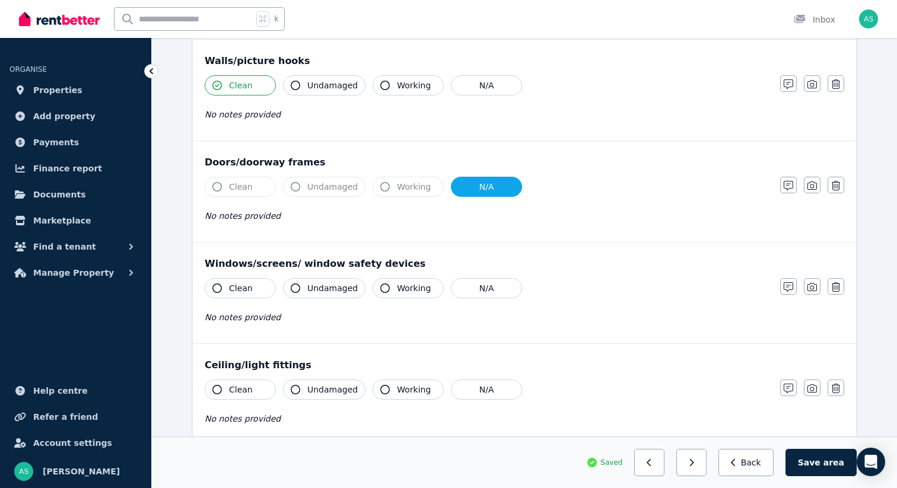
click at [244, 290] on span "Clean" at bounding box center [241, 288] width 24 height 12
click at [262, 393] on button "Clean" at bounding box center [240, 390] width 71 height 20
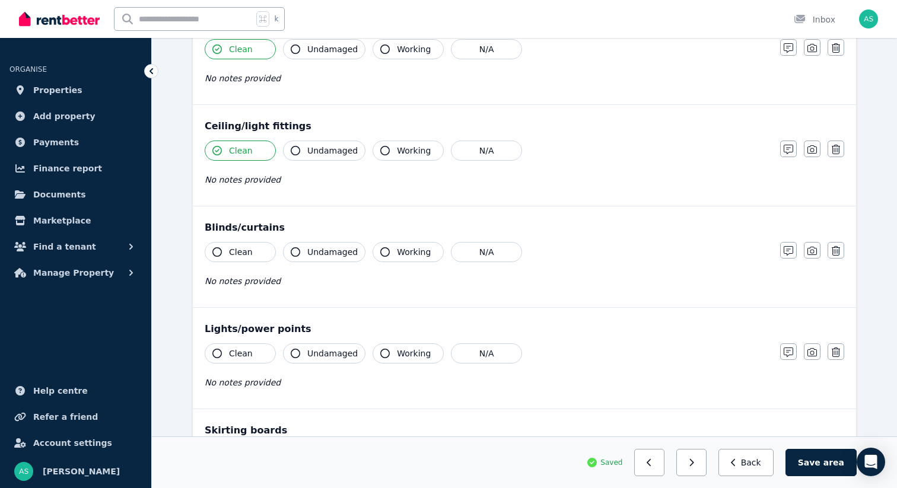
scroll to position [405, 0]
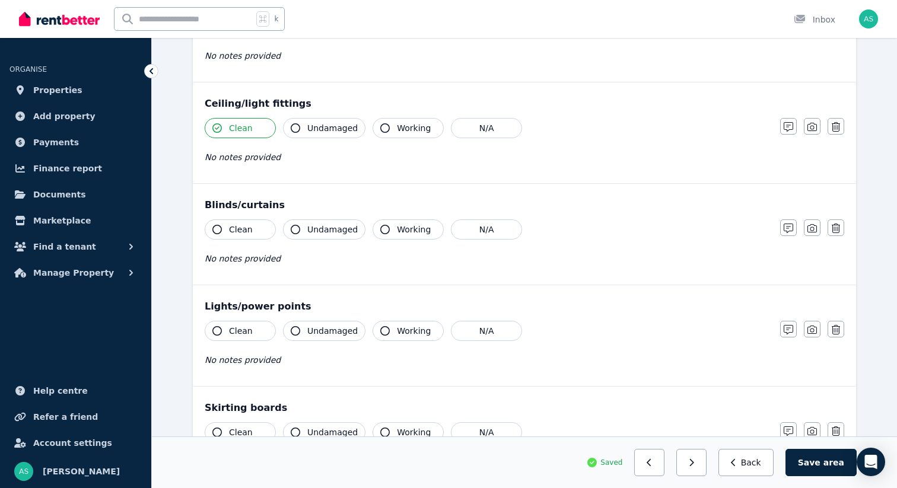
click at [244, 230] on span "Clean" at bounding box center [241, 230] width 24 height 12
click at [249, 332] on span "Clean" at bounding box center [241, 331] width 24 height 12
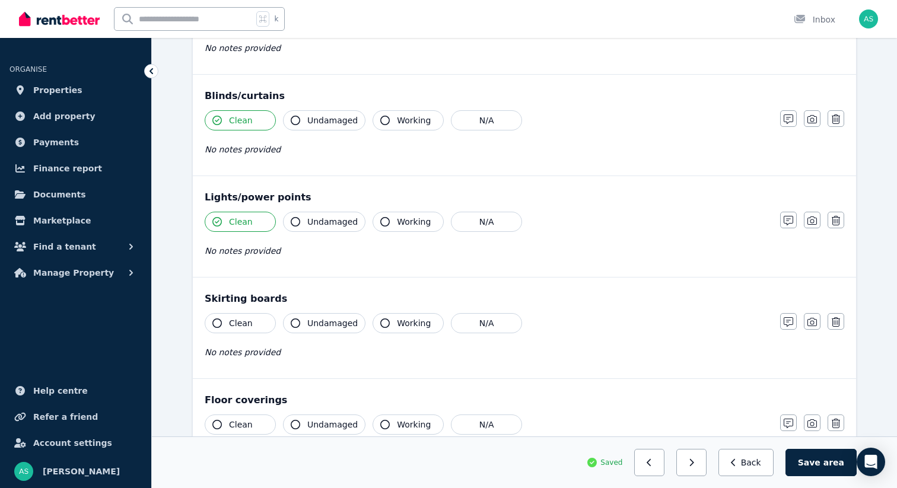
scroll to position [655, 0]
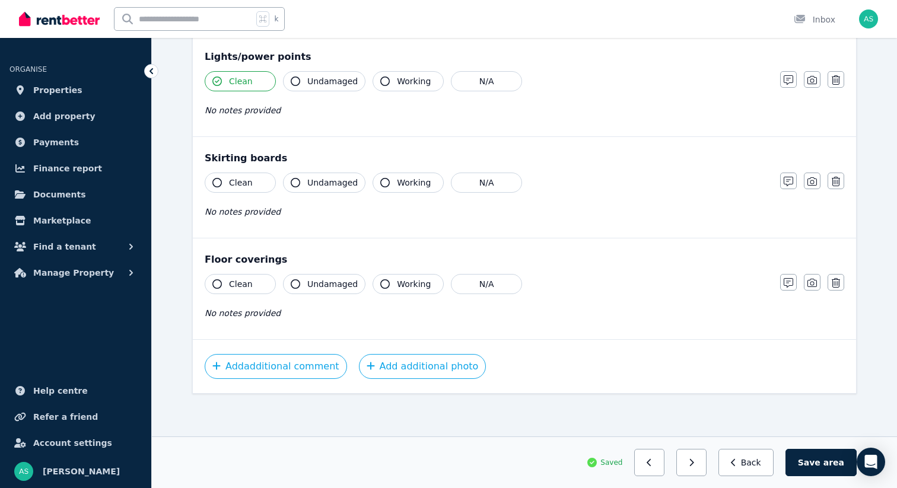
click at [242, 183] on span "Clean" at bounding box center [241, 183] width 24 height 12
click at [240, 279] on span "Clean" at bounding box center [241, 284] width 24 height 12
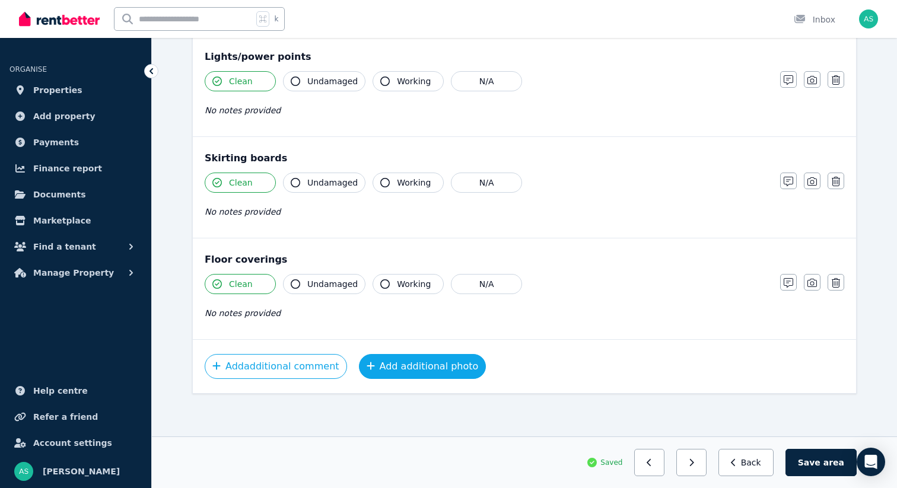
click at [425, 371] on button "Add additional photo" at bounding box center [423, 366] width 128 height 25
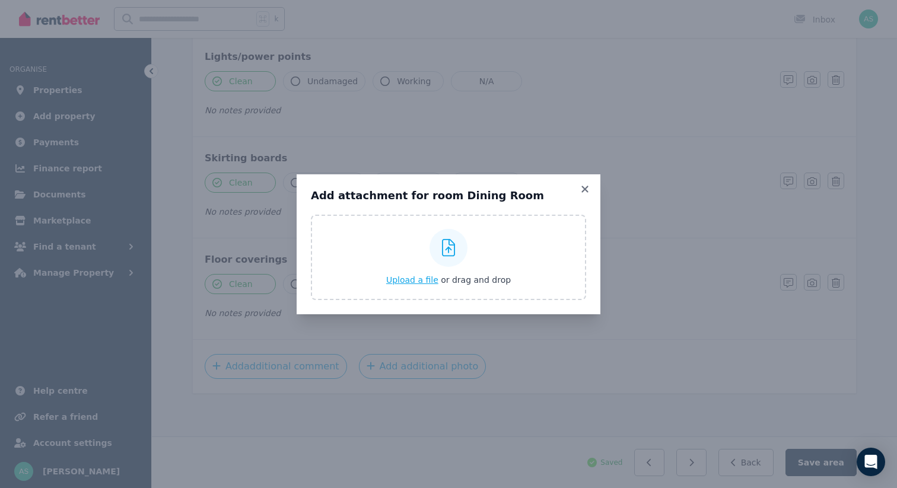
click at [415, 279] on span "Upload a file" at bounding box center [412, 279] width 52 height 9
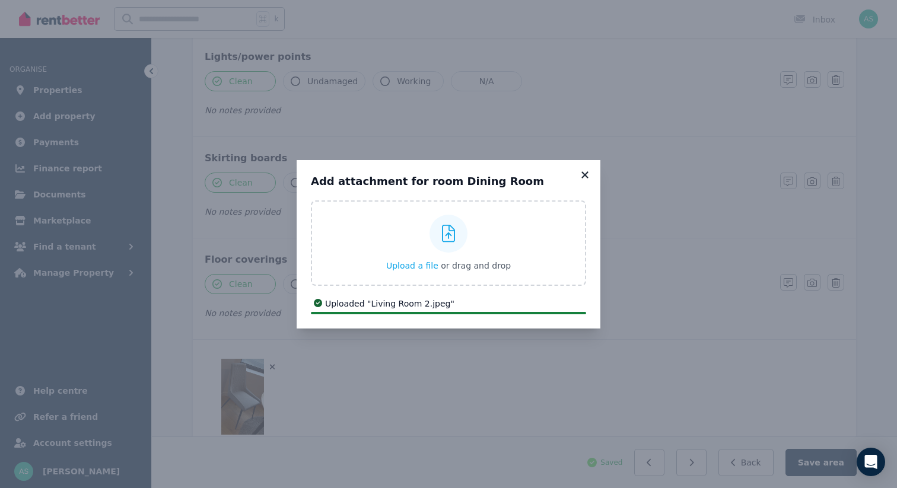
click at [583, 173] on icon at bounding box center [585, 174] width 7 height 7
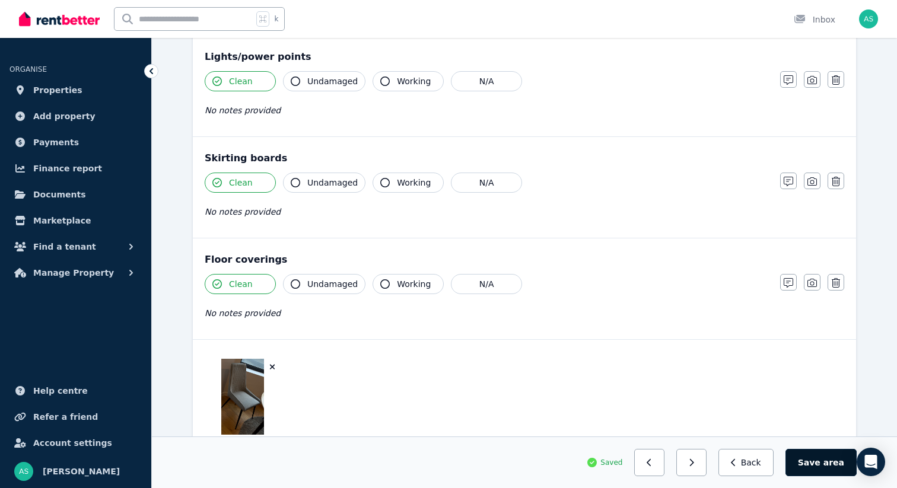
click at [813, 470] on button "Save area" at bounding box center [821, 462] width 71 height 27
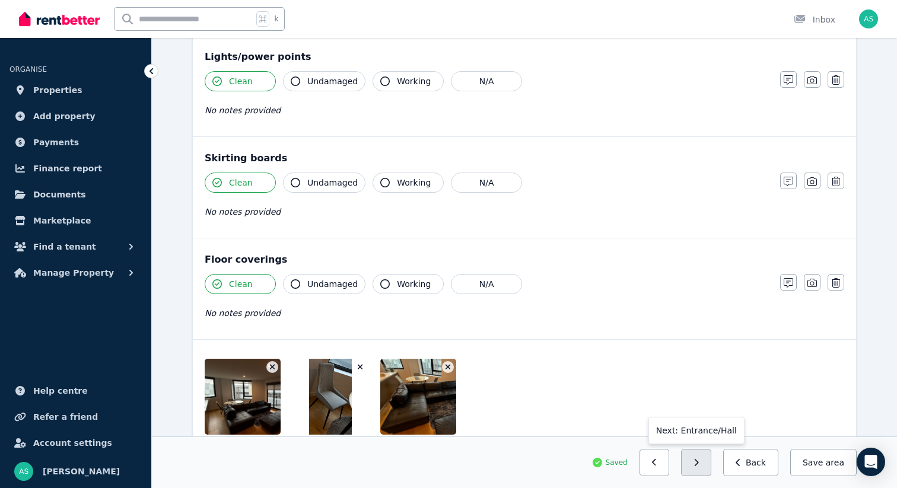
click at [698, 462] on button "button" at bounding box center [696, 462] width 30 height 27
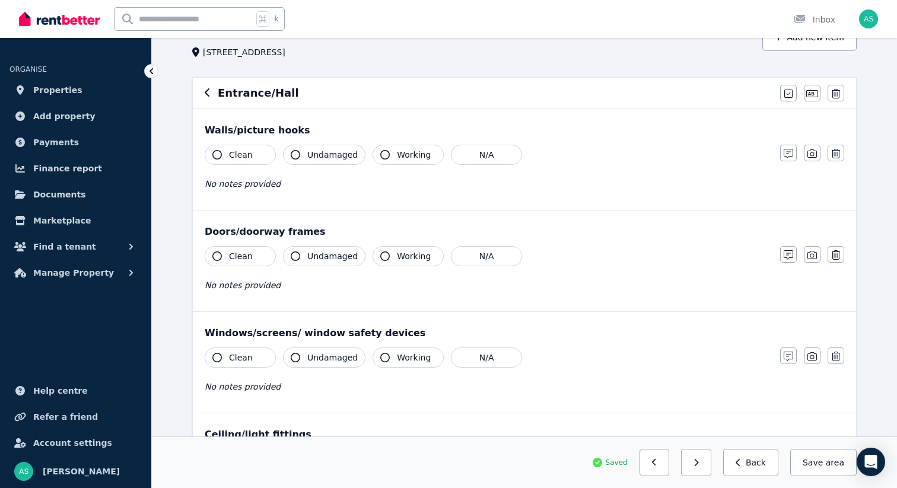
scroll to position [0, 0]
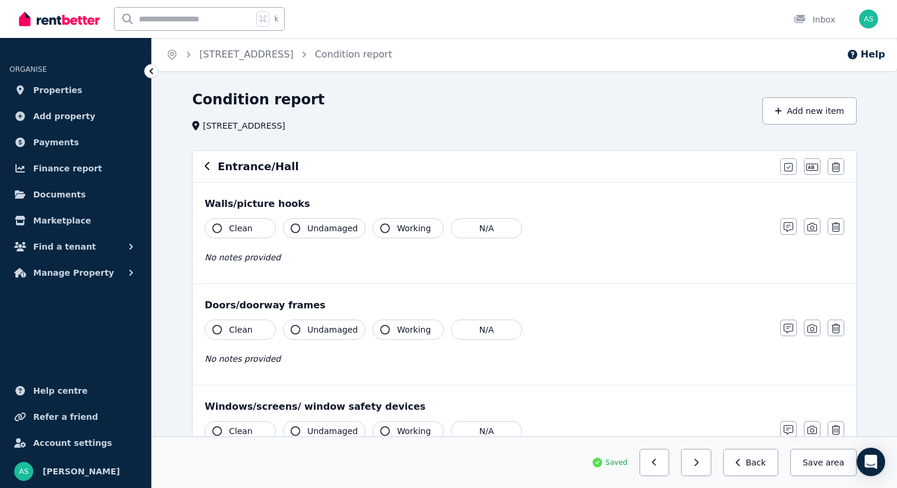
click at [239, 225] on span "Clean" at bounding box center [241, 229] width 24 height 12
click at [243, 328] on span "Clean" at bounding box center [241, 330] width 24 height 12
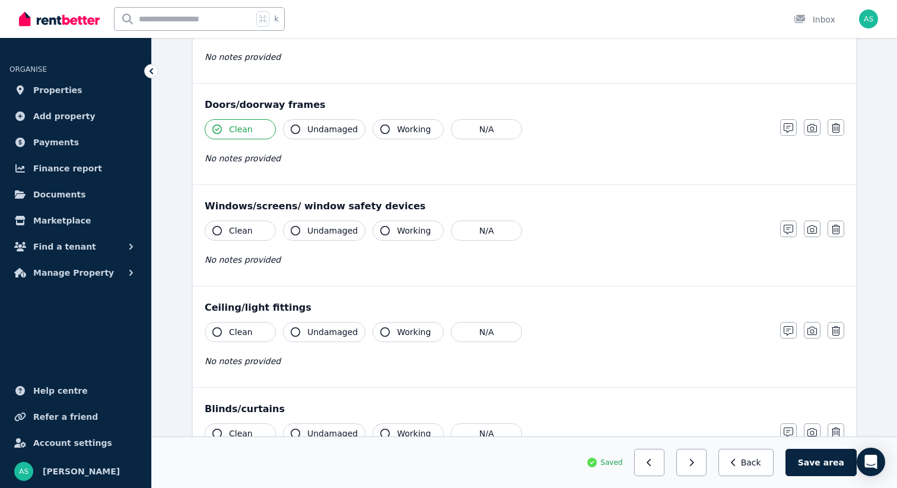
scroll to position [205, 0]
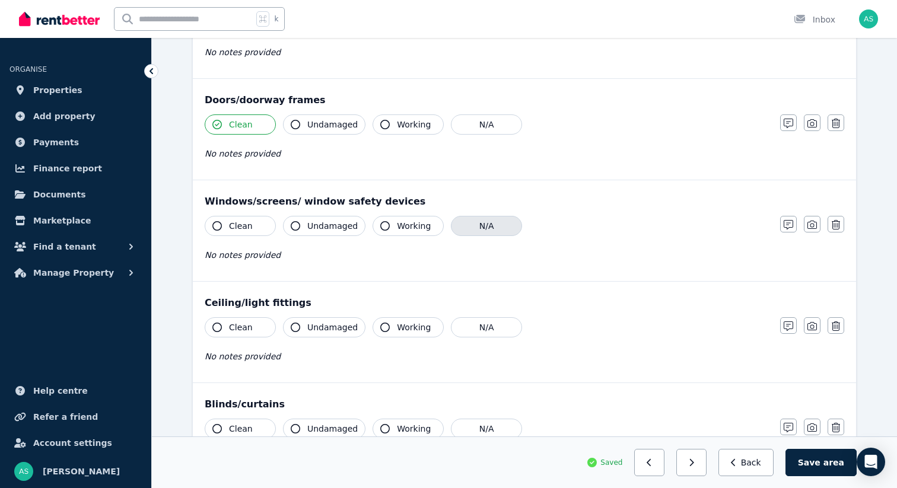
click at [487, 216] on button "N/A" at bounding box center [486, 226] width 71 height 20
click at [231, 327] on span "Clean" at bounding box center [241, 328] width 24 height 12
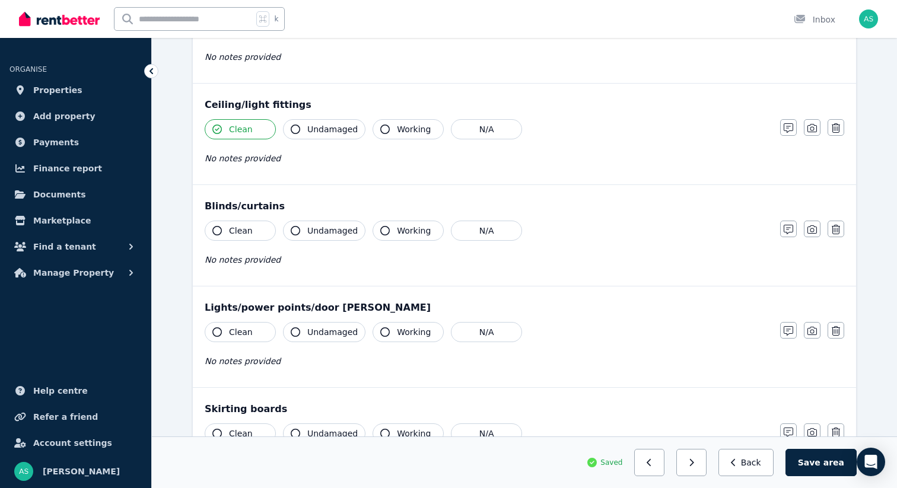
scroll to position [430, 0]
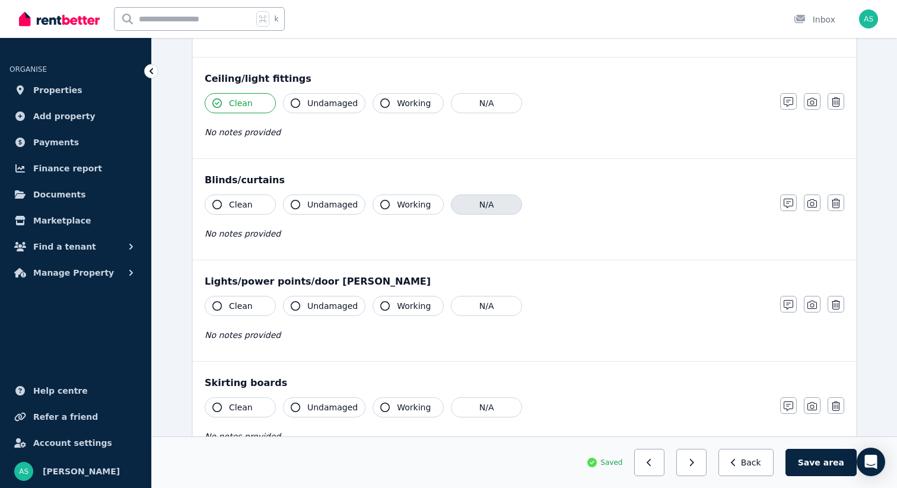
click at [477, 196] on button "N/A" at bounding box center [486, 205] width 71 height 20
click at [232, 312] on button "Clean" at bounding box center [240, 306] width 71 height 20
click at [238, 408] on span "Clean" at bounding box center [241, 408] width 24 height 12
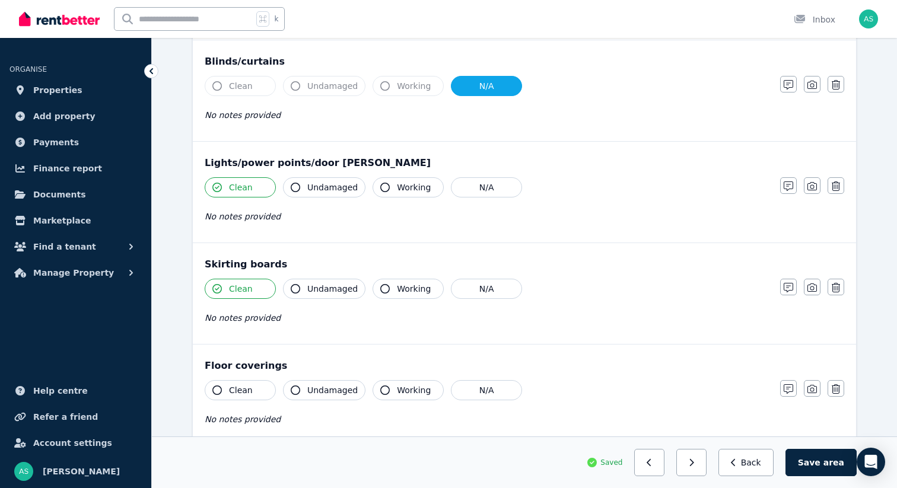
scroll to position [655, 0]
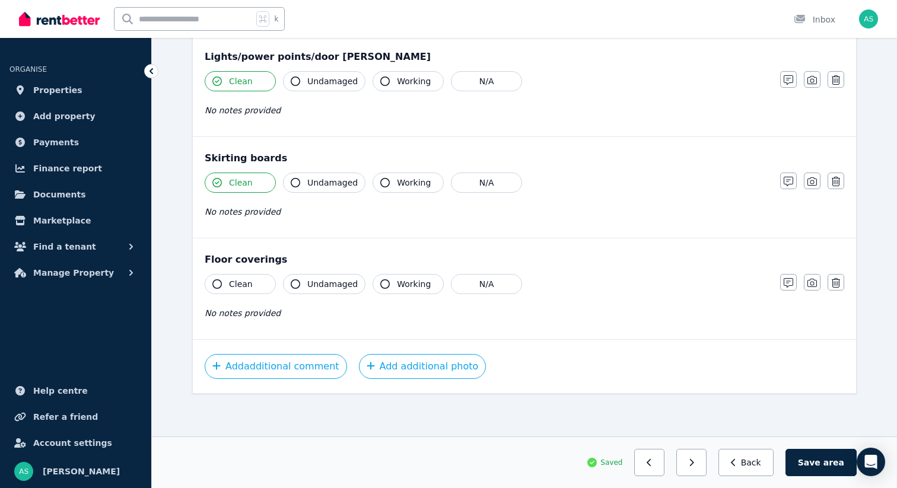
click at [237, 286] on span "Clean" at bounding box center [241, 284] width 24 height 12
click at [404, 371] on button "Add additional photo" at bounding box center [423, 366] width 128 height 25
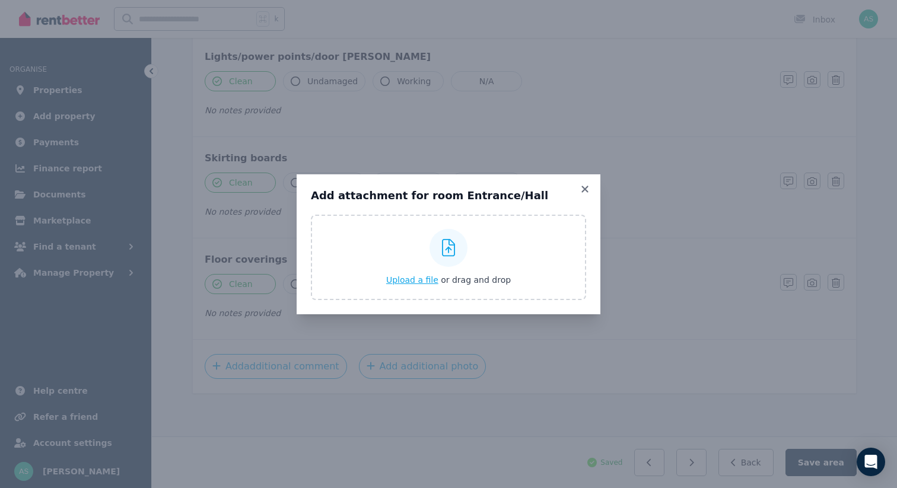
click at [411, 284] on span "Upload a file" at bounding box center [412, 279] width 52 height 9
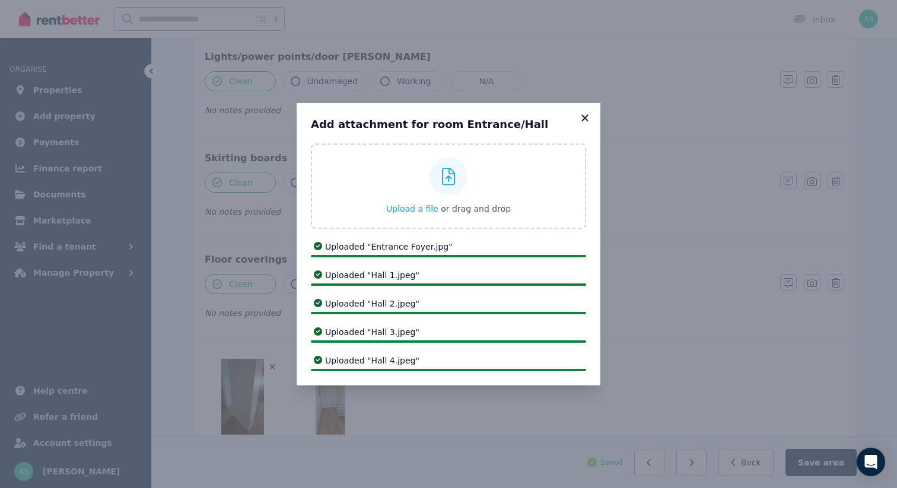
click at [583, 122] on icon at bounding box center [585, 118] width 12 height 11
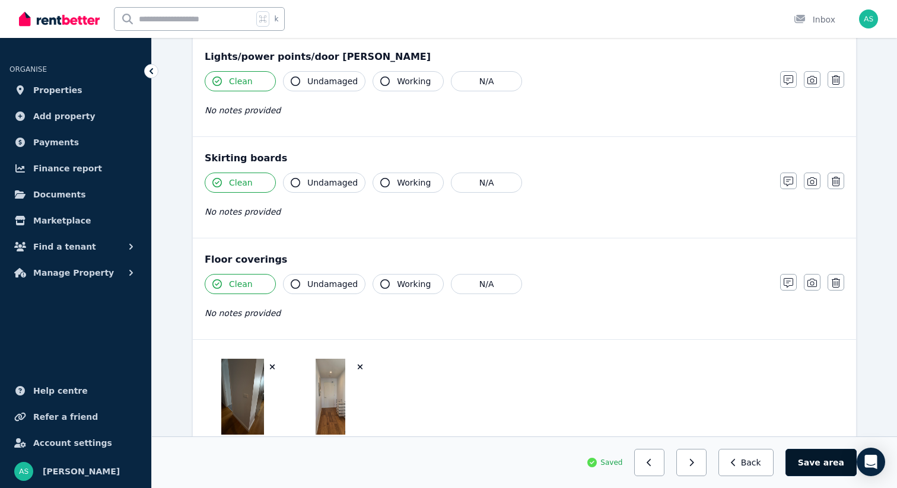
click at [813, 458] on button "Save area" at bounding box center [821, 462] width 71 height 27
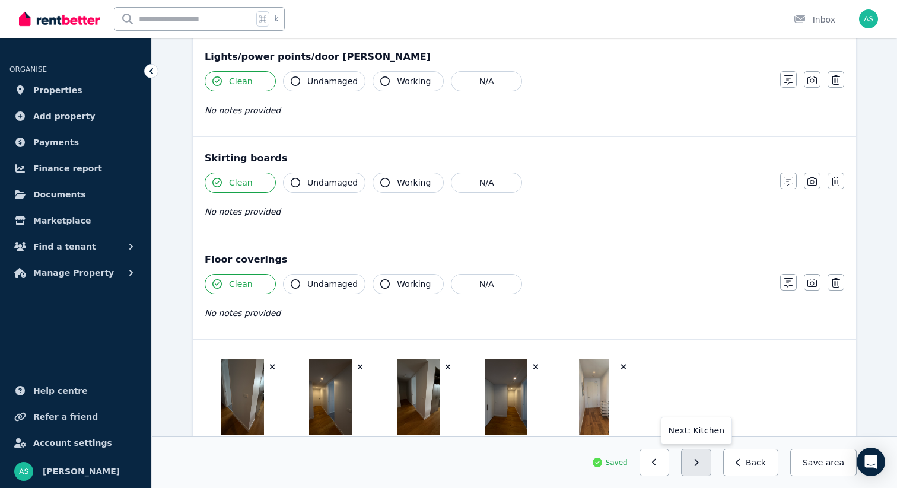
click at [699, 463] on icon "button" at bounding box center [696, 463] width 5 height 8
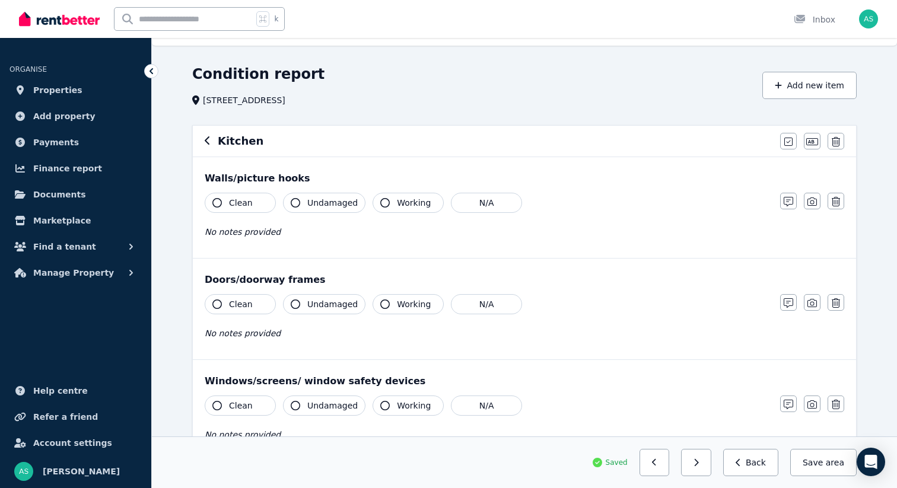
scroll to position [0, 0]
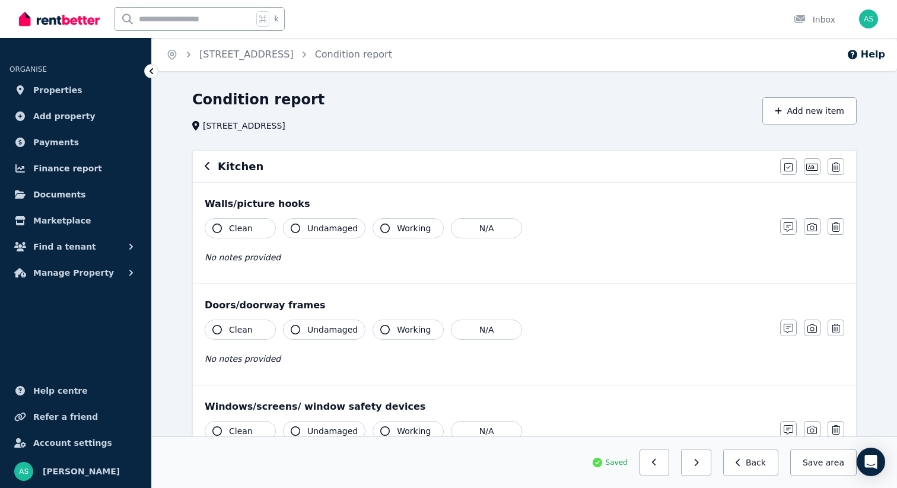
click at [256, 224] on button "Clean" at bounding box center [240, 228] width 71 height 20
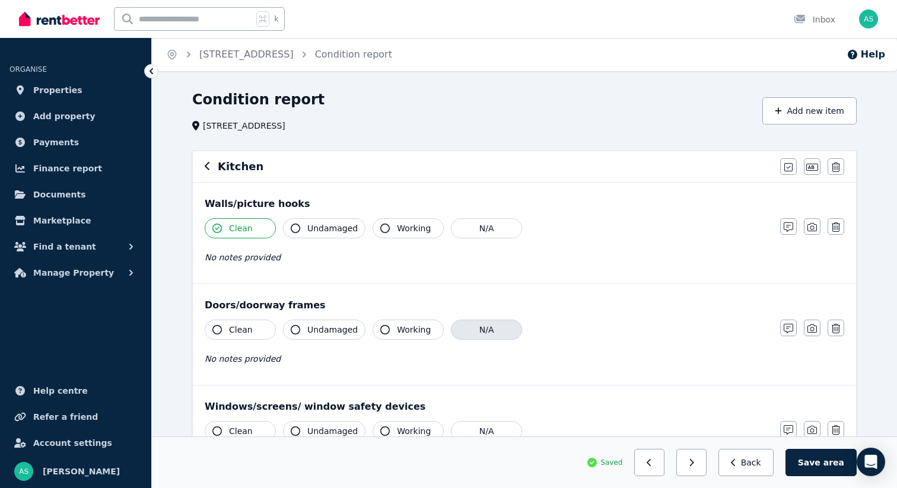
click at [469, 332] on button "N/A" at bounding box center [486, 330] width 71 height 20
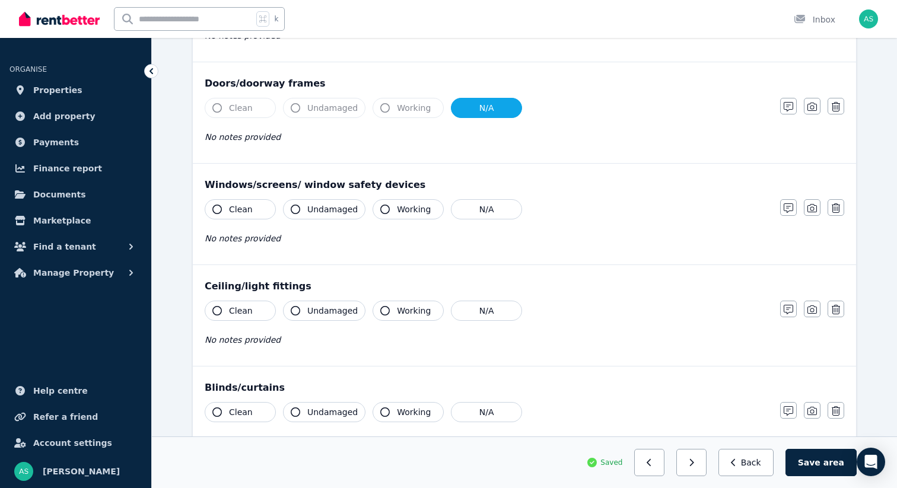
scroll to position [253, 0]
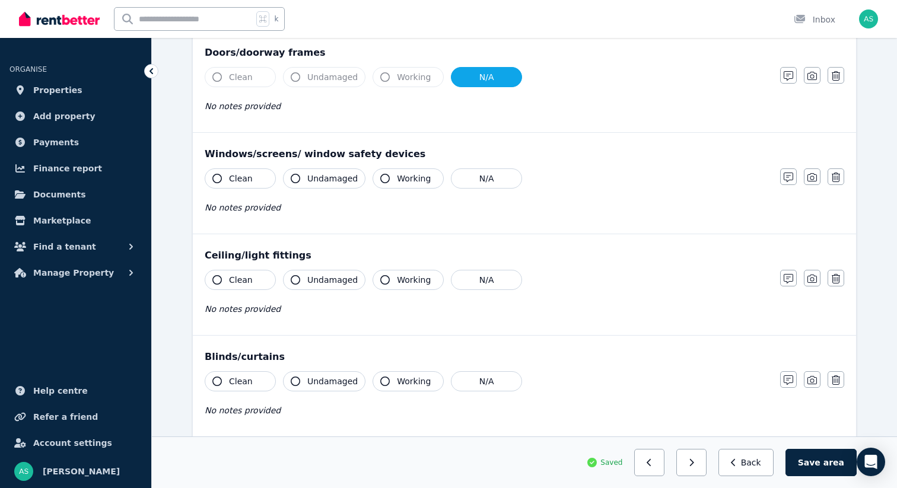
click at [239, 176] on span "Clean" at bounding box center [241, 179] width 24 height 12
click at [245, 283] on span "Clean" at bounding box center [241, 280] width 24 height 12
click at [239, 386] on span "Clean" at bounding box center [241, 382] width 24 height 12
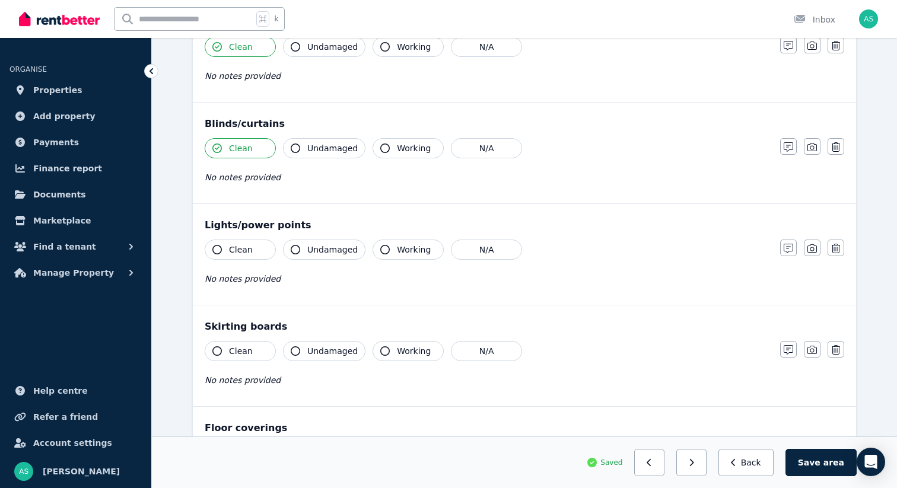
scroll to position [497, 0]
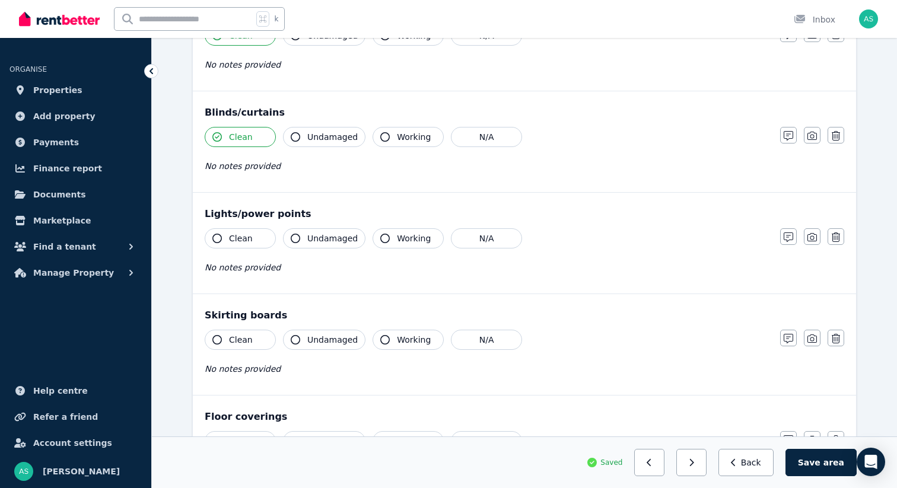
click at [233, 239] on span "Clean" at bounding box center [241, 239] width 24 height 12
click at [235, 335] on span "Clean" at bounding box center [241, 340] width 24 height 12
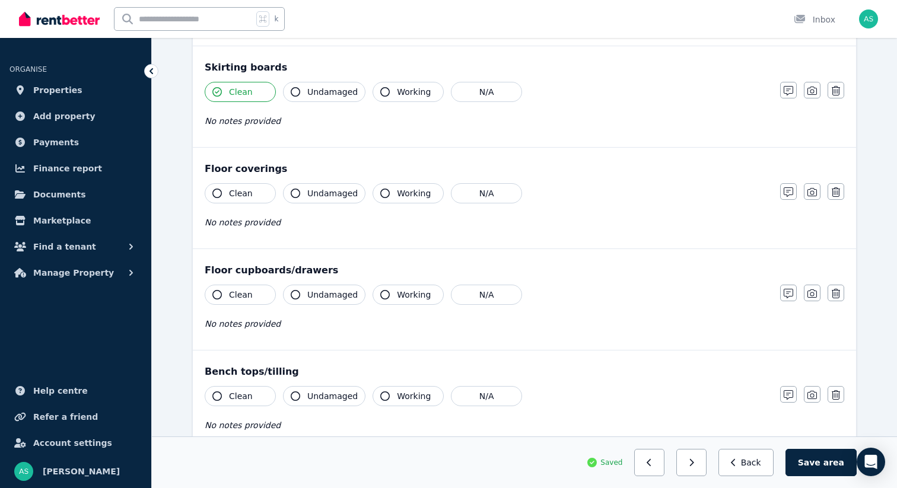
scroll to position [800, 0]
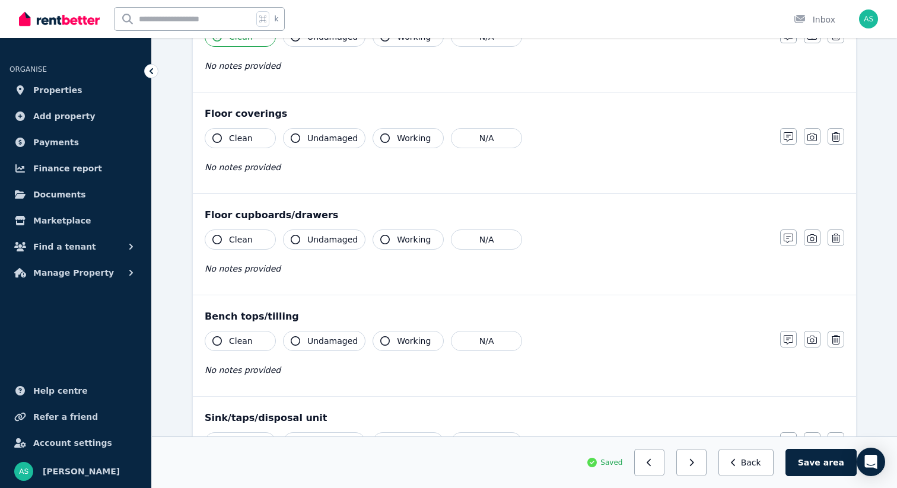
click at [239, 136] on span "Clean" at bounding box center [241, 138] width 24 height 12
click at [239, 236] on span "Clean" at bounding box center [241, 240] width 24 height 12
click at [246, 338] on span "Clean" at bounding box center [241, 341] width 24 height 12
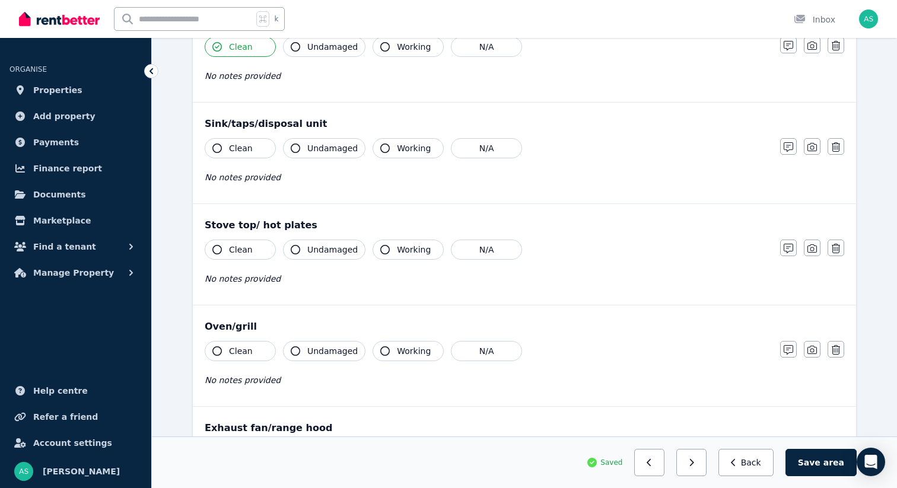
scroll to position [1121, 0]
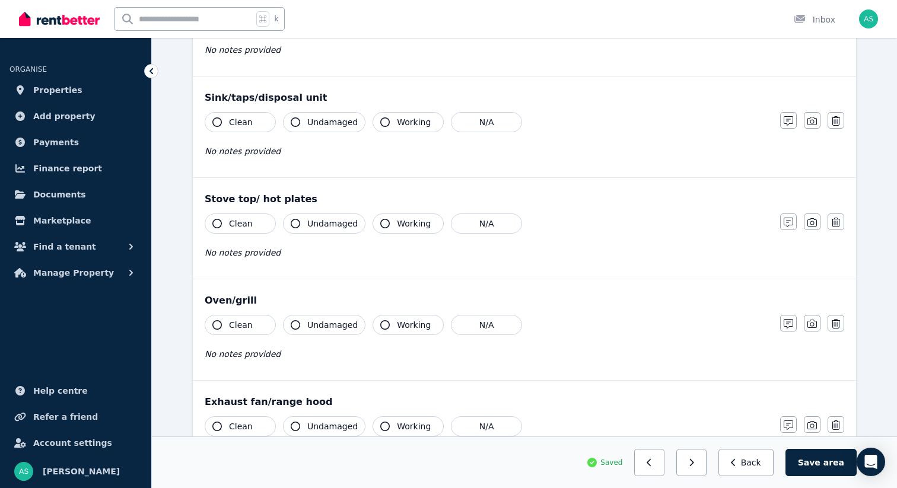
click at [242, 121] on span "Clean" at bounding box center [241, 122] width 24 height 12
click at [240, 223] on span "Clean" at bounding box center [241, 224] width 24 height 12
click at [241, 328] on span "Clean" at bounding box center [241, 325] width 24 height 12
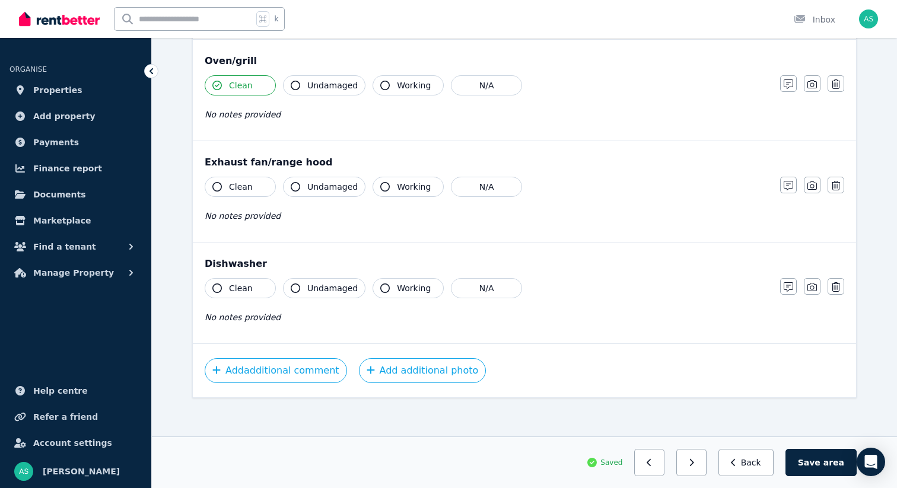
scroll to position [1365, 0]
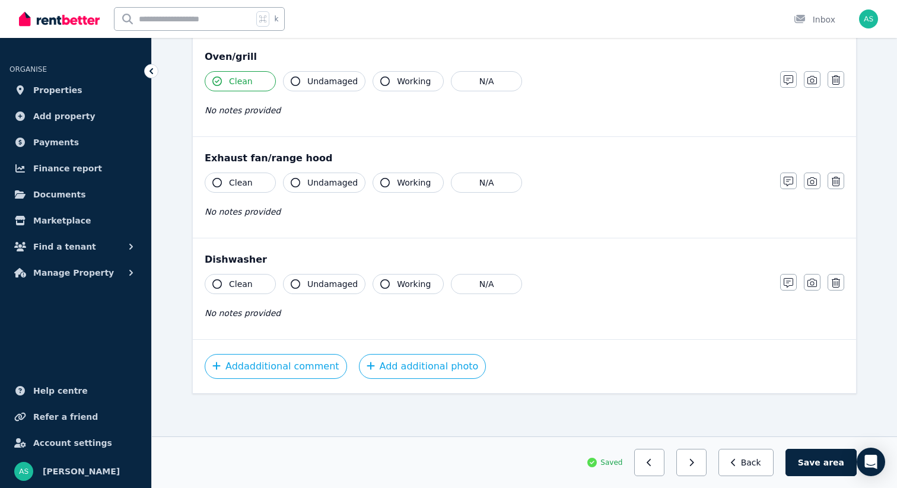
click at [234, 186] on span "Clean" at bounding box center [241, 183] width 24 height 12
click at [240, 281] on span "Clean" at bounding box center [241, 284] width 24 height 12
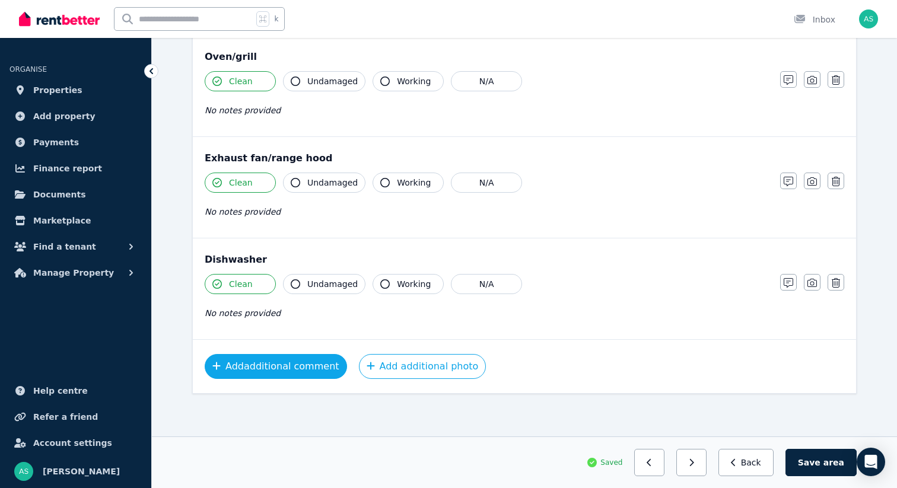
click at [267, 366] on button "Add additional comment" at bounding box center [276, 366] width 142 height 25
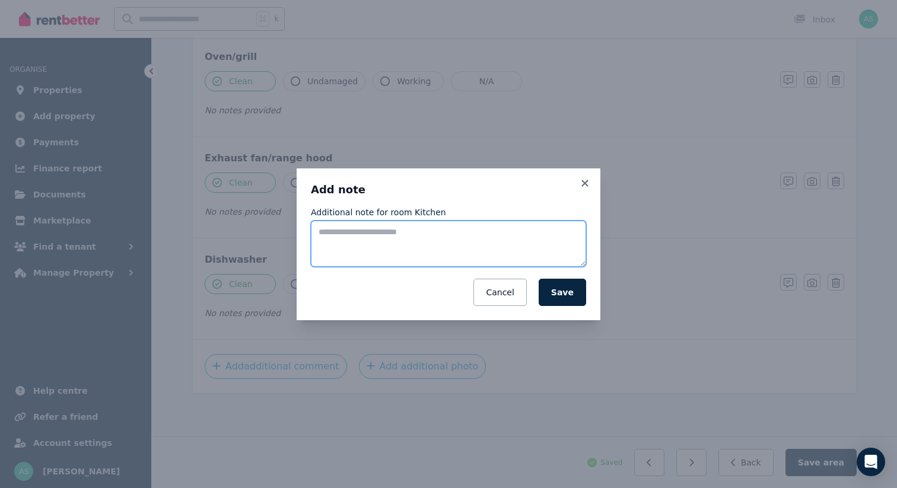
click at [391, 227] on textarea "Additional note for room Kitchen" at bounding box center [448, 244] width 275 height 46
click at [430, 233] on textarea "**********" at bounding box center [448, 244] width 275 height 46
type textarea "**********"
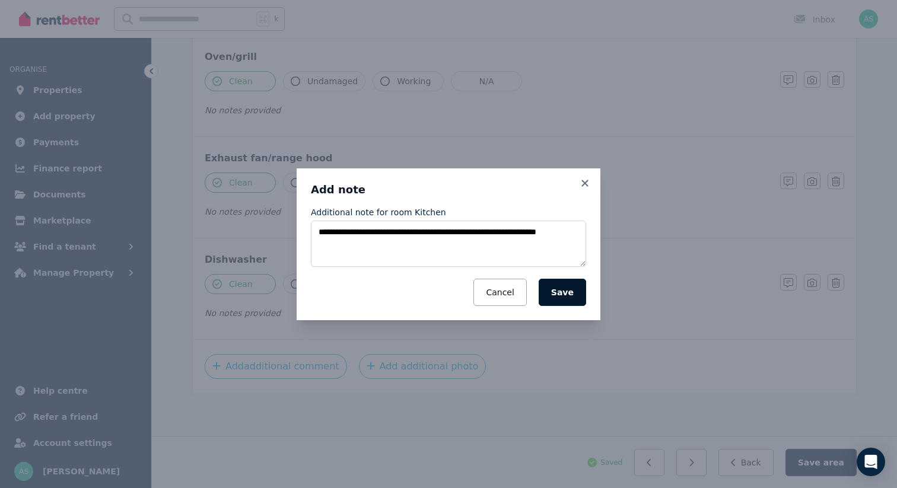
click at [567, 291] on button "Save" at bounding box center [562, 292] width 47 height 27
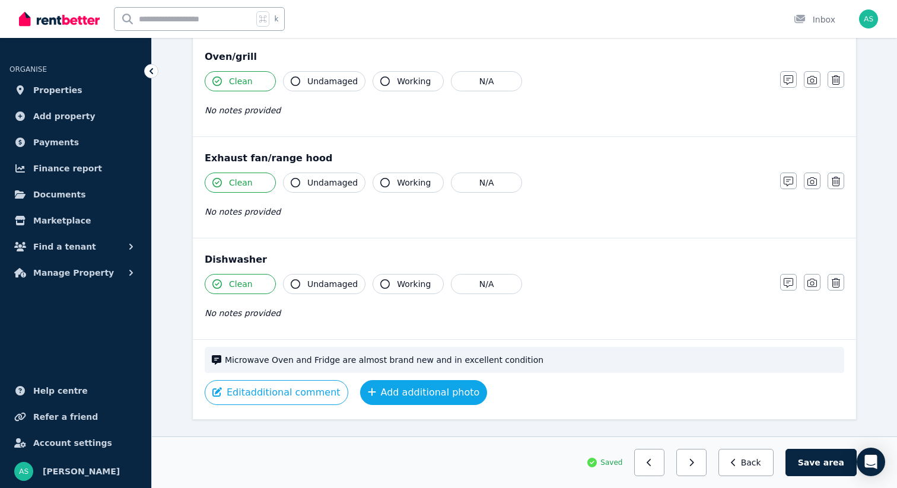
click at [411, 390] on button "Add additional photo" at bounding box center [424, 392] width 128 height 25
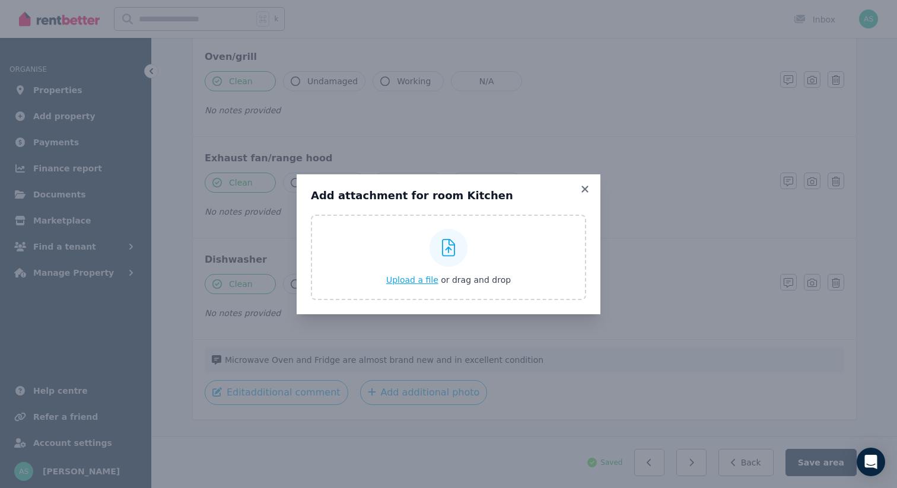
click at [412, 280] on span "Upload a file" at bounding box center [412, 279] width 52 height 9
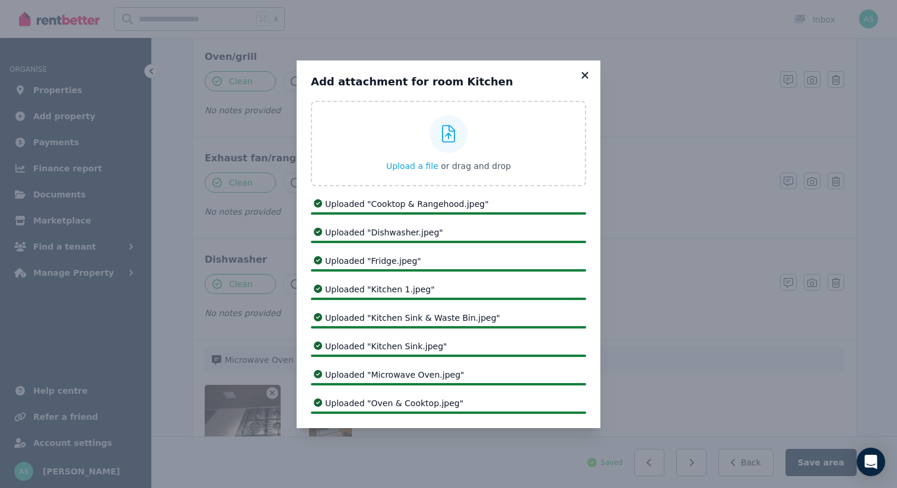
click at [584, 75] on icon at bounding box center [585, 75] width 7 height 7
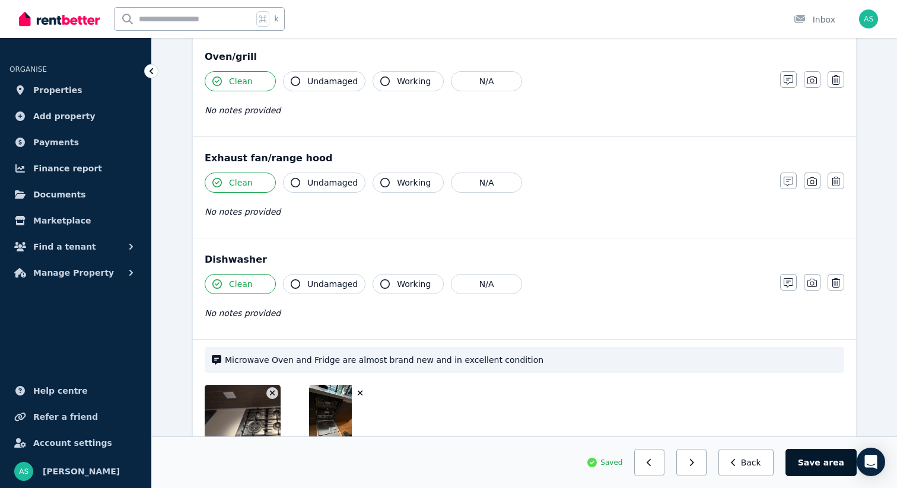
click at [830, 463] on span "area" at bounding box center [834, 463] width 21 height 12
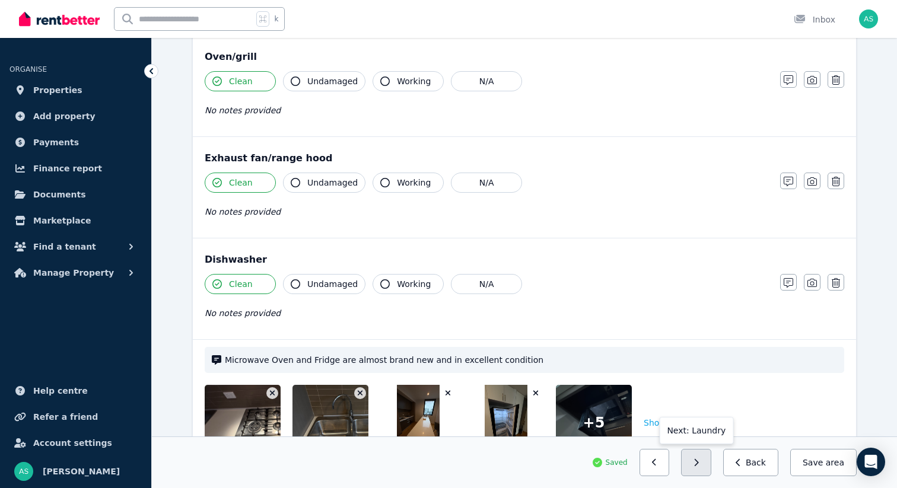
click at [706, 466] on button "button" at bounding box center [696, 462] width 30 height 27
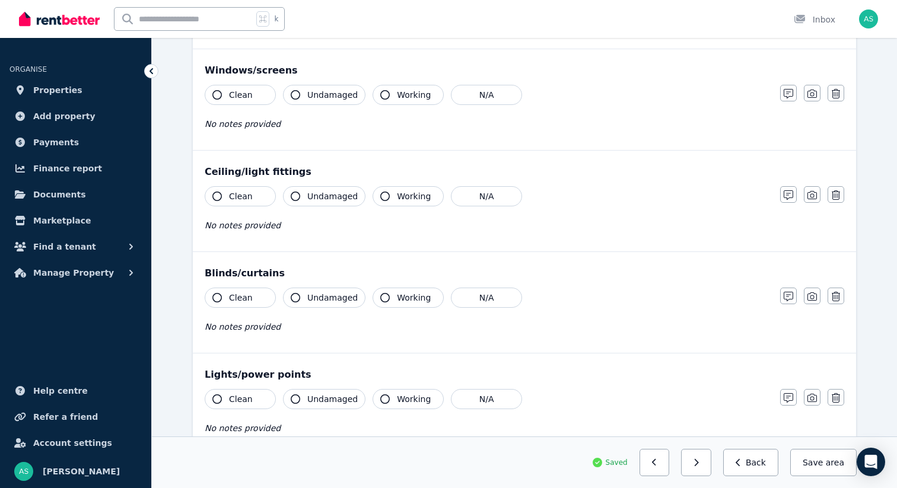
scroll to position [0, 0]
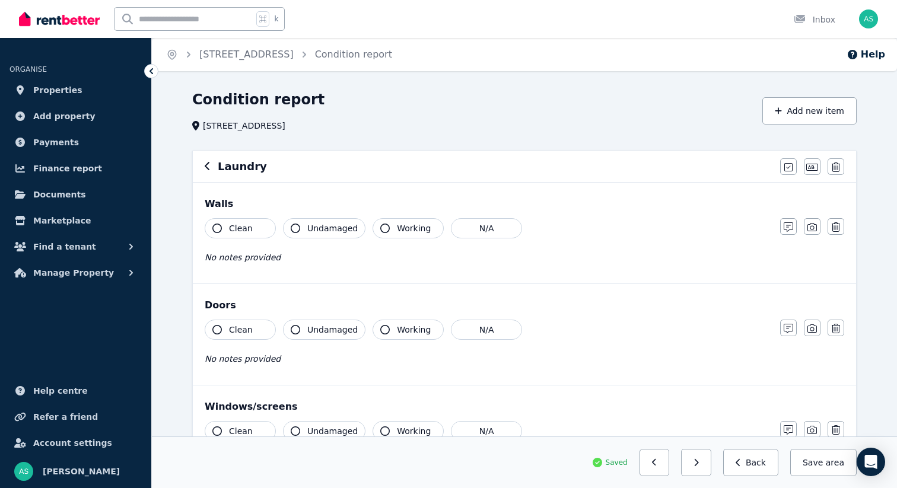
click at [228, 227] on button "Clean" at bounding box center [240, 228] width 71 height 20
click at [232, 329] on span "Clean" at bounding box center [241, 330] width 24 height 12
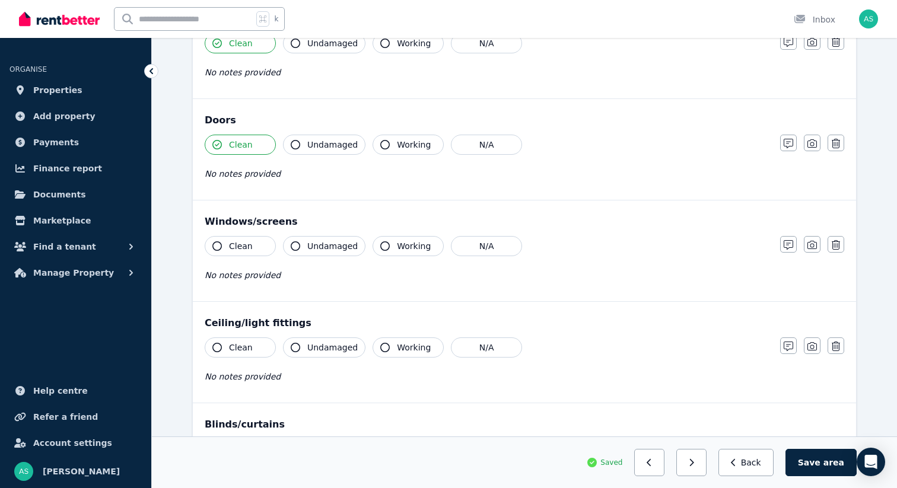
scroll to position [192, 0]
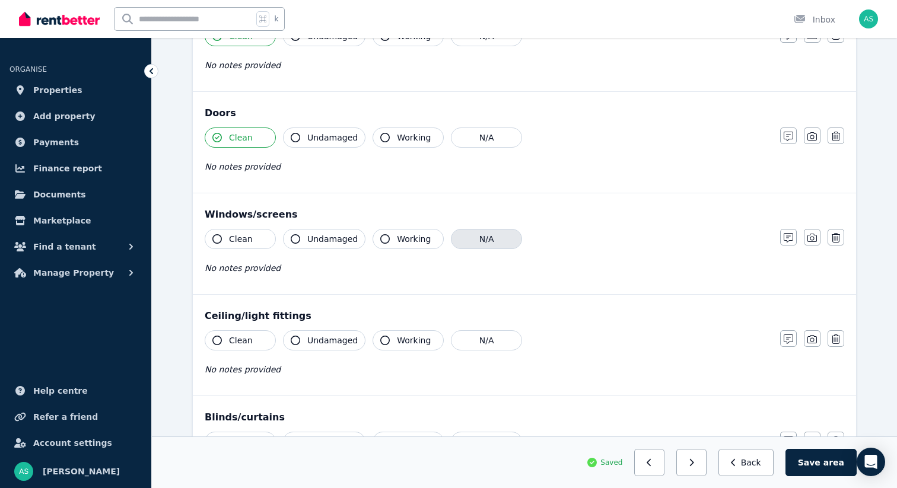
click at [483, 243] on button "N/A" at bounding box center [486, 239] width 71 height 20
click at [243, 347] on button "Clean" at bounding box center [240, 341] width 71 height 20
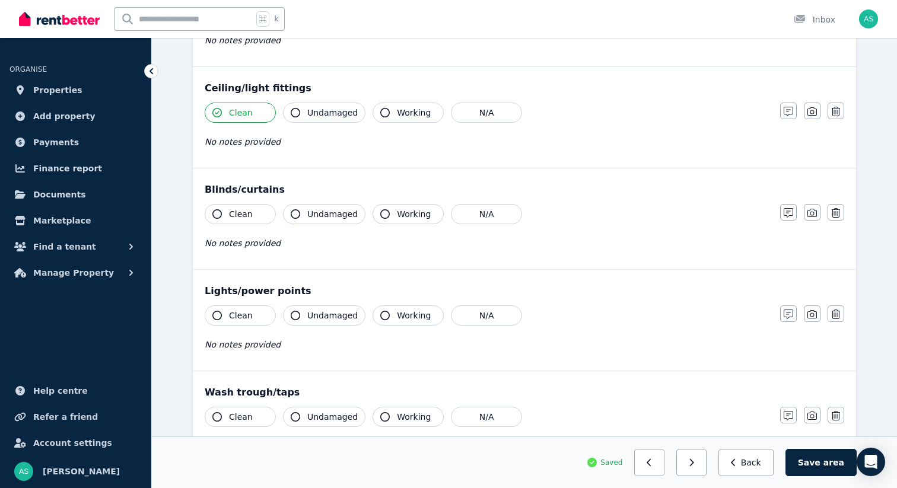
scroll to position [435, 0]
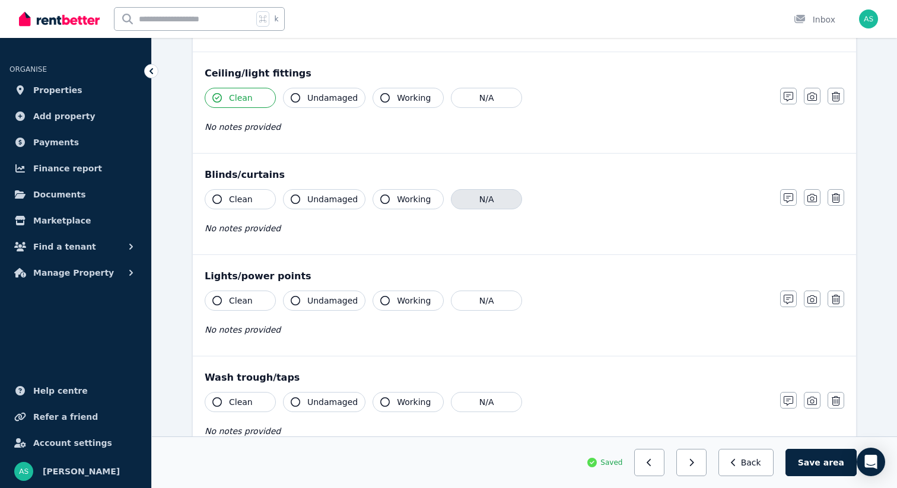
click at [482, 198] on button "N/A" at bounding box center [486, 199] width 71 height 20
click at [247, 296] on span "Clean" at bounding box center [241, 301] width 24 height 12
click at [236, 402] on span "Clean" at bounding box center [241, 402] width 24 height 12
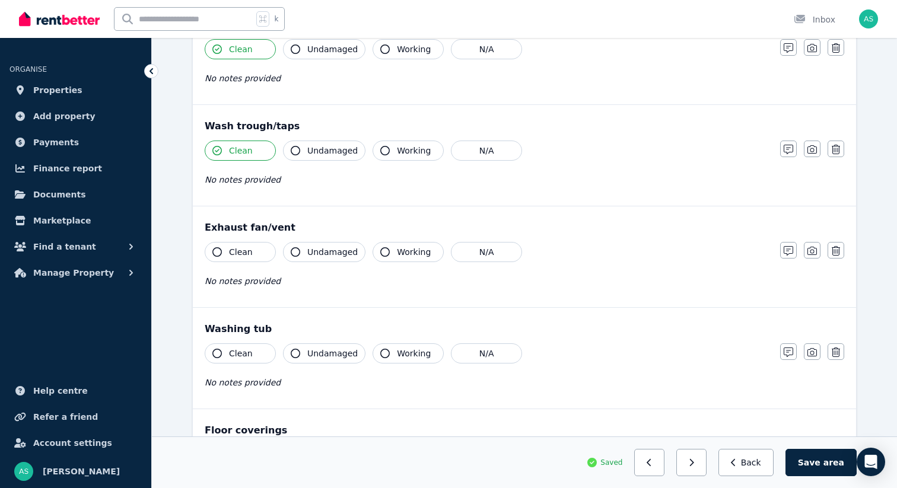
scroll to position [699, 0]
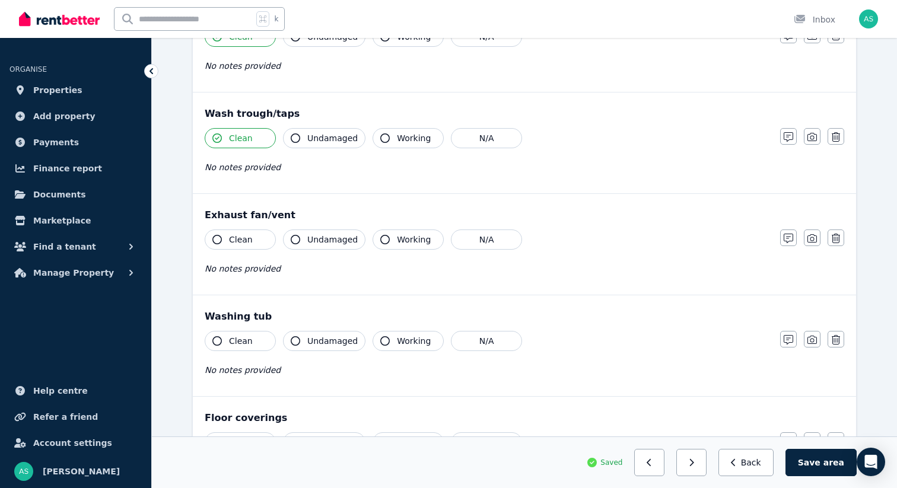
click at [241, 231] on button "Clean" at bounding box center [240, 240] width 71 height 20
click at [469, 338] on button "N/A" at bounding box center [486, 341] width 71 height 20
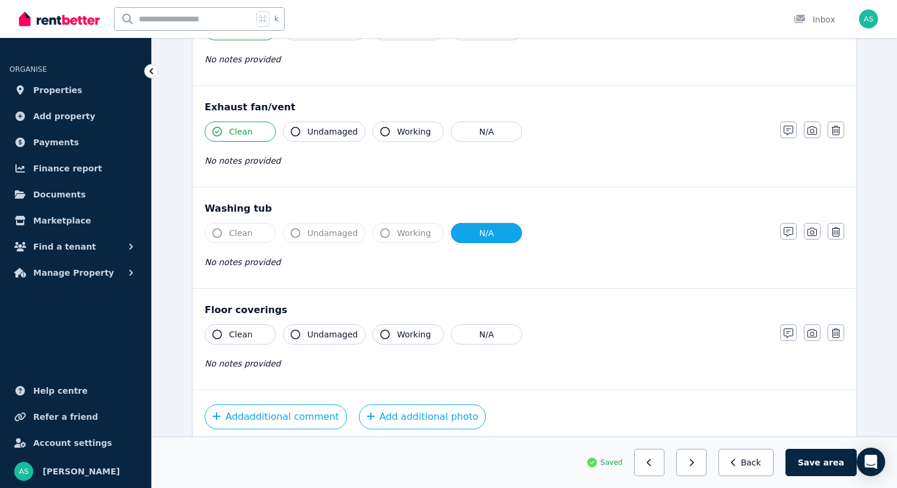
scroll to position [831, 0]
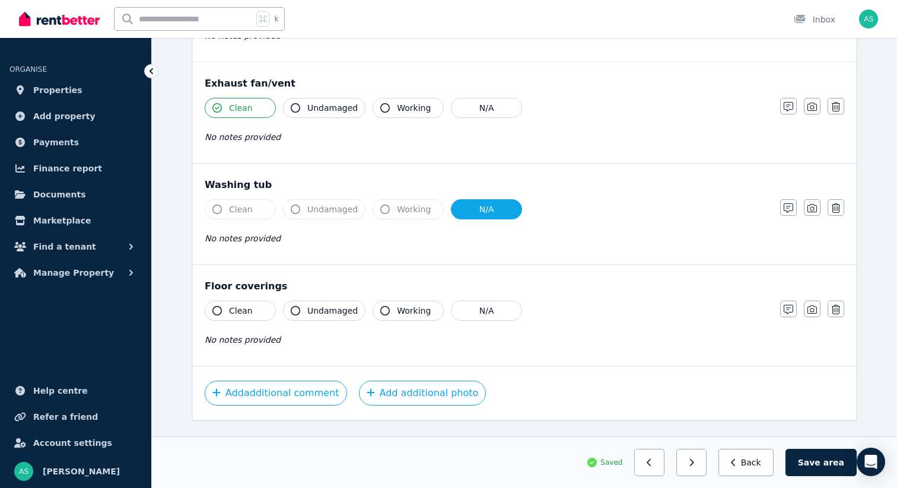
click at [240, 311] on span "Clean" at bounding box center [241, 311] width 24 height 12
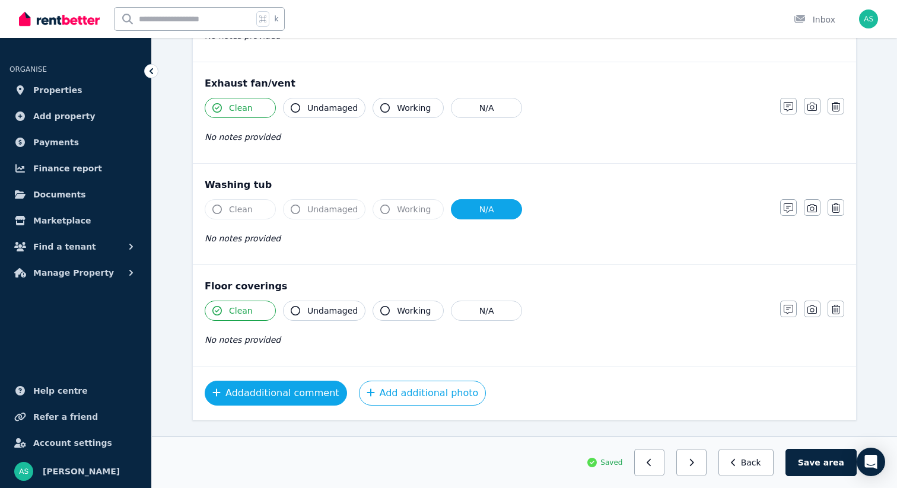
click at [287, 392] on button "Add additional comment" at bounding box center [276, 393] width 142 height 25
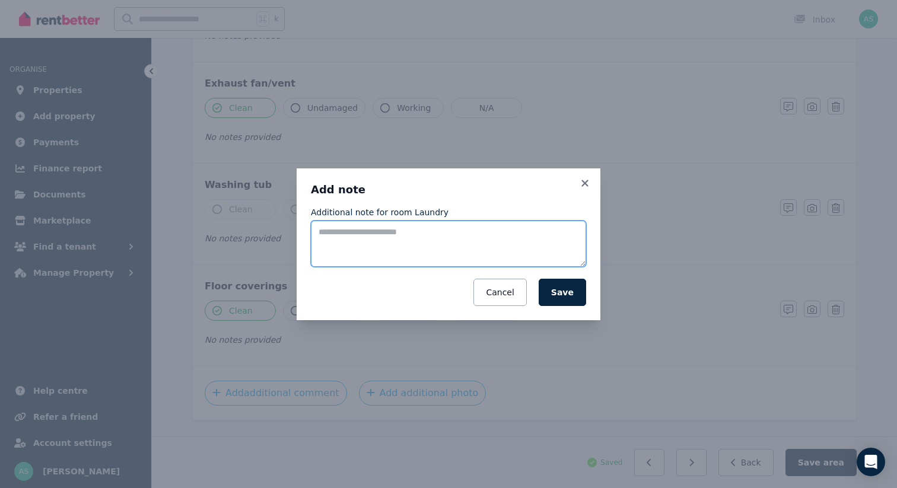
click at [369, 244] on textarea "Additional note for room Laundry" at bounding box center [448, 244] width 275 height 46
type textarea "**********"
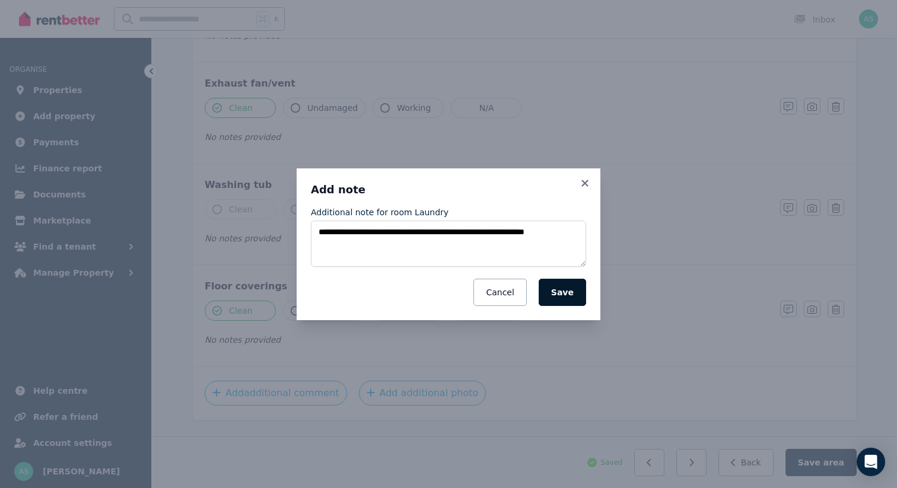
click at [564, 298] on button "Save" at bounding box center [562, 292] width 47 height 27
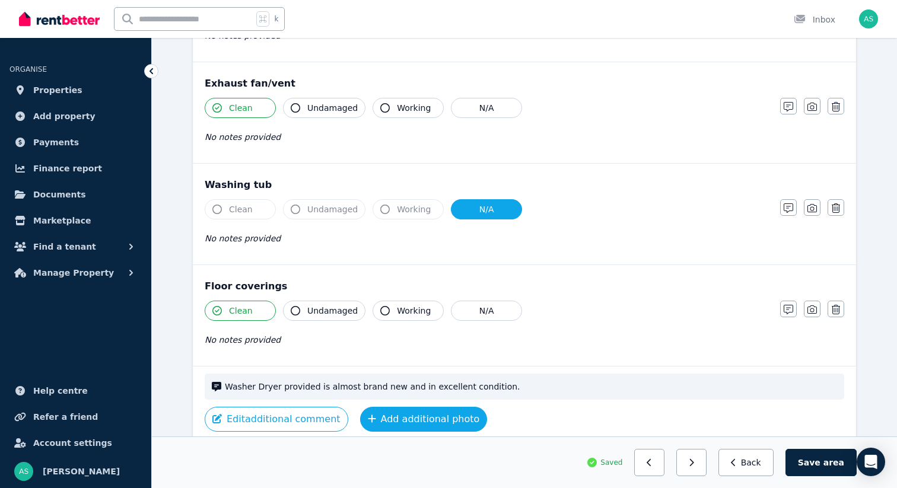
click at [405, 416] on button "Add additional photo" at bounding box center [424, 419] width 128 height 25
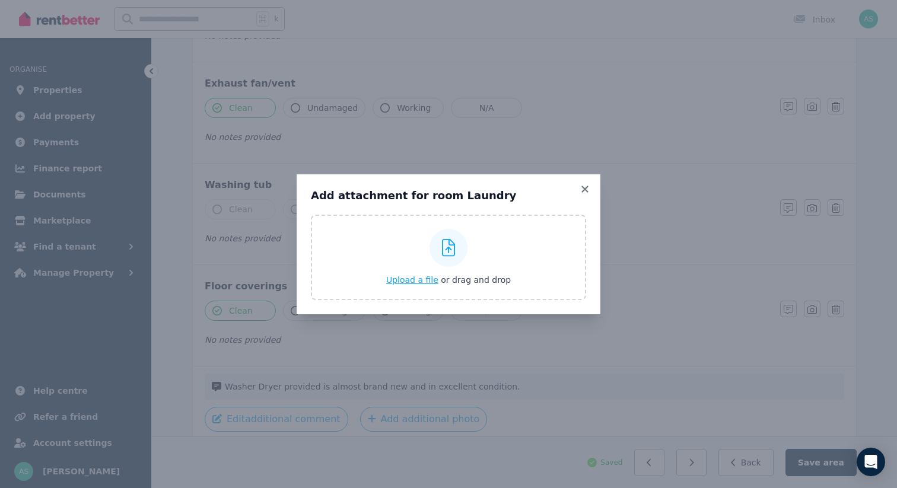
click at [414, 281] on span "Upload a file" at bounding box center [412, 279] width 52 height 9
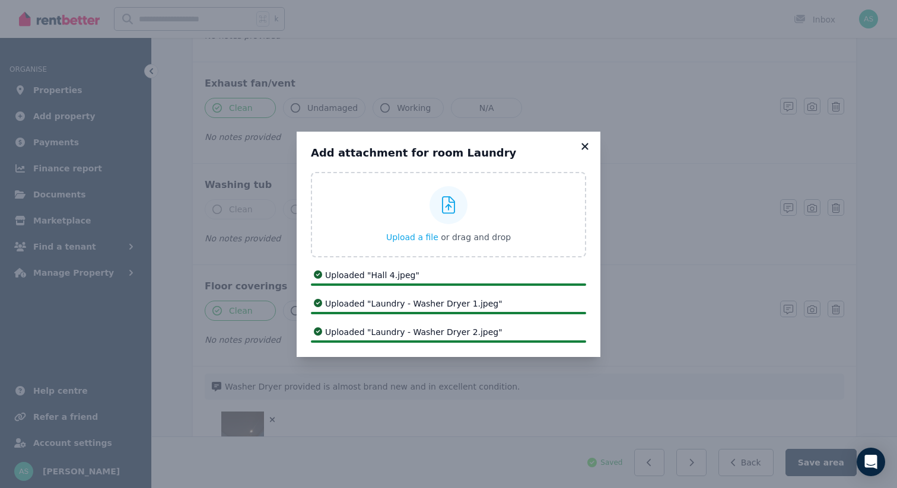
click at [584, 148] on icon at bounding box center [585, 146] width 12 height 11
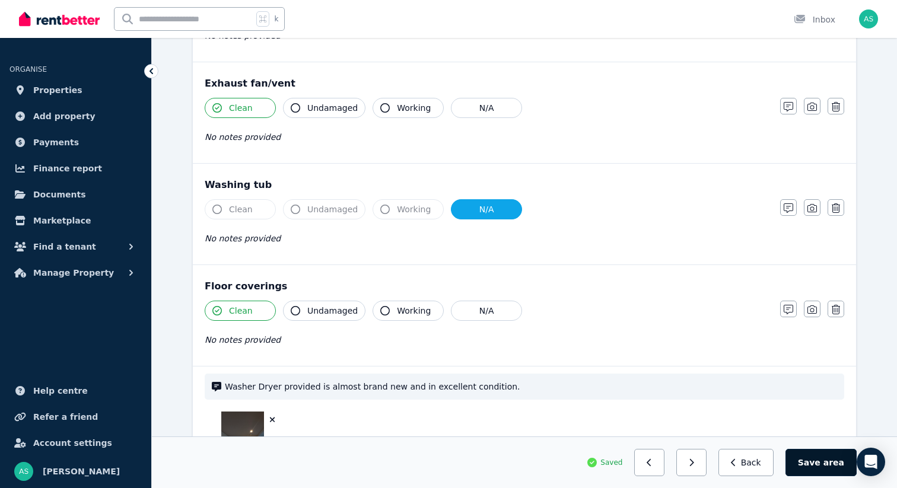
click at [814, 456] on button "Save area" at bounding box center [821, 462] width 71 height 27
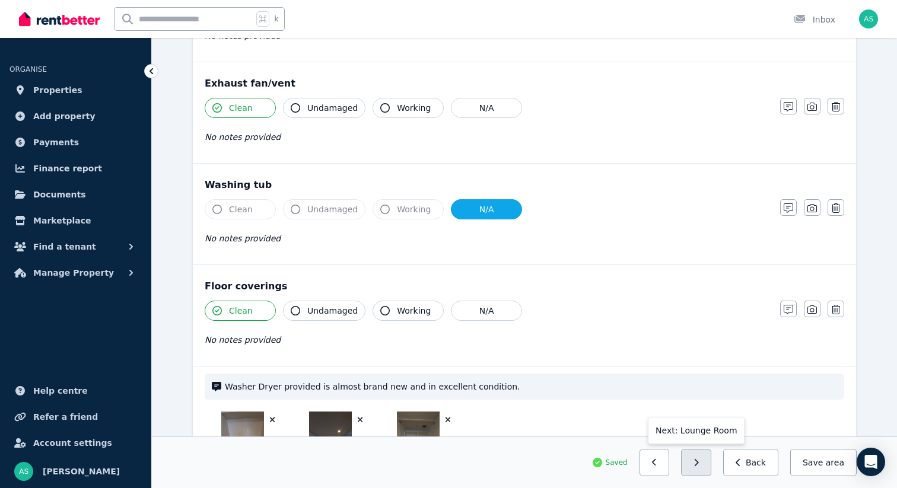
click at [705, 468] on button "button" at bounding box center [696, 462] width 30 height 27
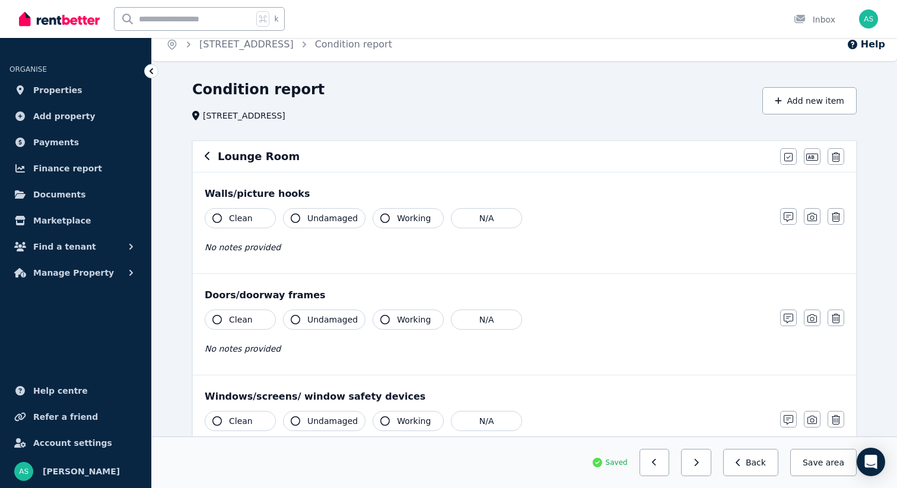
scroll to position [0, 0]
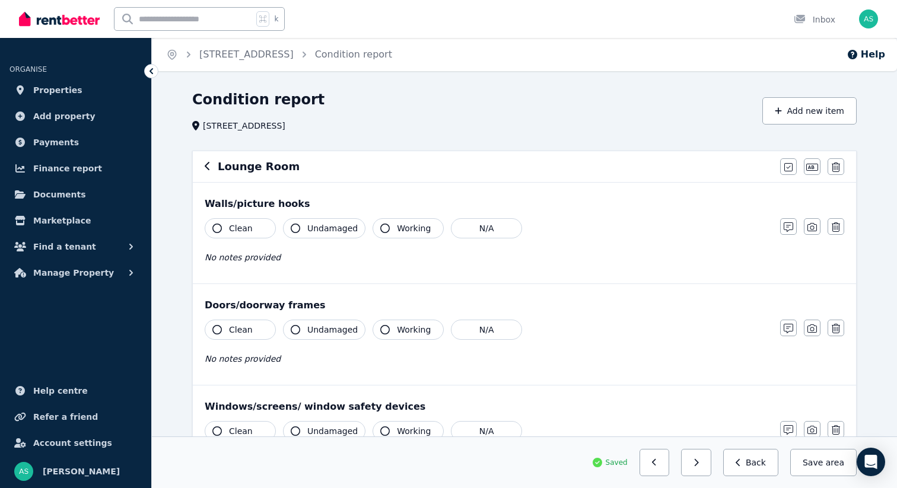
click at [226, 225] on button "Clean" at bounding box center [240, 228] width 71 height 20
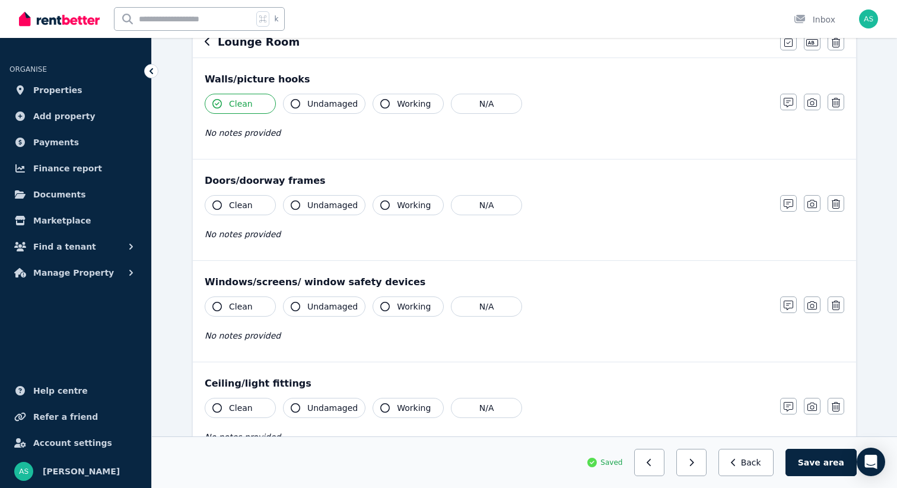
scroll to position [166, 0]
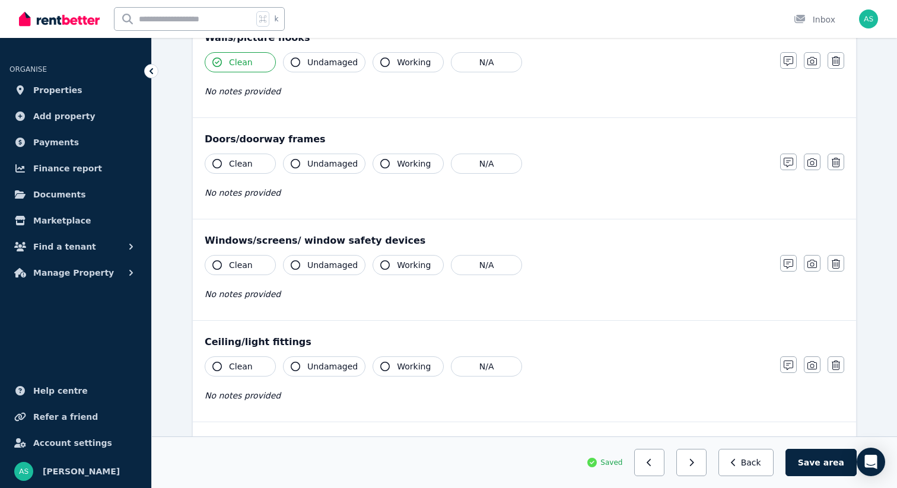
click at [224, 173] on button "Clean" at bounding box center [240, 164] width 71 height 20
click at [240, 263] on span "Clean" at bounding box center [241, 265] width 24 height 12
click at [242, 368] on span "Clean" at bounding box center [241, 367] width 24 height 12
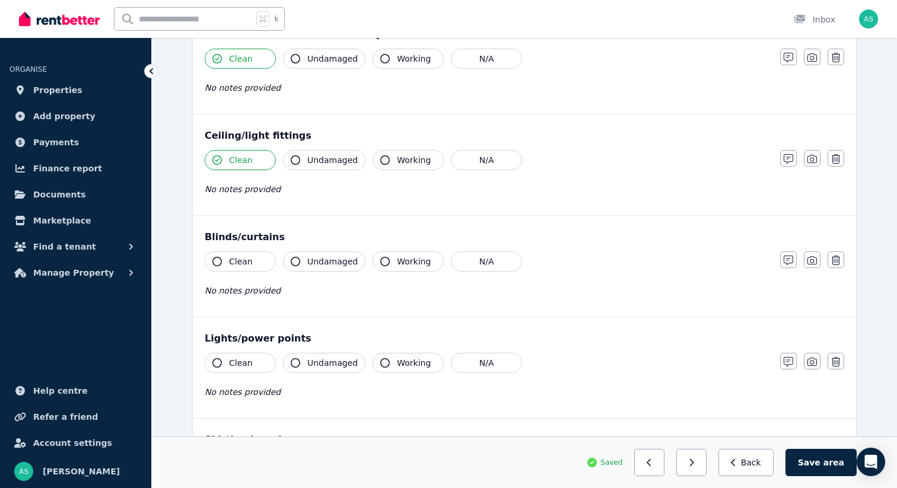
scroll to position [374, 0]
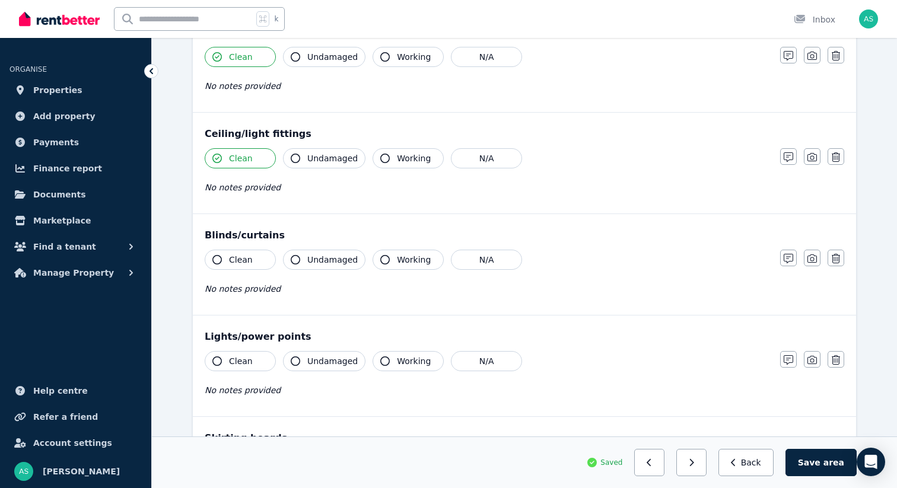
click at [229, 258] on span "Clean" at bounding box center [241, 260] width 24 height 12
click at [236, 361] on span "Clean" at bounding box center [241, 361] width 24 height 12
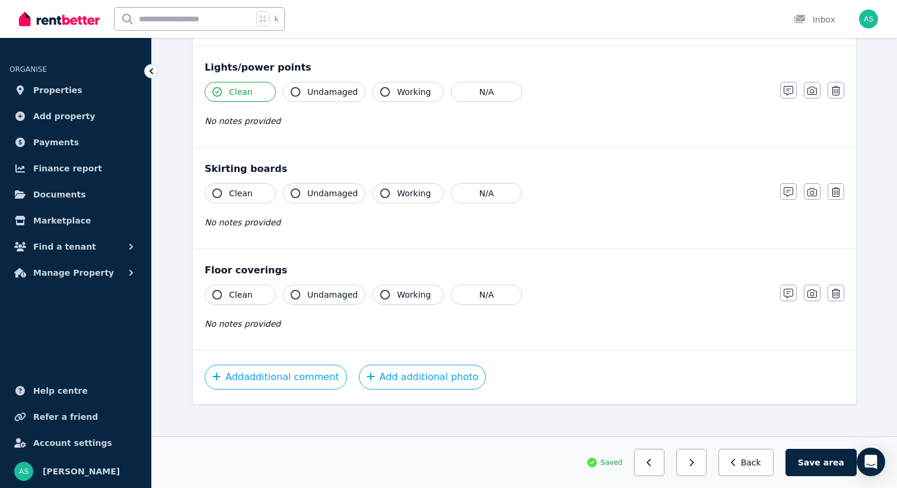
scroll to position [655, 0]
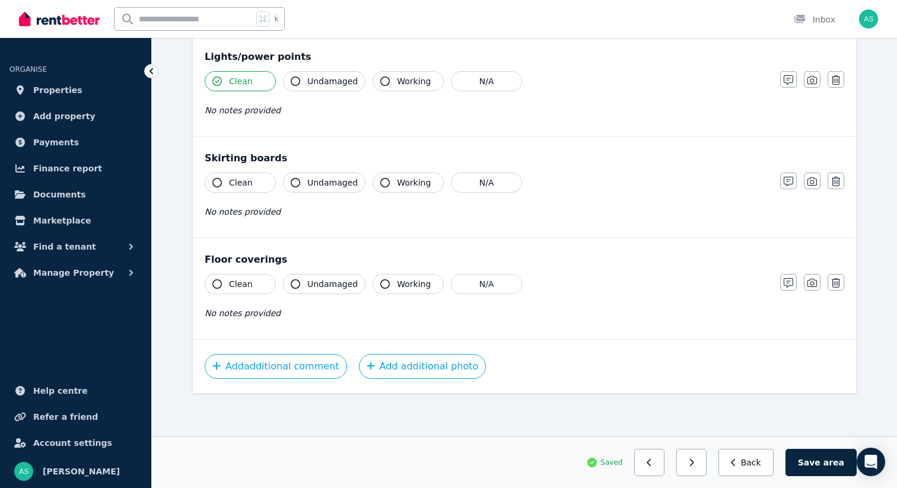
click at [234, 182] on span "Clean" at bounding box center [241, 183] width 24 height 12
click at [233, 294] on div "Clean Undamaged Working N/A No notes provided" at bounding box center [487, 303] width 564 height 58
click at [234, 277] on button "Clean" at bounding box center [240, 284] width 71 height 20
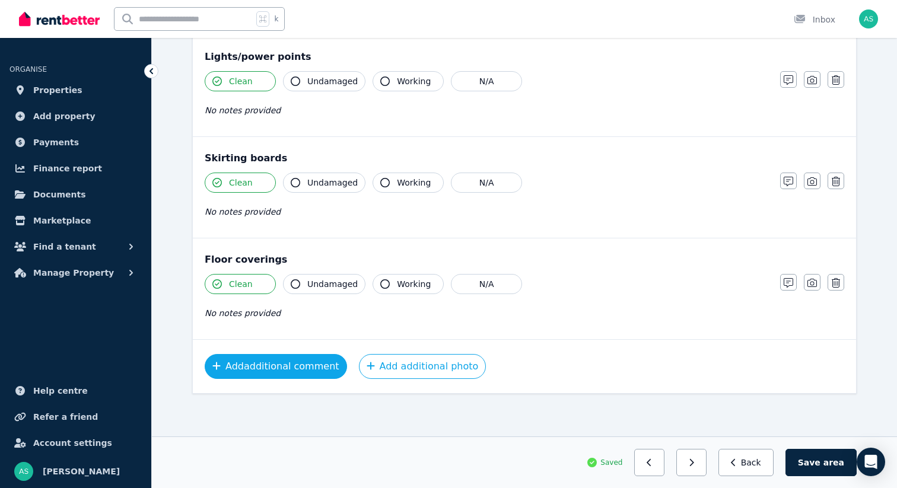
click at [262, 364] on button "Add additional comment" at bounding box center [276, 366] width 142 height 25
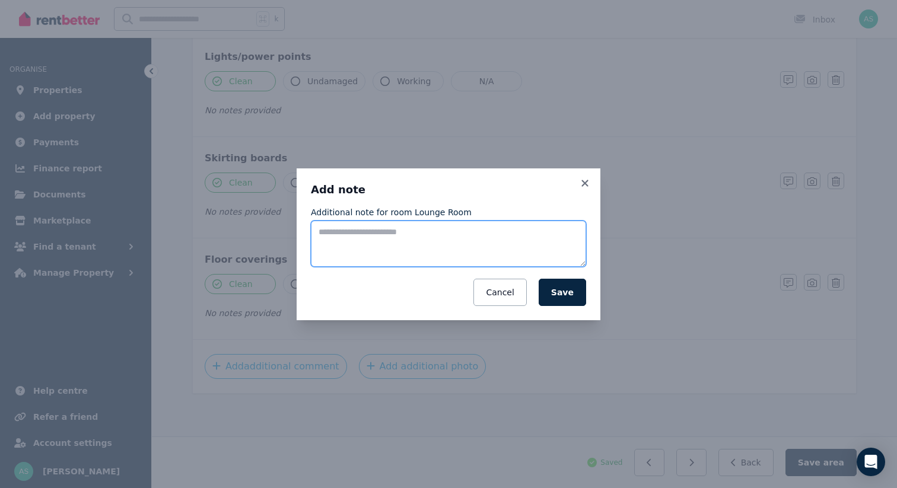
click at [361, 242] on textarea "Additional note for room Lounge Room" at bounding box center [448, 244] width 275 height 46
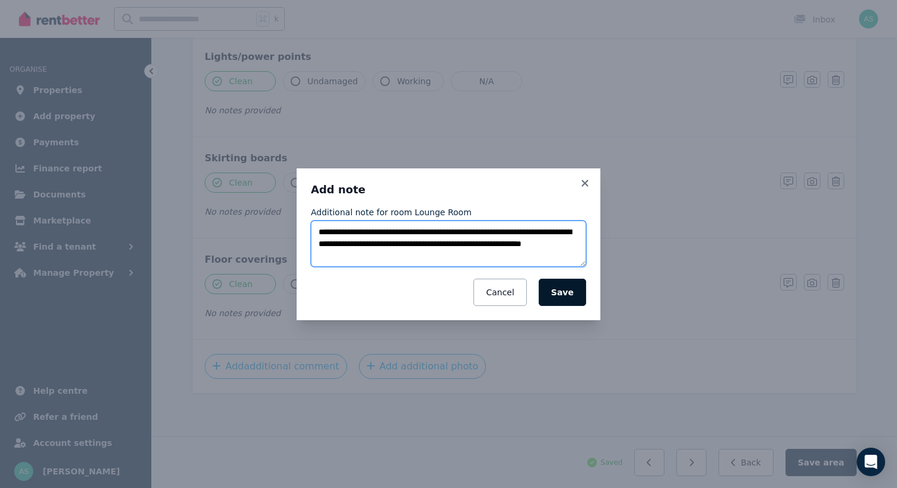
type textarea "**********"
click at [569, 297] on button "Save" at bounding box center [562, 292] width 47 height 27
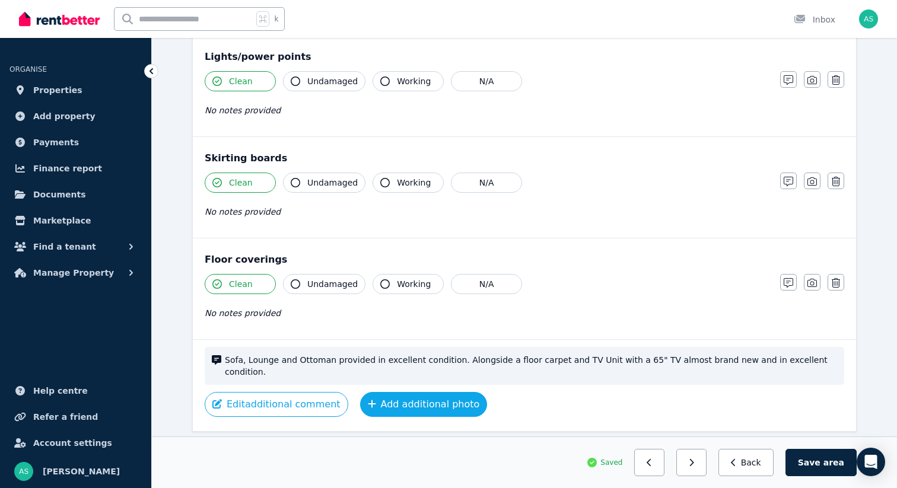
click at [415, 392] on button "Add additional photo" at bounding box center [424, 404] width 128 height 25
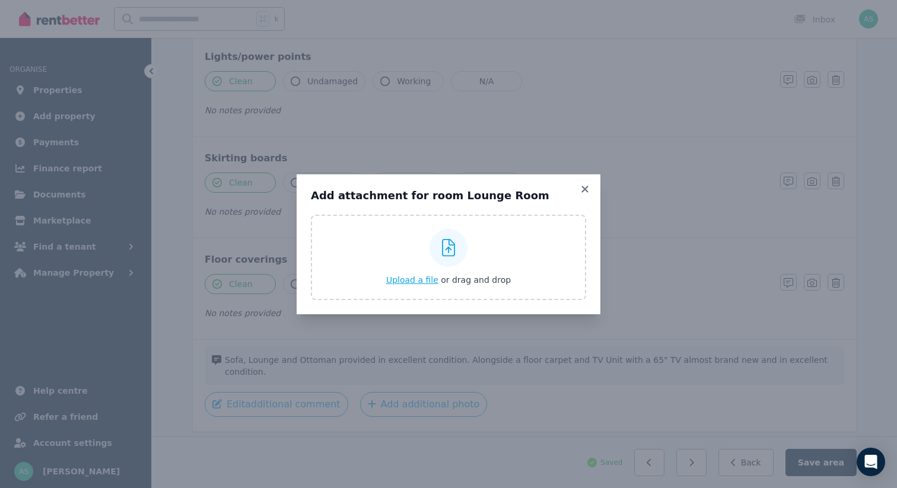
click at [408, 284] on span "Upload a file" at bounding box center [412, 279] width 52 height 9
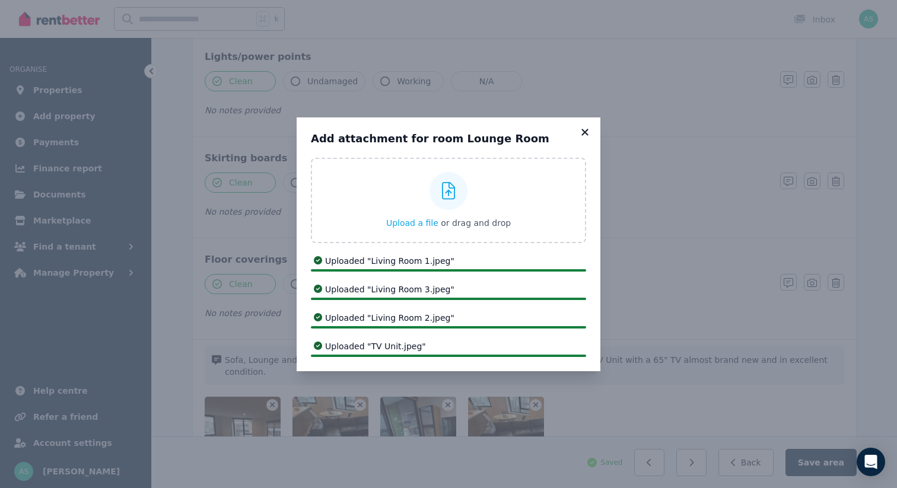
click at [583, 134] on icon at bounding box center [585, 132] width 7 height 7
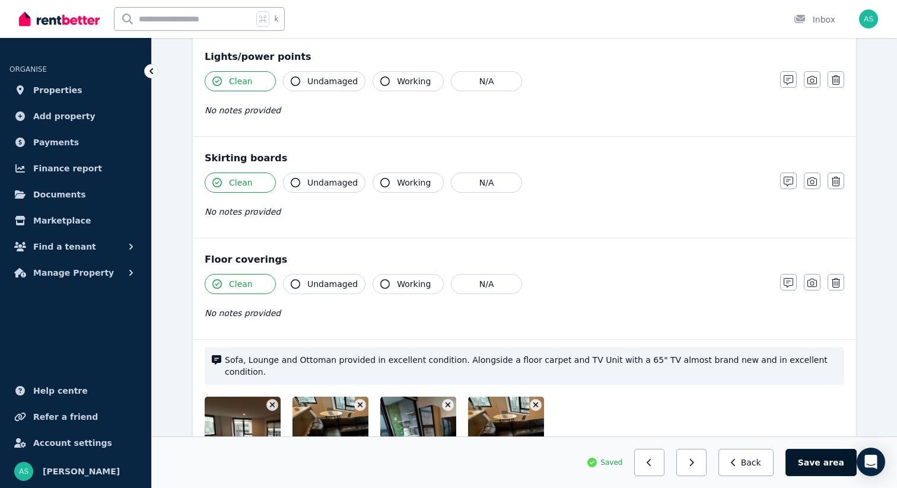
click at [812, 466] on button "Save area" at bounding box center [821, 462] width 71 height 27
click at [707, 466] on button "button" at bounding box center [696, 462] width 30 height 27
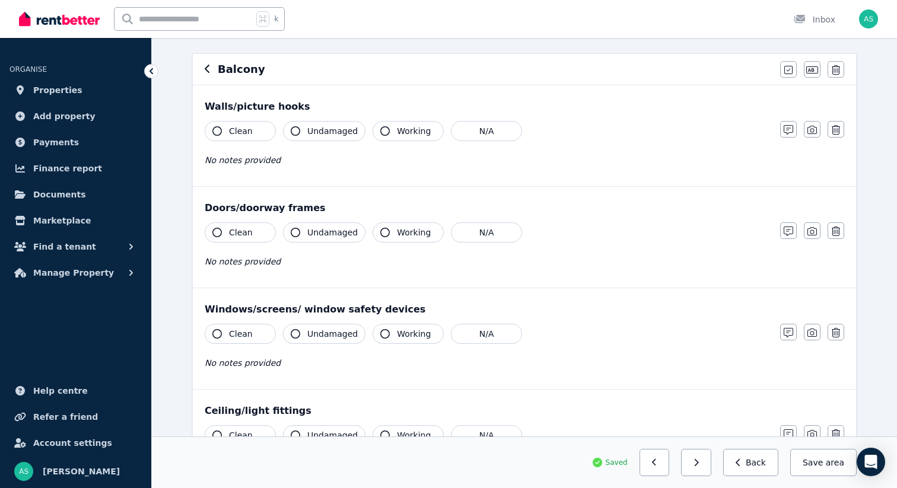
scroll to position [0, 0]
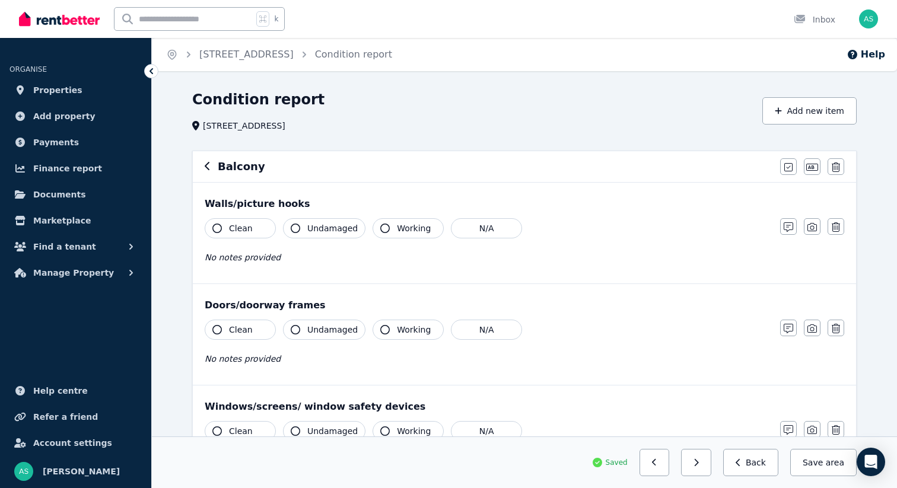
click at [237, 230] on span "Clean" at bounding box center [241, 229] width 24 height 12
click at [242, 331] on span "Clean" at bounding box center [241, 330] width 24 height 12
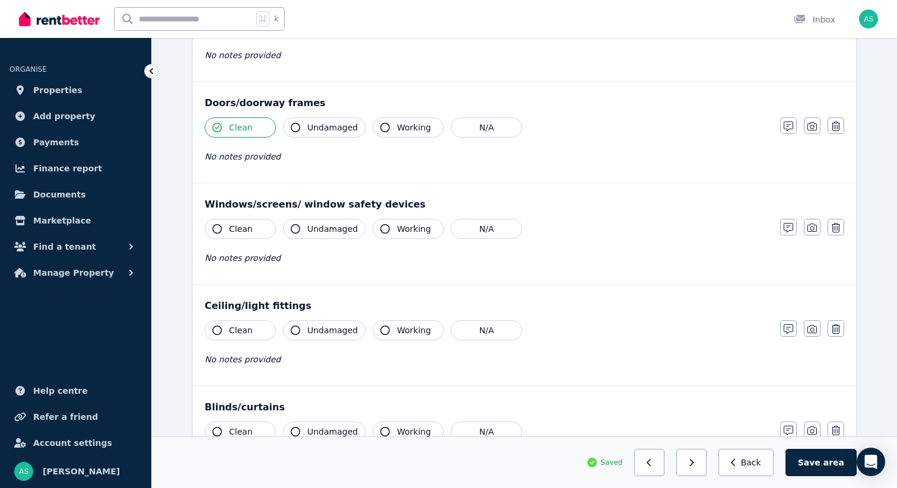
scroll to position [231, 0]
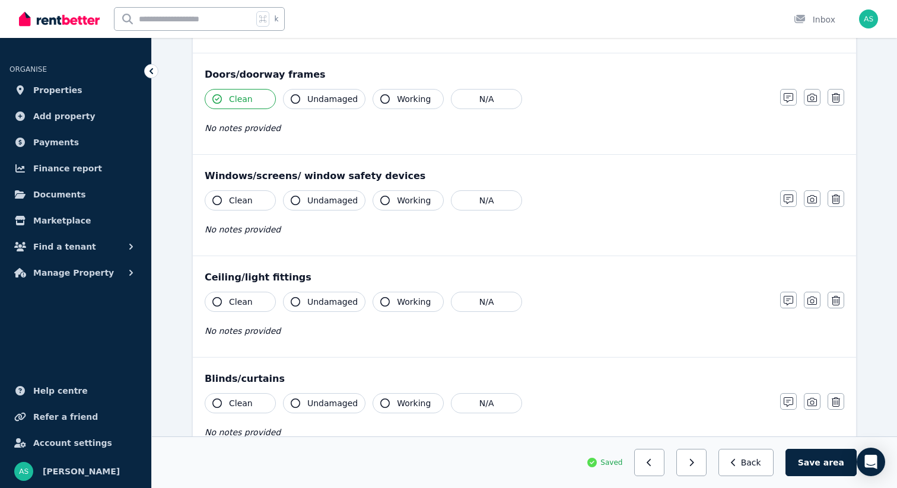
click at [244, 199] on span "Clean" at bounding box center [241, 201] width 24 height 12
click at [242, 305] on span "Clean" at bounding box center [241, 302] width 24 height 12
click at [243, 404] on span "Clean" at bounding box center [241, 404] width 24 height 12
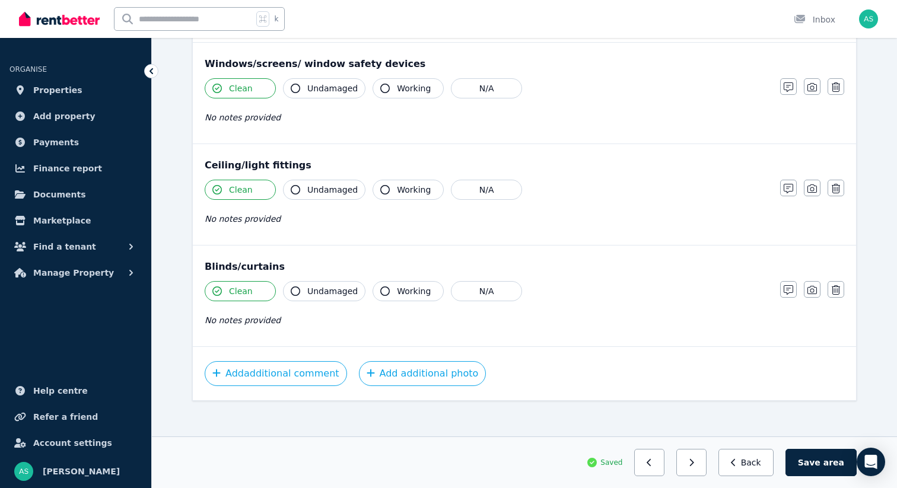
scroll to position [350, 0]
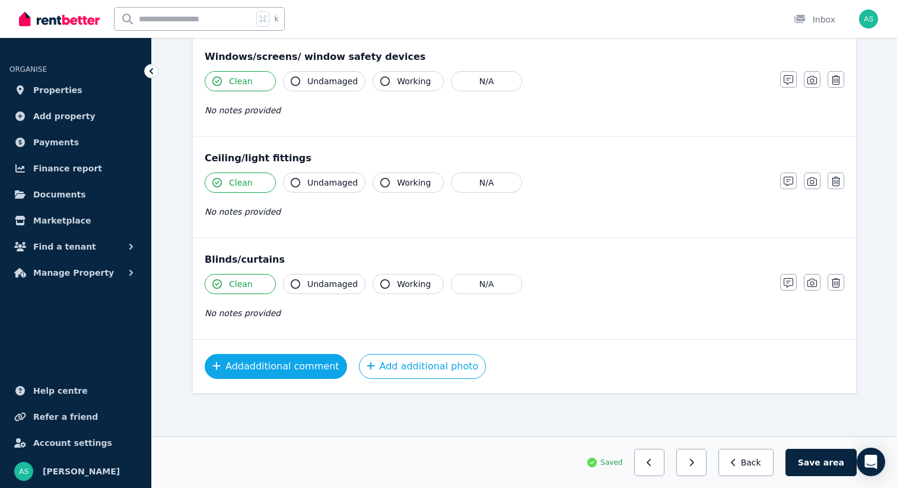
click at [304, 365] on button "Add additional comment" at bounding box center [276, 366] width 142 height 25
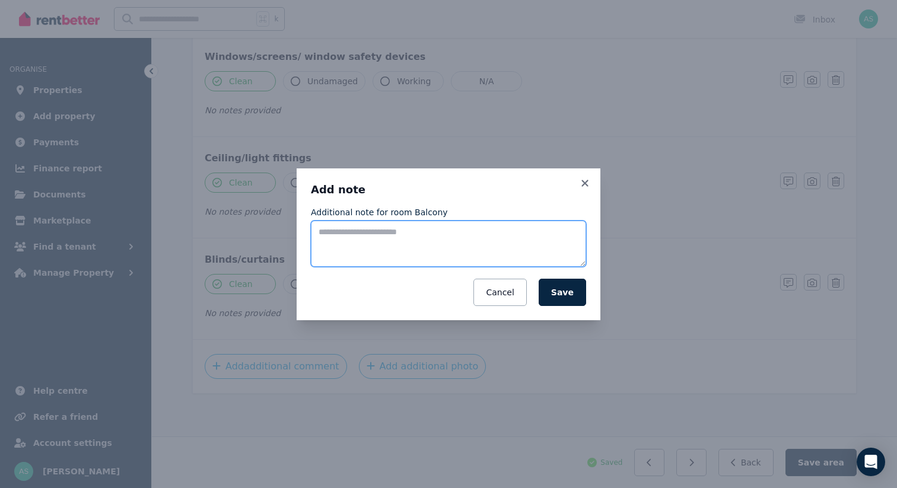
click at [373, 246] on textarea "Additional note for room Balcony" at bounding box center [448, 244] width 275 height 46
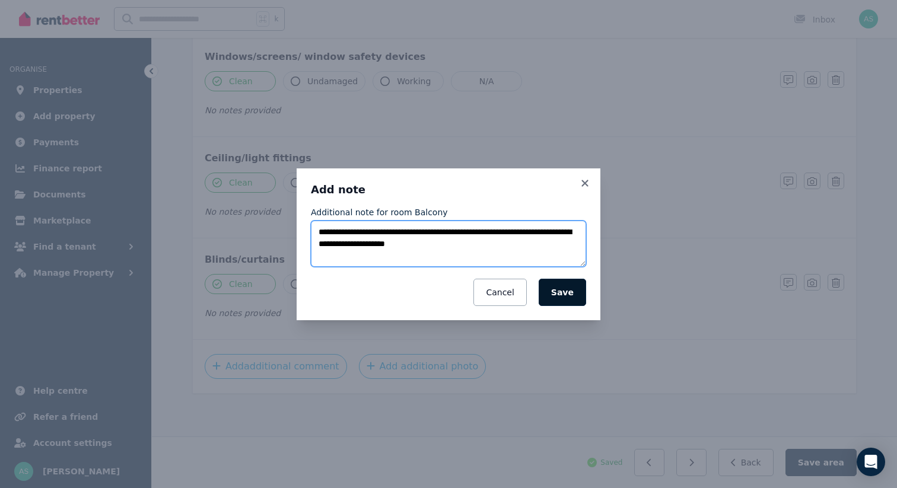
type textarea "**********"
click at [563, 284] on button "Save" at bounding box center [562, 292] width 47 height 27
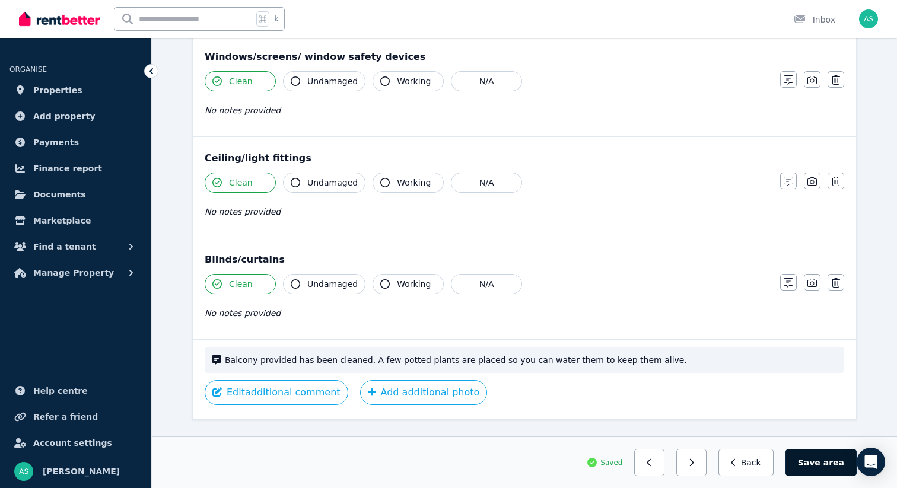
click at [825, 466] on button "Save area" at bounding box center [821, 462] width 71 height 27
click at [707, 459] on button "button" at bounding box center [696, 462] width 30 height 27
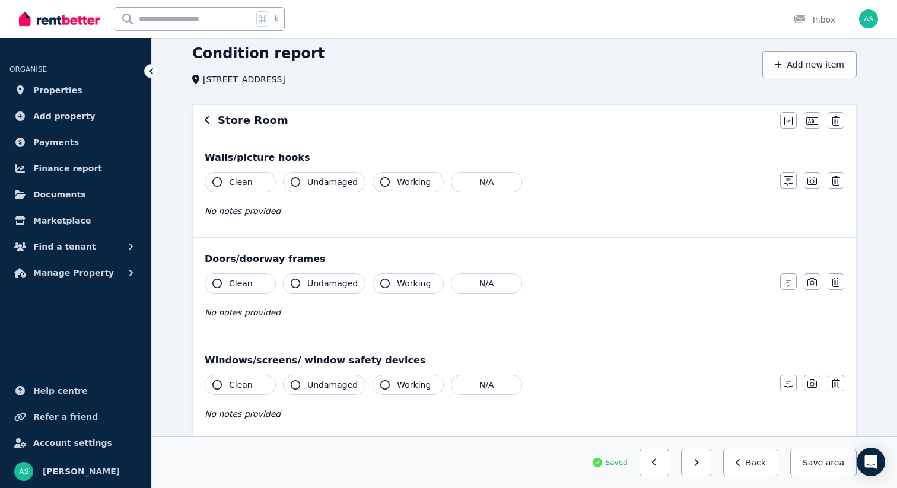
scroll to position [0, 0]
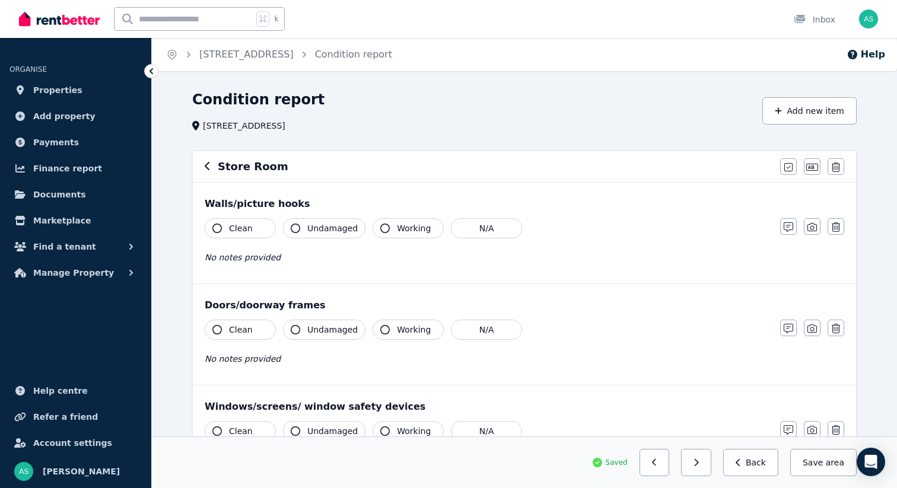
click at [251, 224] on button "Clean" at bounding box center [240, 228] width 71 height 20
click at [262, 329] on button "Clean" at bounding box center [240, 330] width 71 height 20
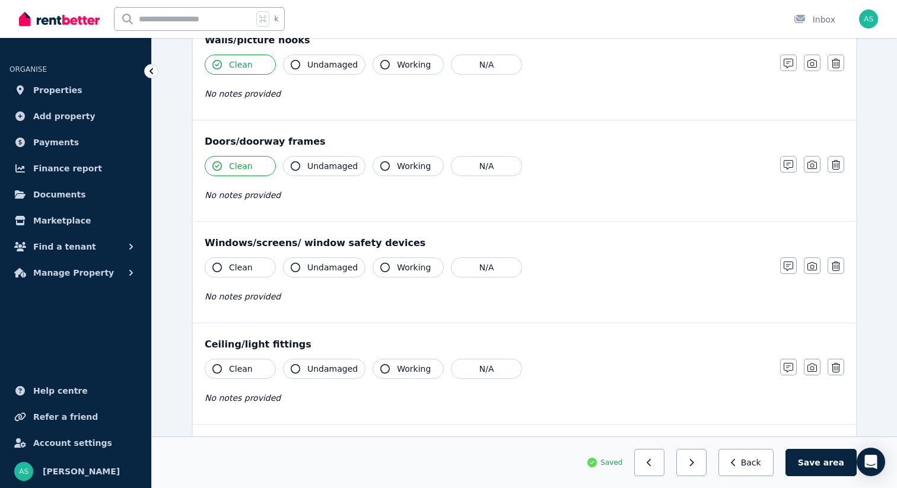
scroll to position [170, 0]
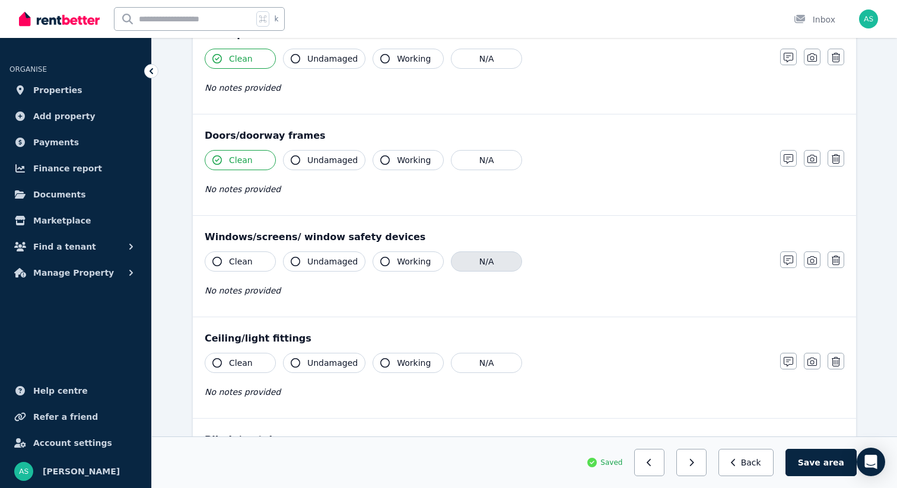
click at [456, 262] on button "N/A" at bounding box center [486, 262] width 71 height 20
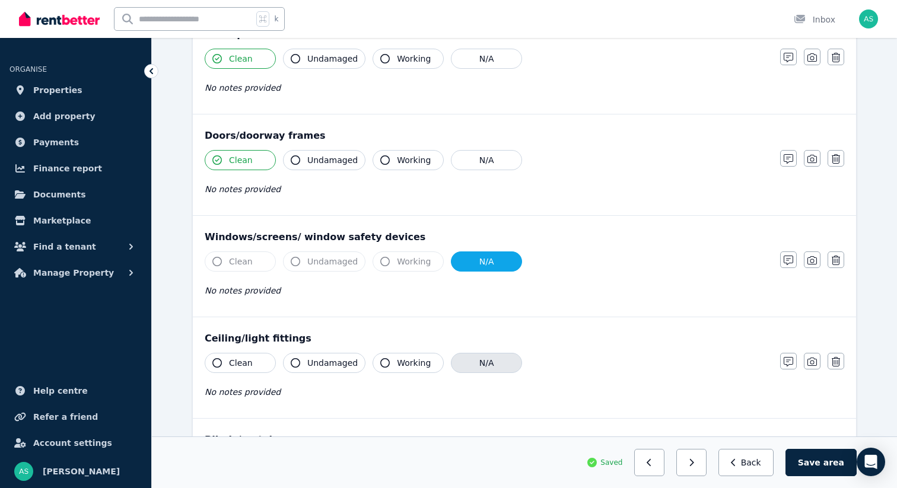
click at [494, 360] on button "N/A" at bounding box center [486, 363] width 71 height 20
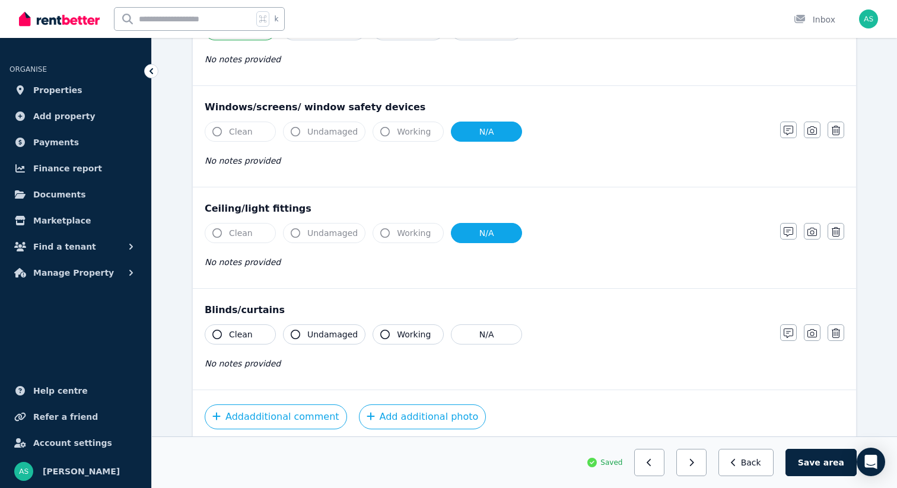
scroll to position [350, 0]
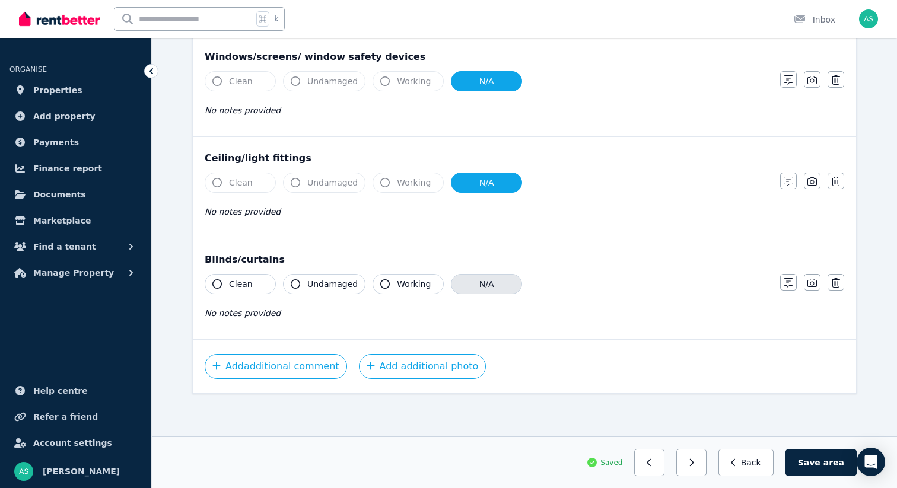
click at [465, 284] on button "N/A" at bounding box center [486, 284] width 71 height 20
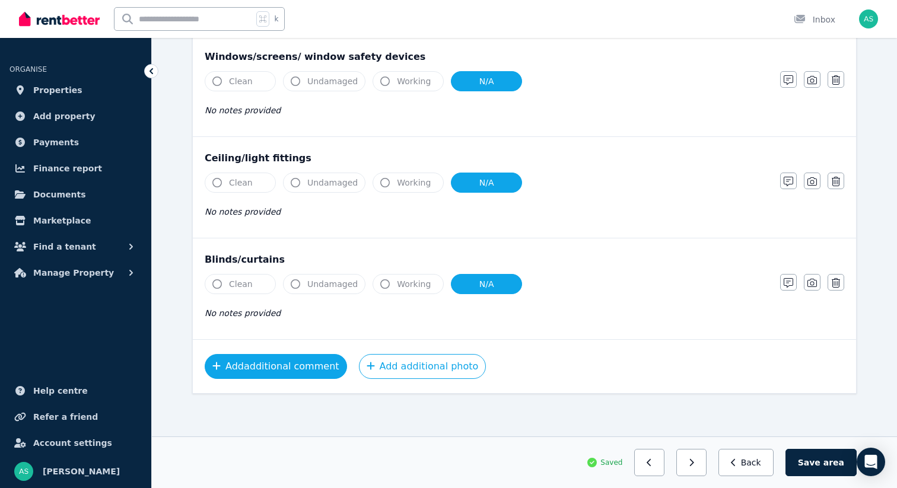
click at [286, 367] on button "Add additional comment" at bounding box center [276, 366] width 142 height 25
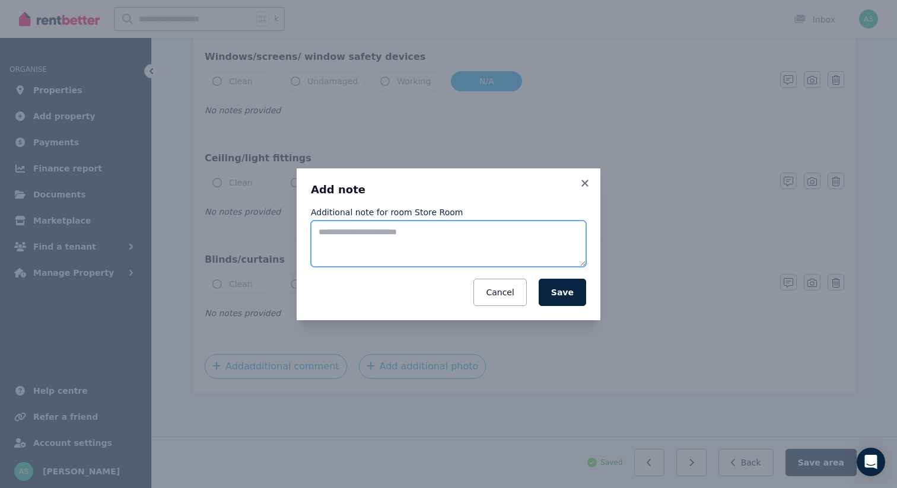
click at [383, 253] on textarea "Additional note for room Store Room" at bounding box center [448, 244] width 275 height 46
type textarea "**********"
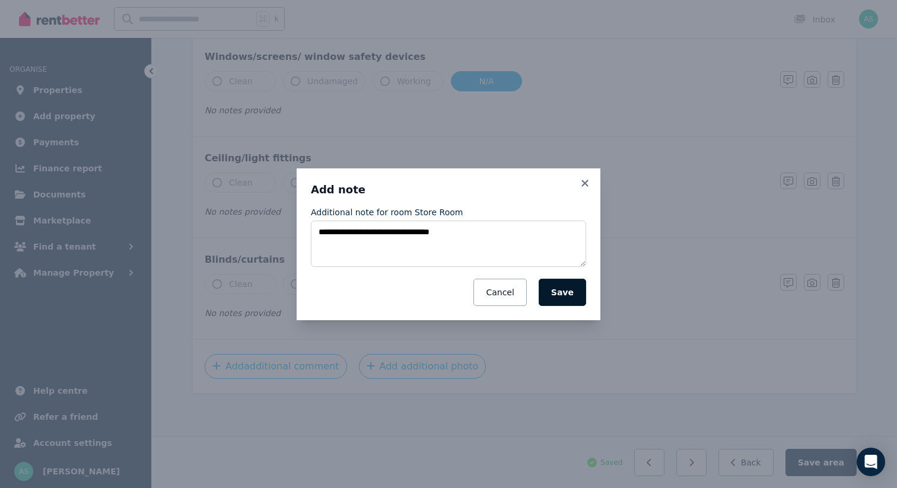
click at [566, 294] on button "Save" at bounding box center [562, 292] width 47 height 27
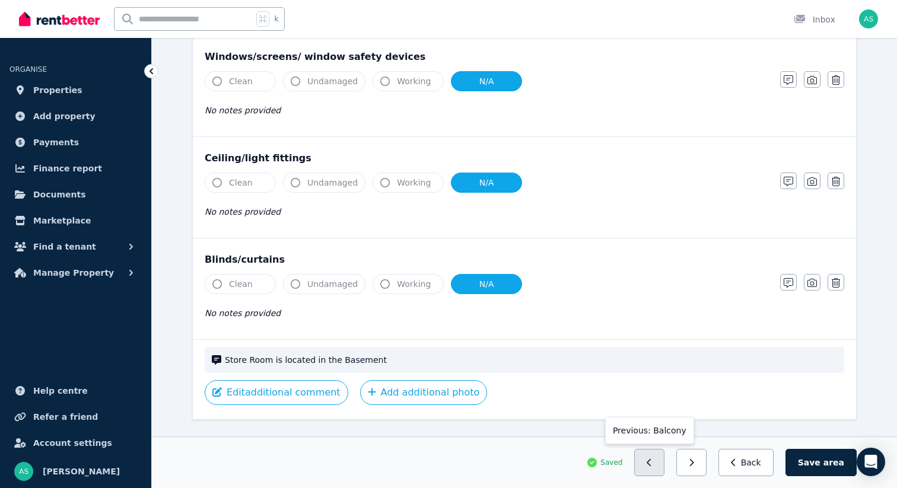
click at [652, 465] on icon "button" at bounding box center [649, 463] width 5 height 8
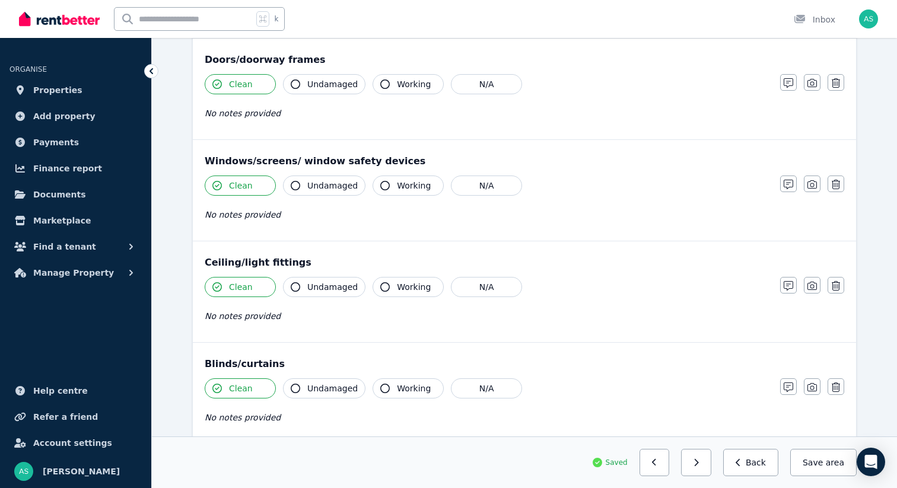
scroll to position [376, 0]
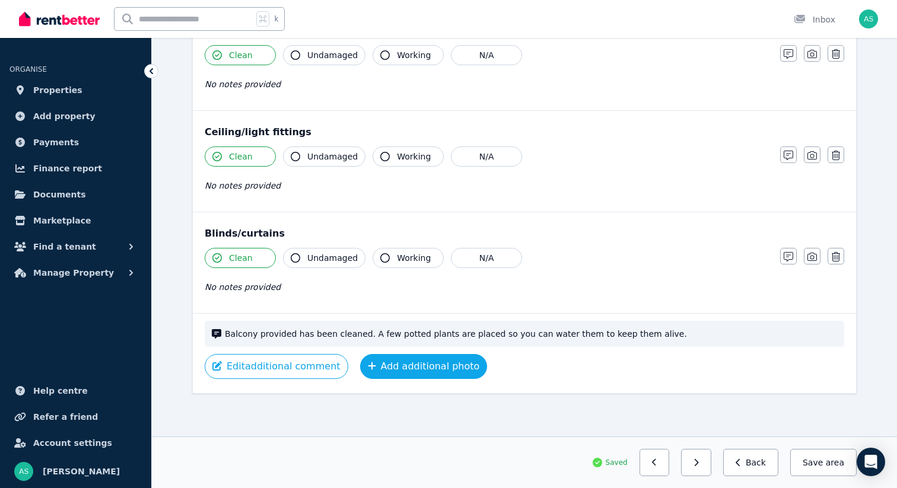
click at [408, 369] on button "Add additional photo" at bounding box center [424, 366] width 128 height 25
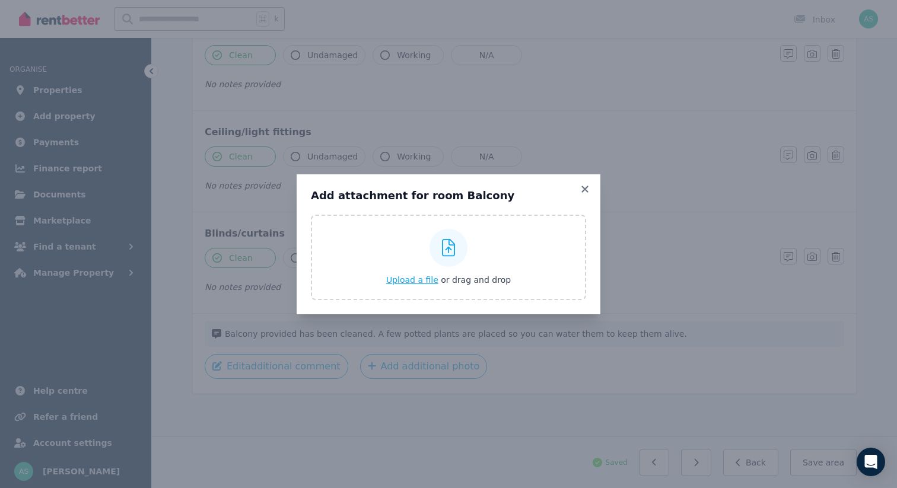
click at [418, 281] on span "Upload a file" at bounding box center [412, 279] width 52 height 9
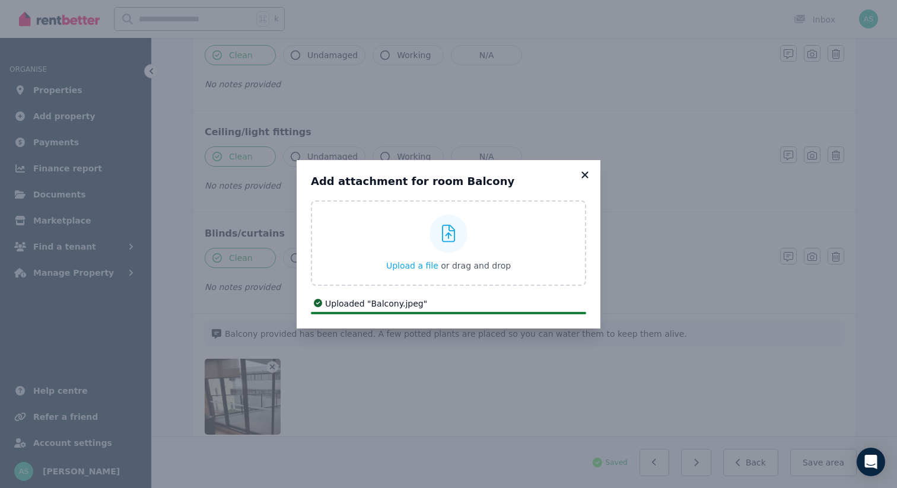
click at [586, 175] on icon at bounding box center [585, 174] width 7 height 7
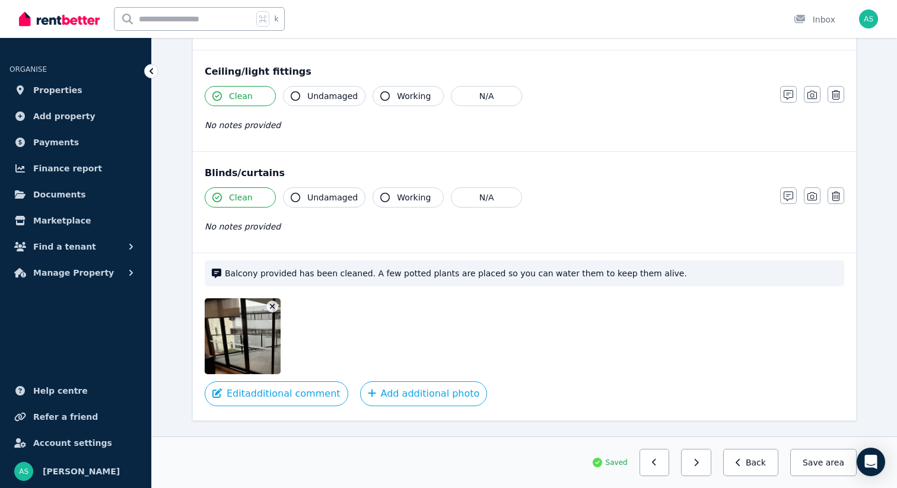
scroll to position [464, 0]
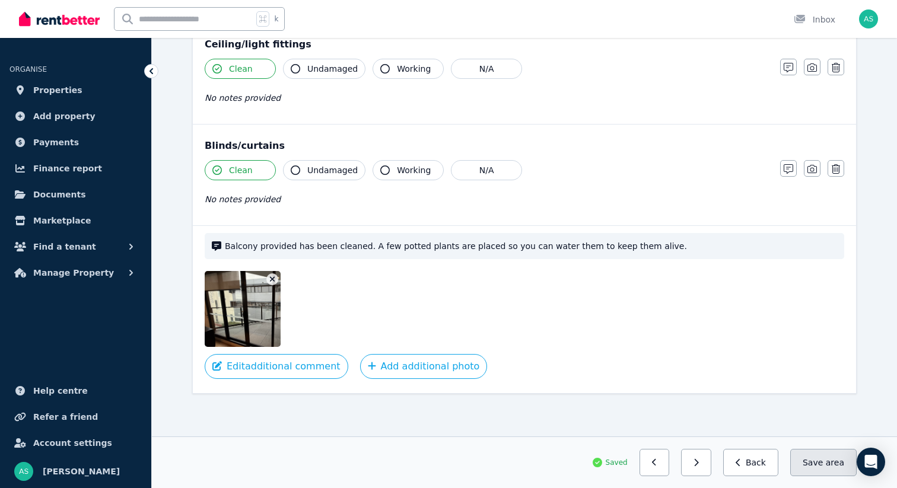
click at [814, 468] on button "Save area" at bounding box center [823, 462] width 66 height 27
click at [695, 468] on button "button" at bounding box center [696, 462] width 30 height 27
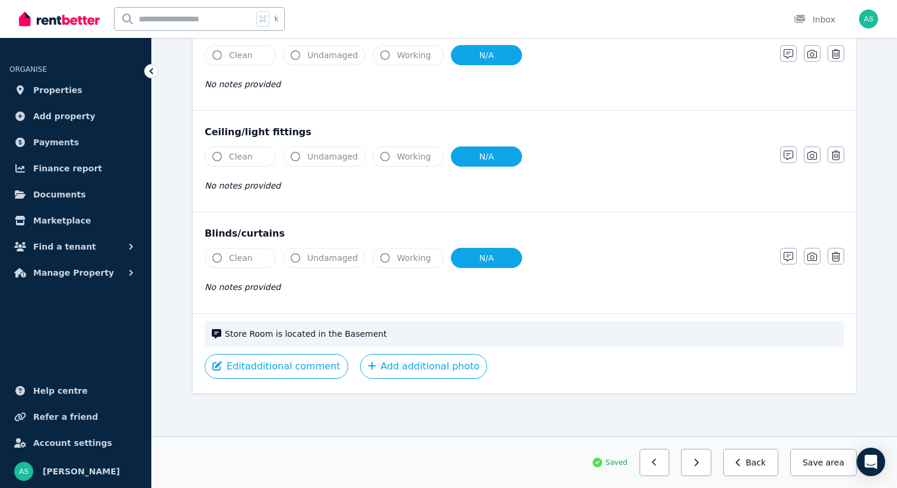
scroll to position [376, 0]
click at [695, 468] on button "button" at bounding box center [696, 462] width 30 height 27
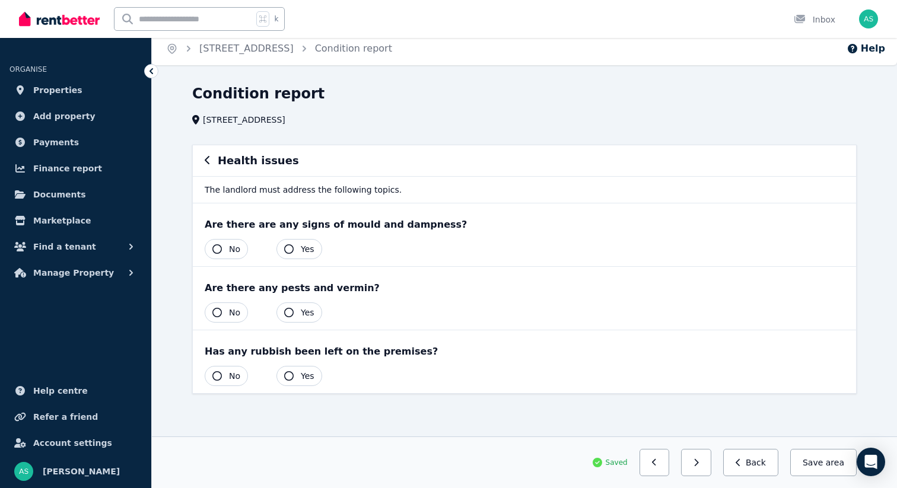
scroll to position [0, 0]
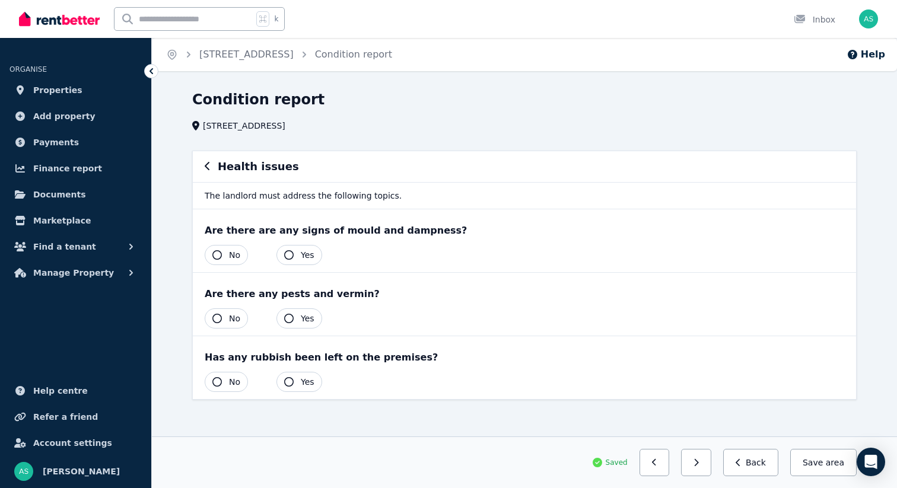
click at [211, 252] on button "No" at bounding box center [226, 255] width 43 height 20
click at [221, 312] on button "No" at bounding box center [226, 319] width 43 height 20
click at [231, 385] on span "No" at bounding box center [234, 382] width 11 height 12
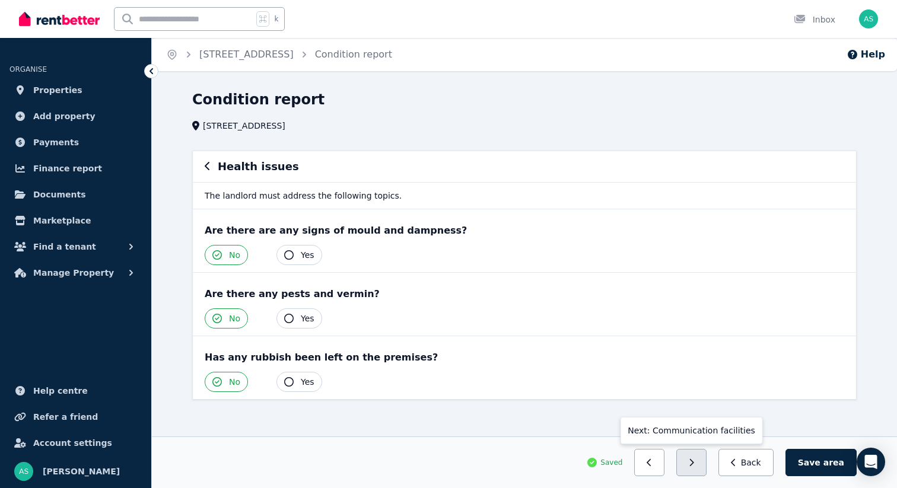
click at [705, 463] on button "button" at bounding box center [691, 462] width 30 height 27
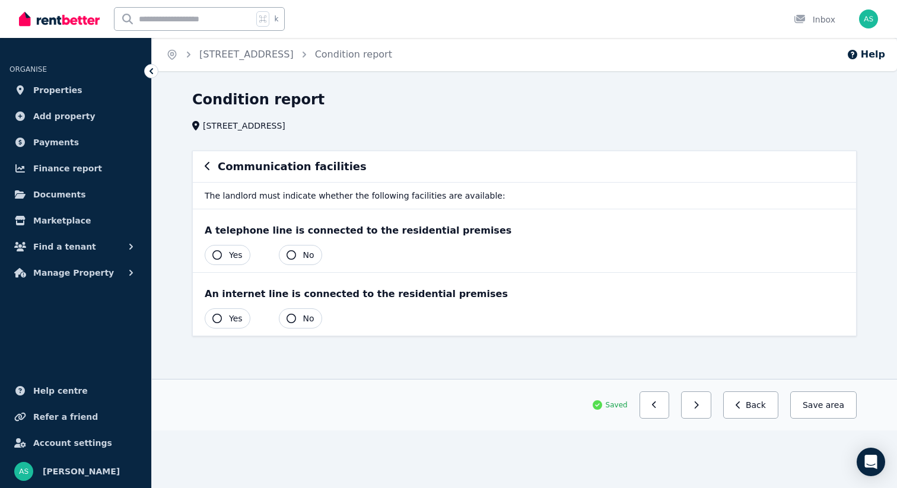
click at [295, 253] on icon "button" at bounding box center [291, 254] width 9 height 9
click at [231, 317] on span "Yes" at bounding box center [236, 319] width 14 height 12
click at [821, 398] on button "Save area" at bounding box center [821, 405] width 71 height 27
click at [697, 409] on button "button" at bounding box center [696, 405] width 30 height 27
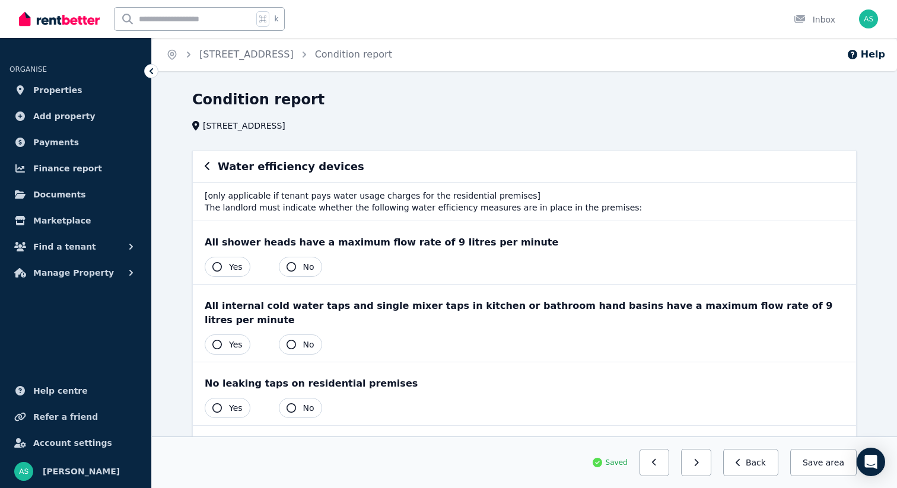
click at [225, 269] on button "Yes" at bounding box center [228, 267] width 46 height 20
click at [230, 402] on span "Yes" at bounding box center [236, 408] width 14 height 12
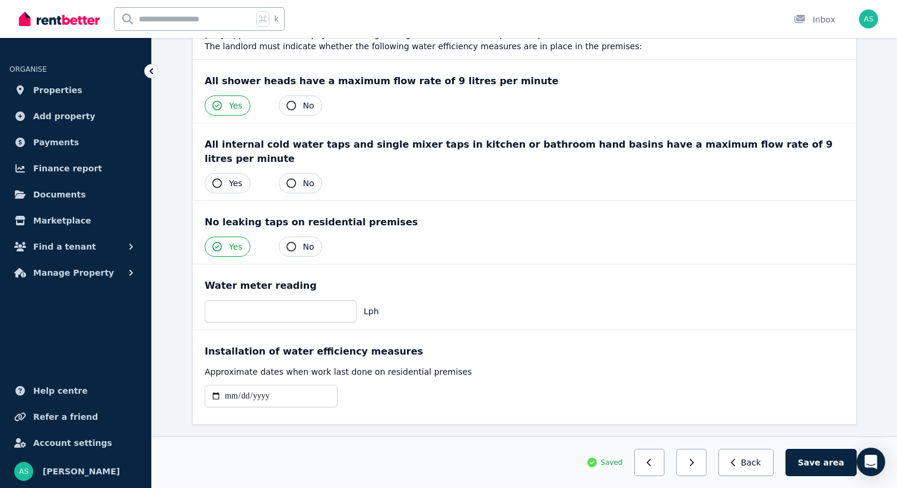
scroll to position [178, 0]
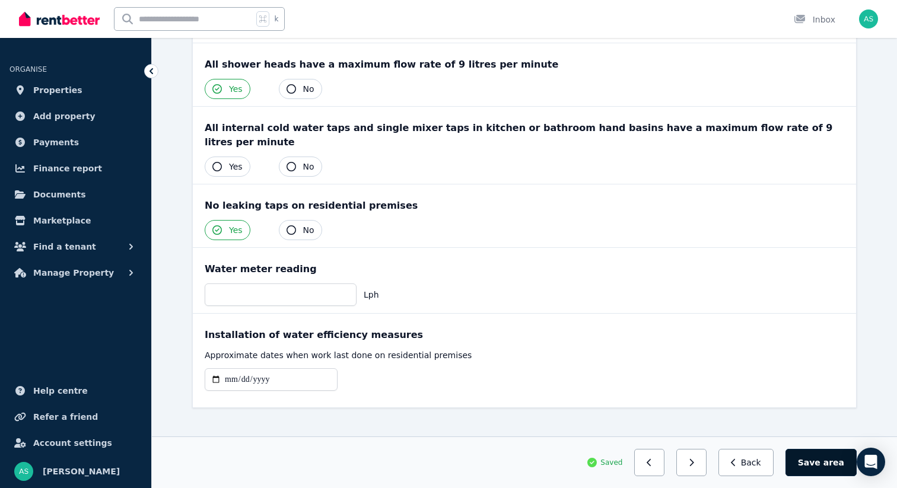
click at [817, 458] on button "Save area" at bounding box center [821, 462] width 71 height 27
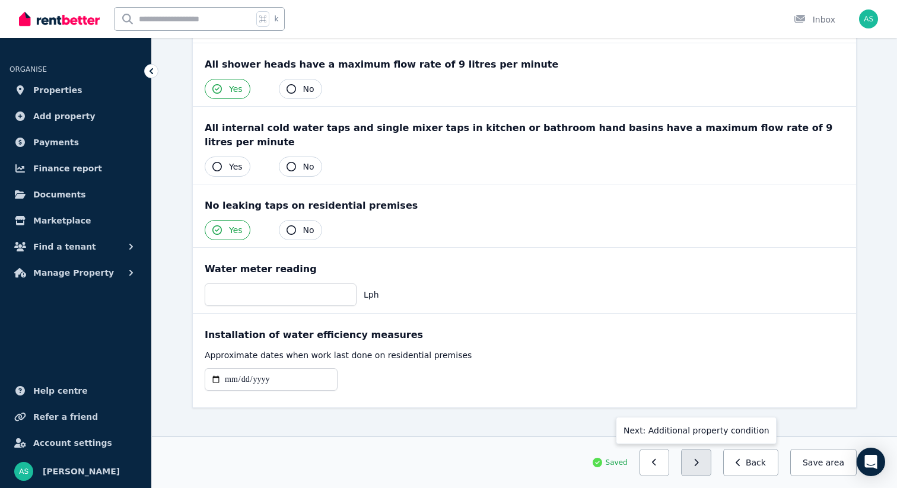
click at [698, 465] on button "button" at bounding box center [696, 462] width 30 height 27
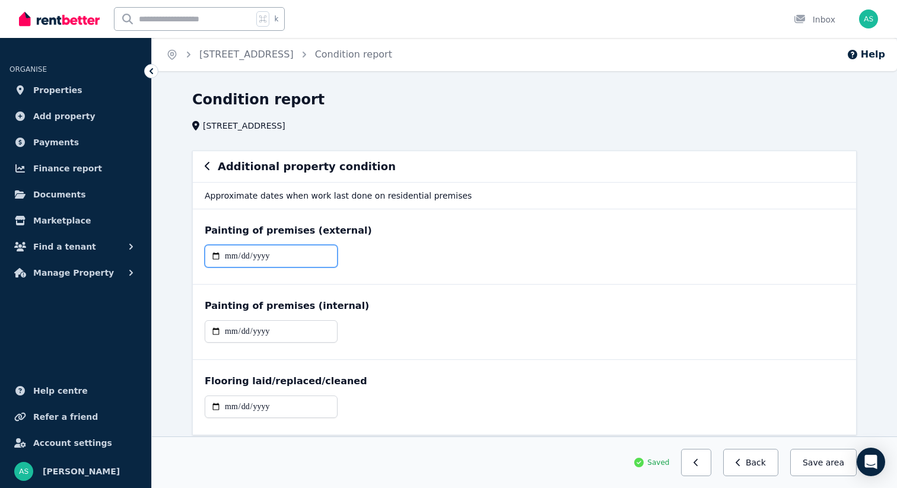
click at [228, 258] on input "date" at bounding box center [271, 256] width 133 height 23
type input "**********"
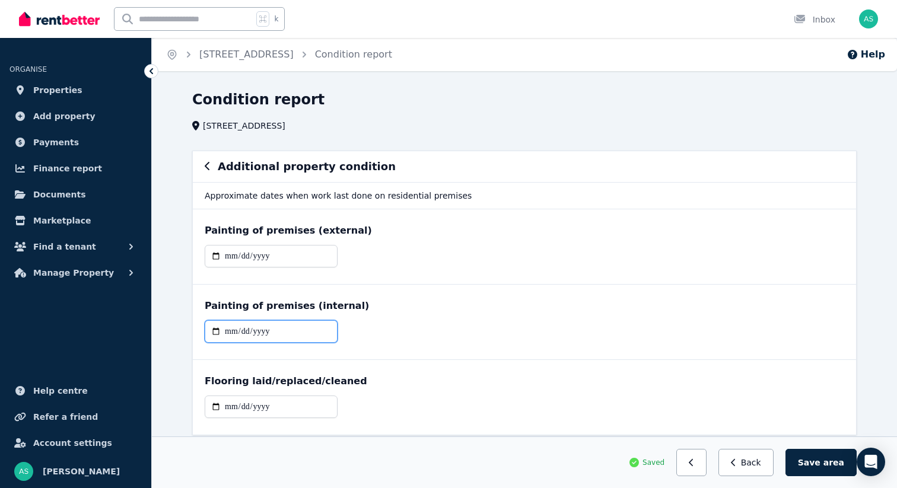
click at [229, 333] on input "date" at bounding box center [271, 331] width 133 height 23
click at [230, 408] on input "date" at bounding box center [271, 407] width 133 height 23
click at [229, 336] on input "**********" at bounding box center [271, 331] width 133 height 23
type input "**********"
click at [231, 405] on input "date" at bounding box center [271, 407] width 133 height 23
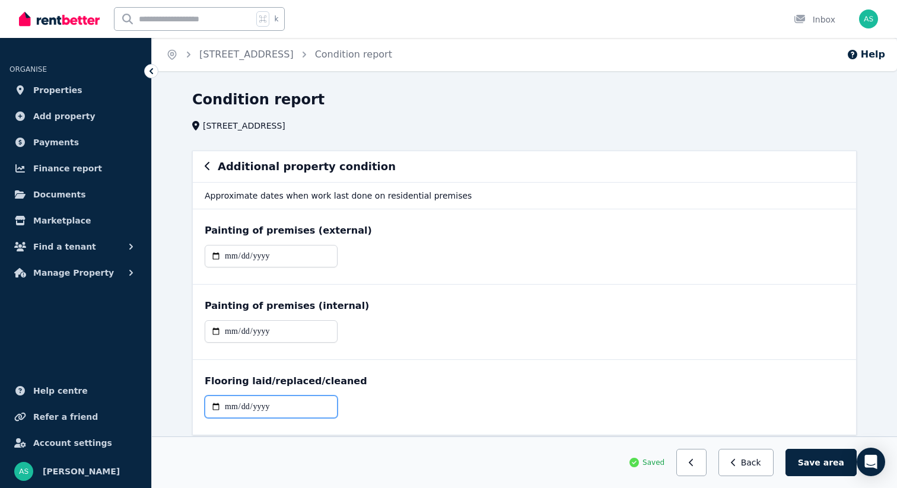
type input "**********"
click at [678, 404] on div "**********" at bounding box center [525, 412] width 640 height 32
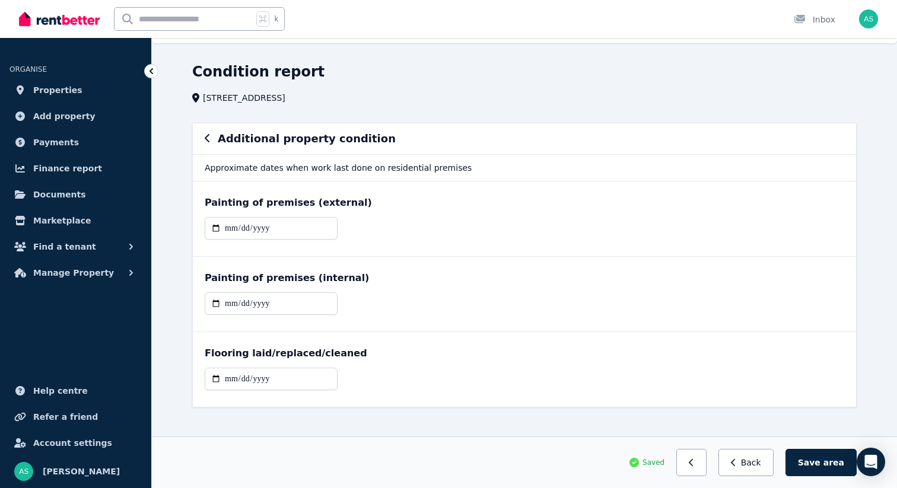
scroll to position [42, 0]
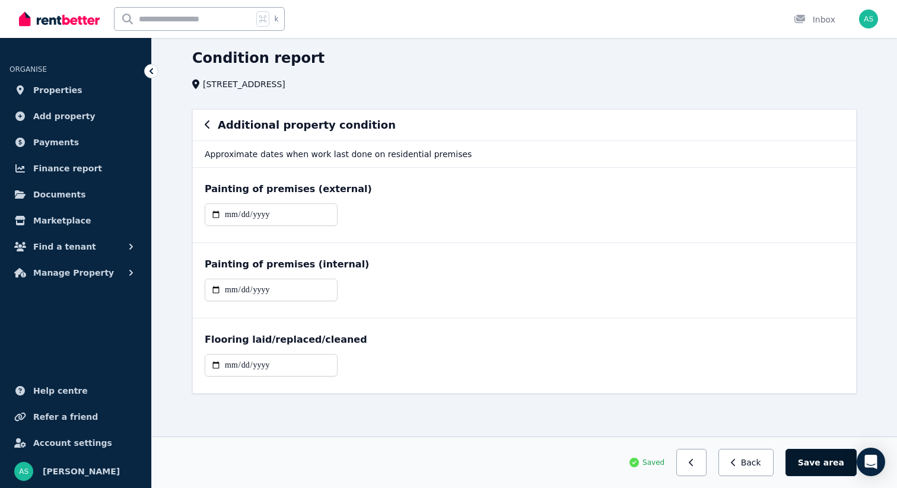
click at [819, 463] on button "Save area" at bounding box center [821, 462] width 71 height 27
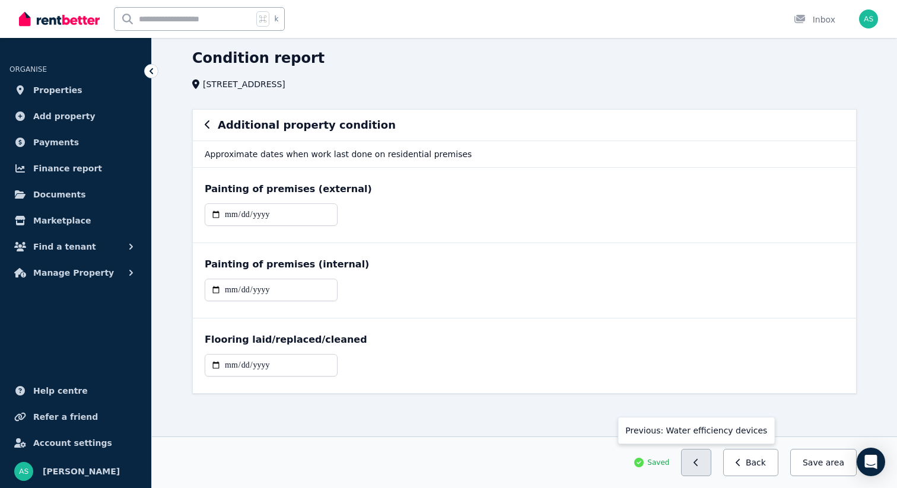
click at [711, 467] on button "button" at bounding box center [696, 462] width 30 height 27
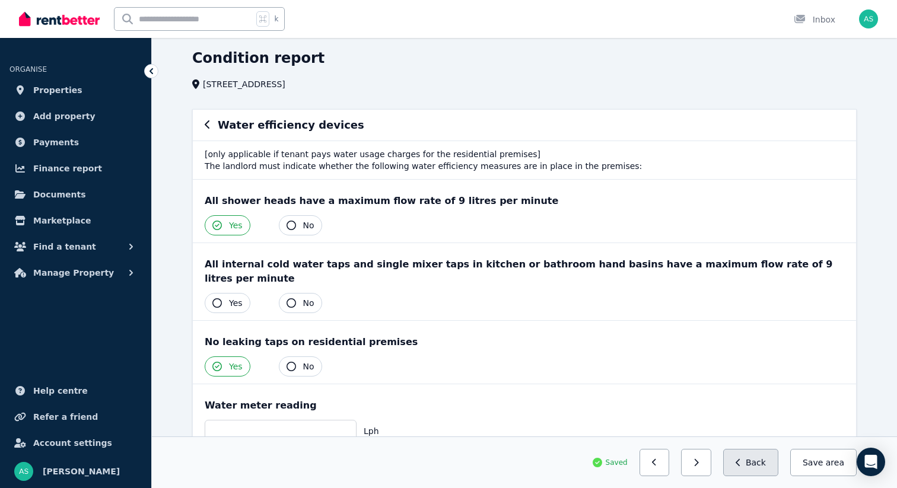
click at [746, 472] on button "Back" at bounding box center [750, 462] width 55 height 27
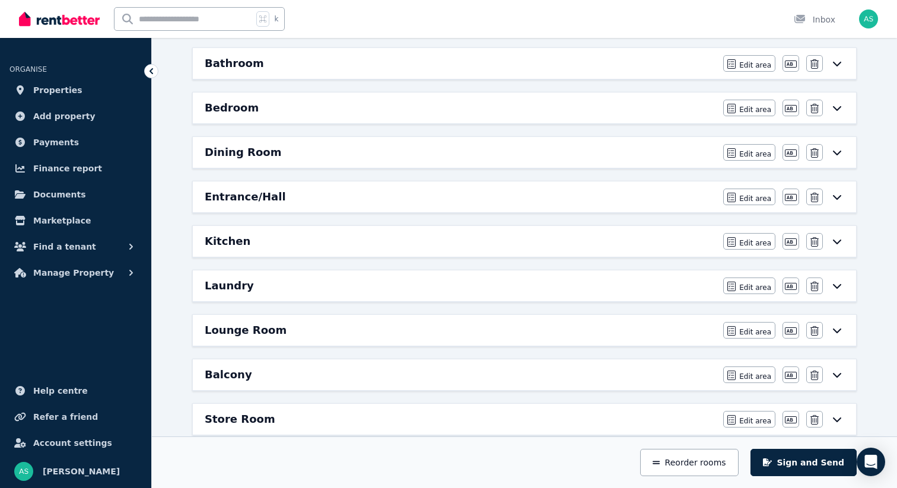
scroll to position [161, 0]
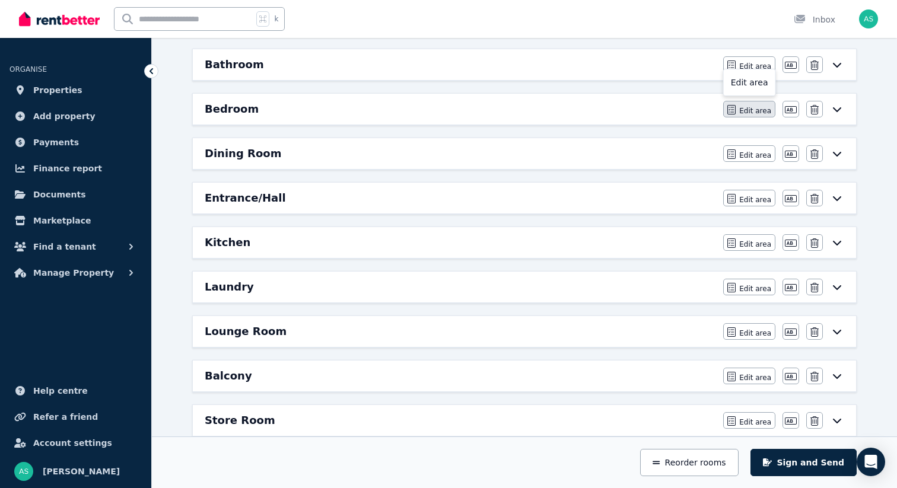
click at [757, 113] on span "Edit area" at bounding box center [755, 110] width 32 height 9
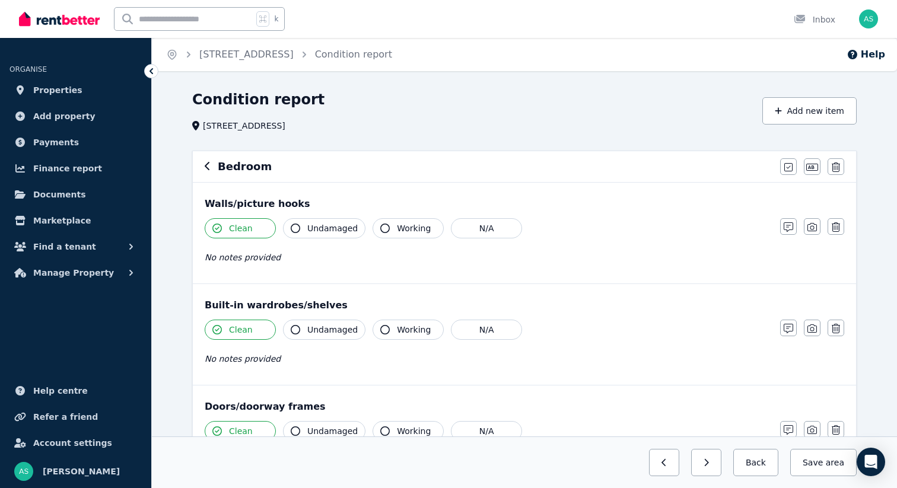
click at [206, 170] on icon "button" at bounding box center [208, 165] width 6 height 9
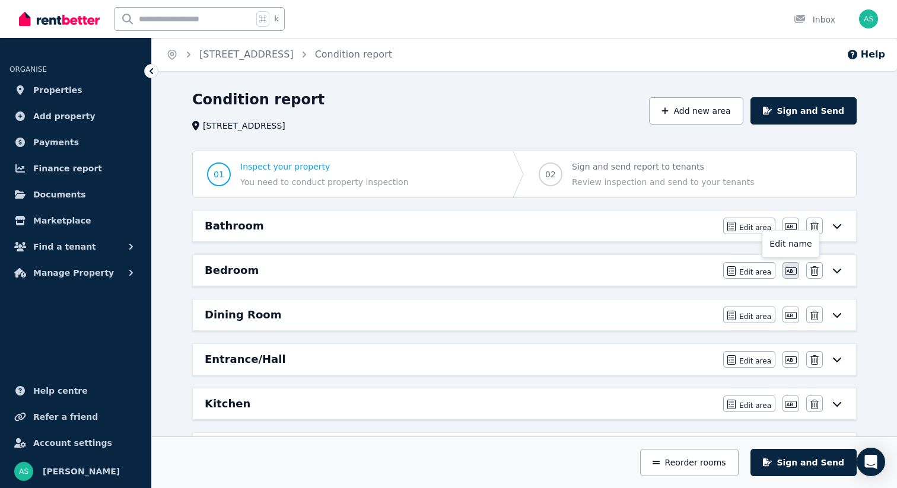
click at [792, 273] on icon "button" at bounding box center [791, 271] width 12 height 7
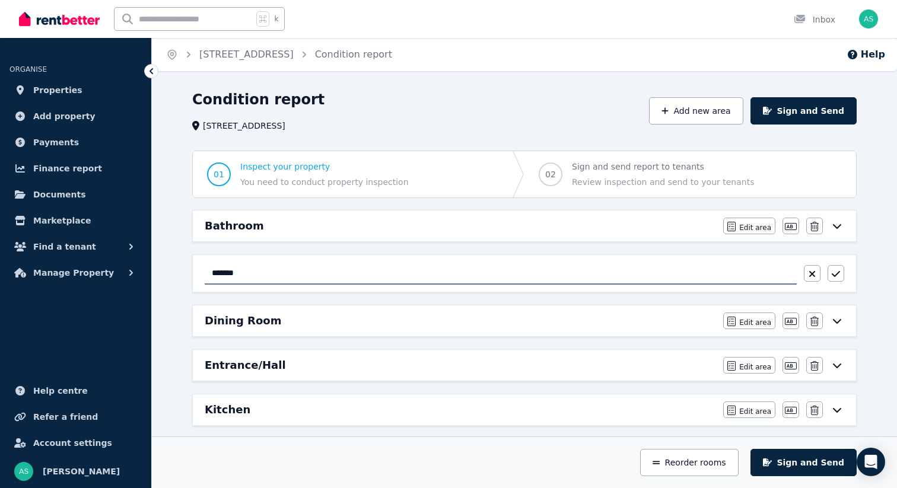
click at [211, 275] on input "*******" at bounding box center [501, 273] width 592 height 23
type input "**********"
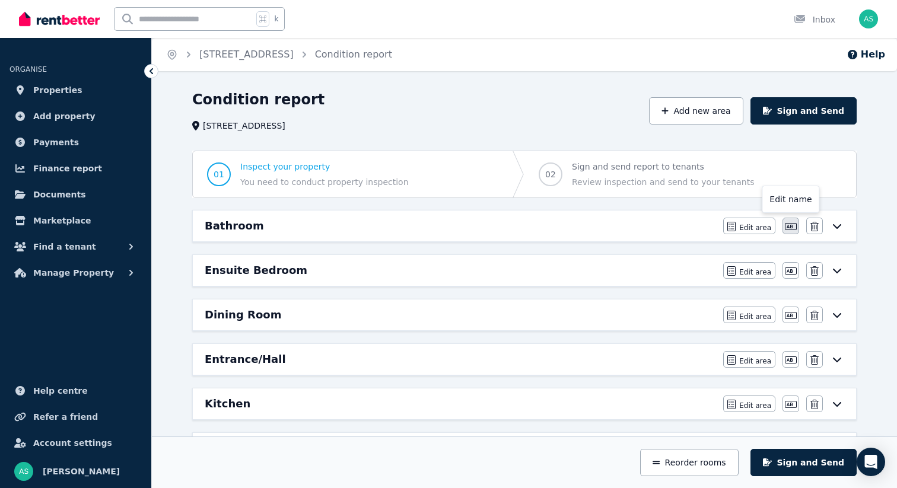
click at [788, 226] on icon "button" at bounding box center [791, 226] width 12 height 7
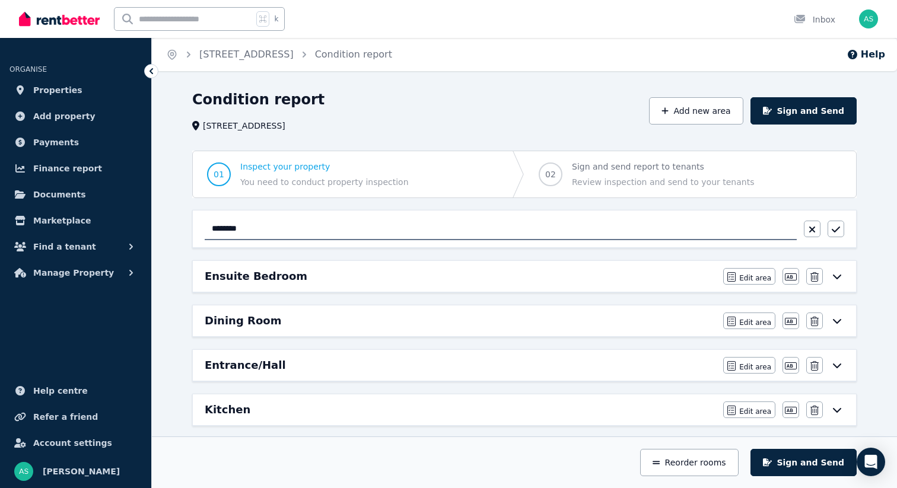
click at [211, 228] on input "********" at bounding box center [501, 229] width 592 height 23
type input "**********"
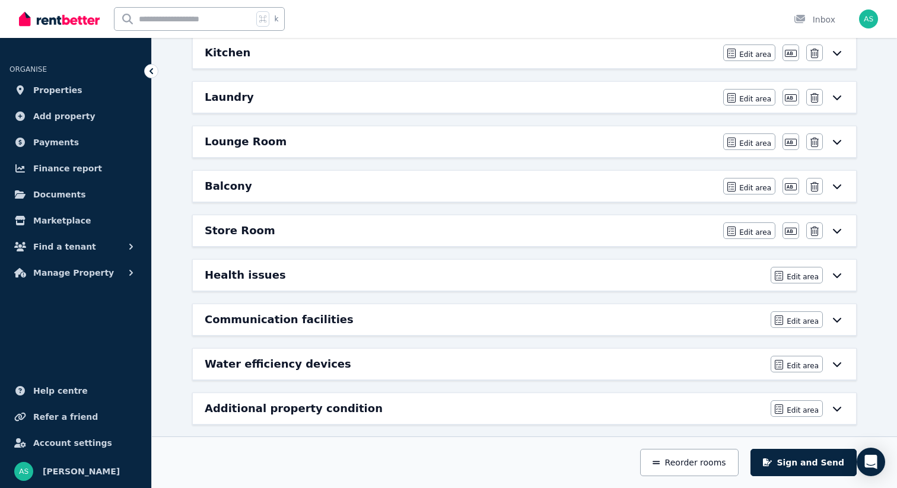
scroll to position [361, 0]
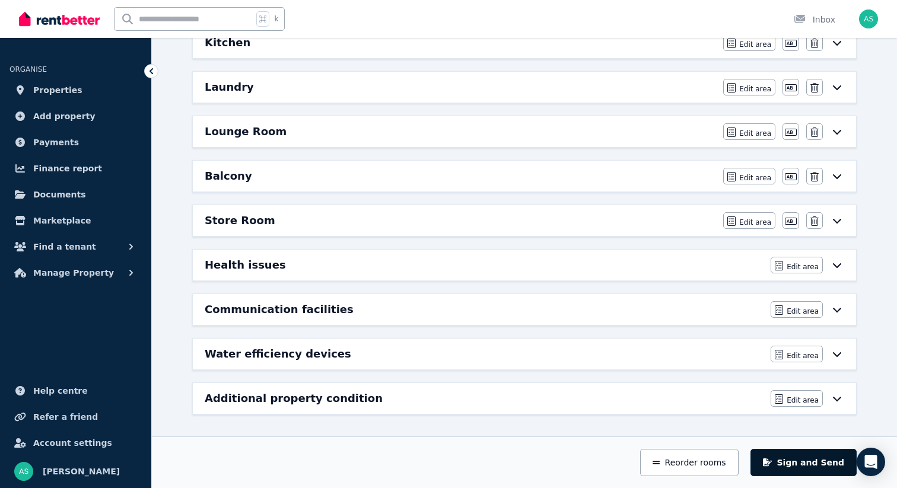
click at [811, 469] on button "Sign and Send" at bounding box center [804, 462] width 106 height 27
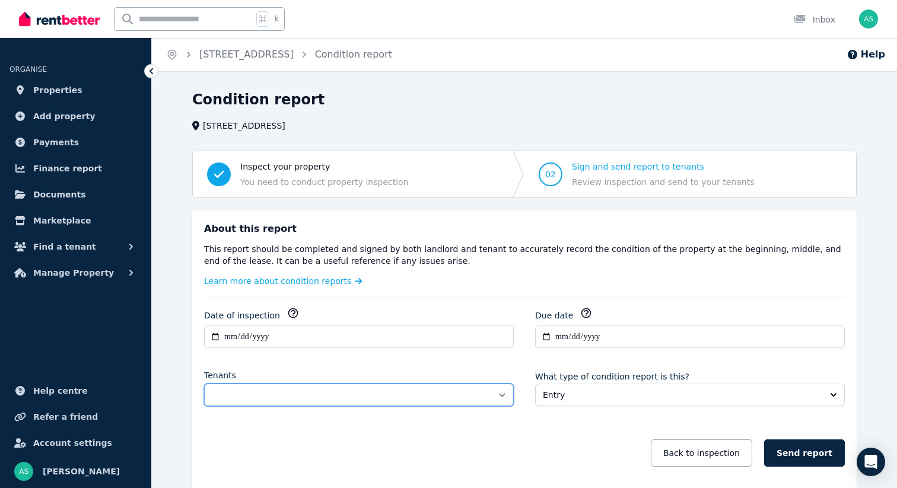
click at [478, 402] on select "**********" at bounding box center [359, 395] width 310 height 23
select select "**********"
click at [204, 384] on select "**********" at bounding box center [359, 395] width 310 height 23
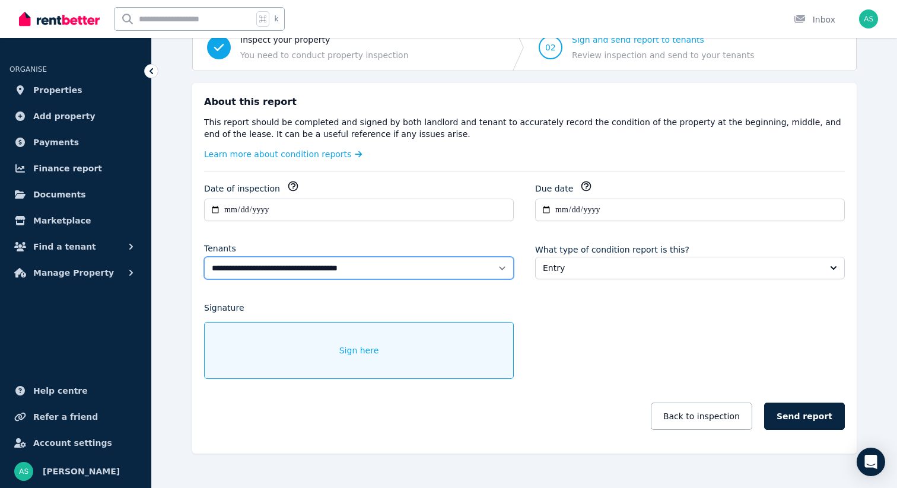
scroll to position [147, 0]
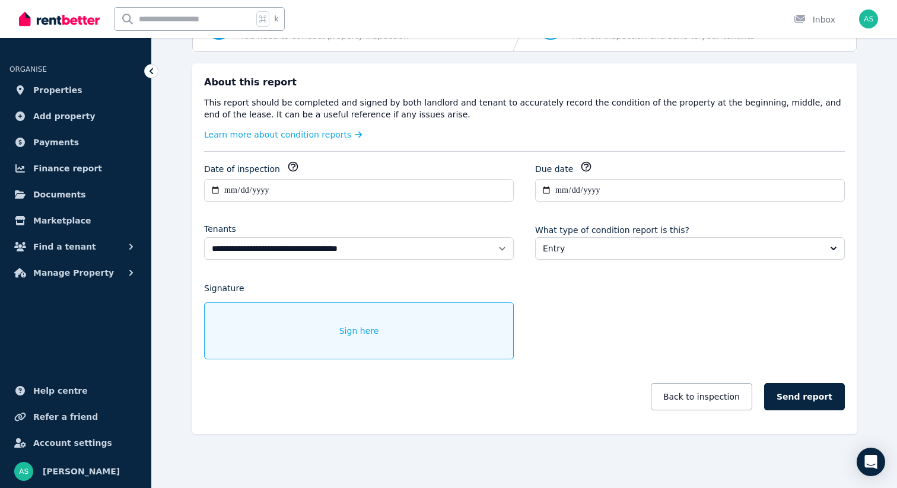
click at [355, 323] on div "Sign here" at bounding box center [359, 331] width 310 height 57
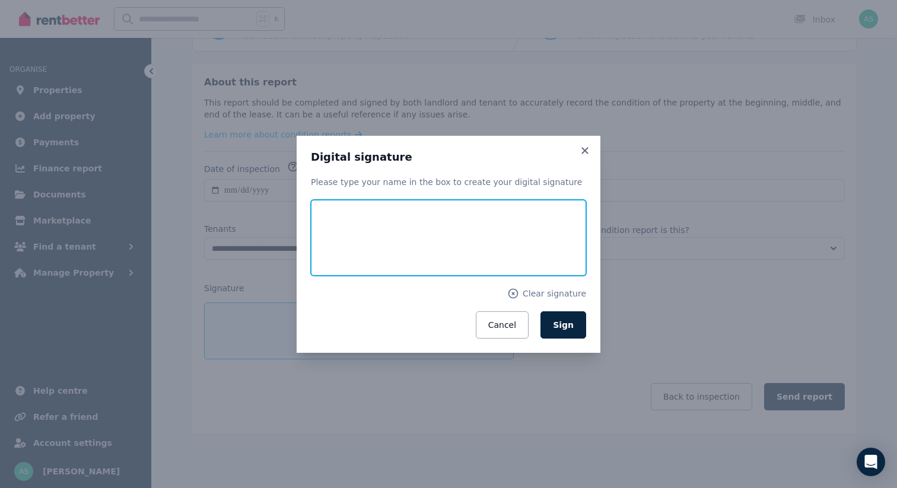
click at [379, 236] on input "text" at bounding box center [448, 238] width 275 height 76
type input "**********"
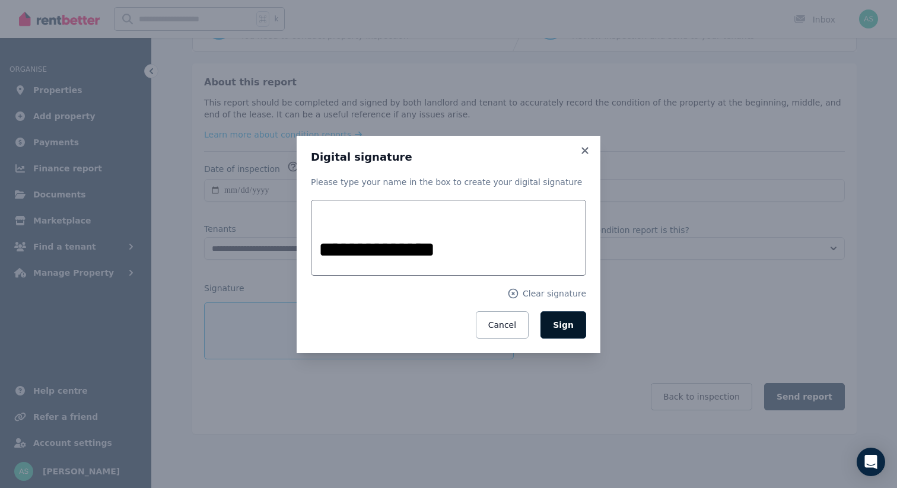
click at [563, 324] on span "Sign" at bounding box center [563, 324] width 21 height 9
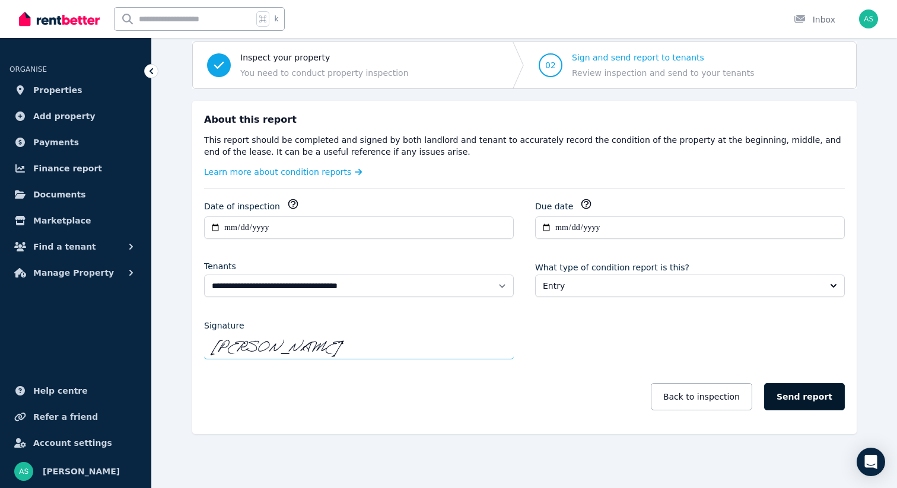
click at [807, 396] on button "Send report" at bounding box center [804, 396] width 81 height 27
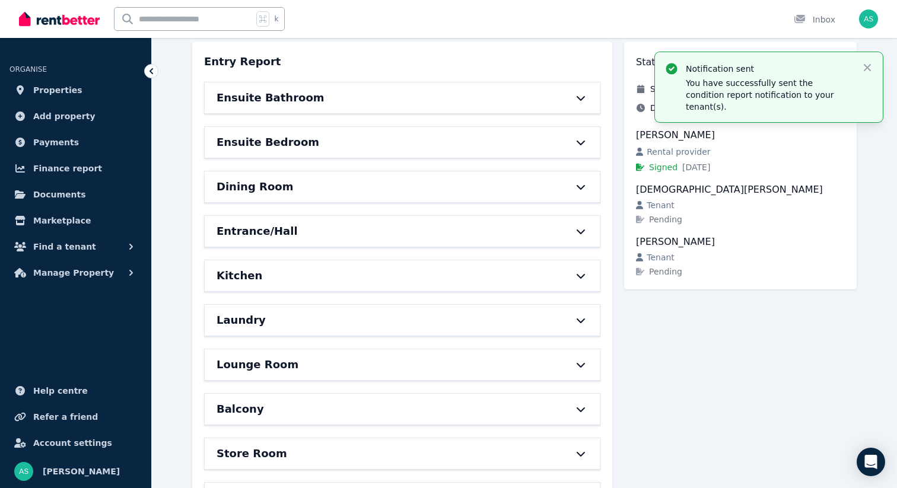
scroll to position [0, 0]
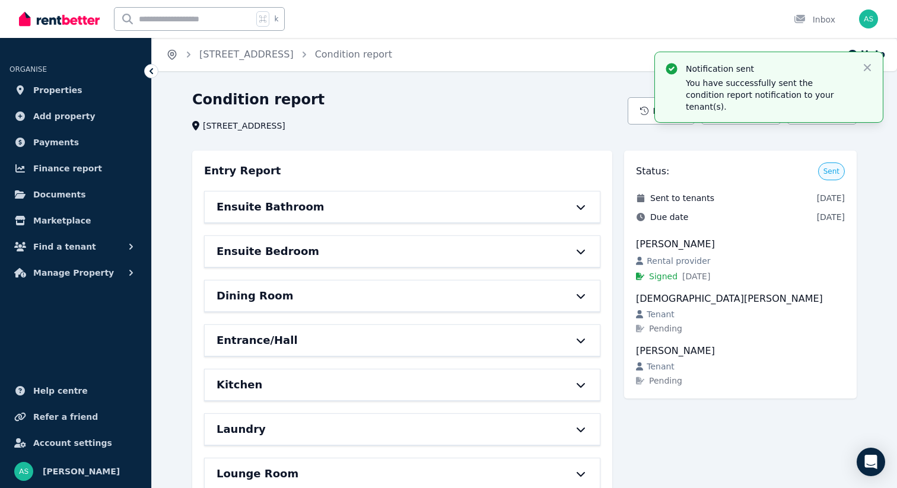
click at [167, 55] on icon "Breadcrumb" at bounding box center [172, 55] width 12 height 12
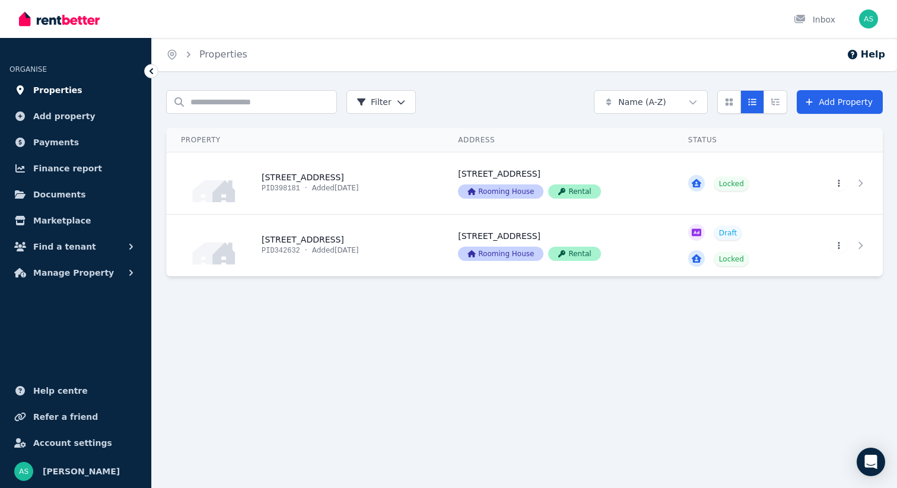
click at [49, 91] on span "Properties" at bounding box center [57, 90] width 49 height 14
